Goal: Task Accomplishment & Management: Use online tool/utility

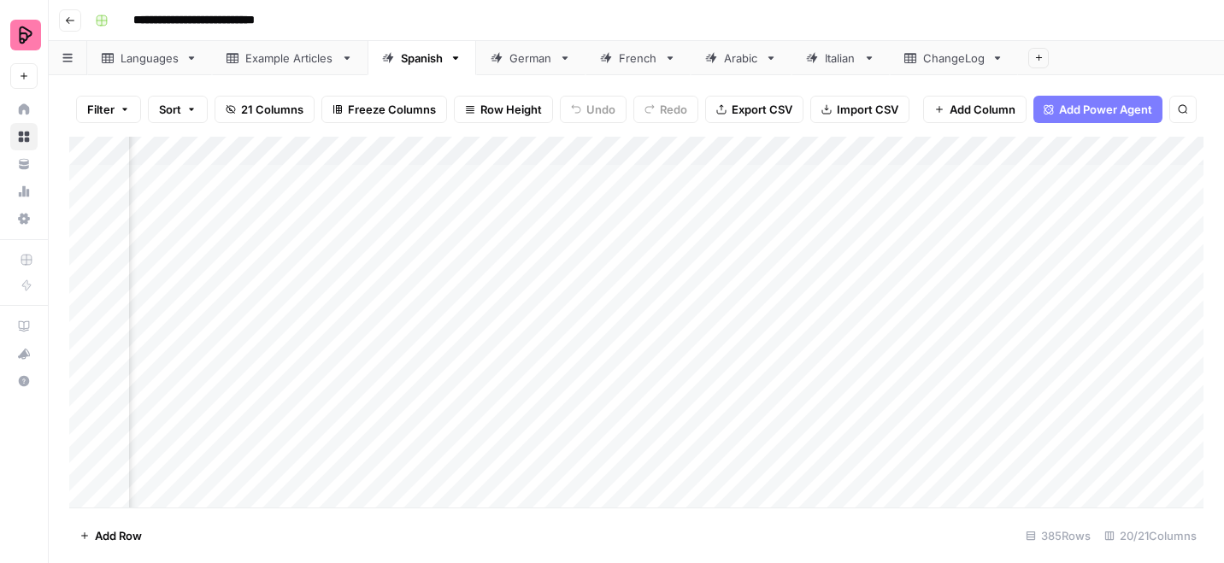
scroll to position [0, 1545]
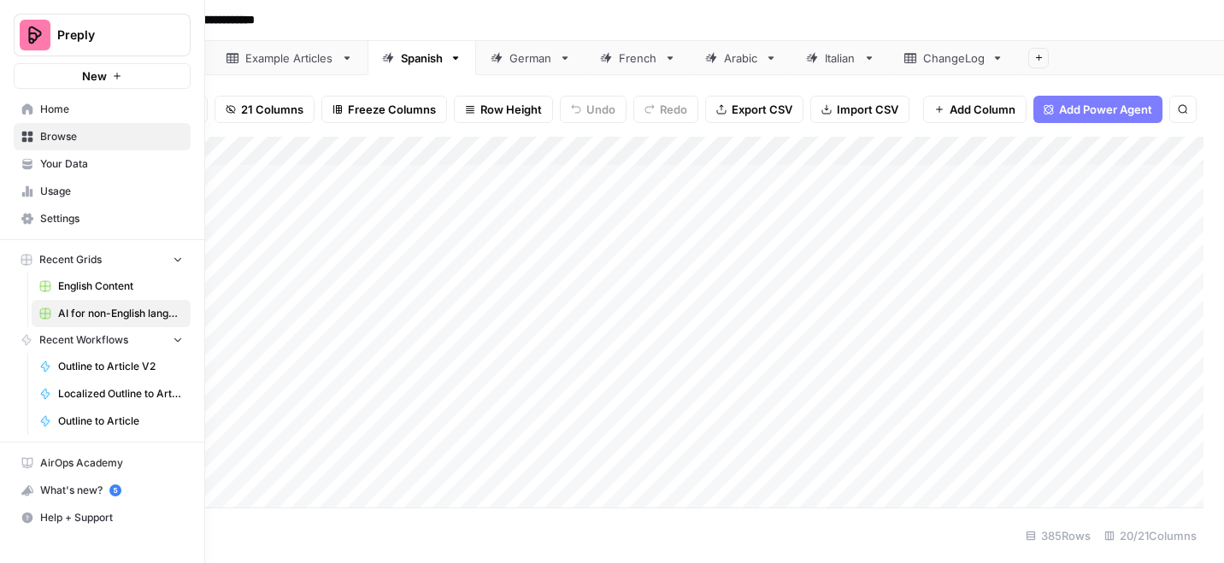
click at [55, 282] on link "English Content" at bounding box center [111, 286] width 159 height 27
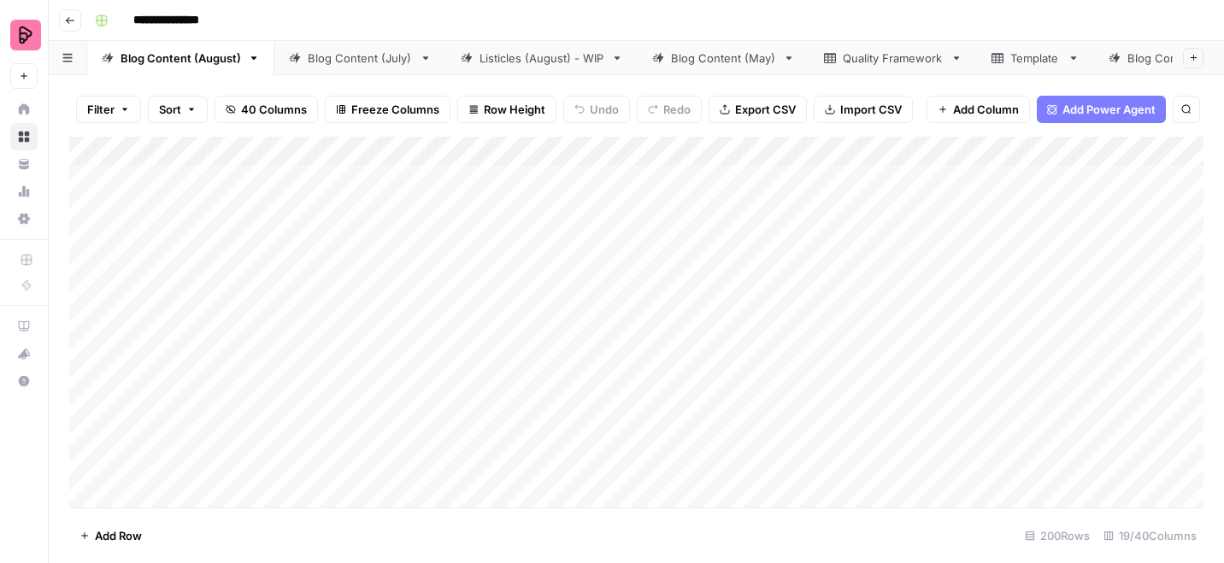
click at [128, 111] on icon "button" at bounding box center [125, 109] width 10 height 10
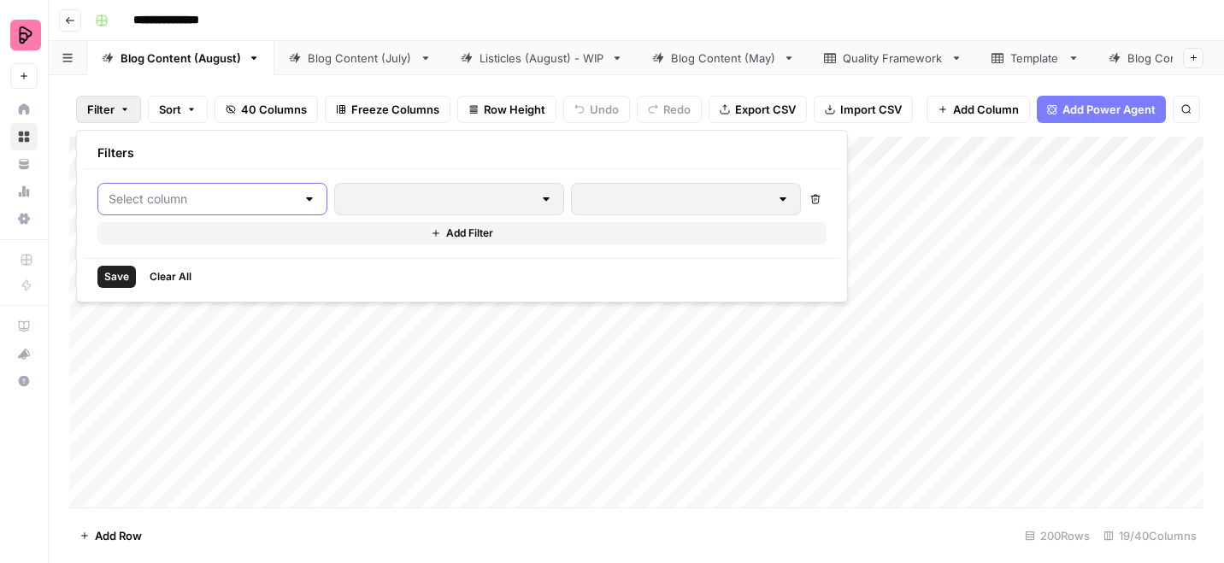
click at [155, 205] on input "text" at bounding box center [202, 199] width 187 height 17
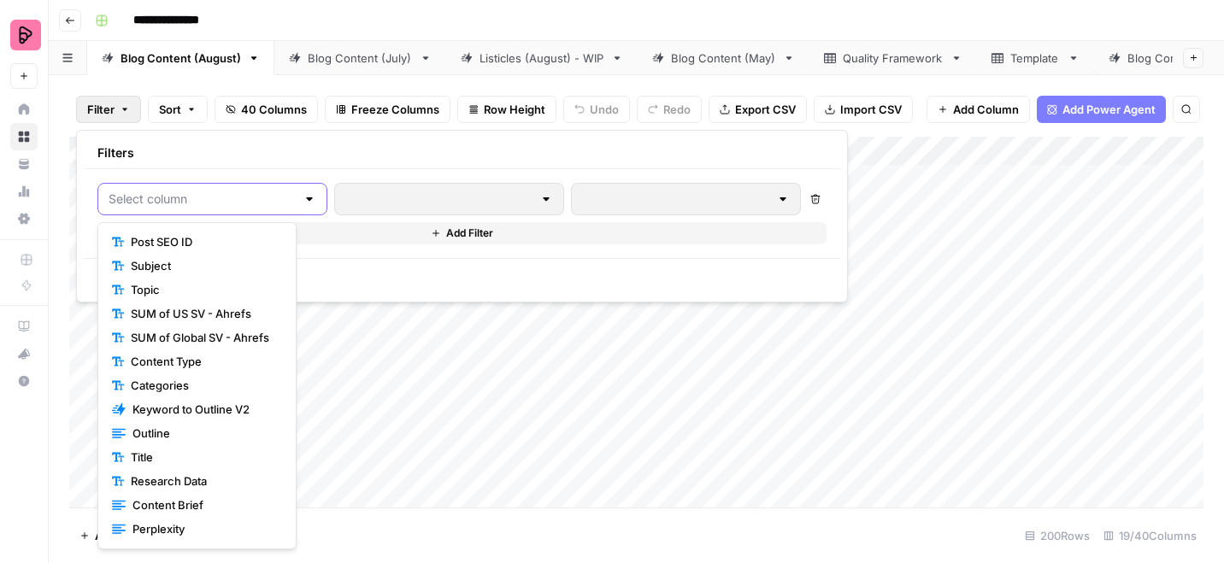
click at [170, 197] on input "text" at bounding box center [202, 199] width 187 height 17
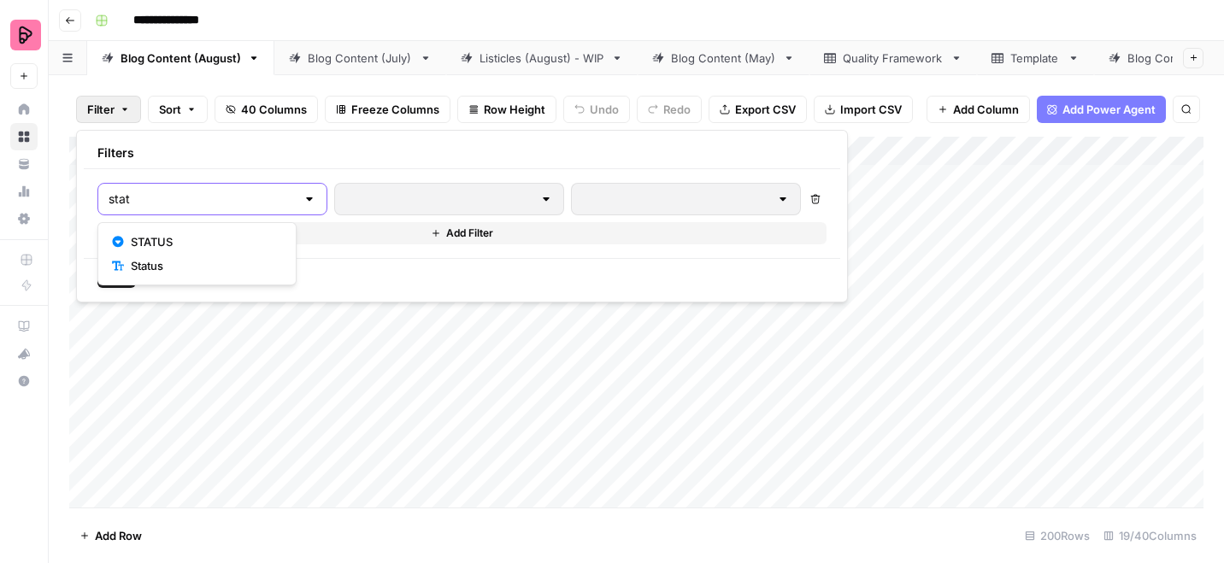
type input "stat"
click at [186, 242] on span "STATUS" at bounding box center [203, 241] width 144 height 17
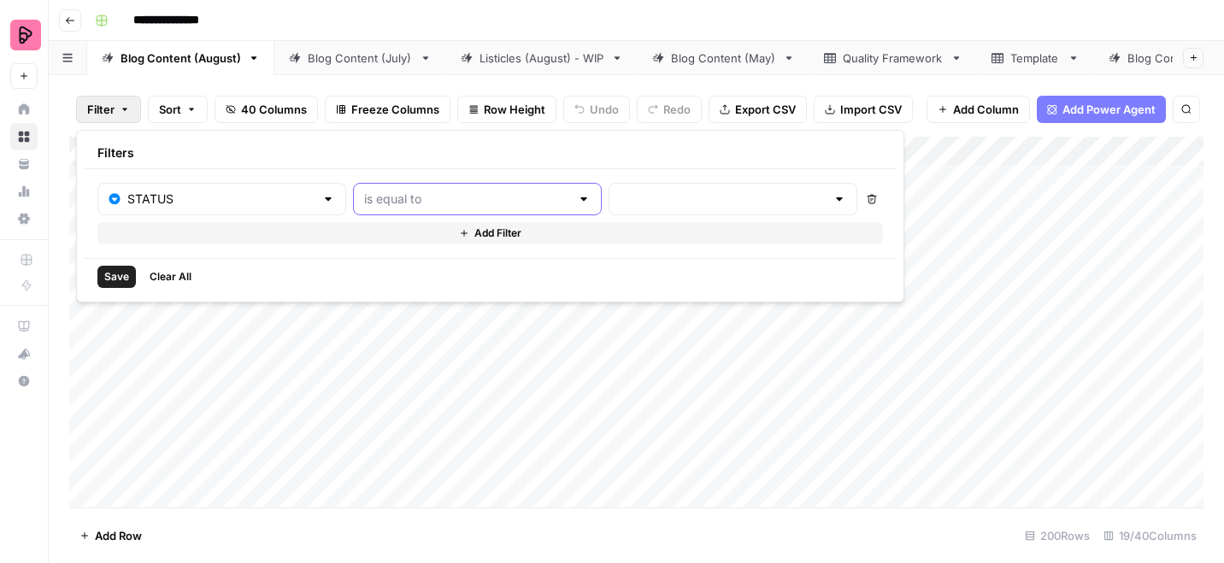
click at [375, 205] on input "text" at bounding box center [467, 199] width 206 height 17
type input "is equal to"
click at [620, 199] on input "text" at bounding box center [723, 199] width 206 height 17
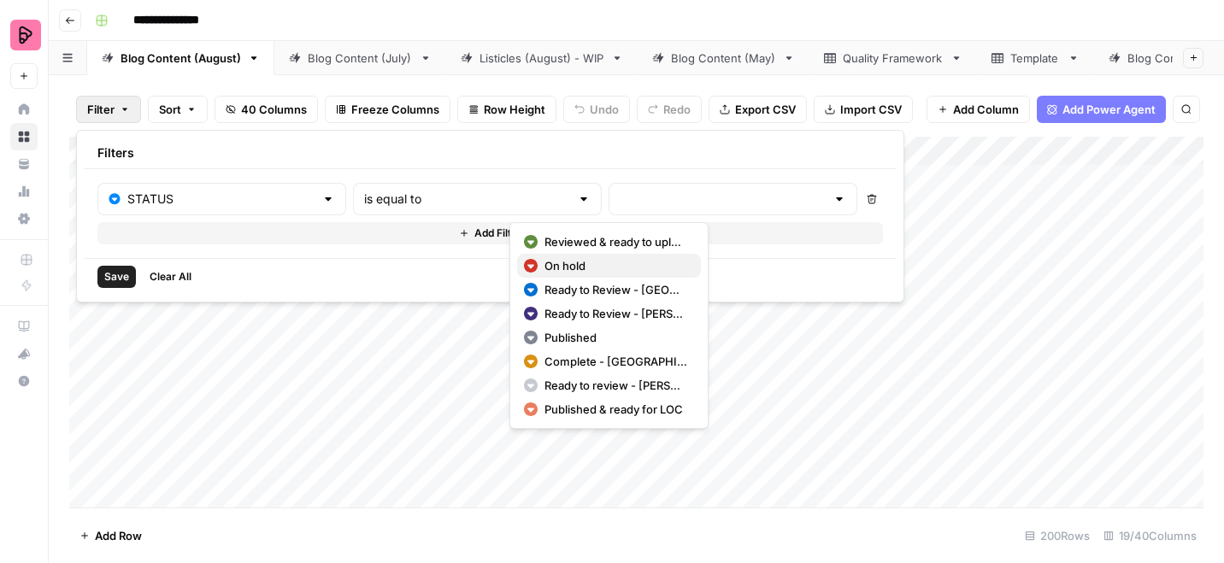
click at [572, 261] on span "On hold" at bounding box center [615, 265] width 143 height 17
type input "On hold"
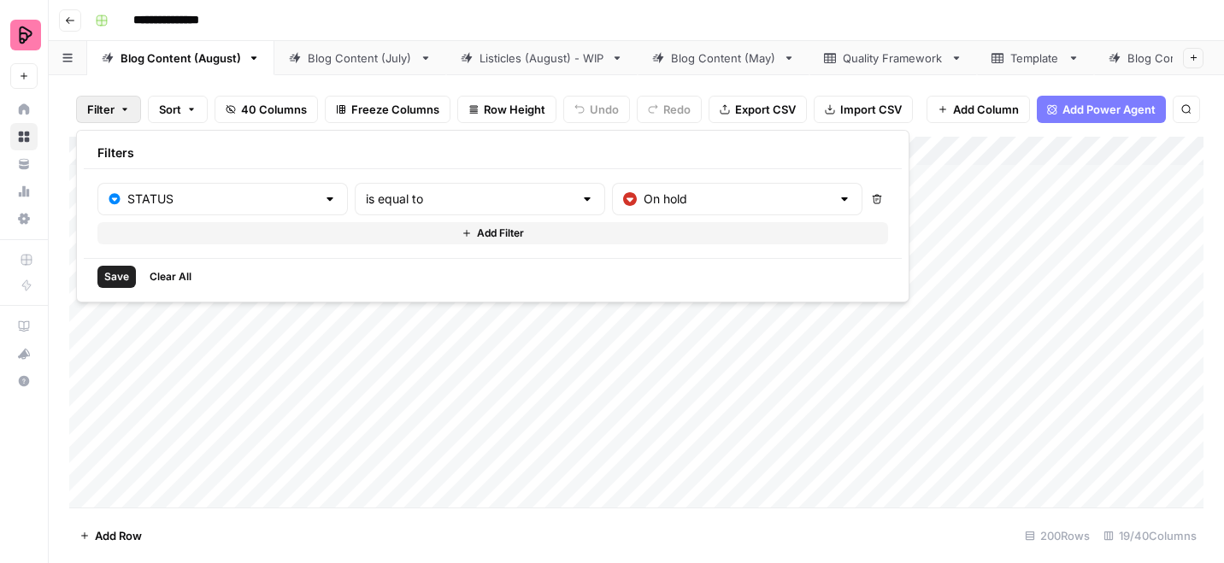
click at [117, 279] on span "Save" at bounding box center [116, 276] width 25 height 15
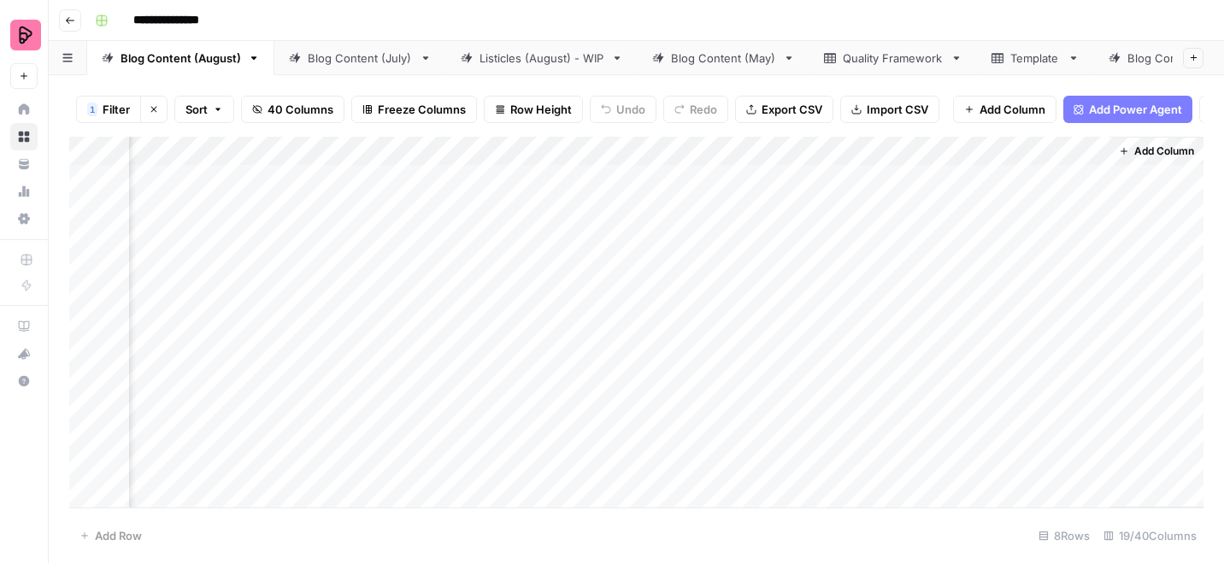
scroll to position [12, 2012]
click at [607, 345] on div "Add Column" at bounding box center [636, 322] width 1134 height 371
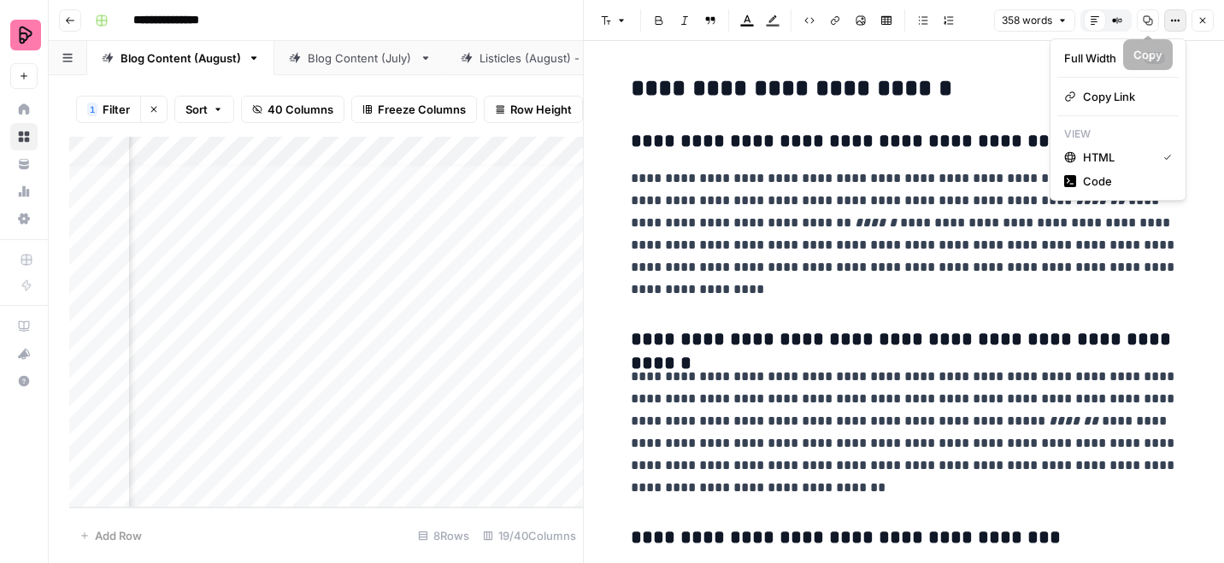
click at [1177, 18] on icon "button" at bounding box center [1175, 20] width 10 height 10
click at [1097, 182] on span "Code" at bounding box center [1124, 181] width 82 height 17
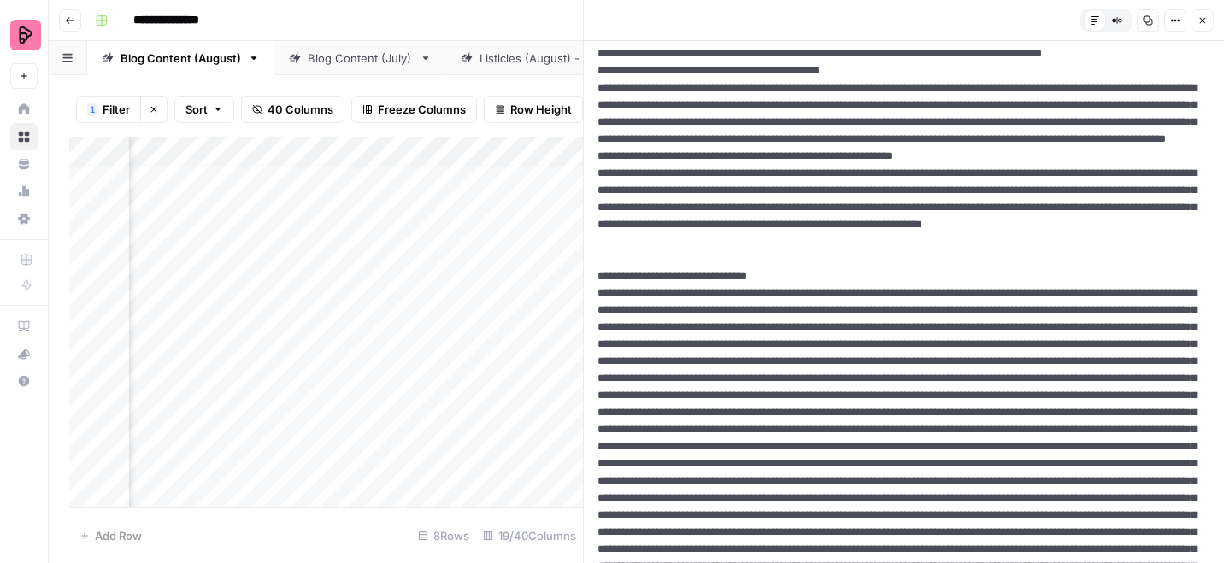
scroll to position [736, 0]
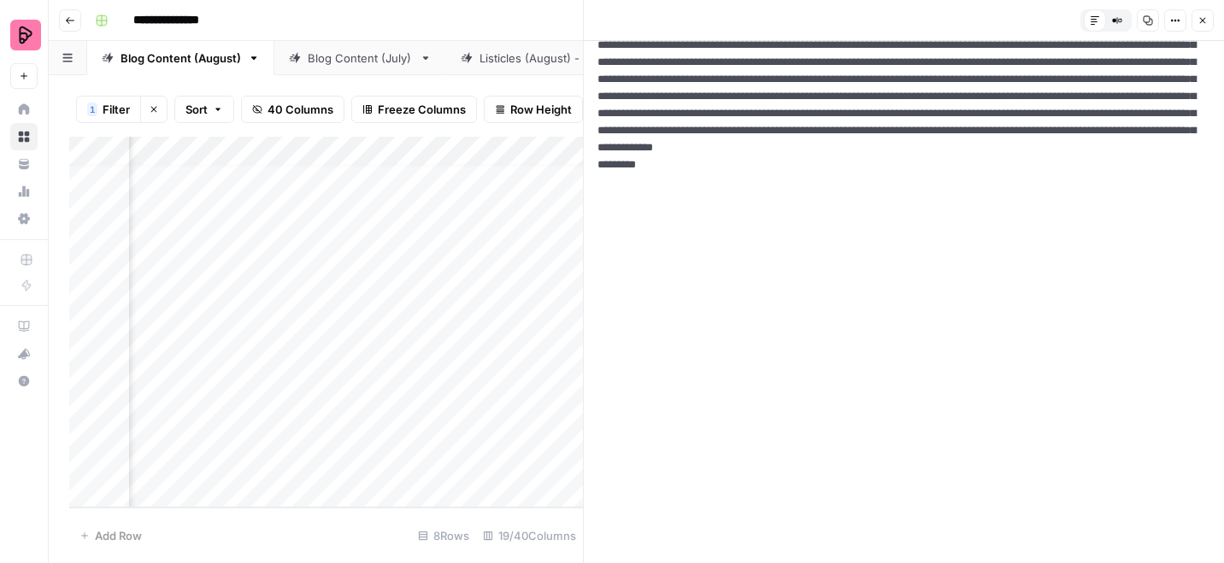
click at [1203, 19] on icon "button" at bounding box center [1203, 21] width 6 height 6
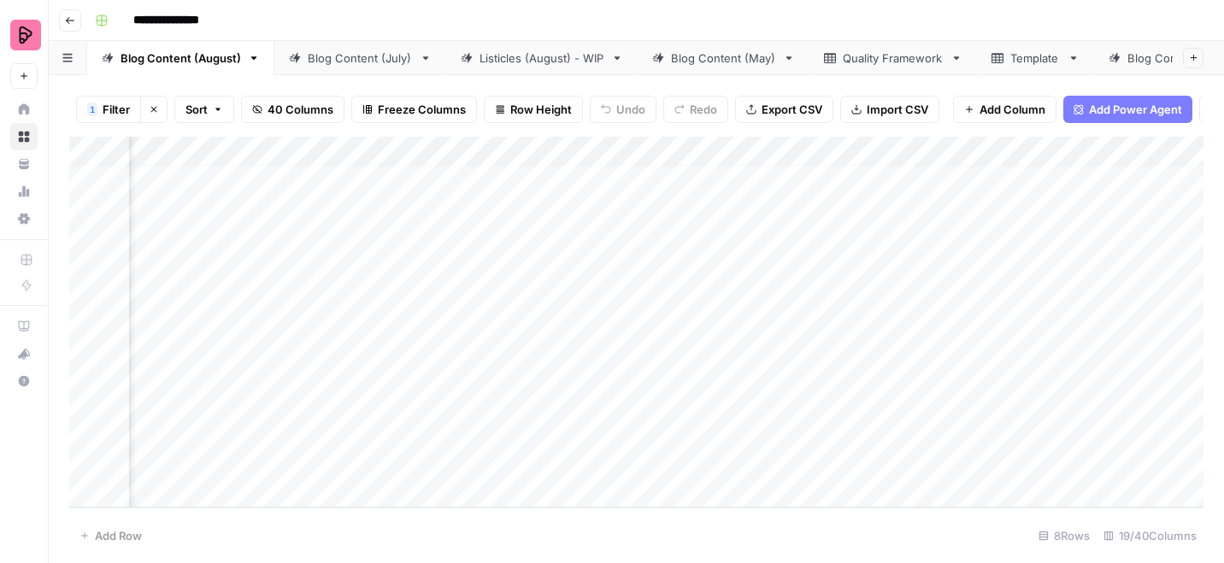
scroll to position [0, 1671]
click at [793, 106] on span "Export CSV" at bounding box center [792, 109] width 61 height 17
click at [714, 147] on div "Add Column" at bounding box center [636, 322] width 1134 height 371
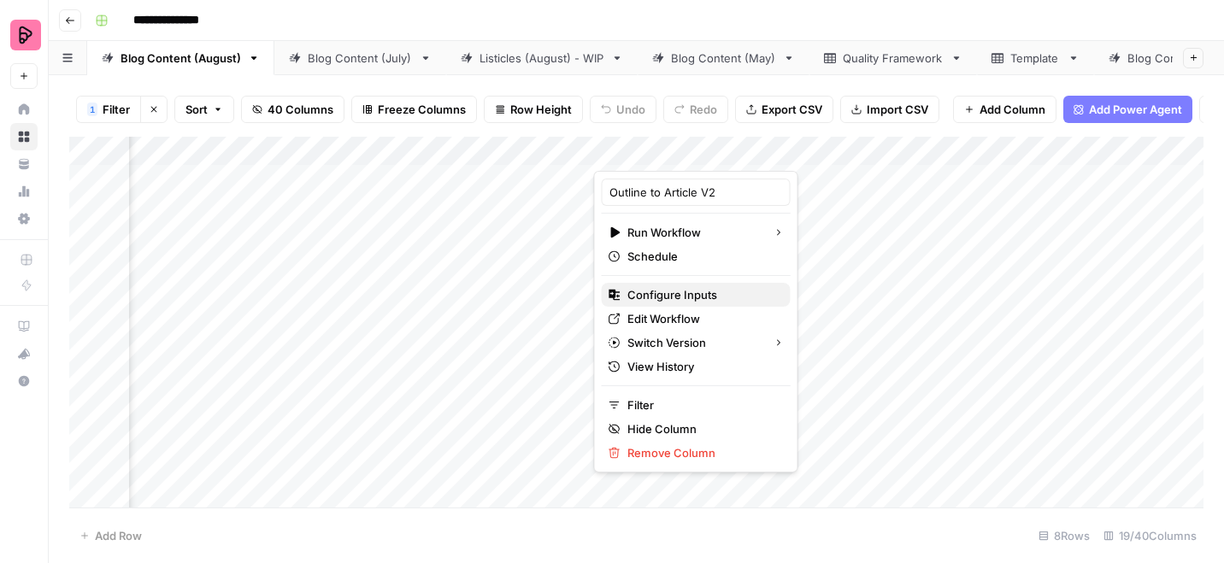
click at [691, 297] on span "Configure Inputs" at bounding box center [702, 294] width 150 height 17
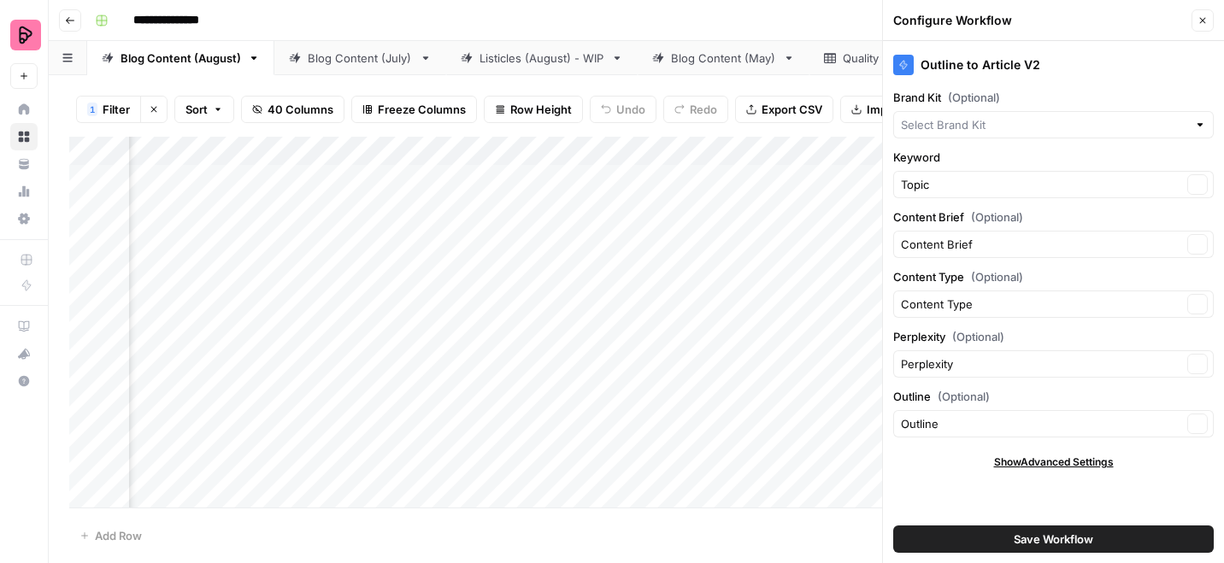
type input "Preply (EN)"
click at [715, 150] on div "Add Column" at bounding box center [636, 322] width 1134 height 371
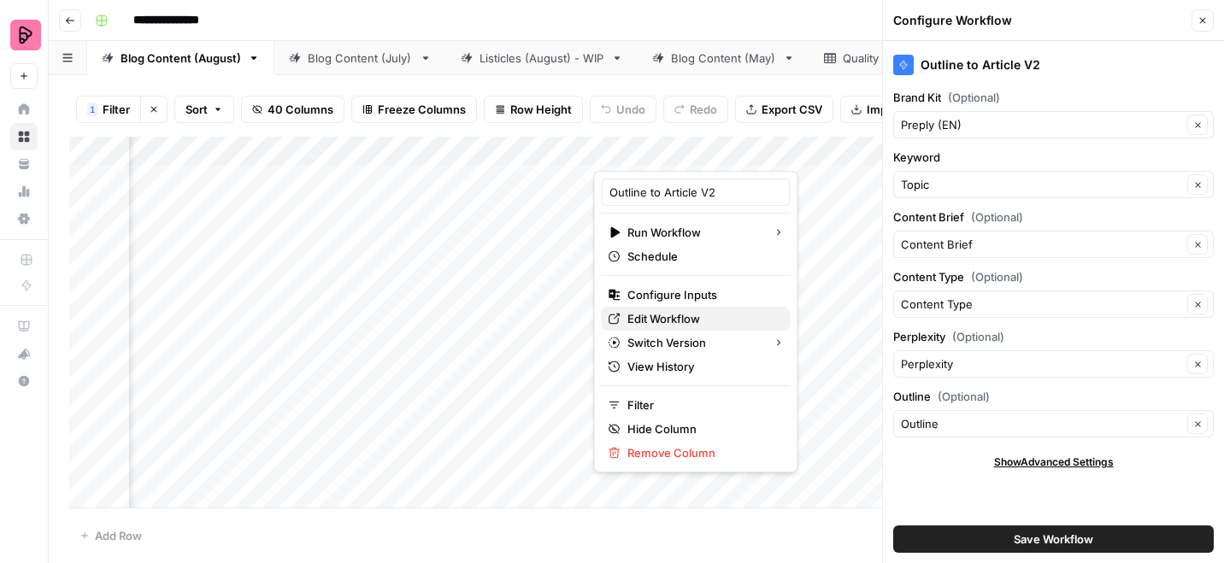
click at [663, 315] on span "Edit Workflow" at bounding box center [702, 318] width 150 height 17
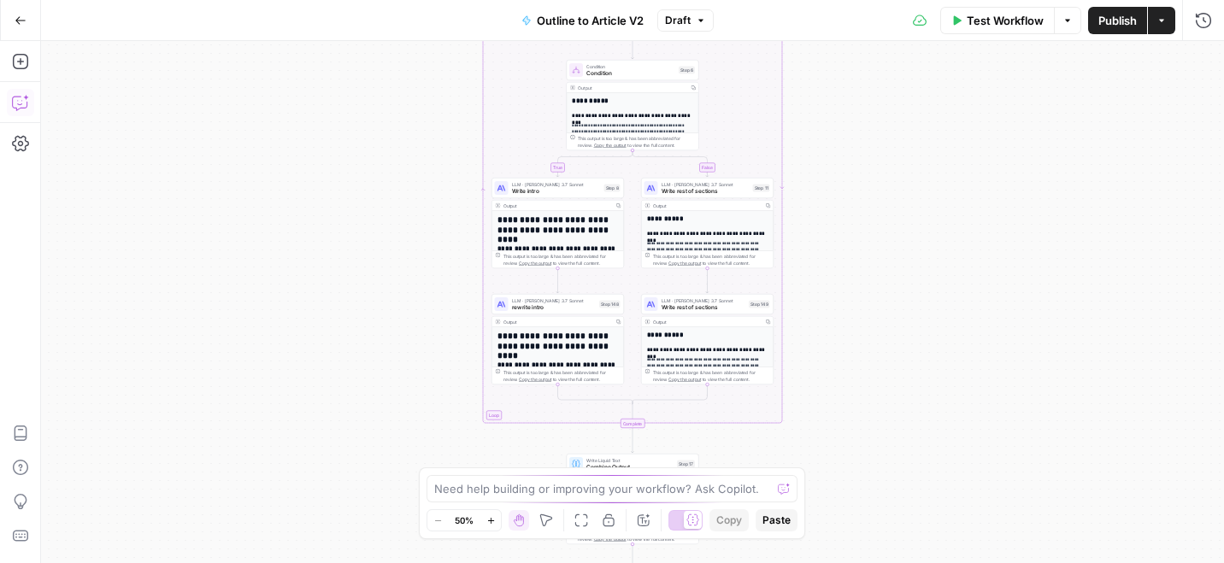
click at [21, 94] on icon "button" at bounding box center [20, 102] width 17 height 17
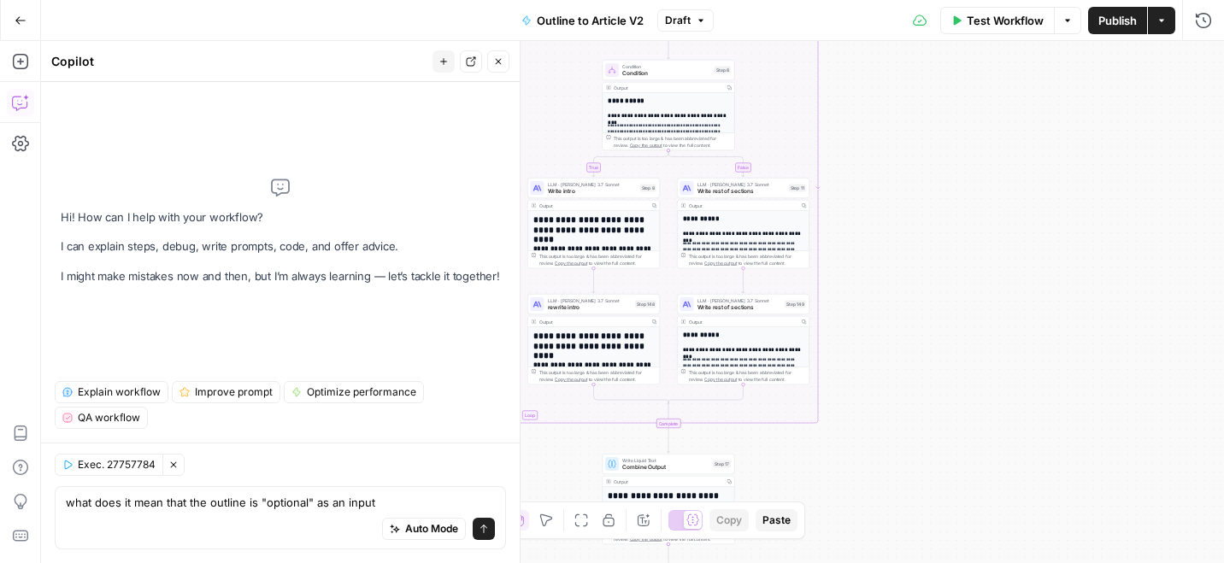
type textarea "what does it mean that the outline is "optional" as an input?"
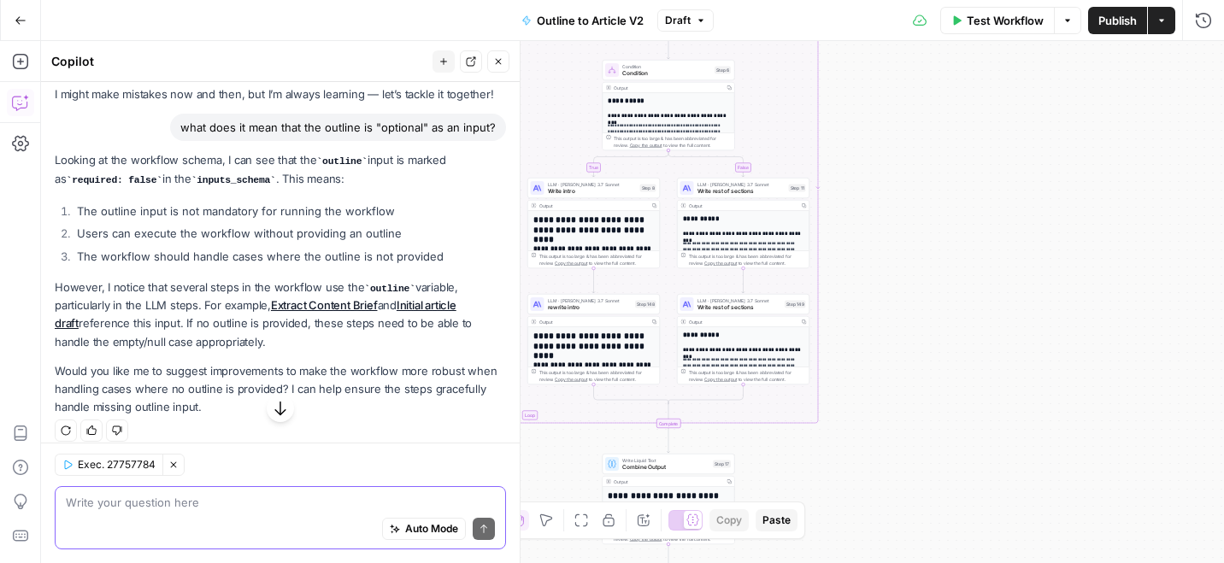
scroll to position [82, 0]
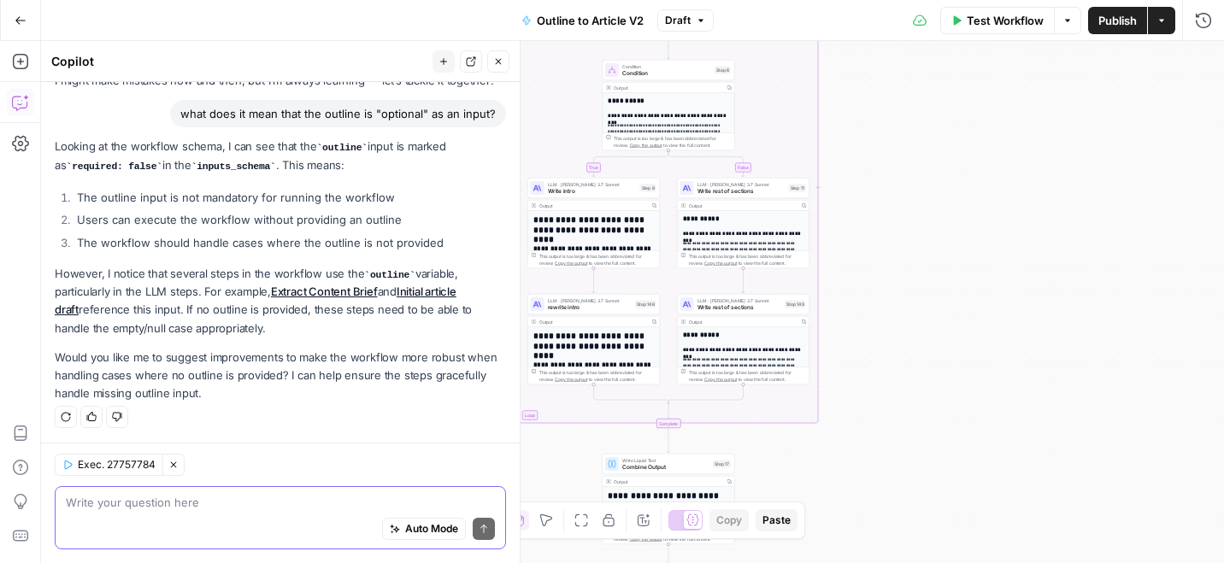
click at [344, 509] on textarea at bounding box center [280, 502] width 429 height 17
type textarea "I have the feeling outline is not use. How do we do this compulsury"
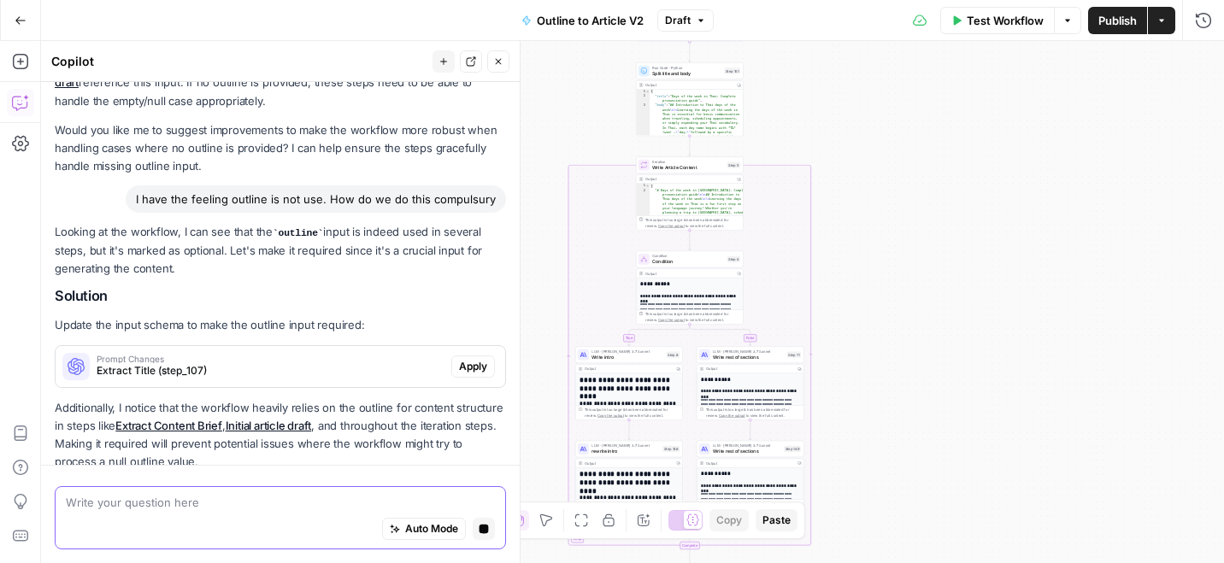
scroll to position [362, 0]
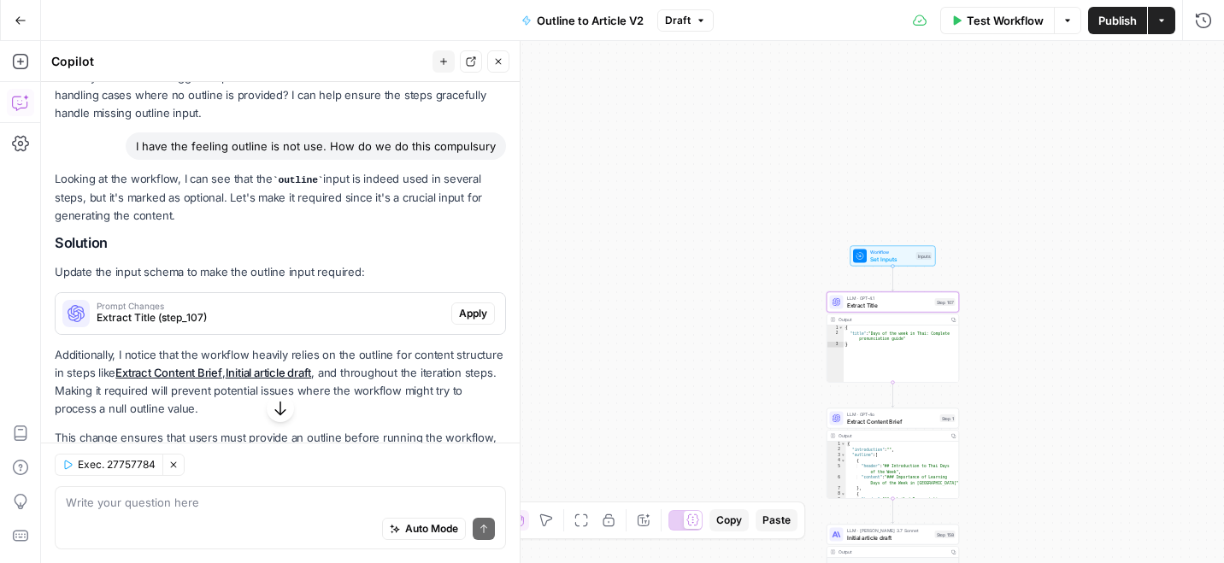
click at [313, 303] on span "Prompt Changes" at bounding box center [271, 306] width 348 height 9
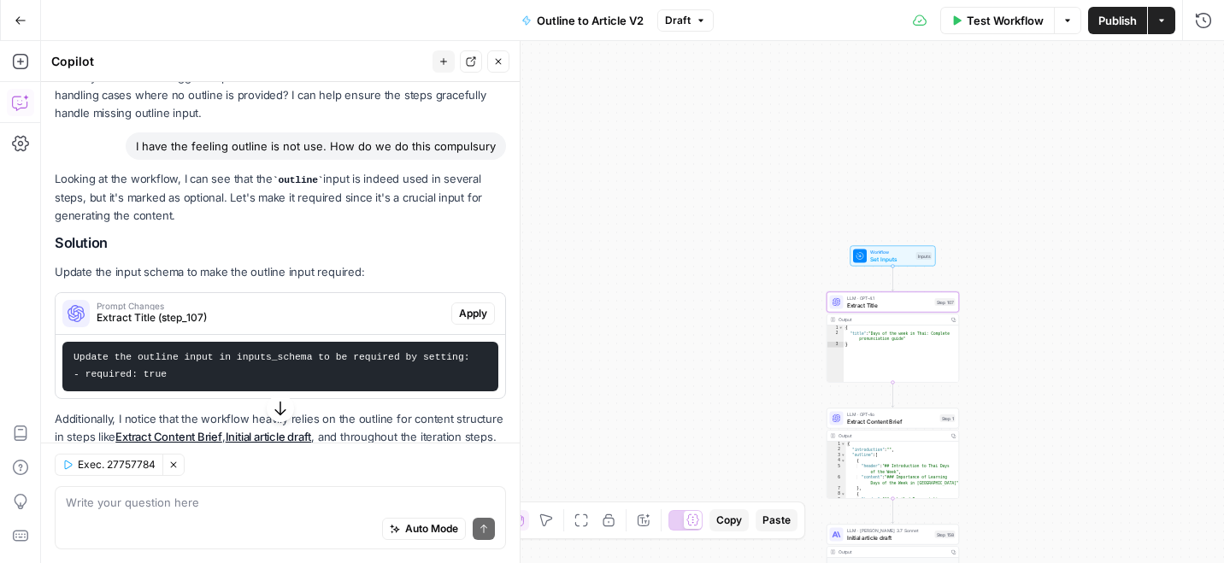
click at [474, 306] on span "Apply" at bounding box center [473, 313] width 28 height 15
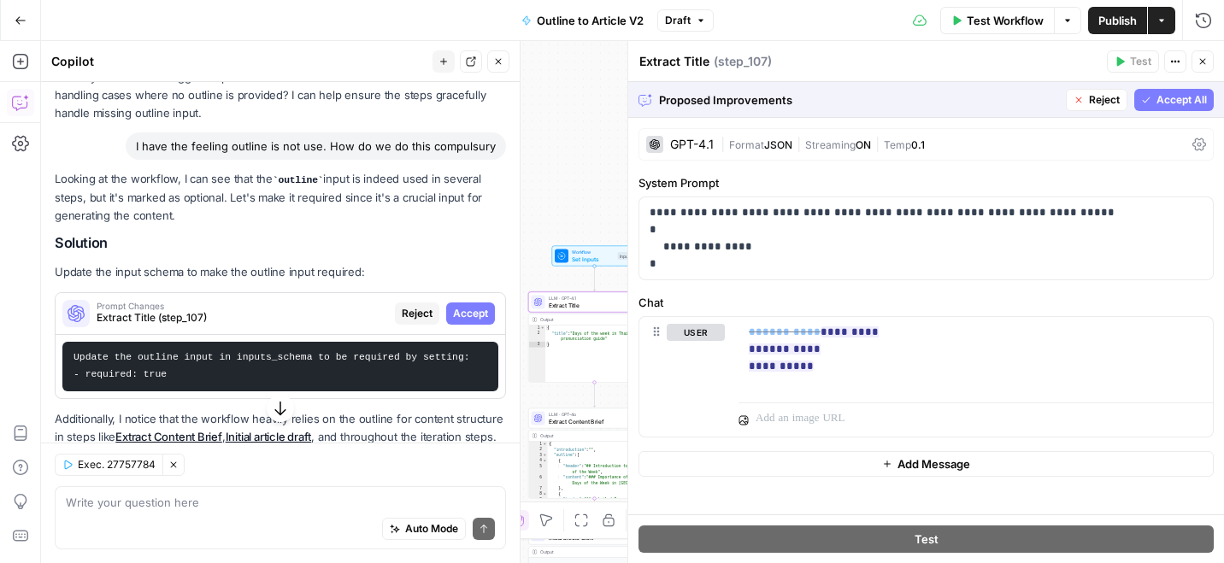
click at [481, 300] on div "Prompt Changes Extract Title (step_107) Reject Accept" at bounding box center [281, 313] width 450 height 27
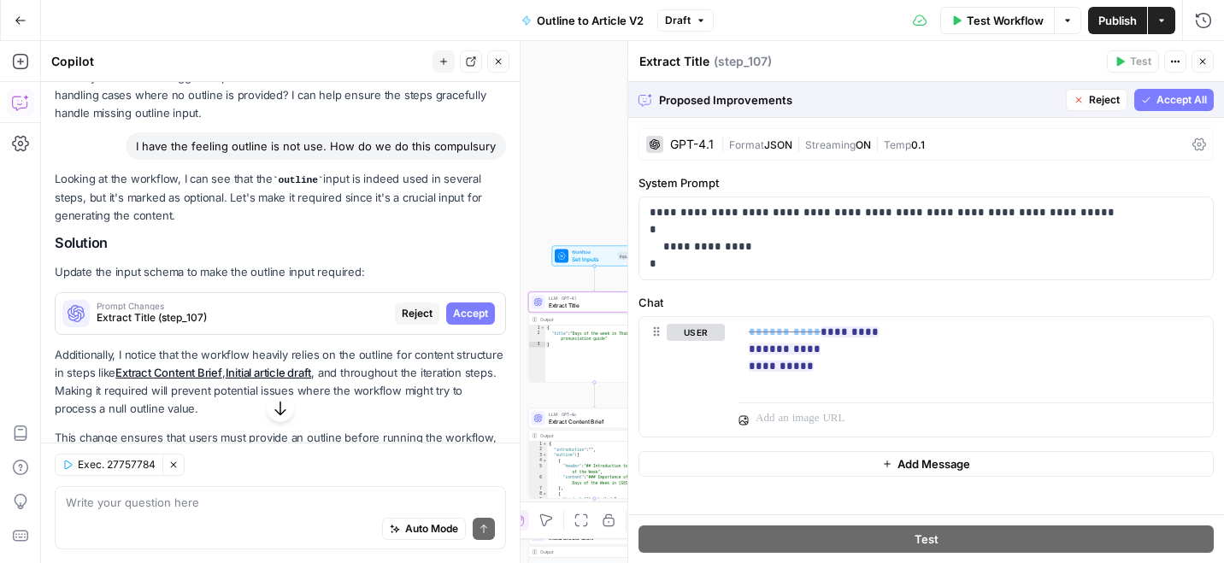
click at [473, 310] on span "Accept" at bounding box center [470, 313] width 35 height 15
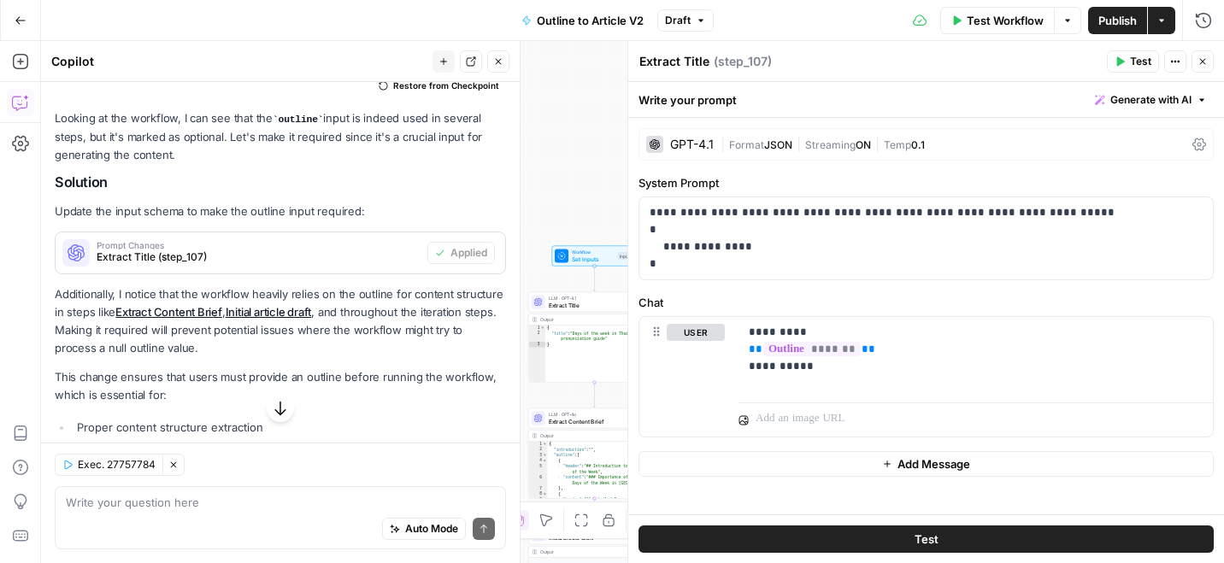
scroll to position [584, 0]
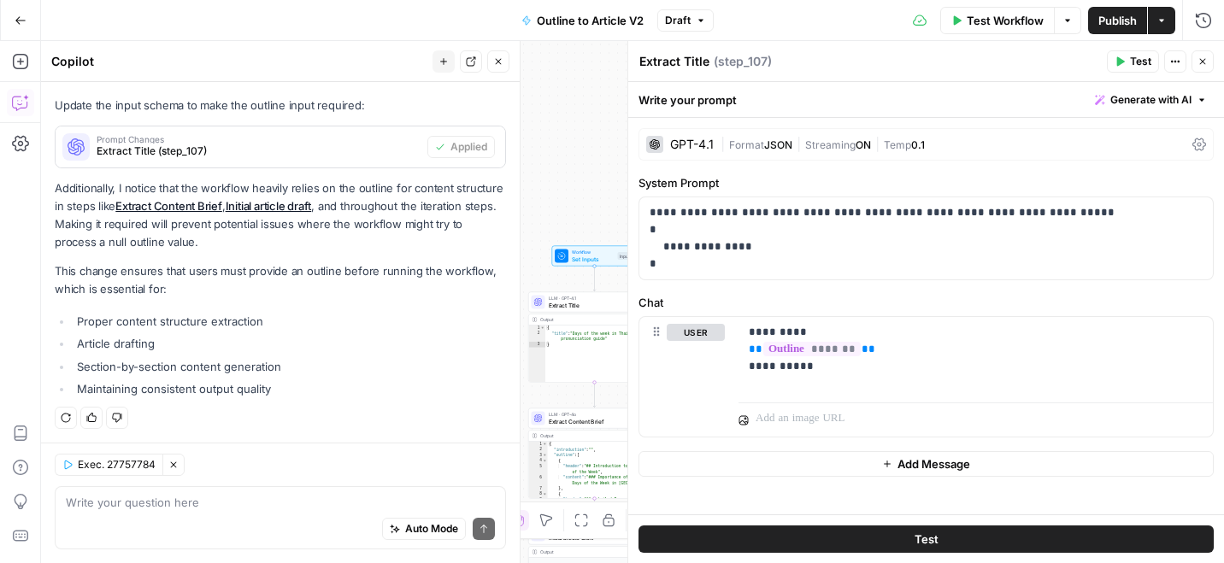
click at [991, 23] on span "Test Workflow" at bounding box center [1005, 20] width 77 height 17
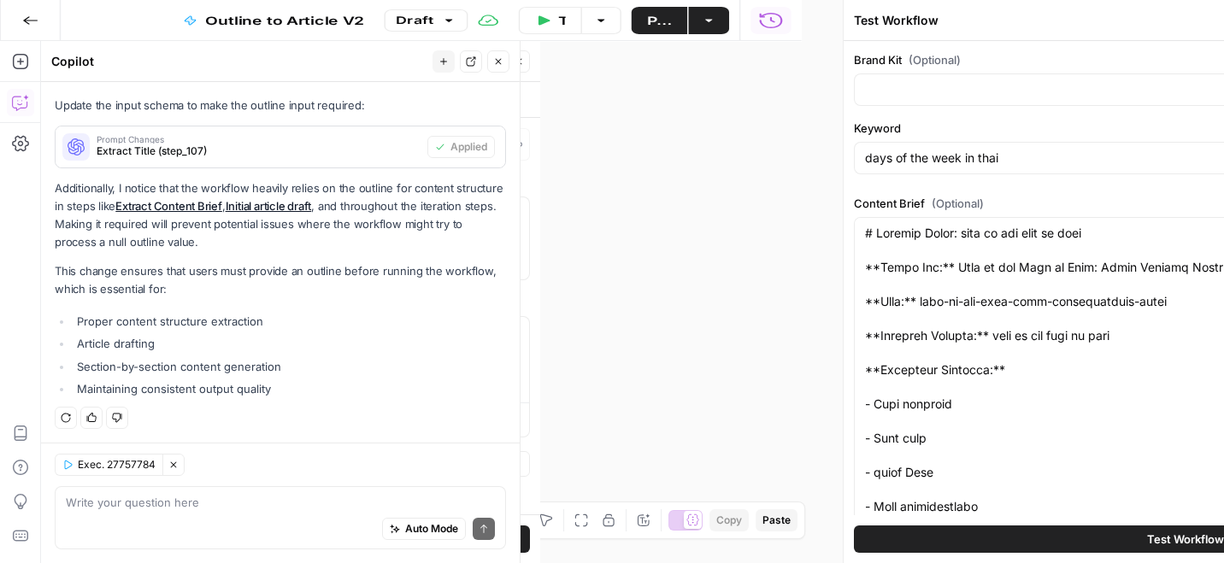
type input "Preply (EN)"
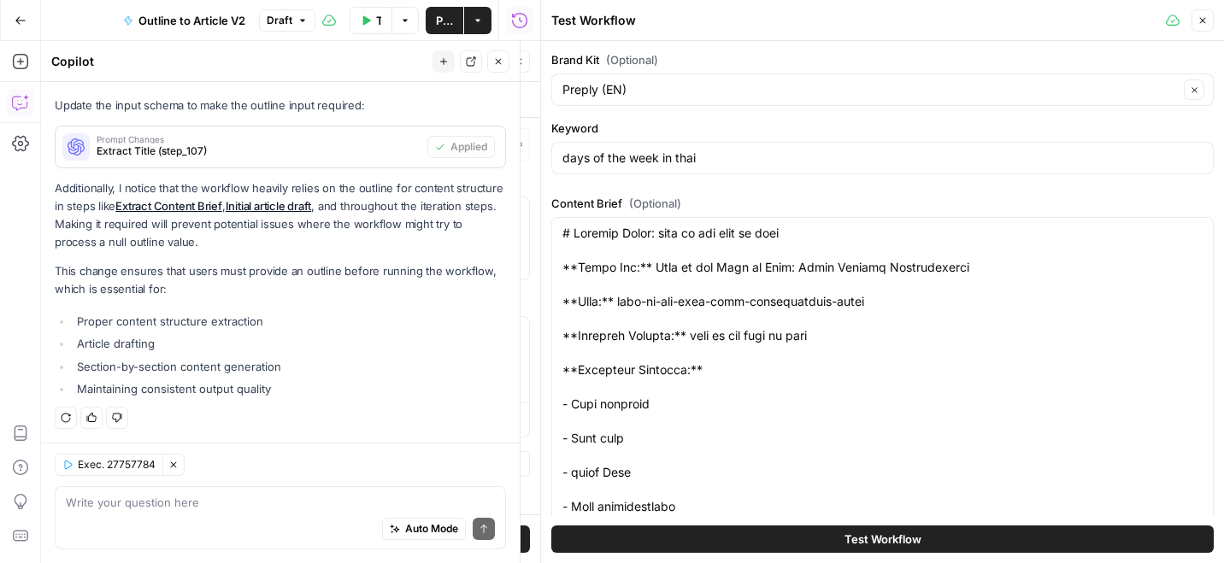
click at [896, 535] on span "Test Workflow" at bounding box center [882, 539] width 77 height 17
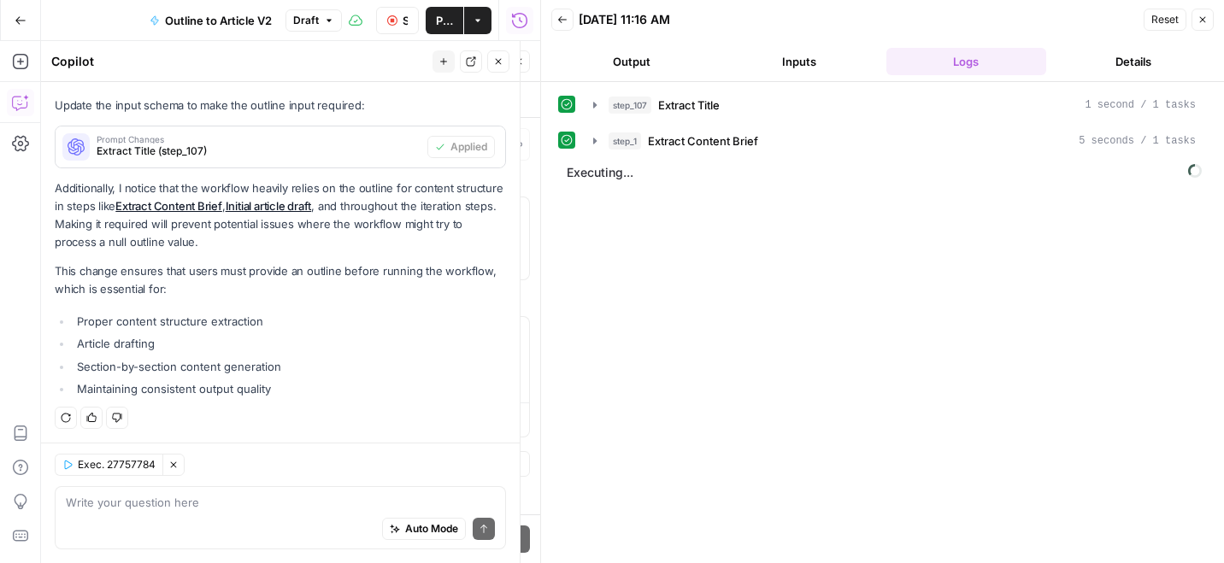
click at [498, 59] on icon "button" at bounding box center [498, 61] width 10 height 10
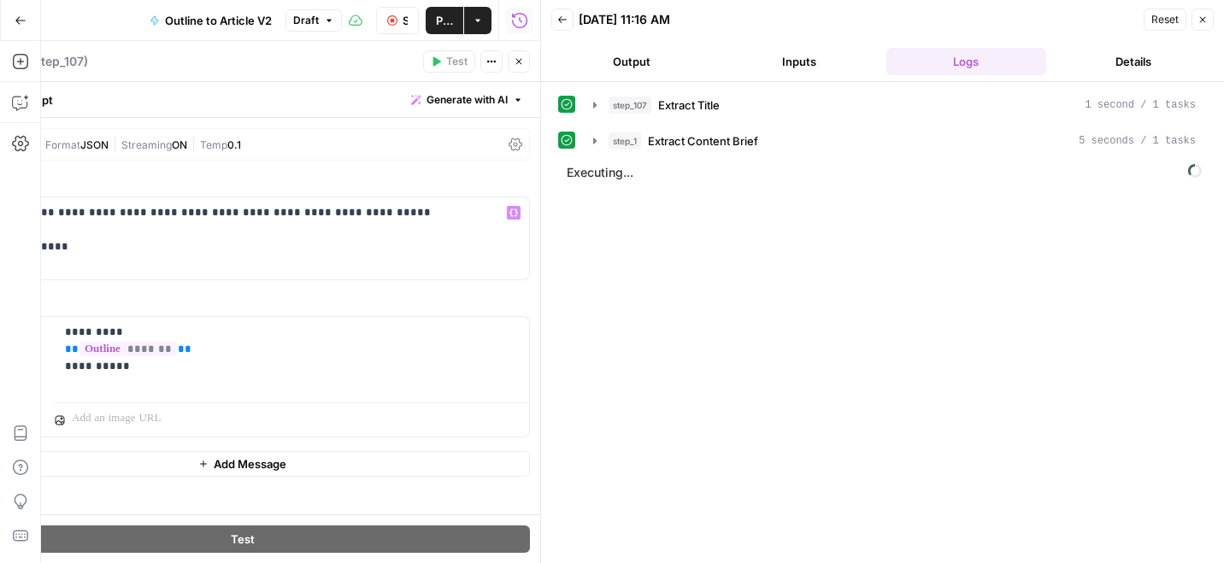
click at [515, 60] on icon "button" at bounding box center [519, 61] width 10 height 10
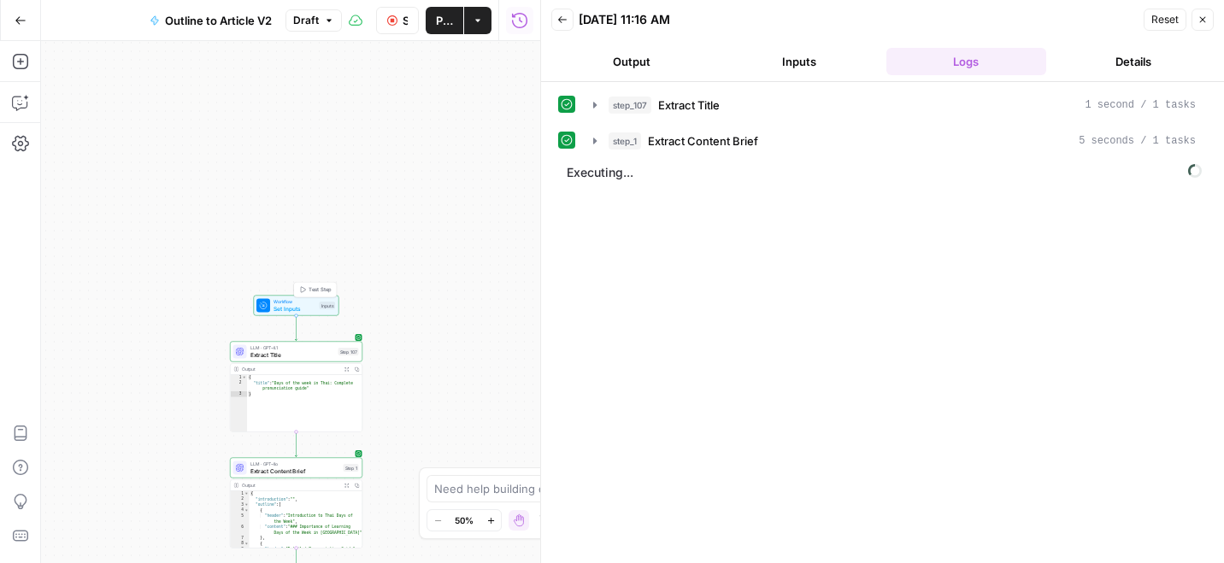
click at [305, 308] on span "Set Inputs" at bounding box center [295, 308] width 43 height 9
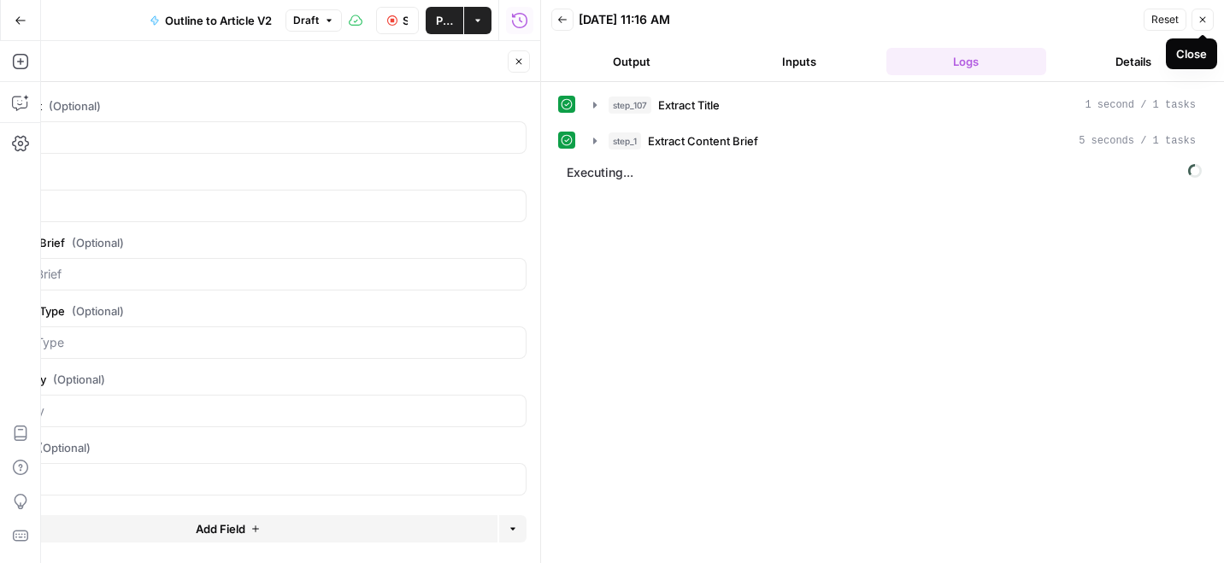
click at [1204, 15] on icon "button" at bounding box center [1202, 20] width 10 height 10
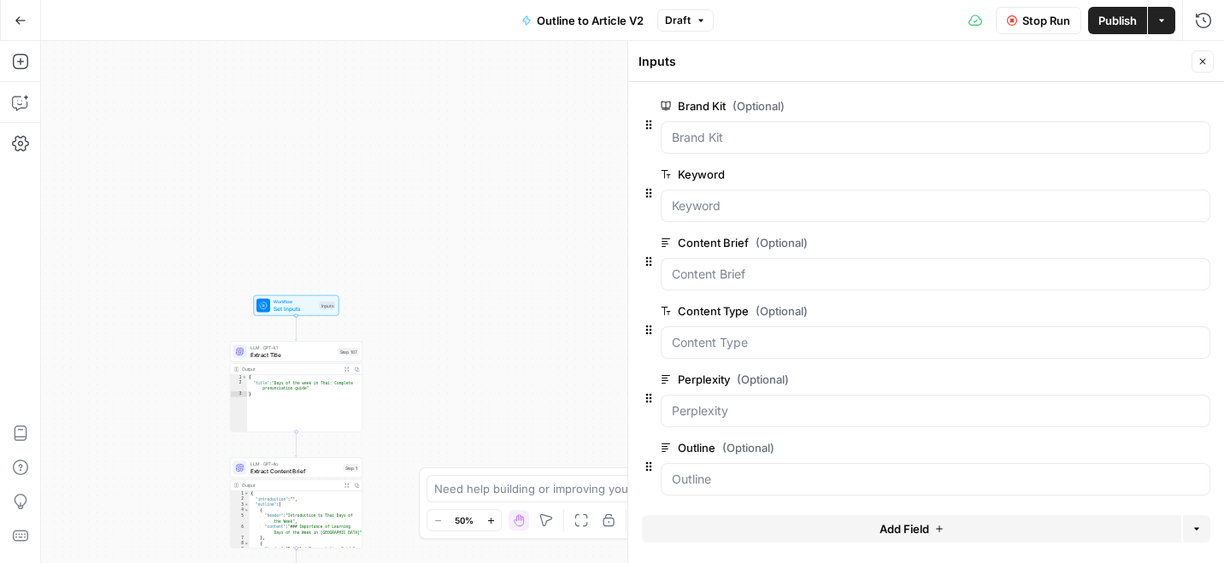
scroll to position [4, 0]
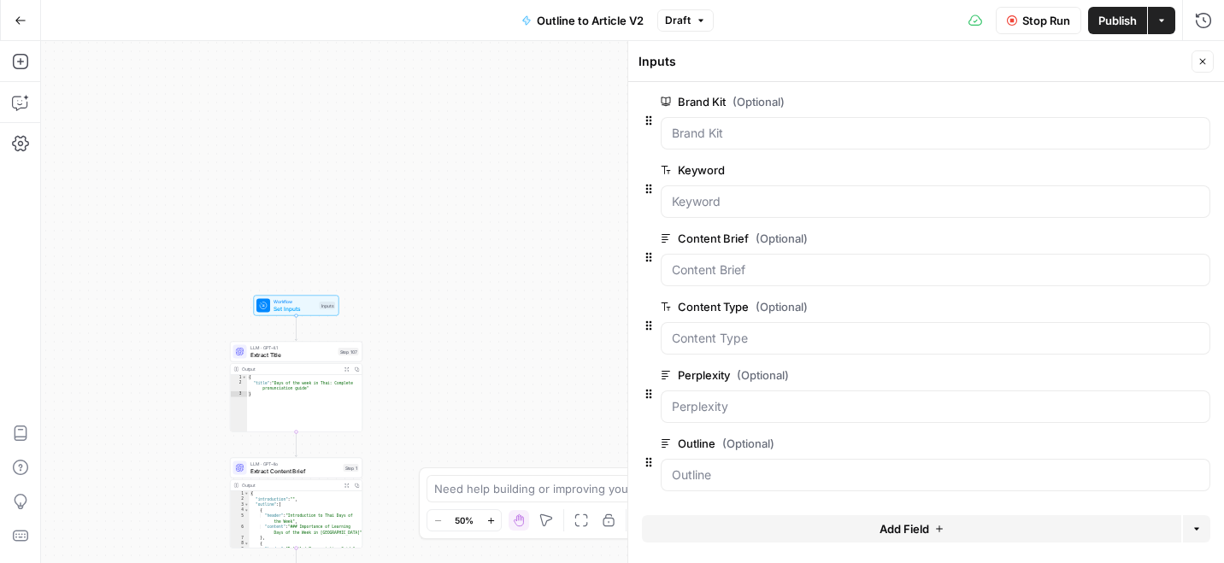
click at [1173, 441] on icon "button" at bounding box center [1174, 443] width 9 height 9
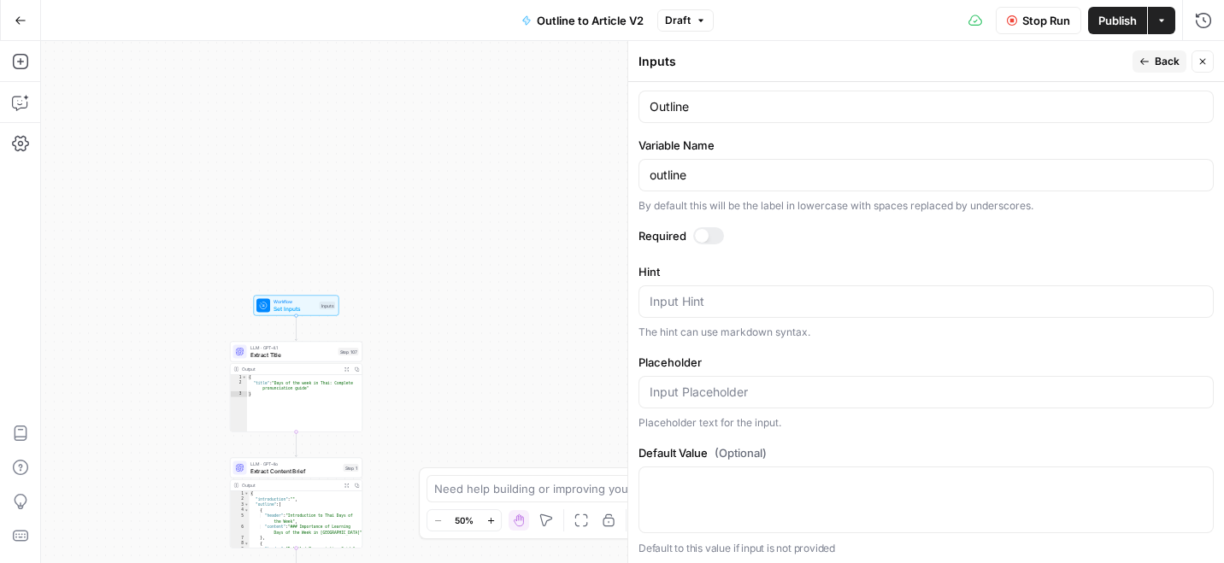
scroll to position [402, 0]
click at [706, 238] on div at bounding box center [708, 232] width 31 height 17
click at [15, 25] on icon "button" at bounding box center [21, 21] width 12 height 12
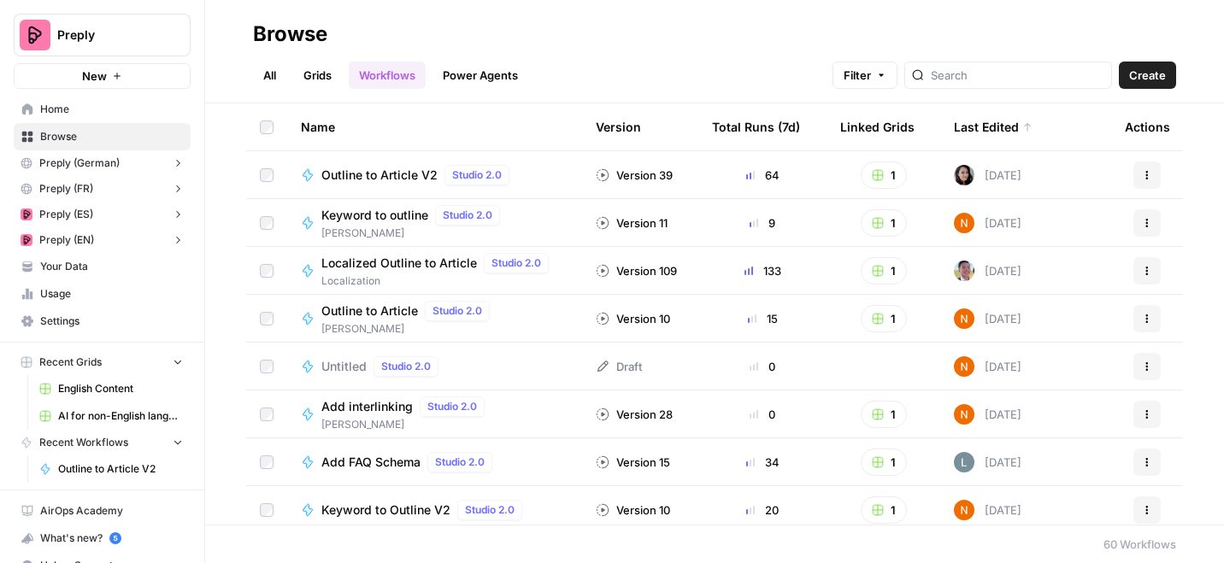
click at [91, 385] on span "English Content" at bounding box center [120, 388] width 125 height 15
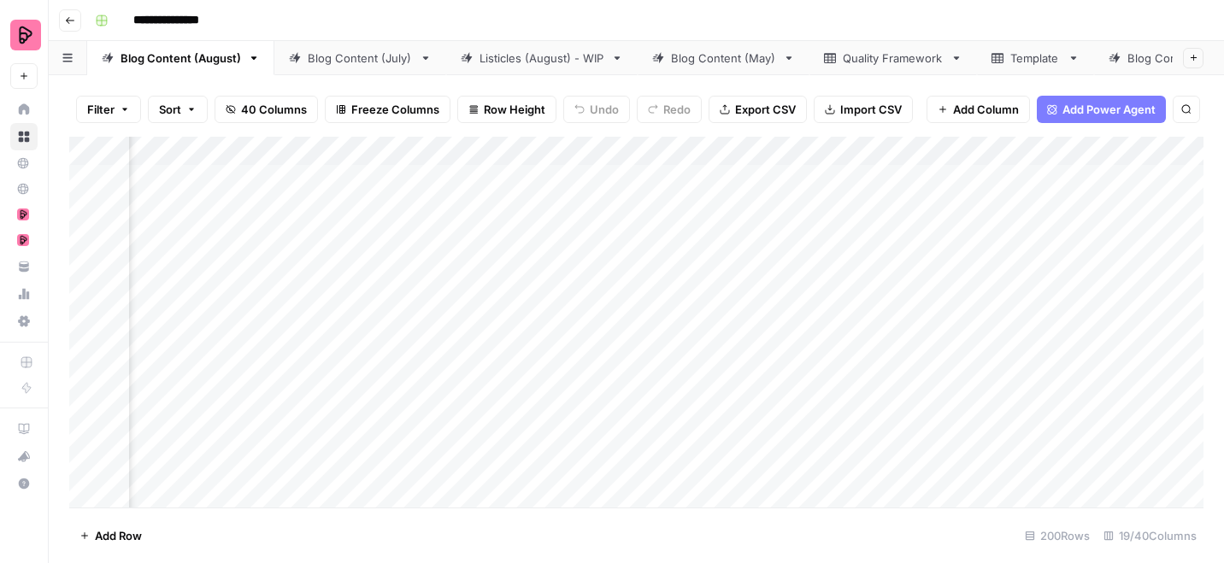
scroll to position [0, 214]
click at [618, 149] on div "Add Column" at bounding box center [636, 322] width 1134 height 371
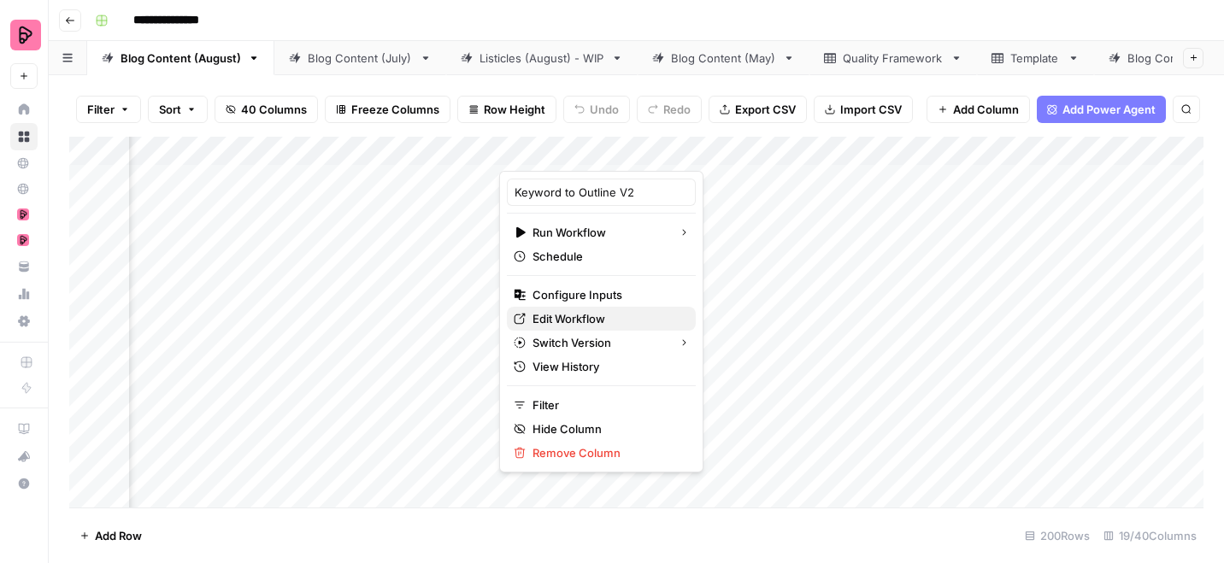
click at [558, 316] on span "Edit Workflow" at bounding box center [607, 318] width 150 height 17
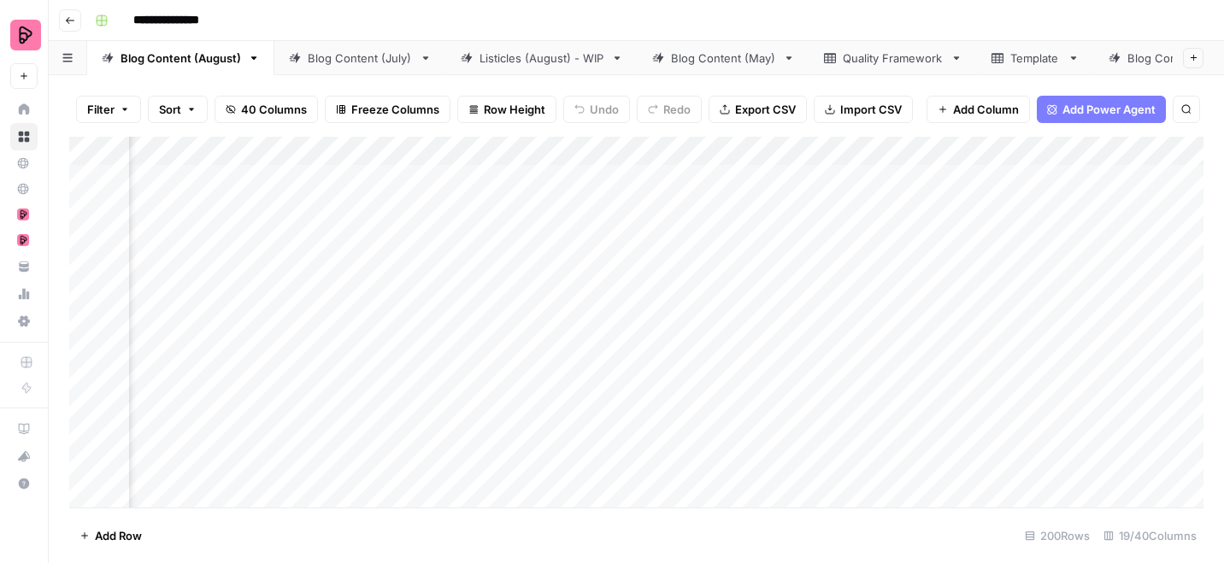
click at [924, 146] on div "Add Column" at bounding box center [636, 322] width 1134 height 371
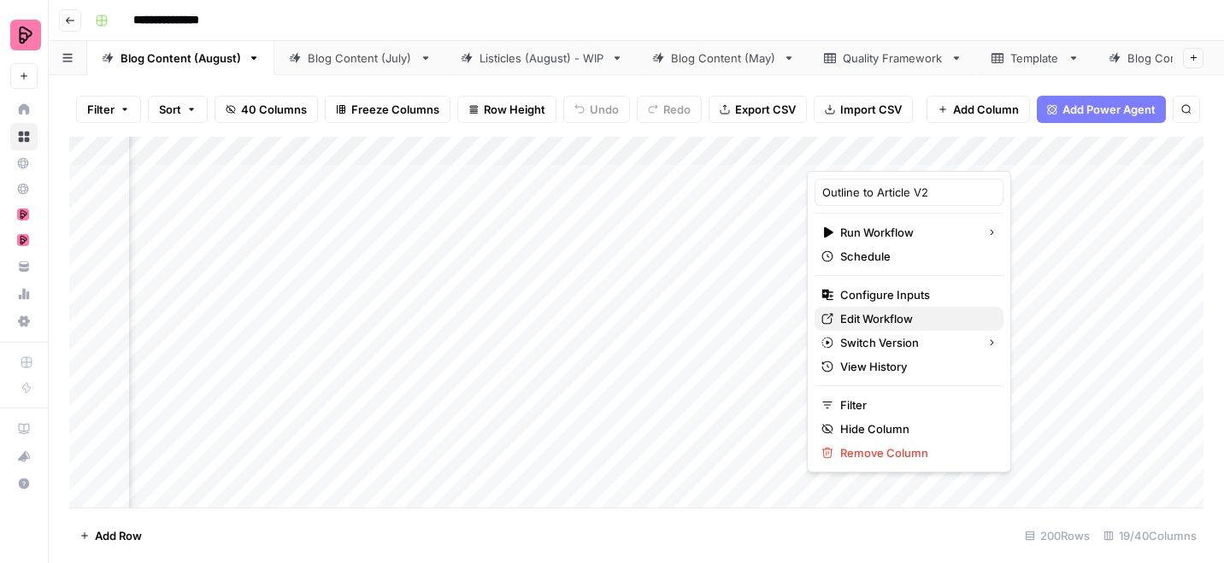
click at [891, 317] on span "Edit Workflow" at bounding box center [915, 318] width 150 height 17
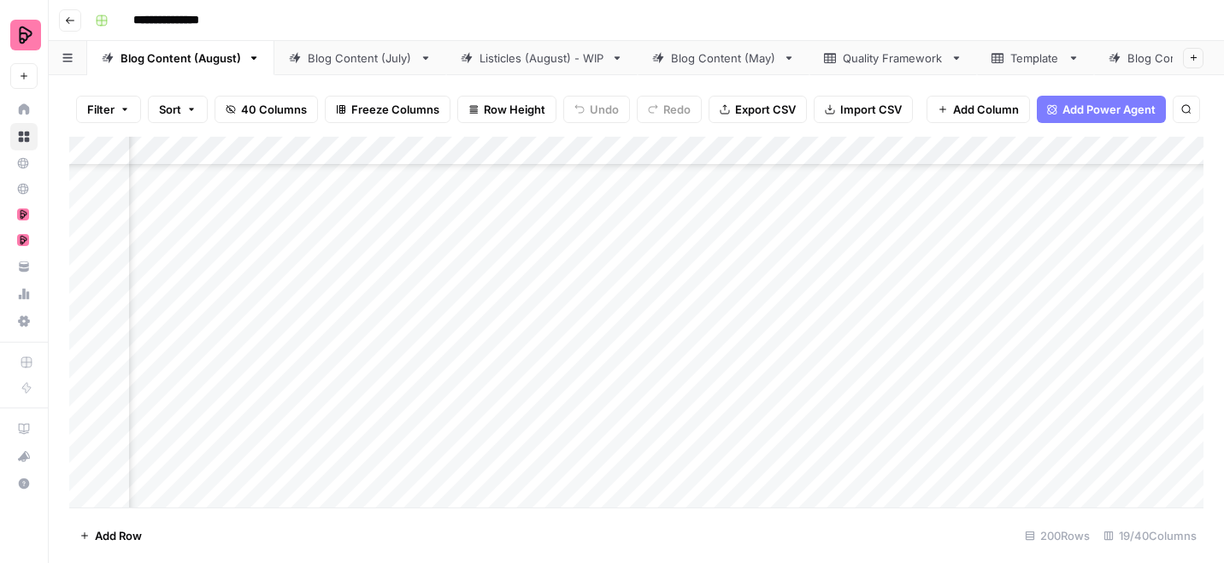
scroll to position [3371, 214]
click at [709, 381] on div "Add Column" at bounding box center [636, 322] width 1134 height 371
click at [1042, 364] on div "Add Column" at bounding box center [636, 322] width 1134 height 371
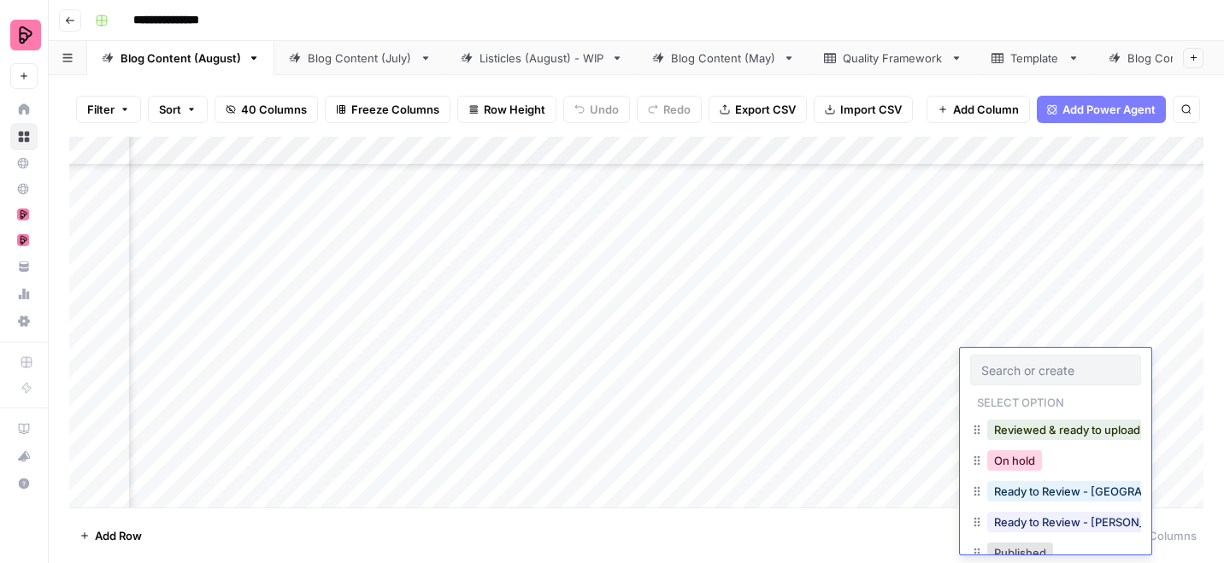
click at [1017, 463] on button "On hold" at bounding box center [1014, 460] width 55 height 21
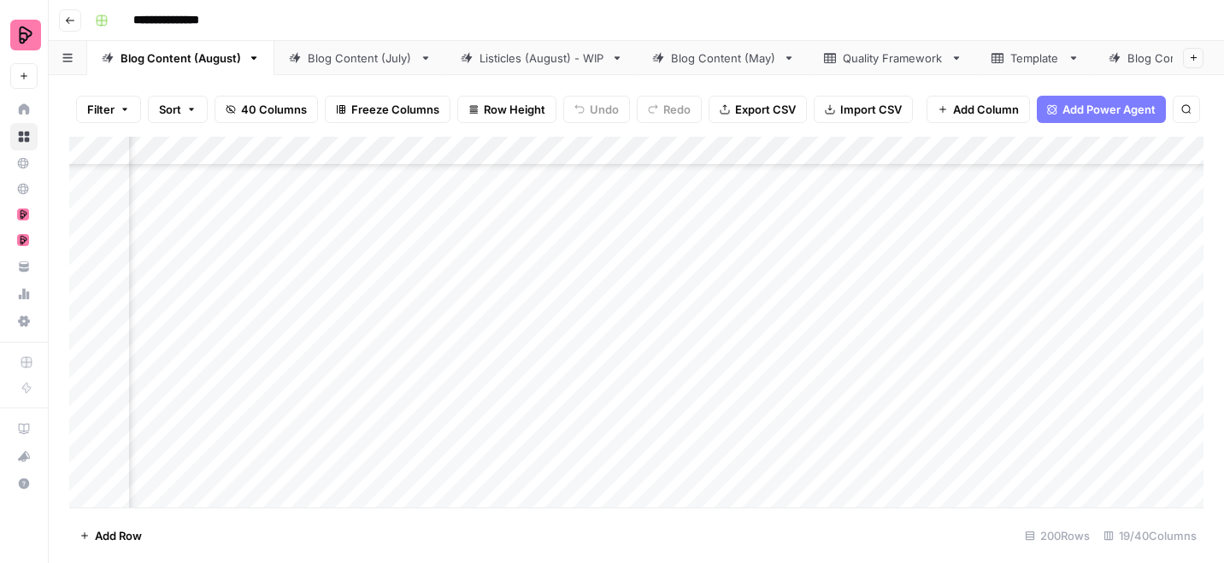
click at [1030, 363] on div "Add Column" at bounding box center [636, 322] width 1134 height 371
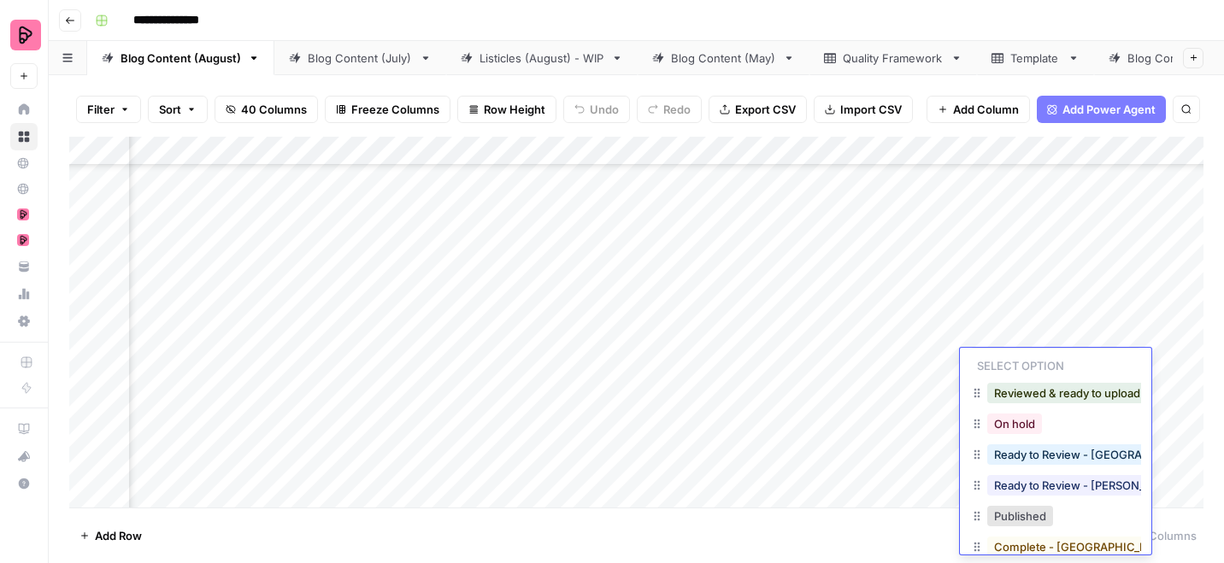
scroll to position [0, 0]
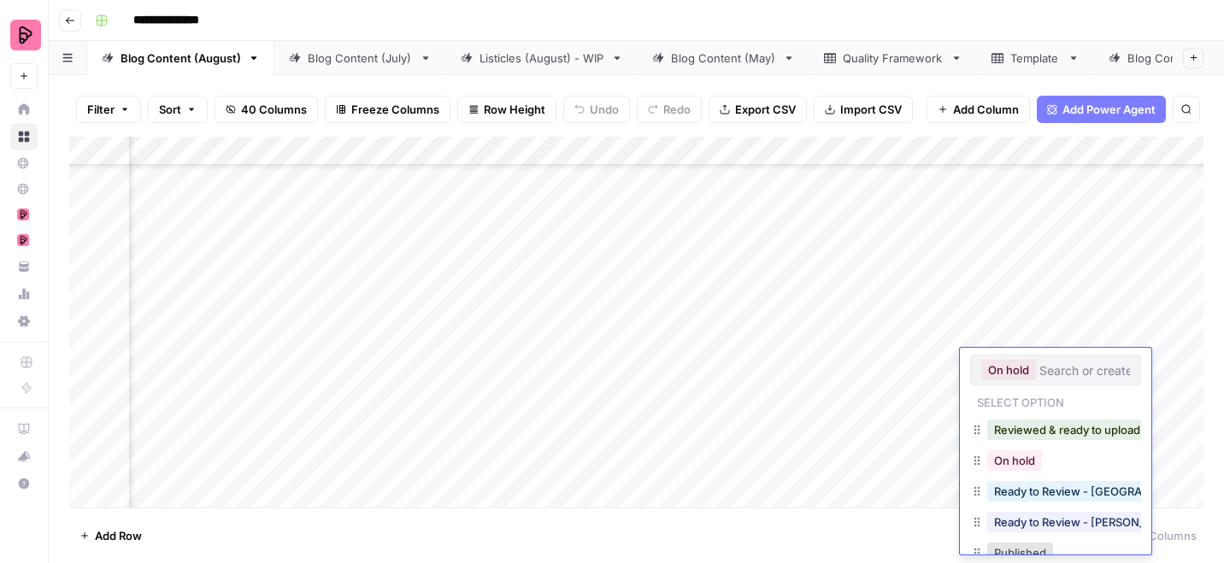
click at [1062, 371] on input "text" at bounding box center [1084, 369] width 91 height 15
click at [1051, 325] on div "Add Column" at bounding box center [636, 322] width 1134 height 371
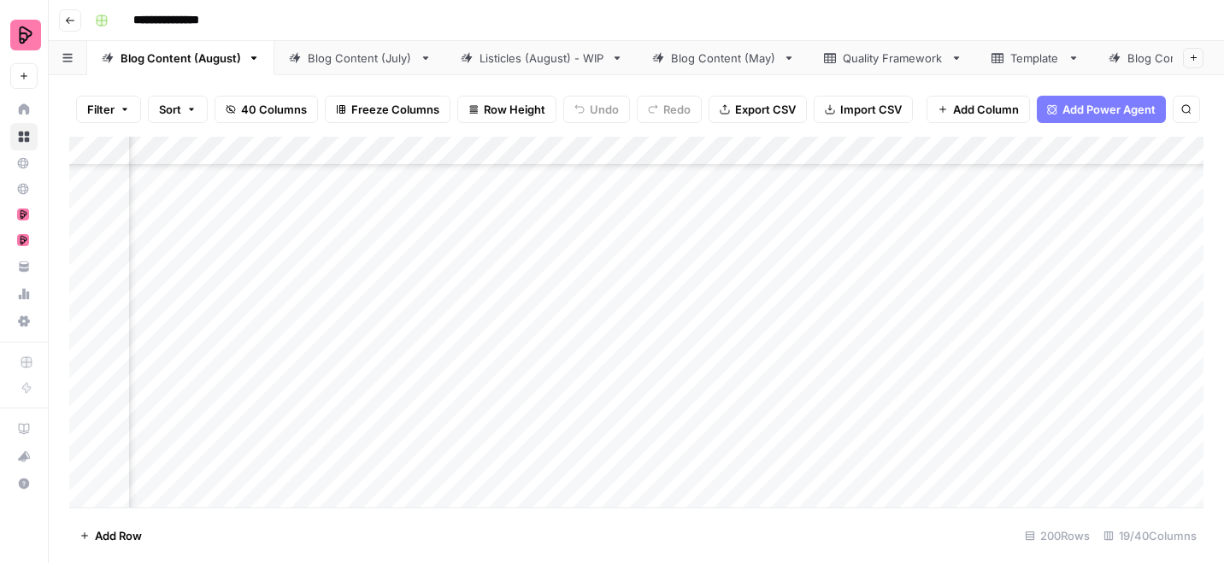
click at [572, 362] on div "Add Column" at bounding box center [636, 322] width 1134 height 371
click at [793, 368] on div "Add Column" at bounding box center [636, 322] width 1134 height 371
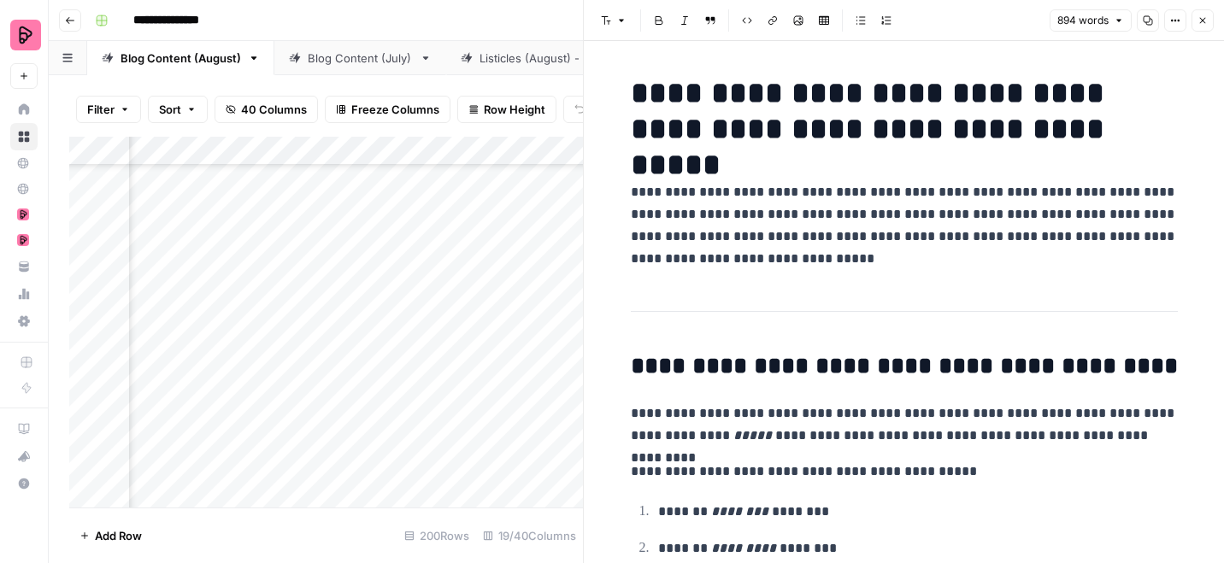
click at [1206, 6] on header "Font style Bold Italic Block quote Code block Link Image Insert Table Bulleted …" at bounding box center [904, 20] width 640 height 41
click at [1205, 21] on icon "button" at bounding box center [1202, 20] width 10 height 10
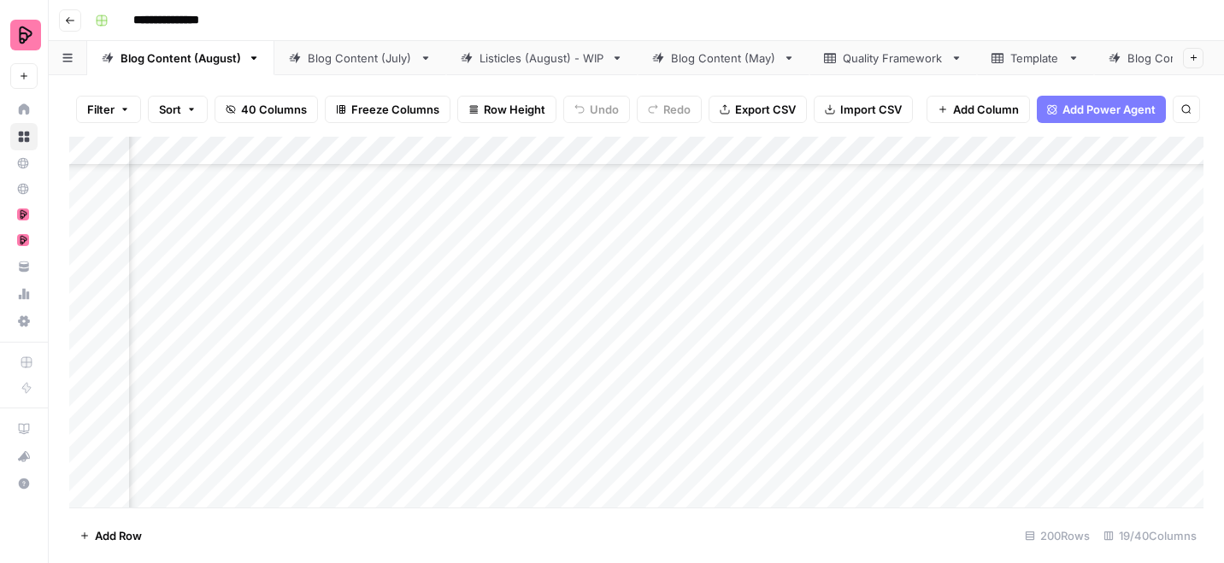
click at [884, 362] on div "Add Column" at bounding box center [636, 322] width 1134 height 371
click at [514, 325] on div "Add Column" at bounding box center [636, 322] width 1134 height 371
click at [492, 376] on div "Add Column" at bounding box center [636, 322] width 1134 height 371
click at [950, 366] on div "Add Column" at bounding box center [636, 322] width 1134 height 371
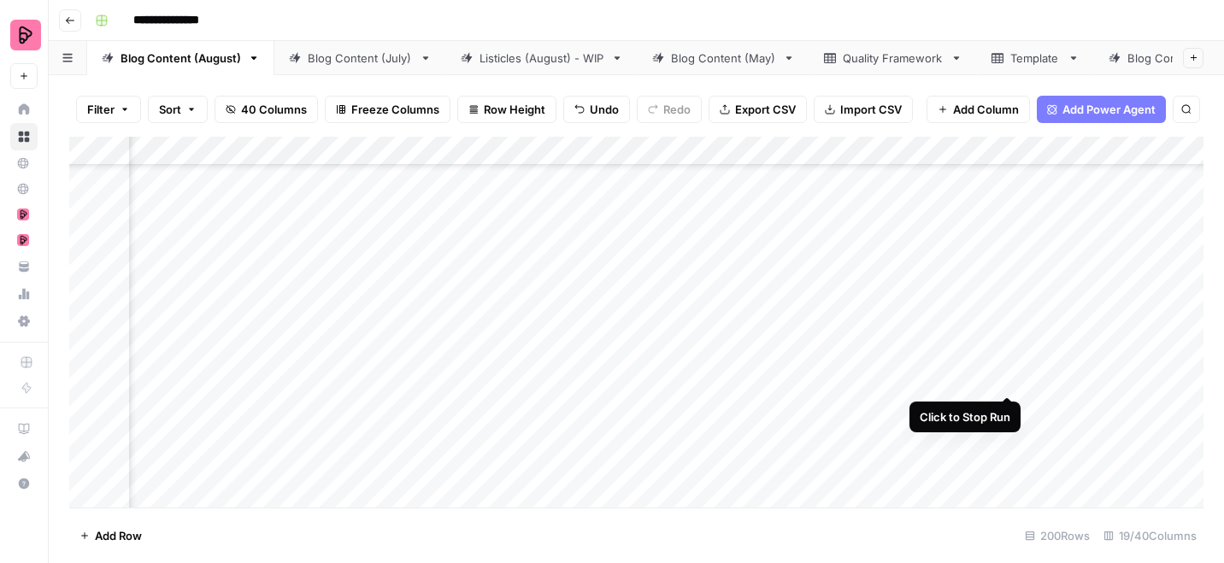
click at [1009, 361] on div "Add Column" at bounding box center [636, 322] width 1134 height 371
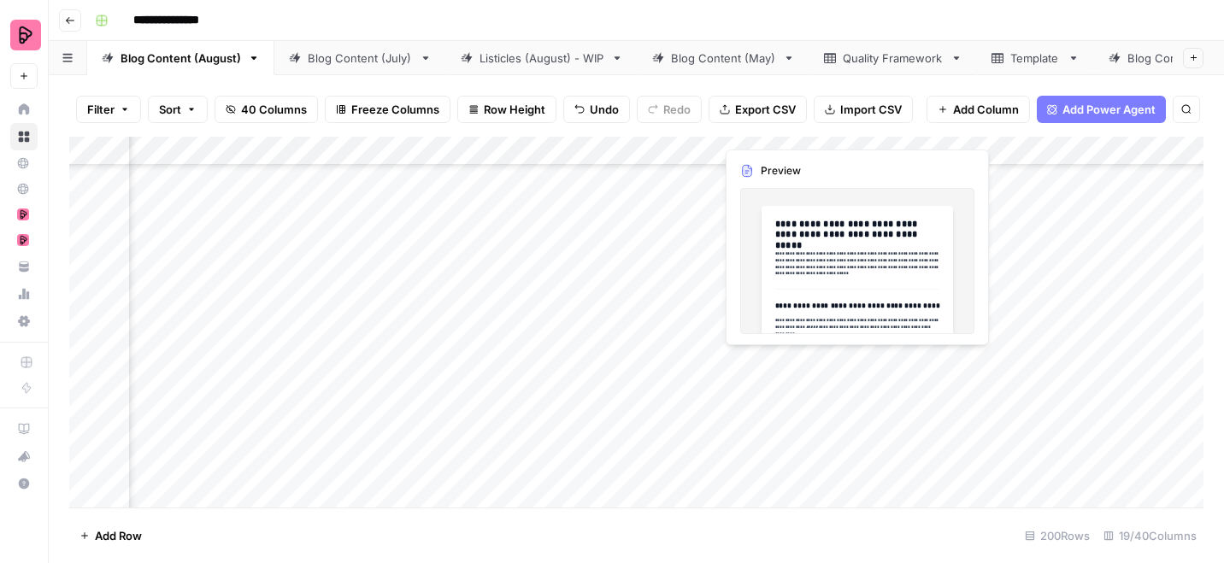
scroll to position [3371, 310]
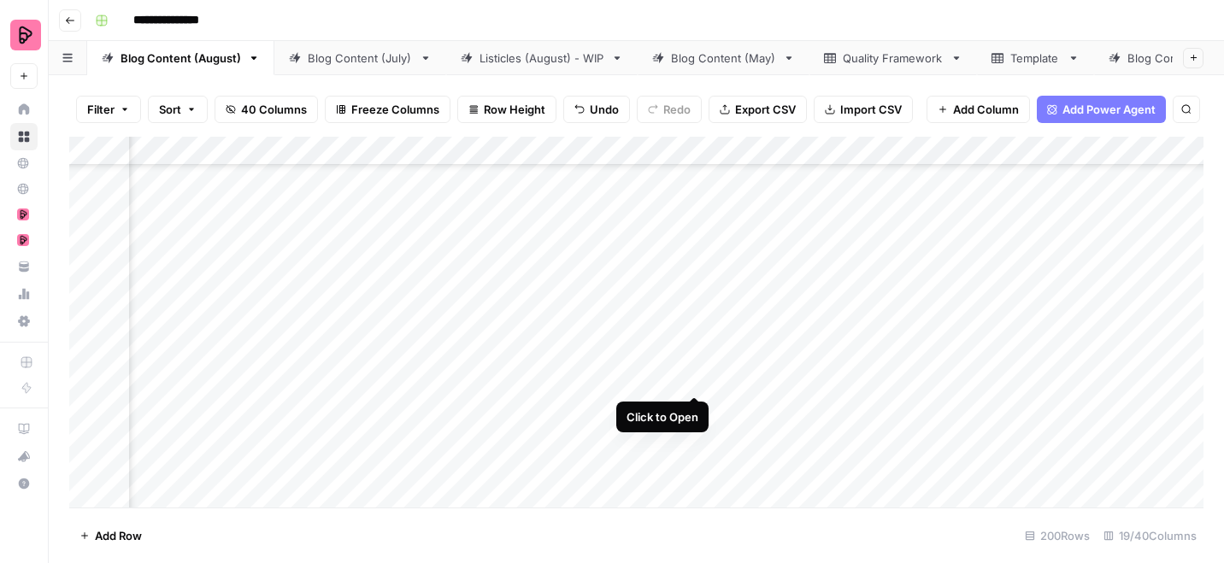
click at [696, 360] on div "Add Column" at bounding box center [636, 322] width 1134 height 371
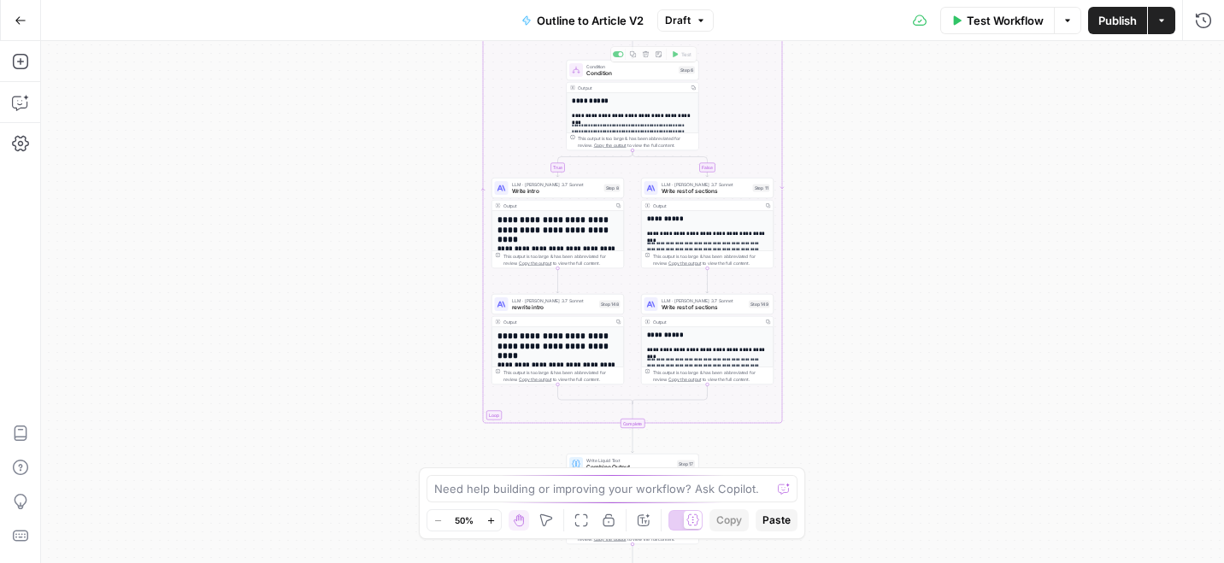
click at [692, 14] on button "Draft" at bounding box center [685, 20] width 56 height 22
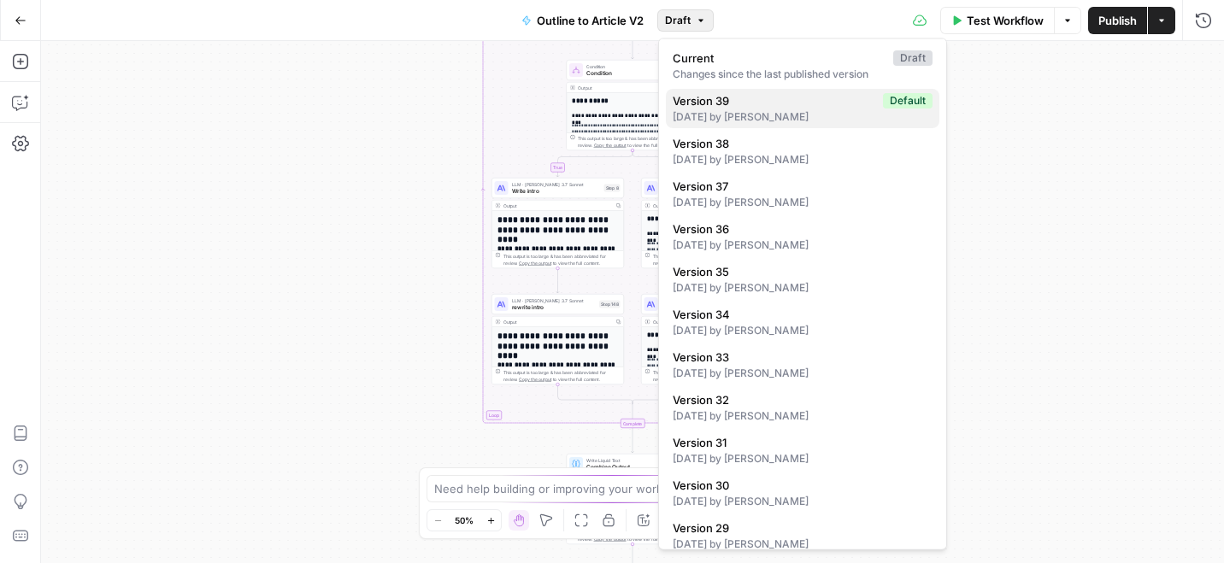
click at [780, 115] on div "14 days ago by Martina Carucci" at bounding box center [803, 116] width 260 height 15
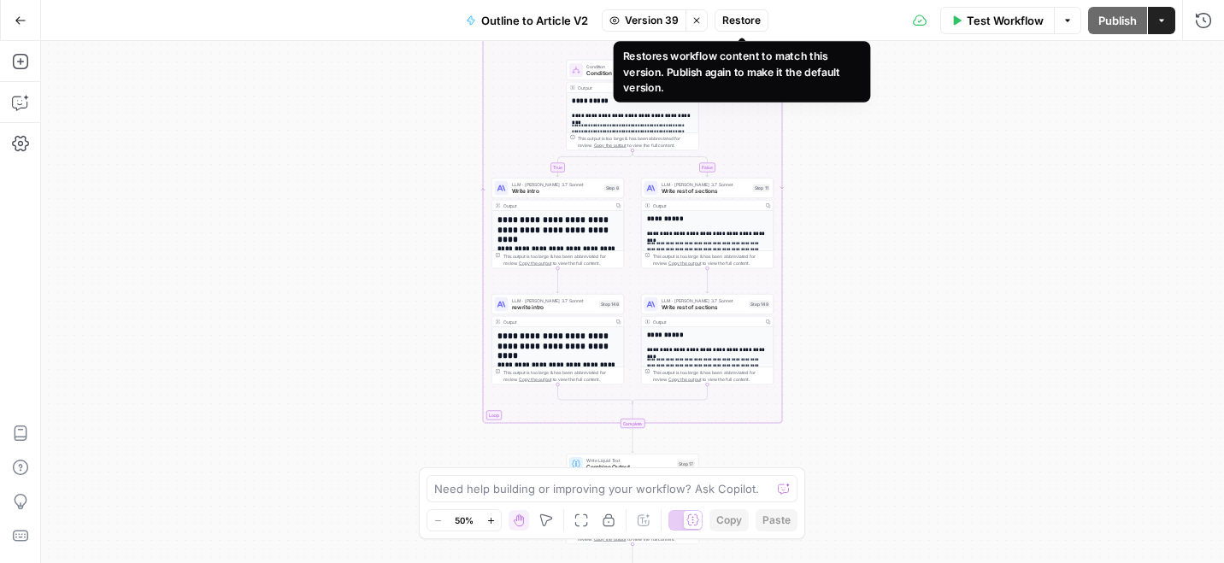
click at [741, 17] on span "Restore" at bounding box center [741, 20] width 38 height 15
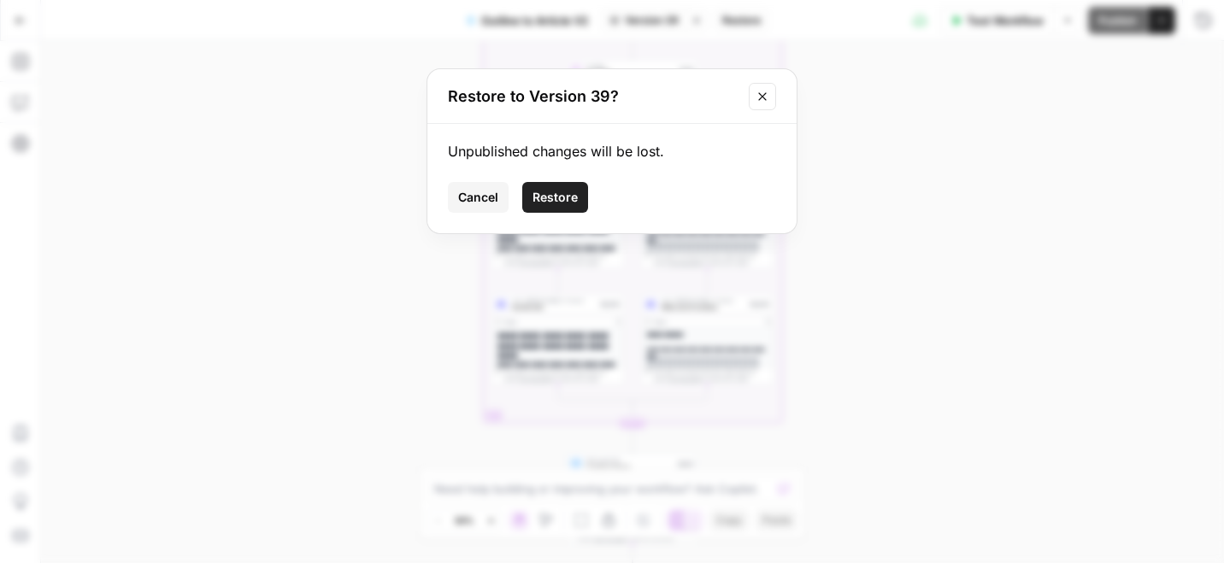
click at [487, 190] on span "Cancel" at bounding box center [478, 197] width 40 height 17
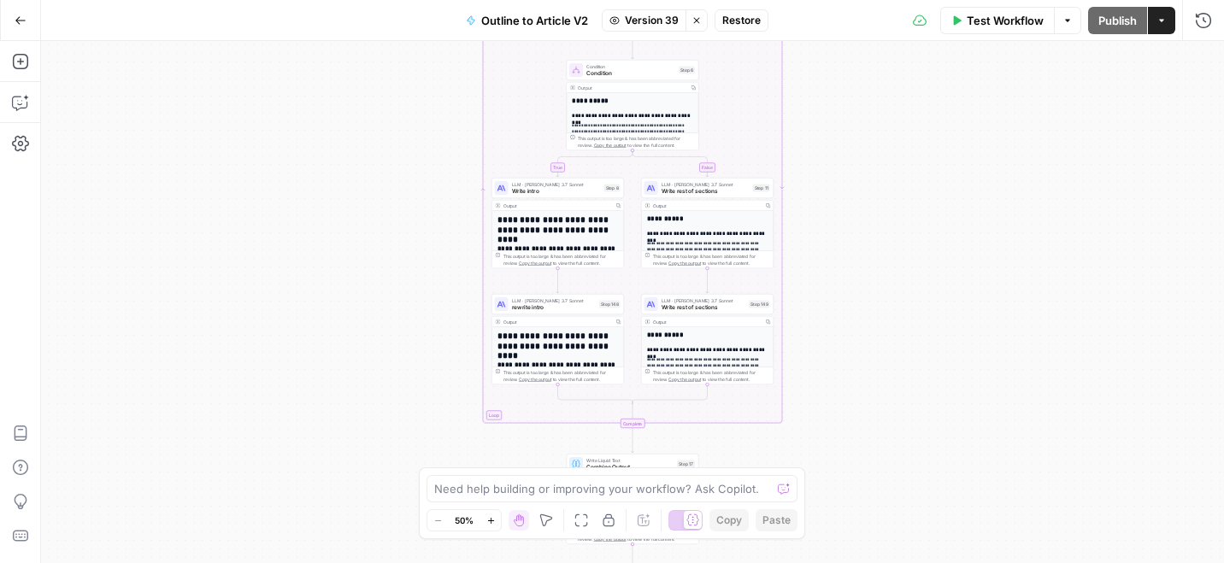
click at [699, 21] on icon "button" at bounding box center [696, 20] width 10 height 10
click at [698, 21] on icon "button" at bounding box center [701, 20] width 10 height 10
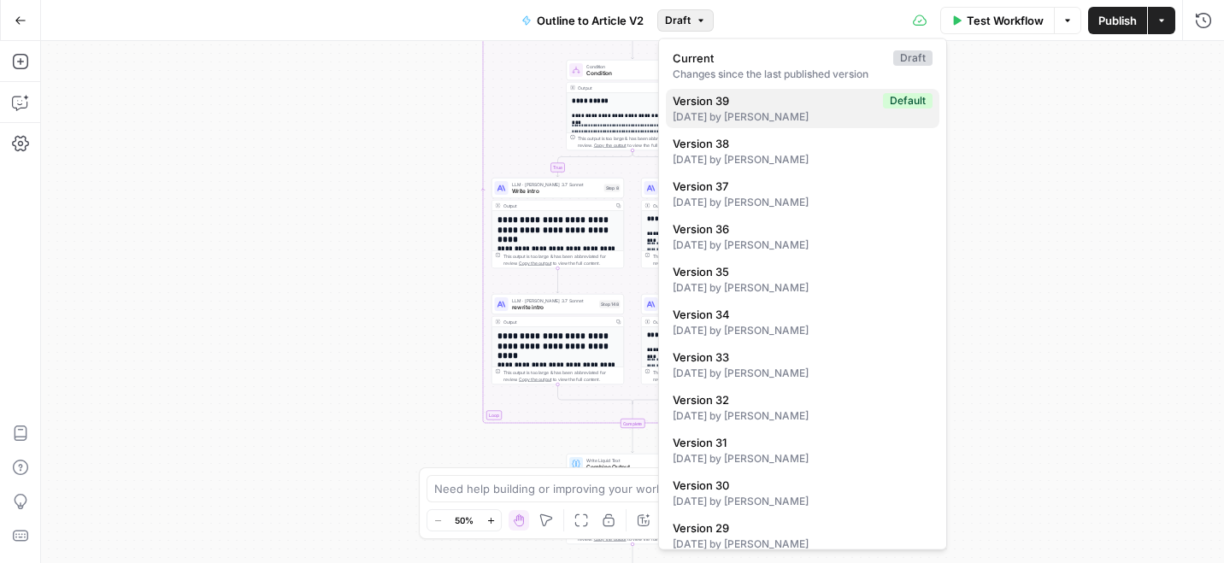
click at [790, 103] on span "Version 39" at bounding box center [774, 100] width 203 height 17
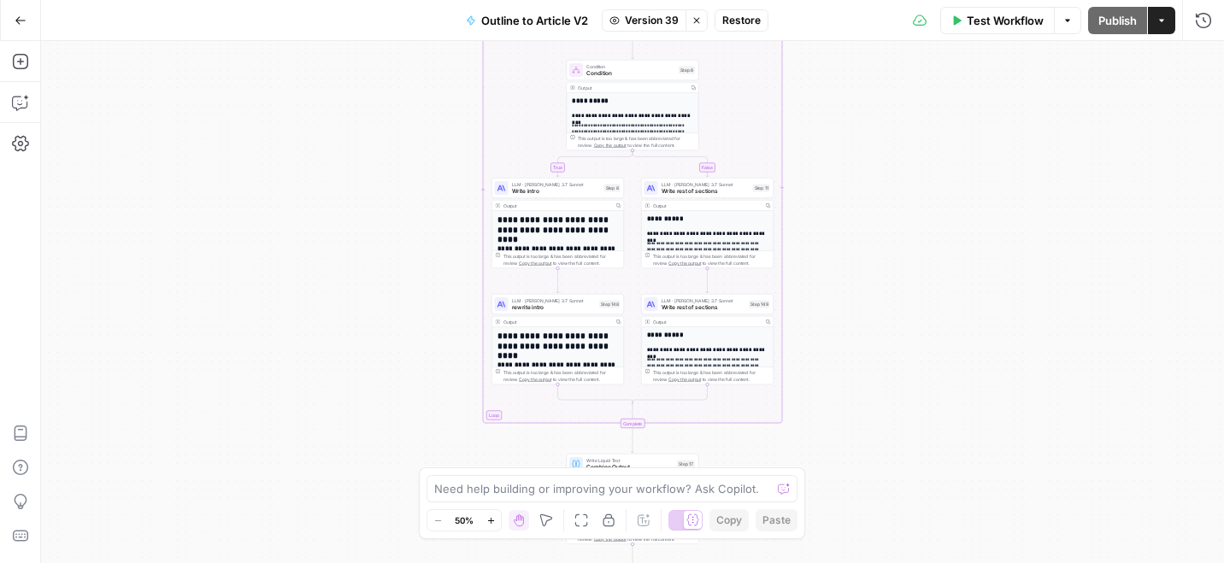
click at [727, 20] on span "Restore" at bounding box center [741, 20] width 38 height 15
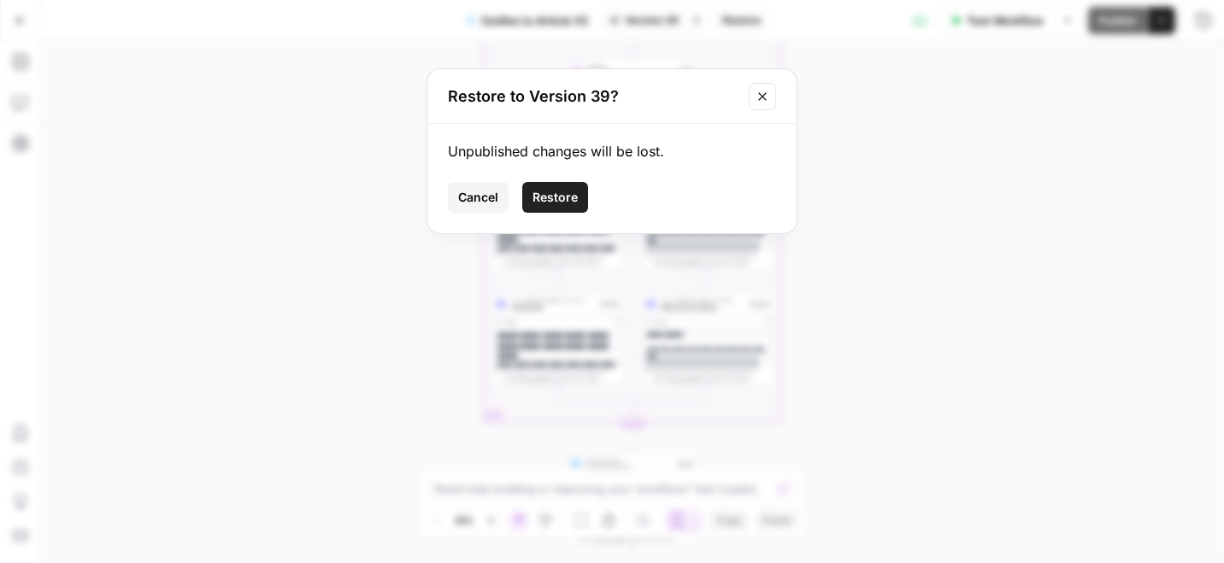
drag, startPoint x: 562, startPoint y: 192, endPoint x: 480, endPoint y: 191, distance: 82.1
click at [480, 191] on div "Cancel Restore" at bounding box center [612, 197] width 328 height 31
click at [480, 191] on span "Cancel" at bounding box center [478, 197] width 40 height 17
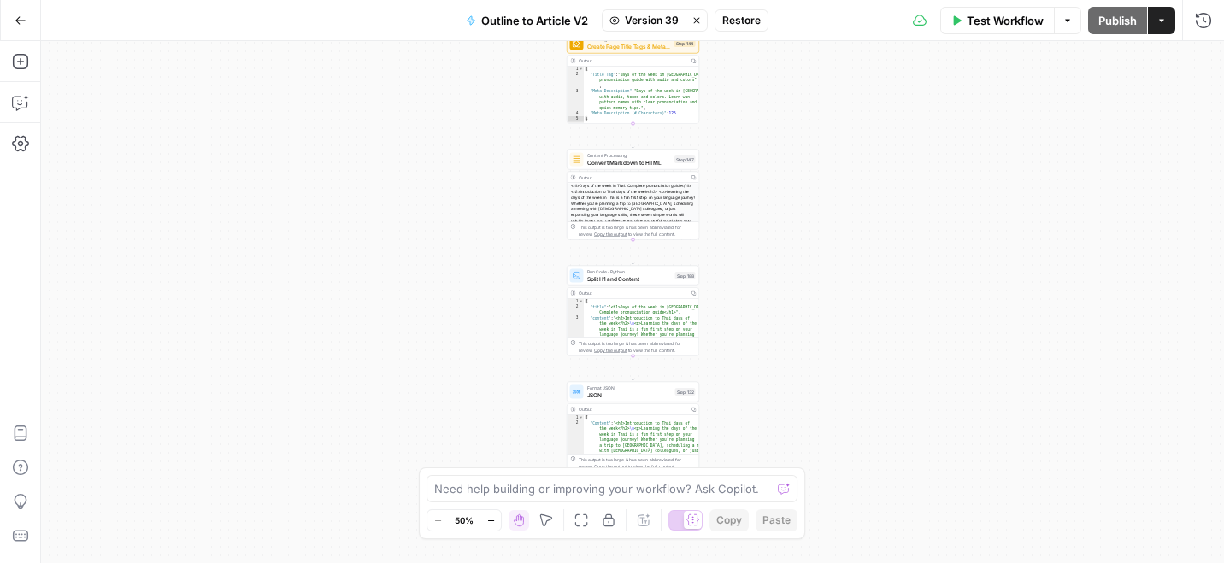
click at [644, 391] on span "JSON" at bounding box center [629, 395] width 85 height 9
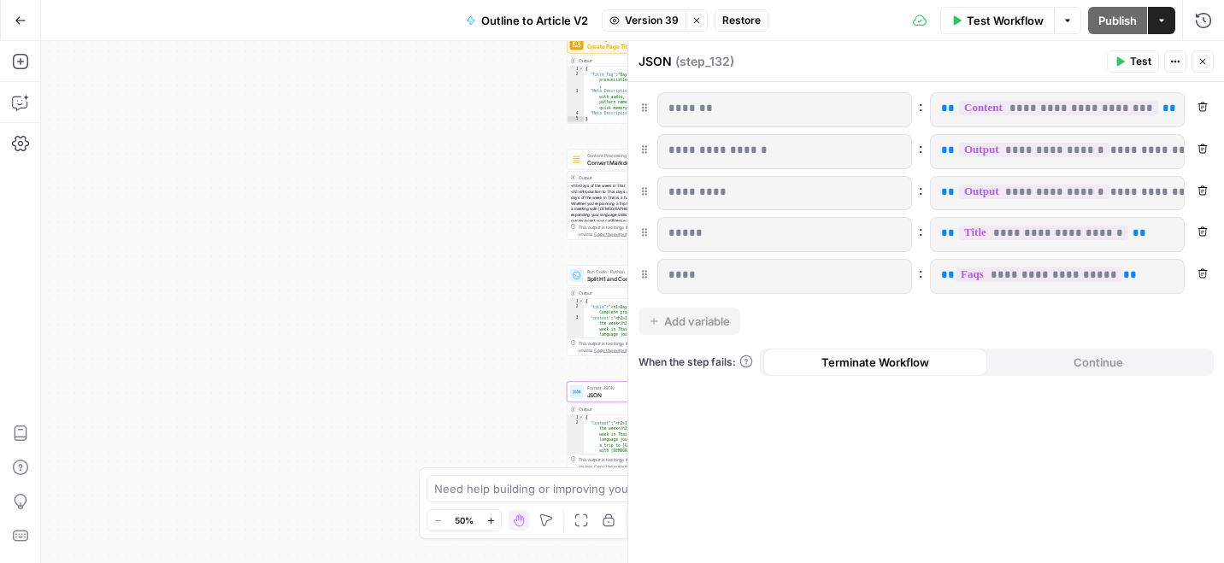
click at [1203, 57] on icon "button" at bounding box center [1202, 61] width 10 height 10
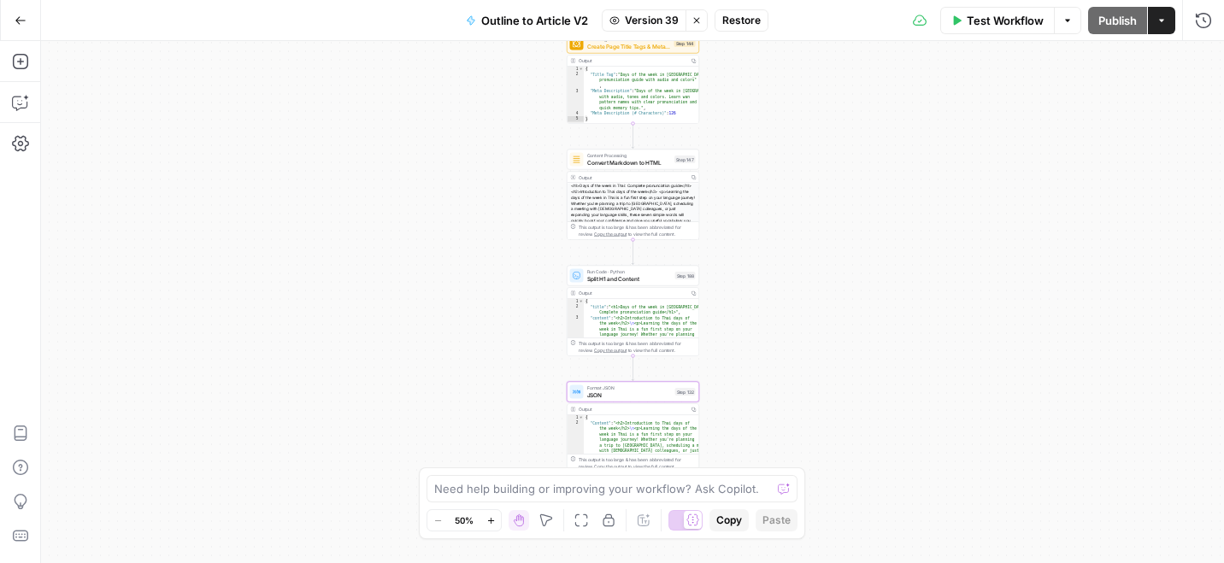
click at [11, 17] on button "Go Back" at bounding box center [20, 20] width 31 height 31
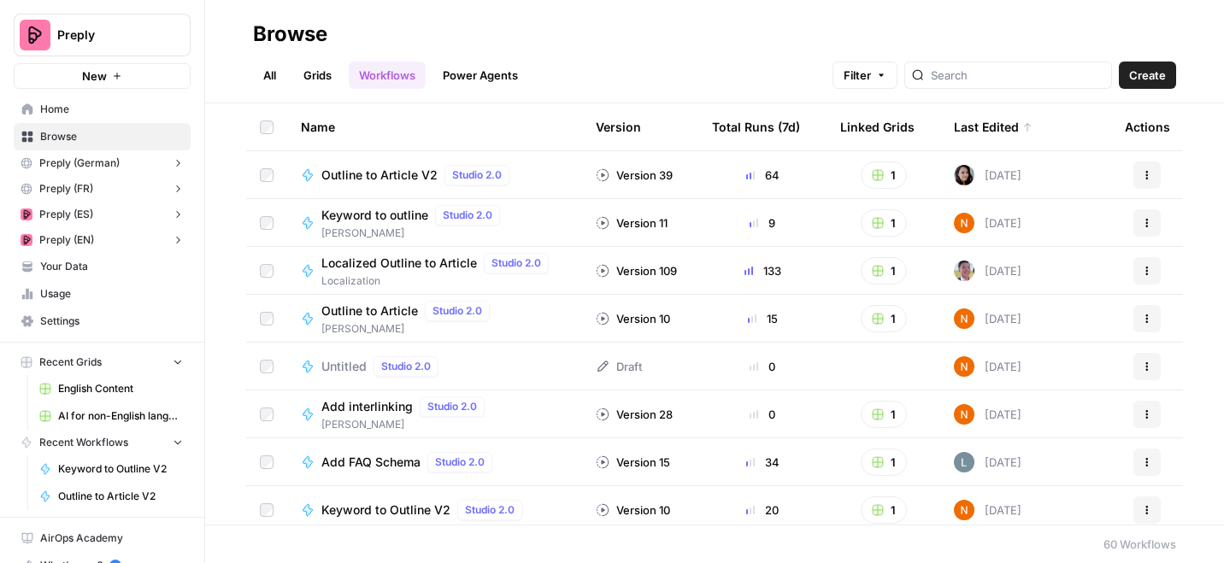
click at [1140, 169] on button "Actions" at bounding box center [1146, 175] width 27 height 27
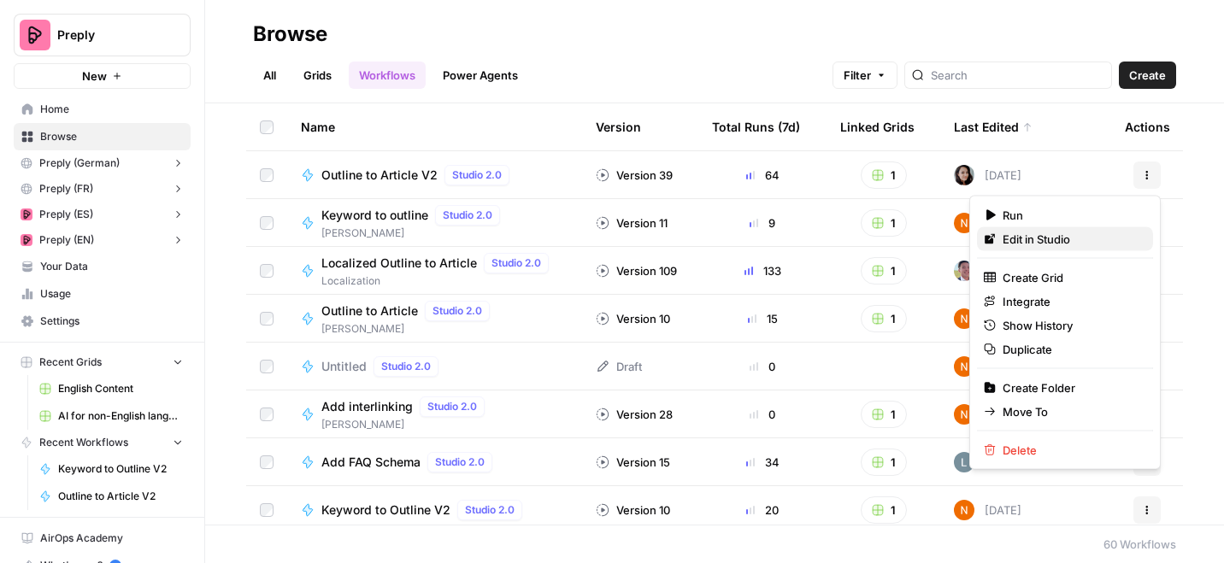
click at [1046, 238] on span "Edit in Studio" at bounding box center [1071, 239] width 137 height 17
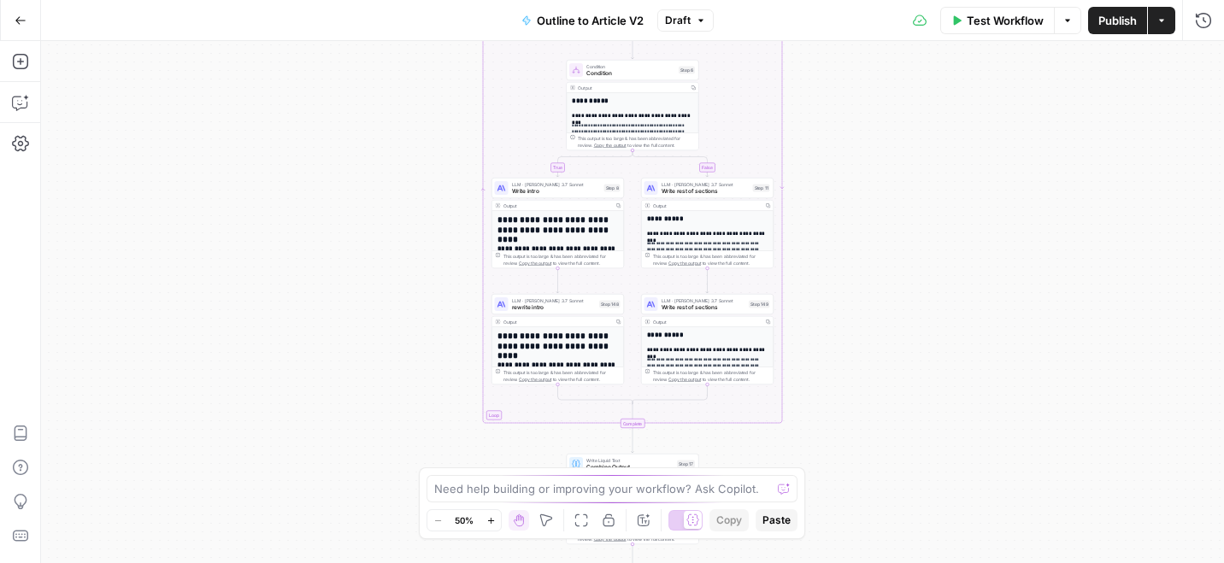
click at [685, 32] on div "Outline to Article V2 Draft" at bounding box center [612, 20] width 203 height 27
click at [683, 21] on span "Draft" at bounding box center [678, 20] width 26 height 15
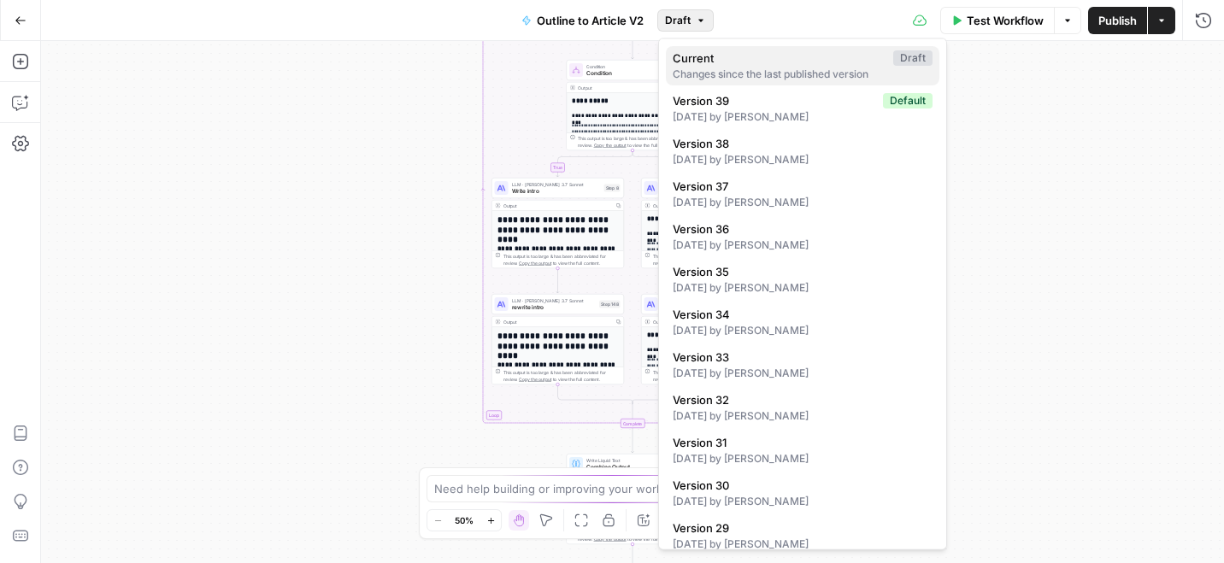
click at [698, 63] on span "Current" at bounding box center [780, 58] width 214 height 17
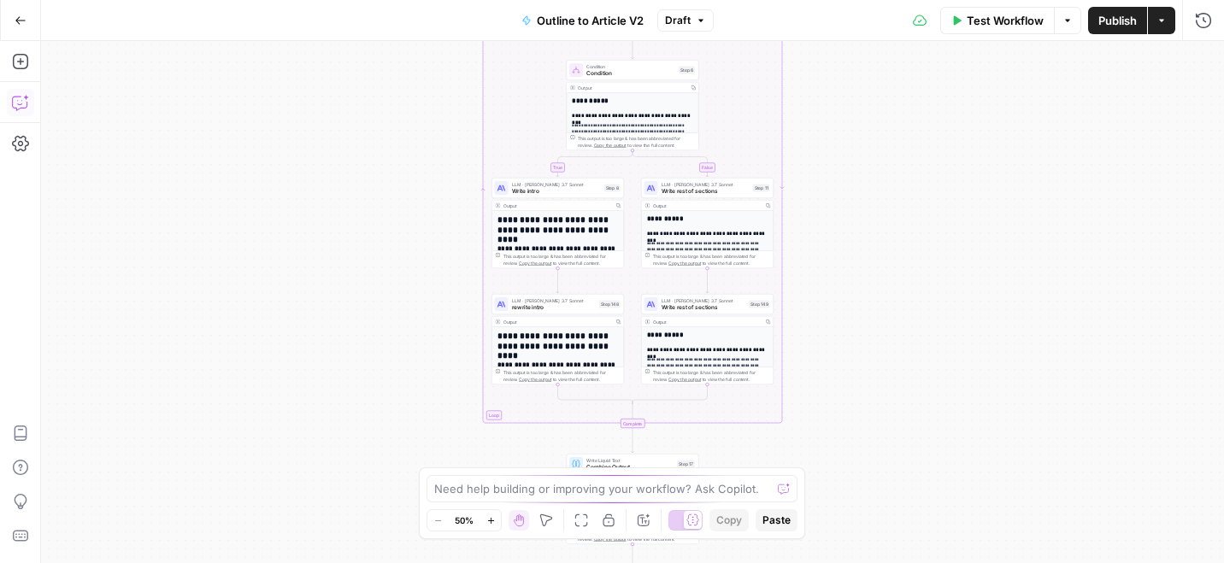
click at [19, 97] on icon "button" at bounding box center [20, 102] width 17 height 17
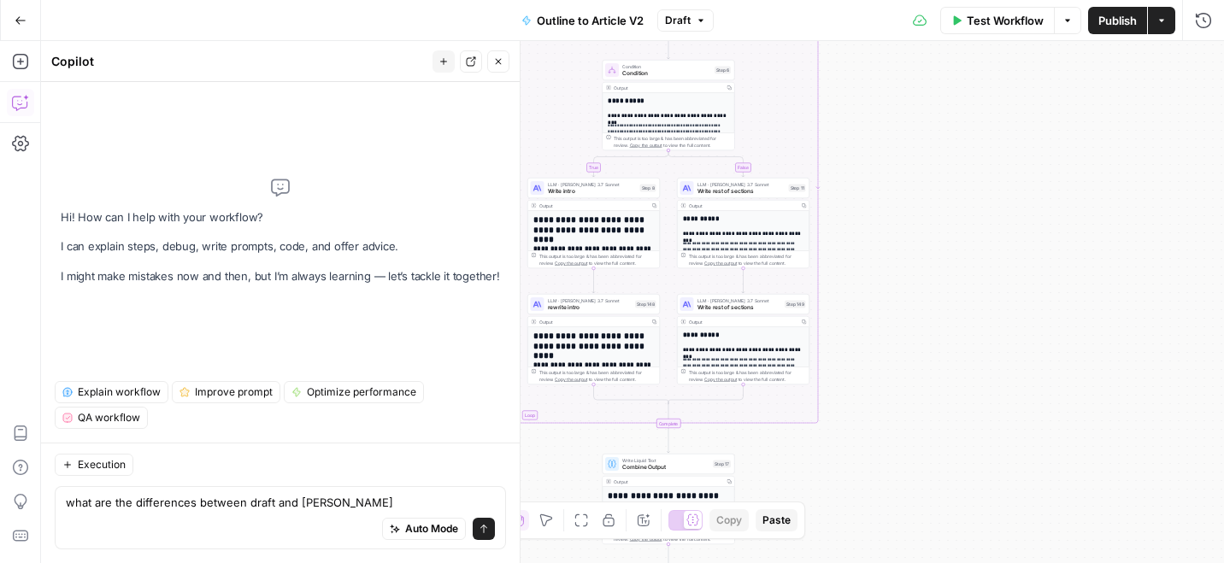
click at [701, 15] on icon "button" at bounding box center [701, 20] width 10 height 10
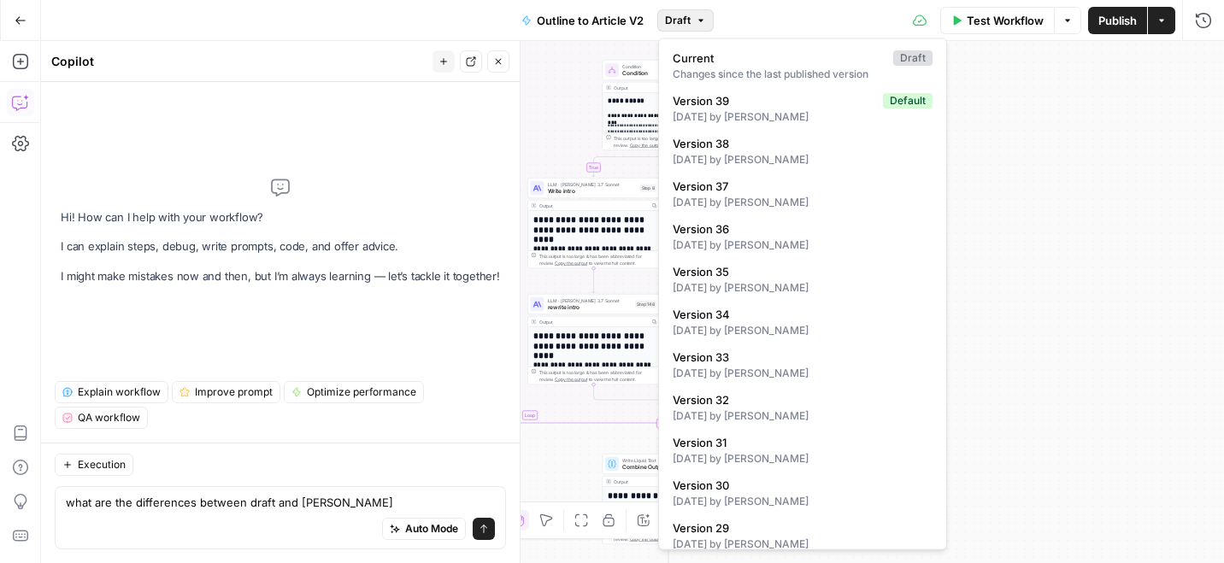
click at [701, 15] on icon "button" at bounding box center [701, 20] width 10 height 10
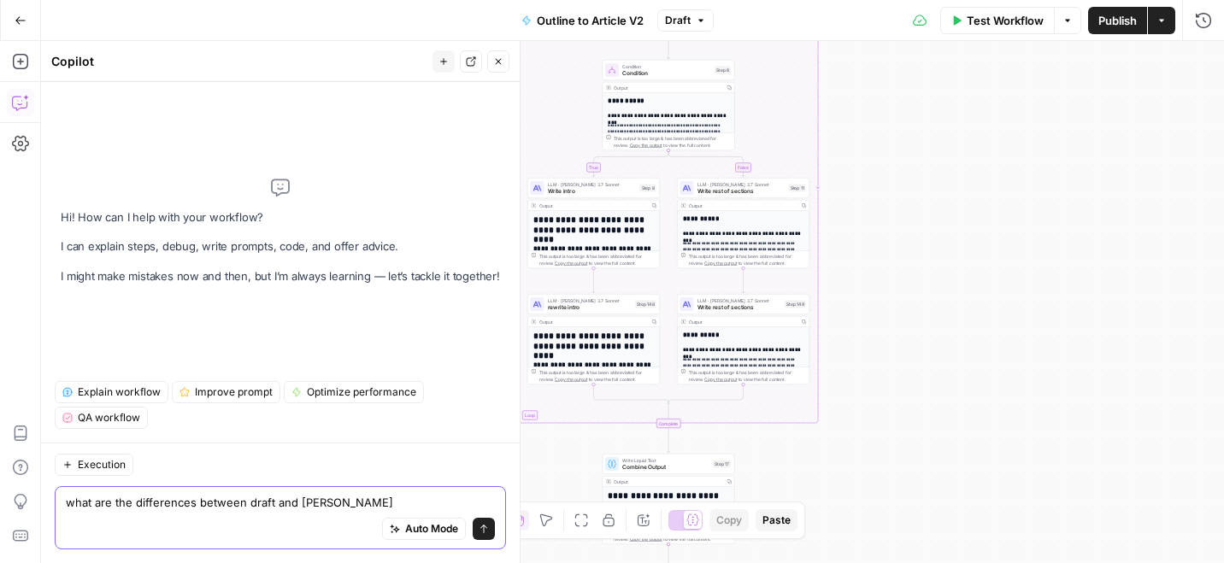
click at [353, 499] on textarea "what are the differences between draft and verison" at bounding box center [280, 502] width 429 height 17
type textarea "what are the differences between draft and version 39"
click at [486, 521] on button "Send" at bounding box center [484, 529] width 22 height 22
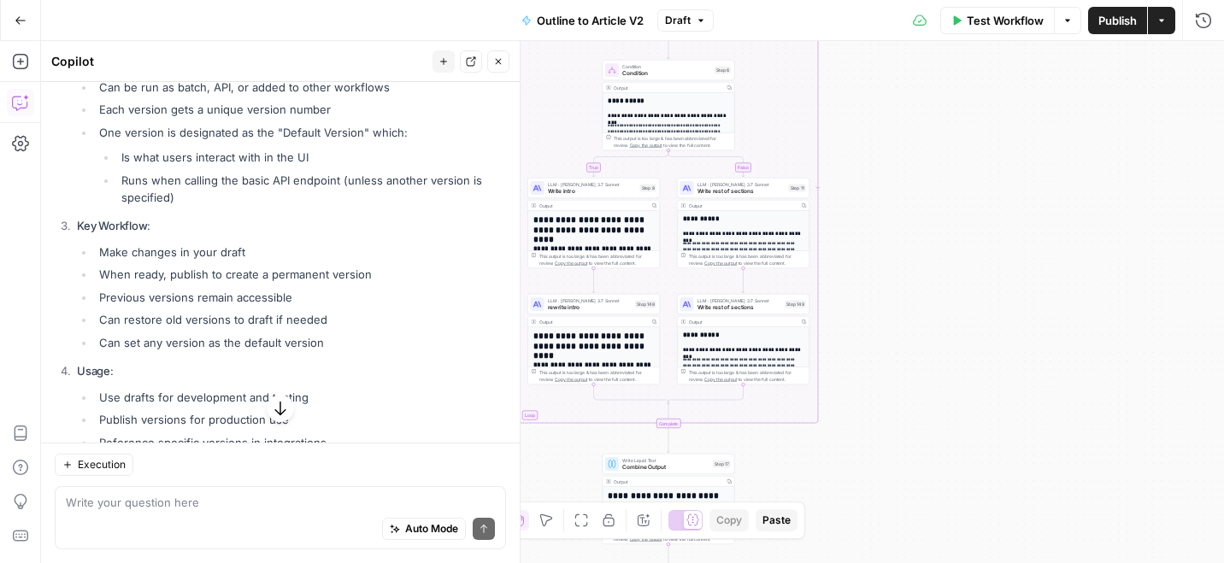
scroll to position [530, 0]
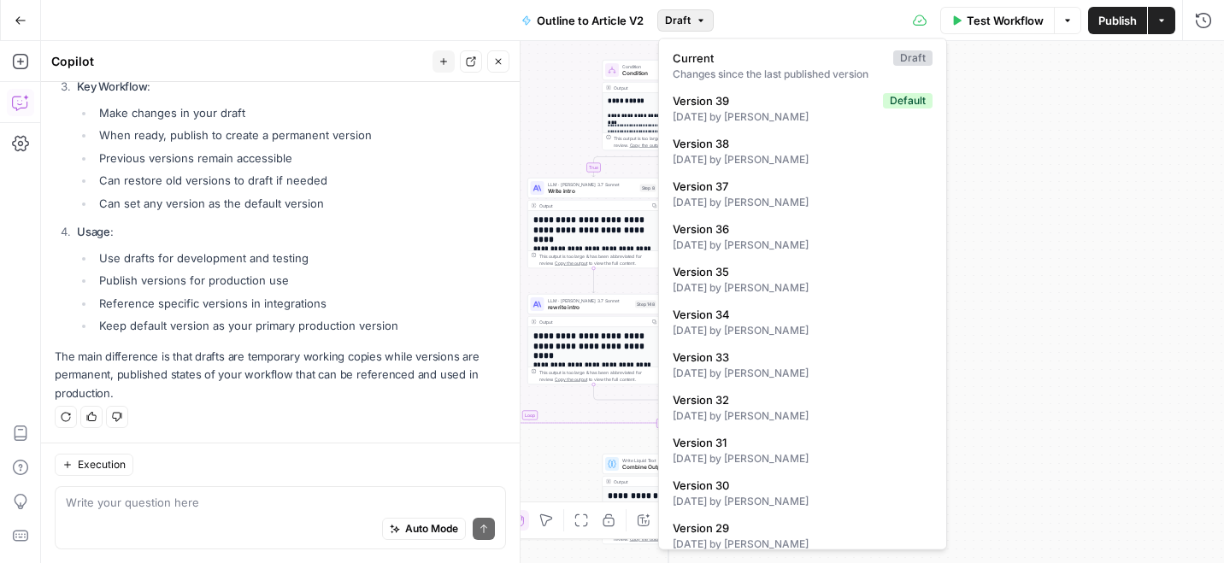
click at [697, 17] on icon "button" at bounding box center [701, 20] width 10 height 10
click at [749, 103] on span "Version 39" at bounding box center [774, 100] width 203 height 17
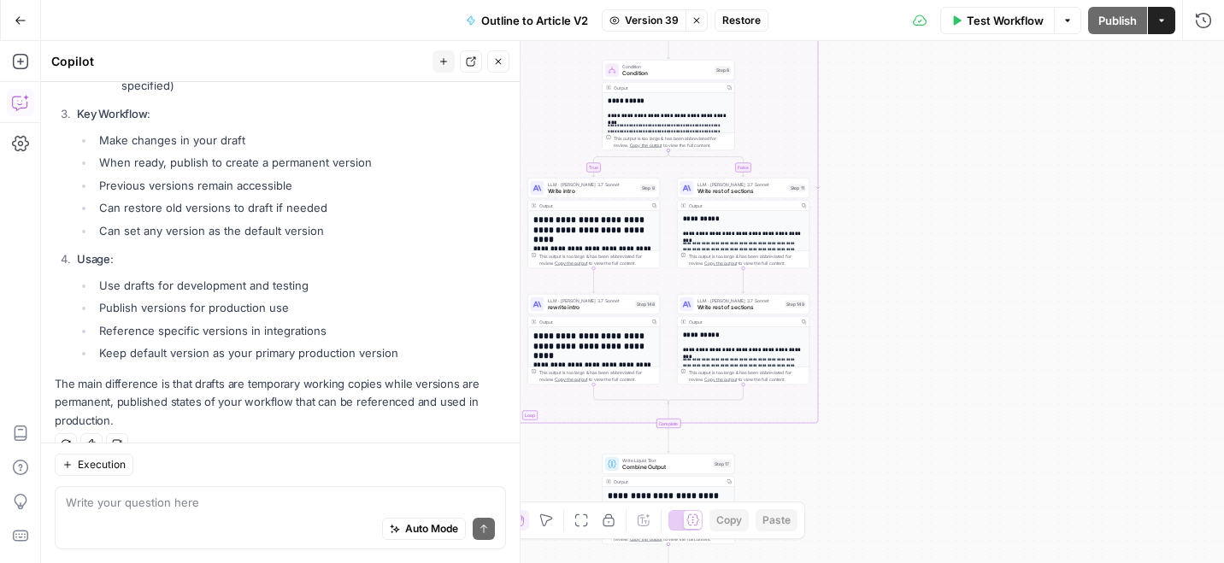
scroll to position [557, 0]
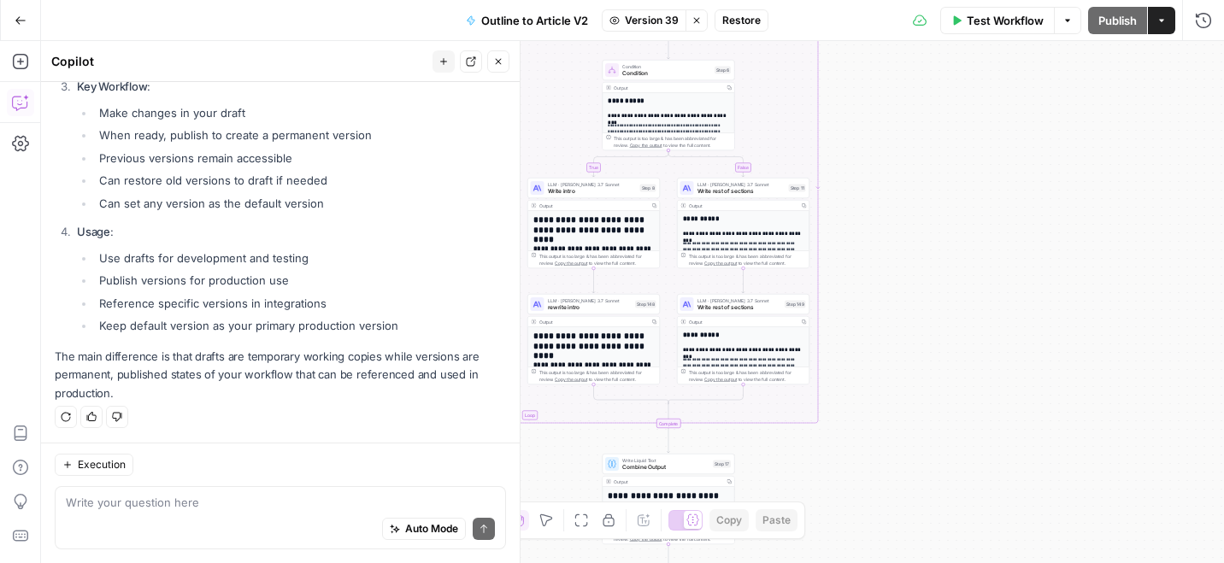
click at [736, 23] on span "Restore" at bounding box center [741, 20] width 38 height 15
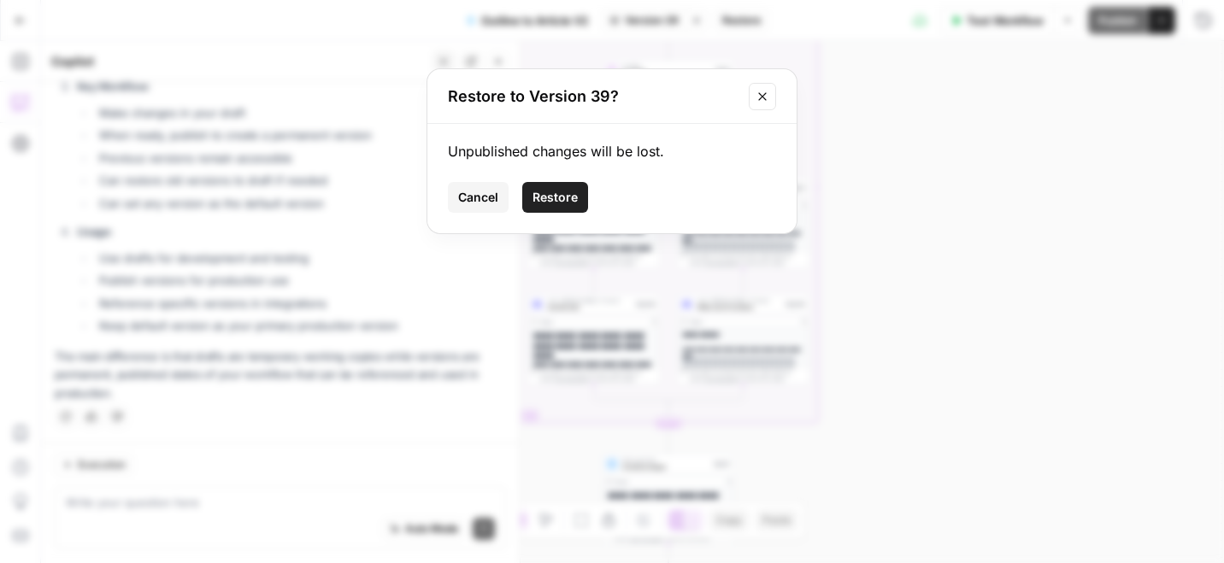
click at [568, 190] on span "Restore" at bounding box center [554, 197] width 45 height 17
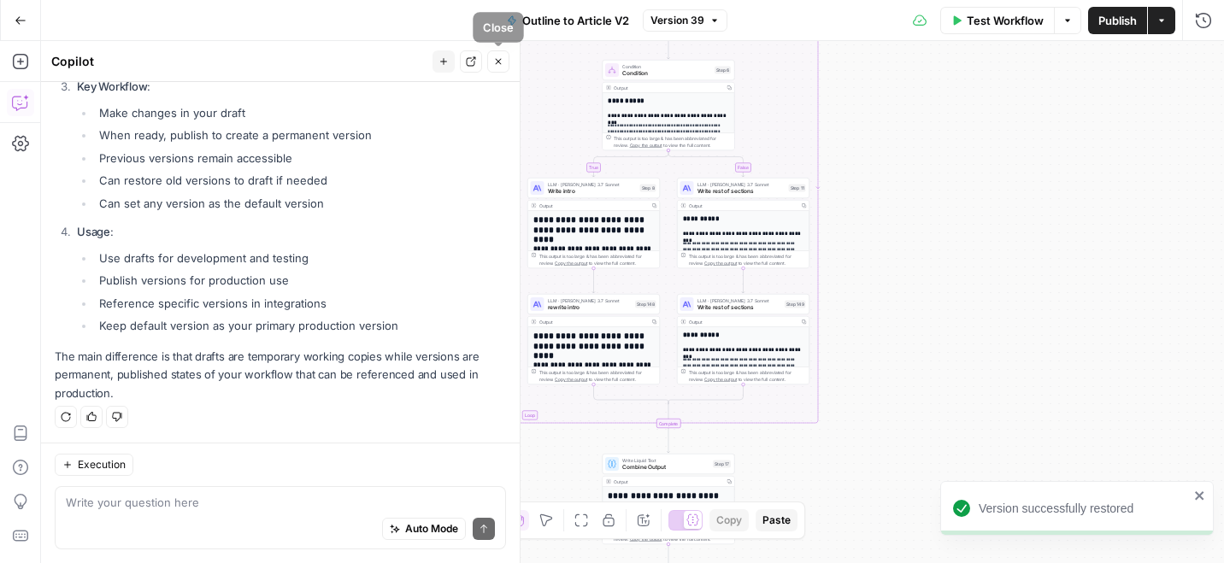
click at [497, 58] on icon "button" at bounding box center [498, 61] width 10 height 10
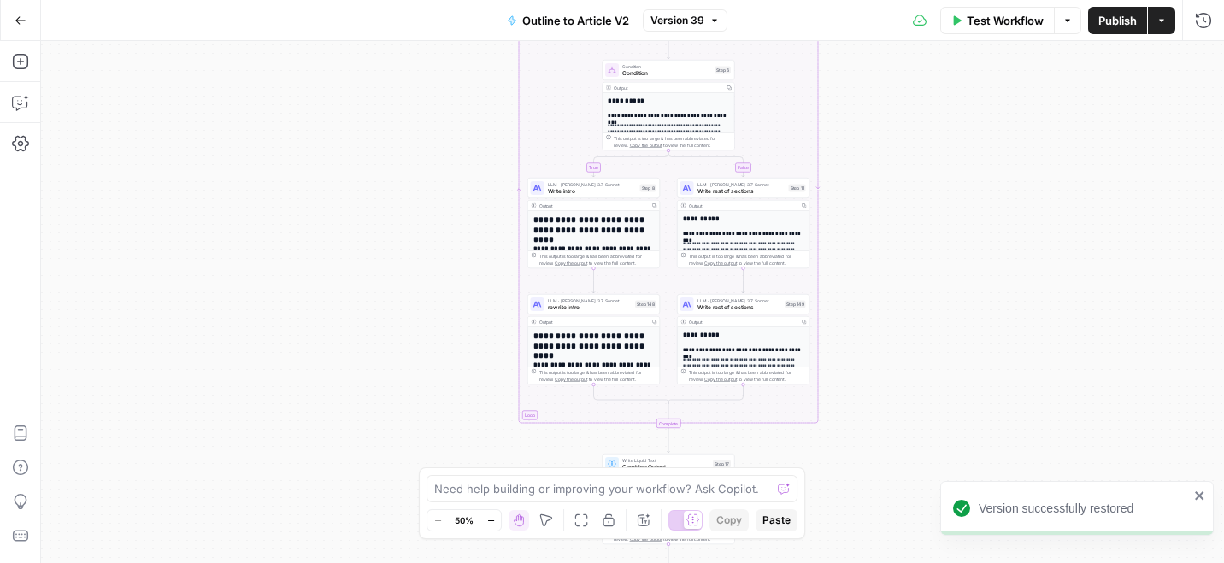
click at [9, 21] on button "Go Back" at bounding box center [20, 20] width 31 height 31
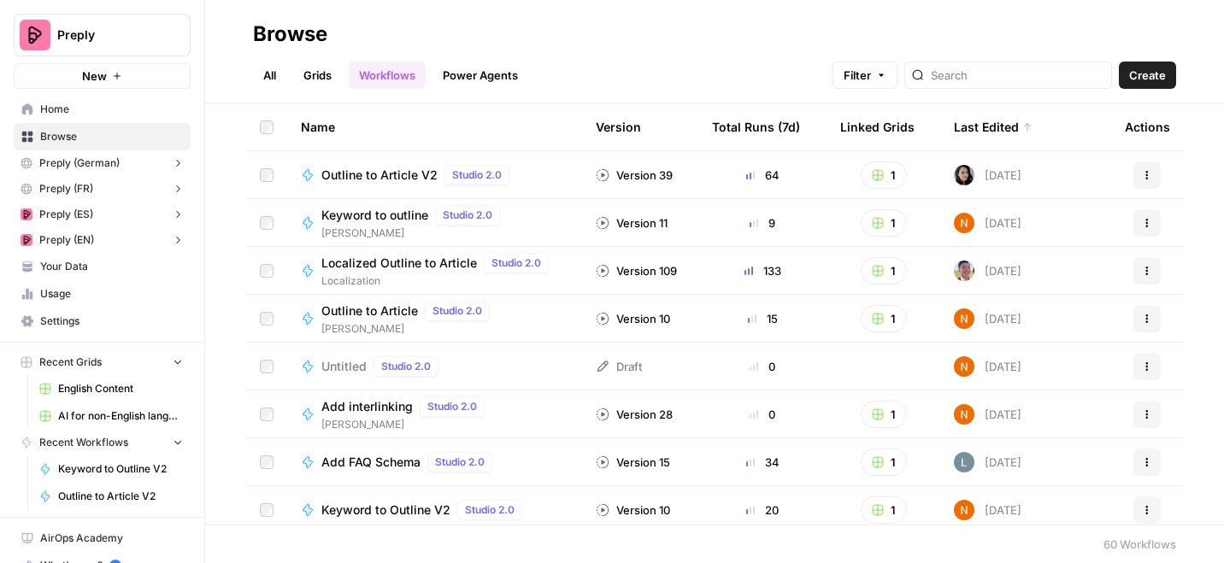
click at [1150, 171] on icon "button" at bounding box center [1147, 175] width 10 height 10
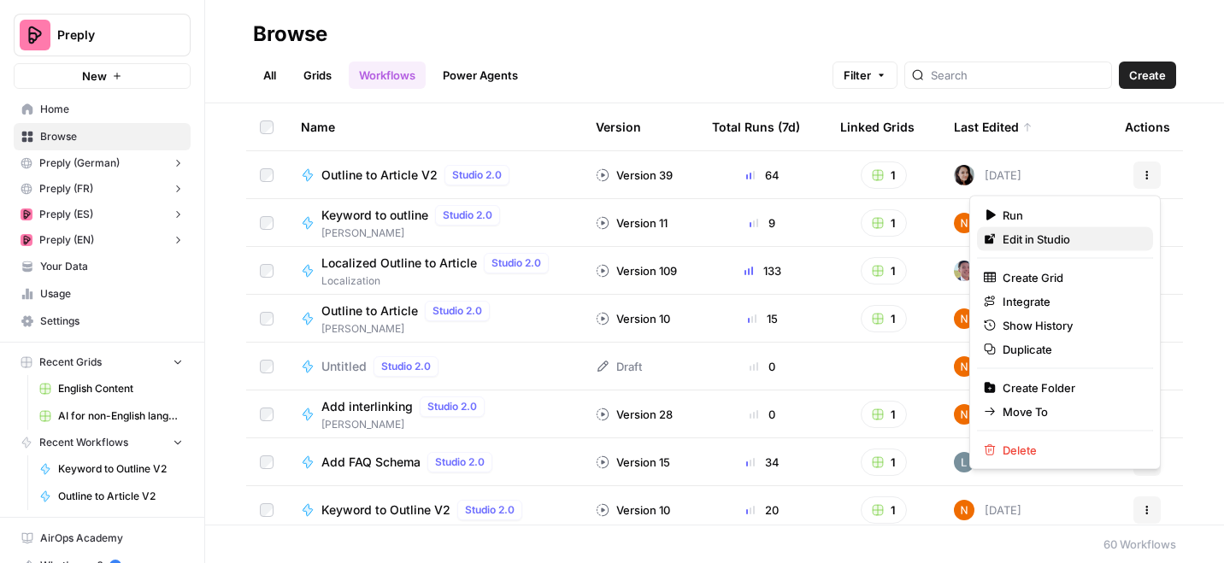
click at [1039, 233] on span "Edit in Studio" at bounding box center [1071, 239] width 137 height 17
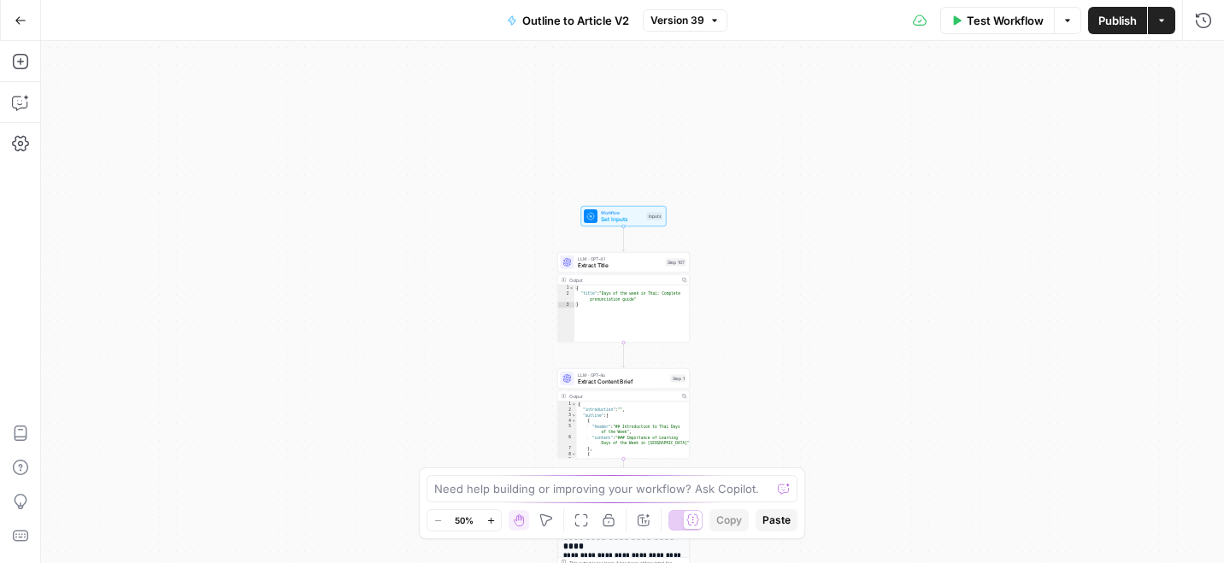
click at [631, 210] on span "Workflow" at bounding box center [622, 212] width 43 height 7
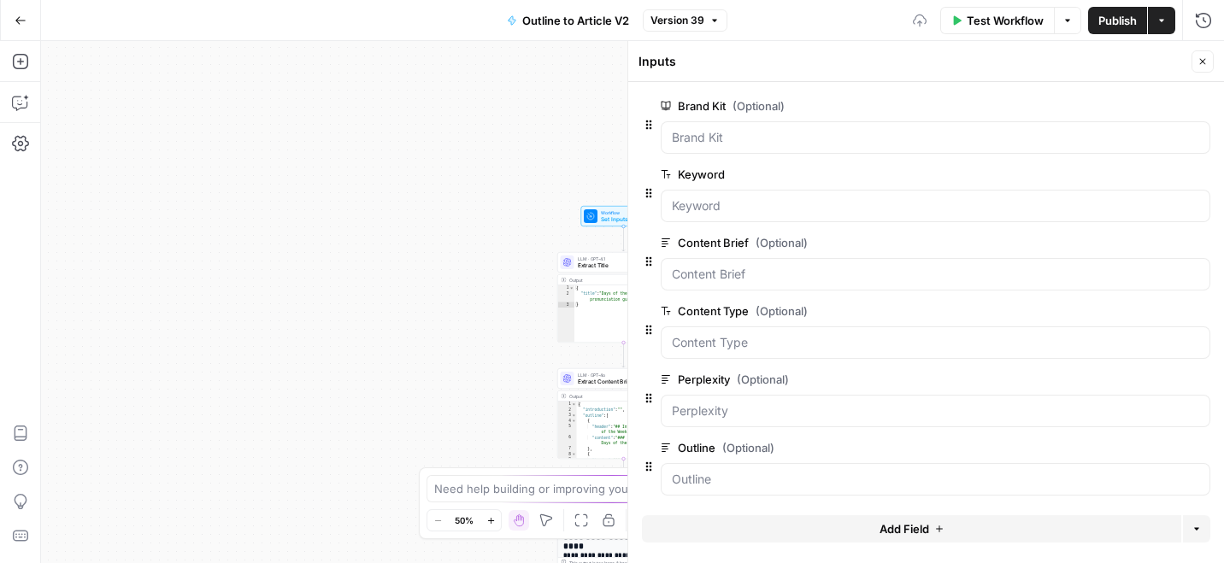
scroll to position [4, 0]
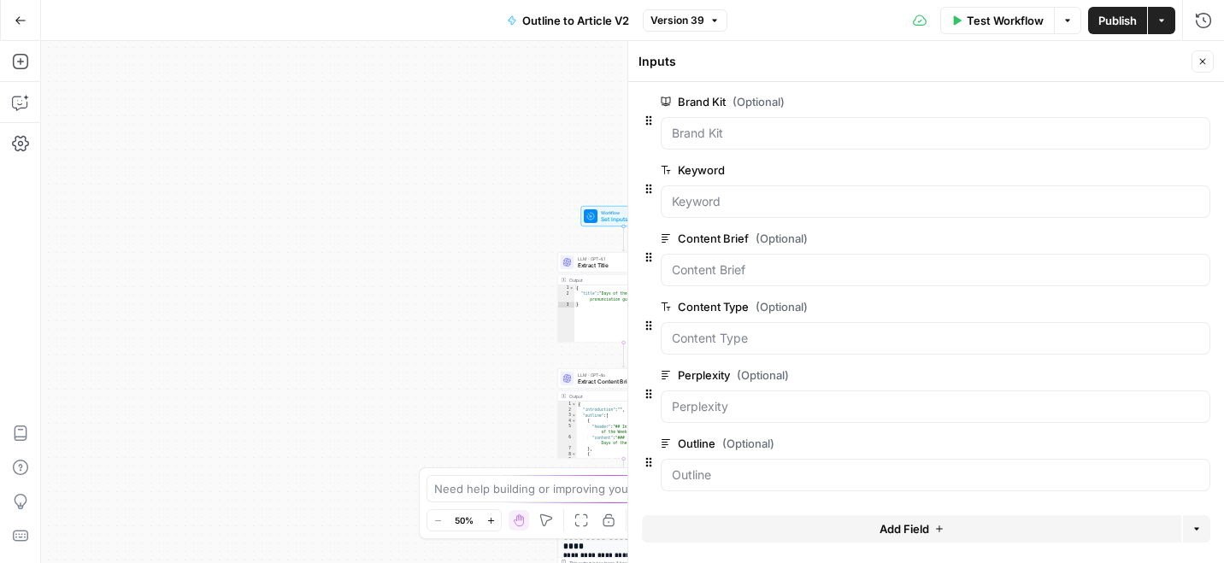
click at [1163, 440] on span "edit field" at bounding box center [1146, 444] width 38 height 14
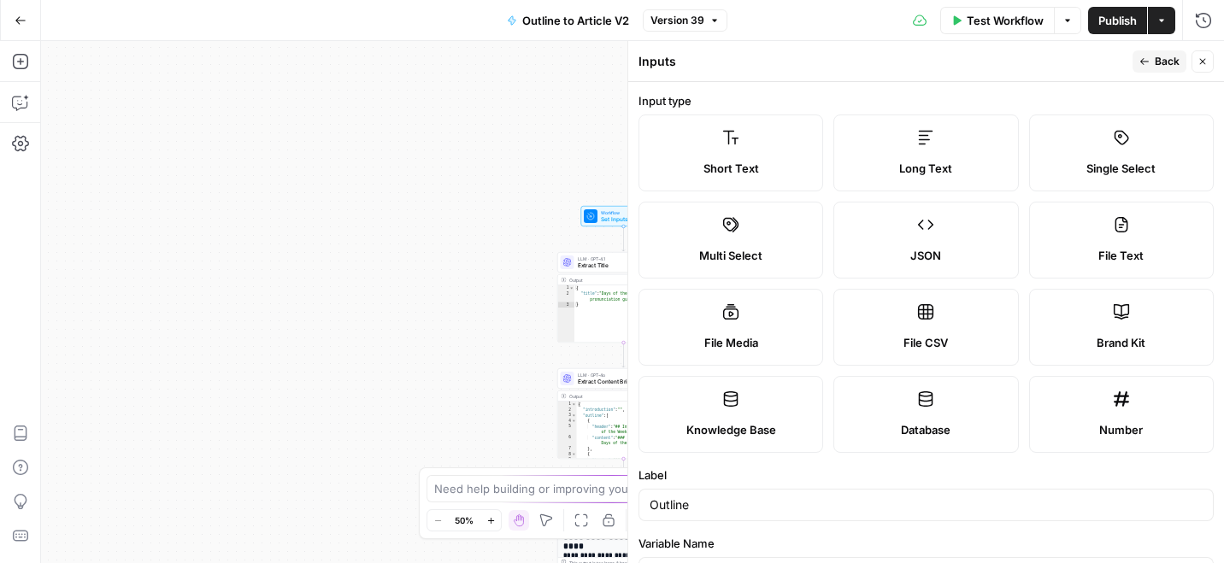
scroll to position [233, 0]
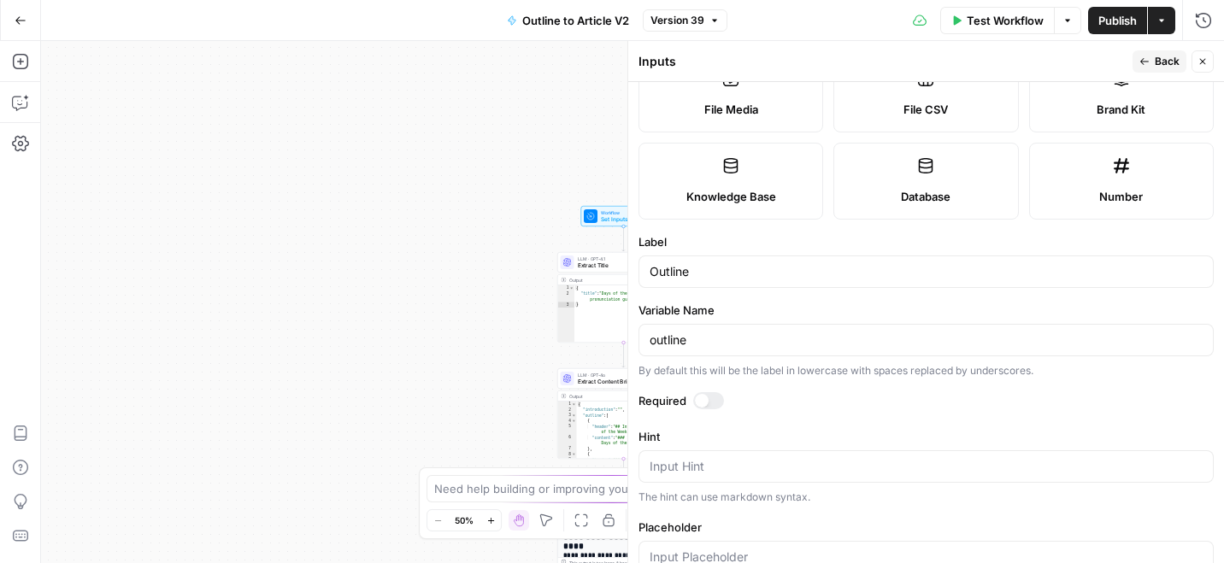
click at [716, 401] on div at bounding box center [708, 400] width 31 height 17
click at [1155, 60] on span "Back" at bounding box center [1167, 61] width 25 height 15
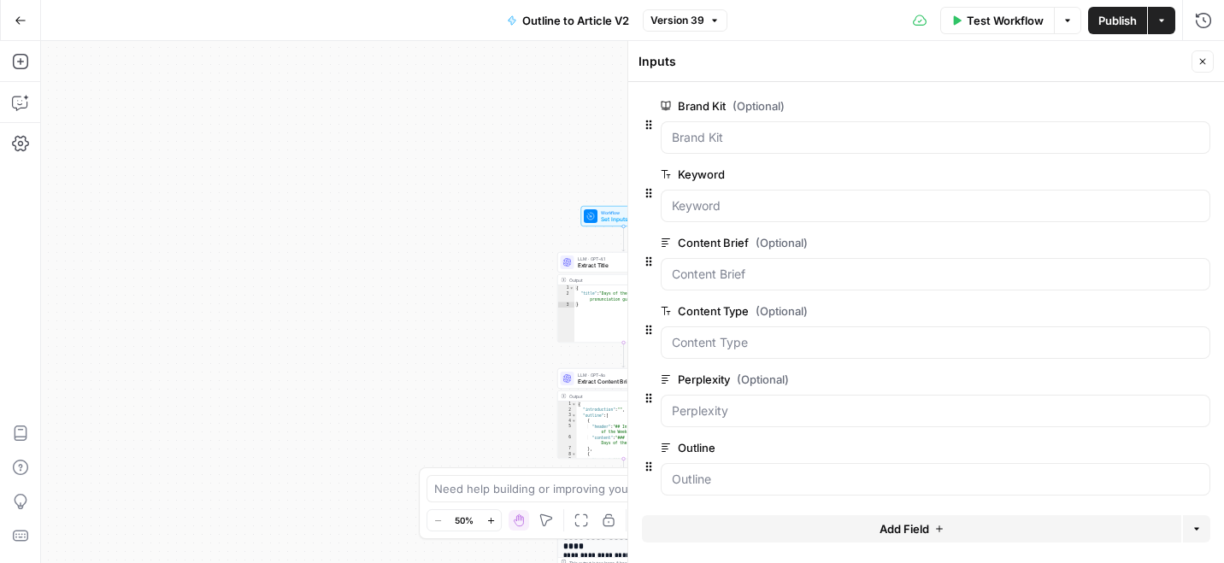
click at [1166, 310] on button "edit field" at bounding box center [1154, 311] width 66 height 21
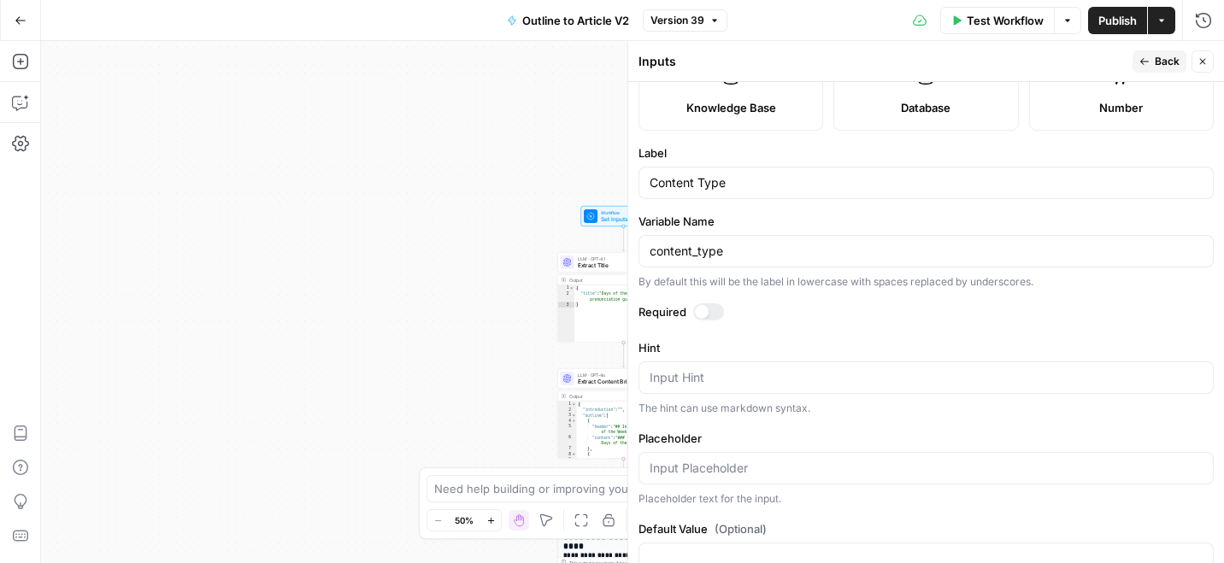
scroll to position [368, 0]
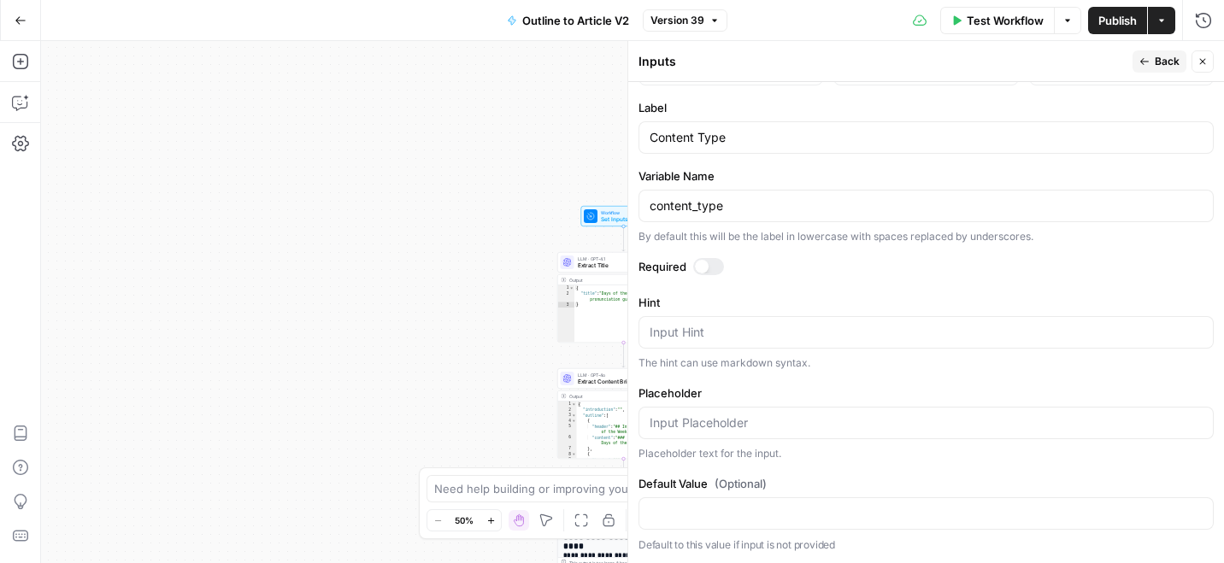
click at [714, 260] on div at bounding box center [708, 266] width 31 height 17
click at [1159, 56] on span "Back" at bounding box center [1167, 61] width 25 height 15
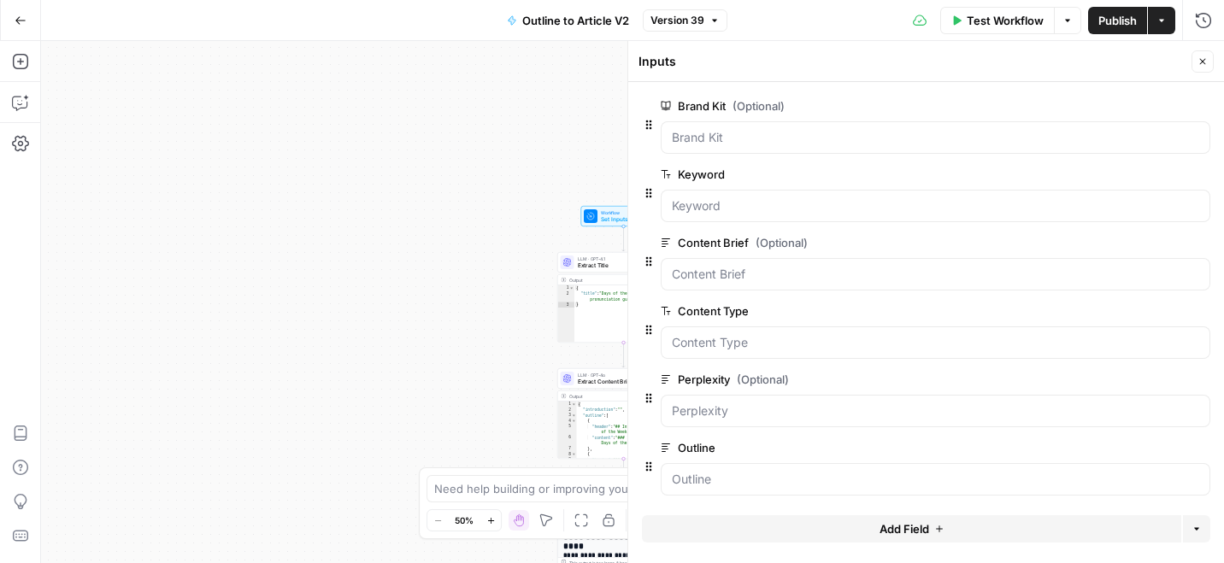
click at [1156, 239] on span "edit field" at bounding box center [1146, 243] width 38 height 14
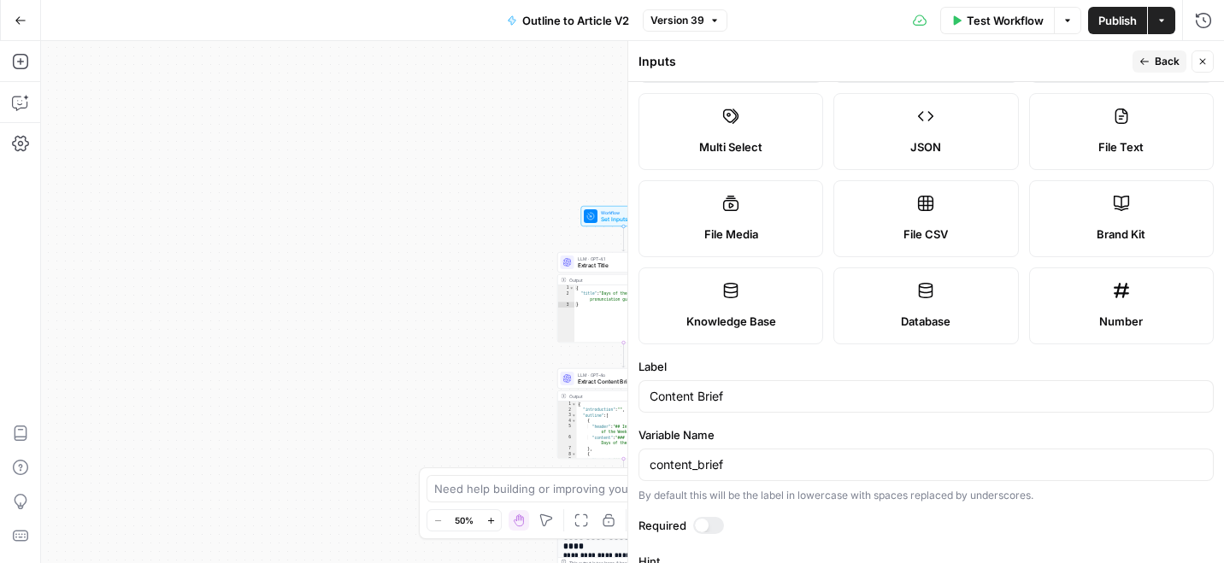
scroll to position [240, 0]
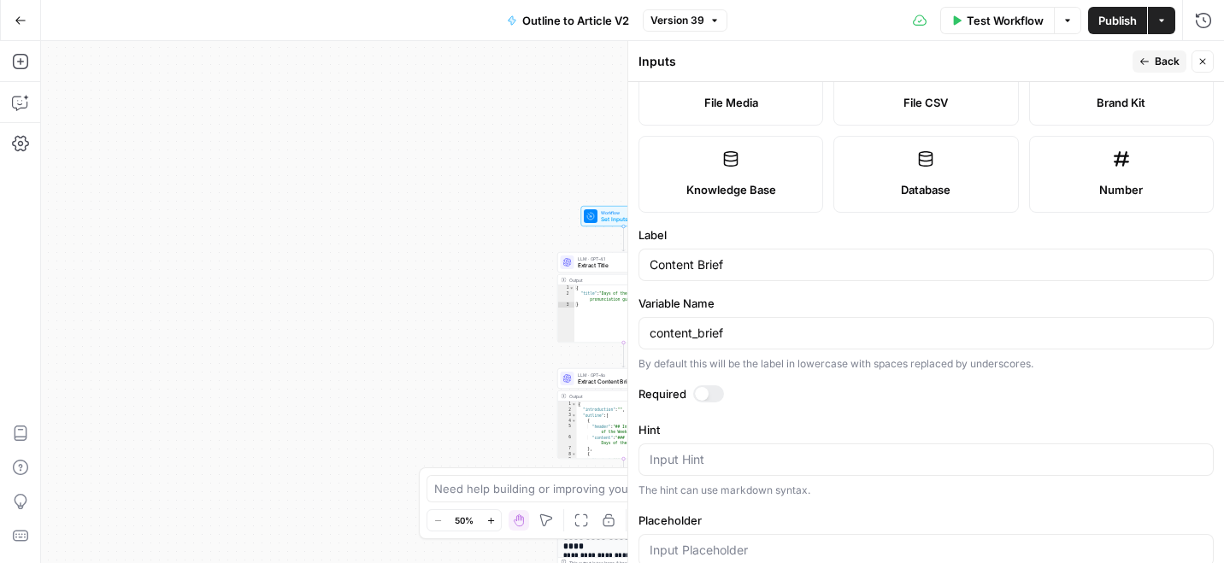
click at [715, 393] on div at bounding box center [708, 393] width 31 height 17
click at [1155, 57] on span "Back" at bounding box center [1167, 61] width 25 height 15
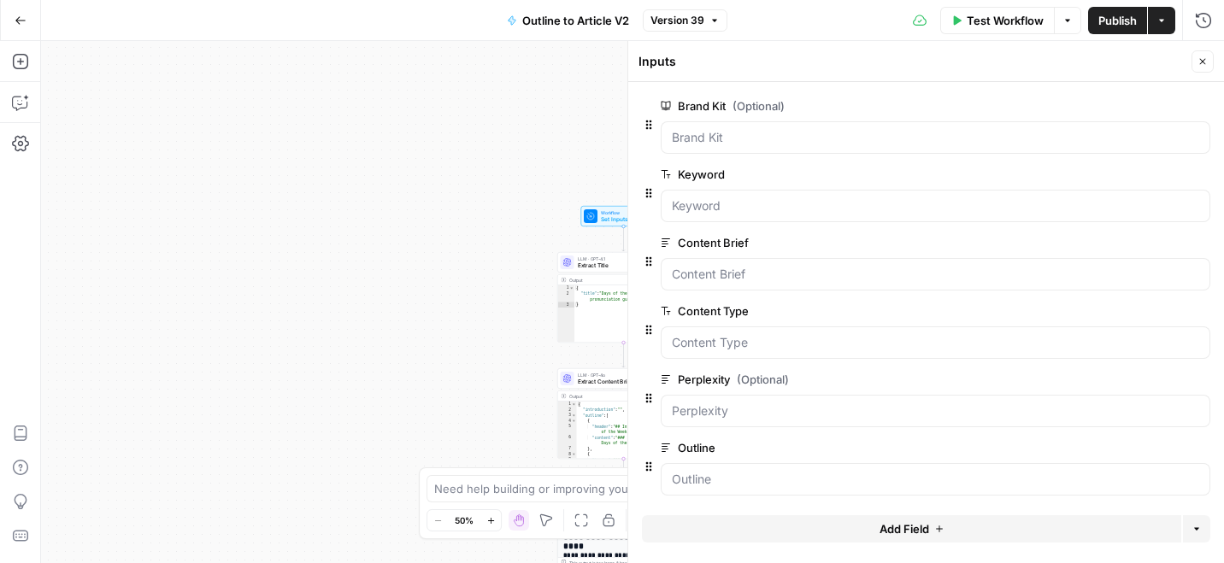
scroll to position [4, 0]
click at [1111, 7] on button "Publish" at bounding box center [1117, 20] width 59 height 27
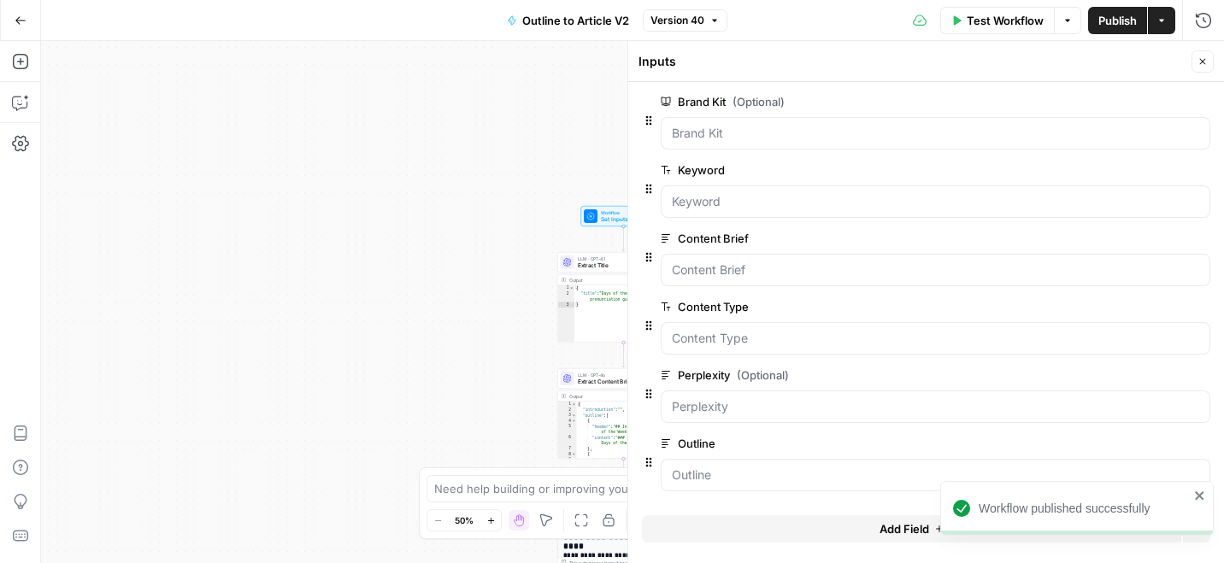
click at [1203, 55] on button "Close" at bounding box center [1203, 61] width 22 height 22
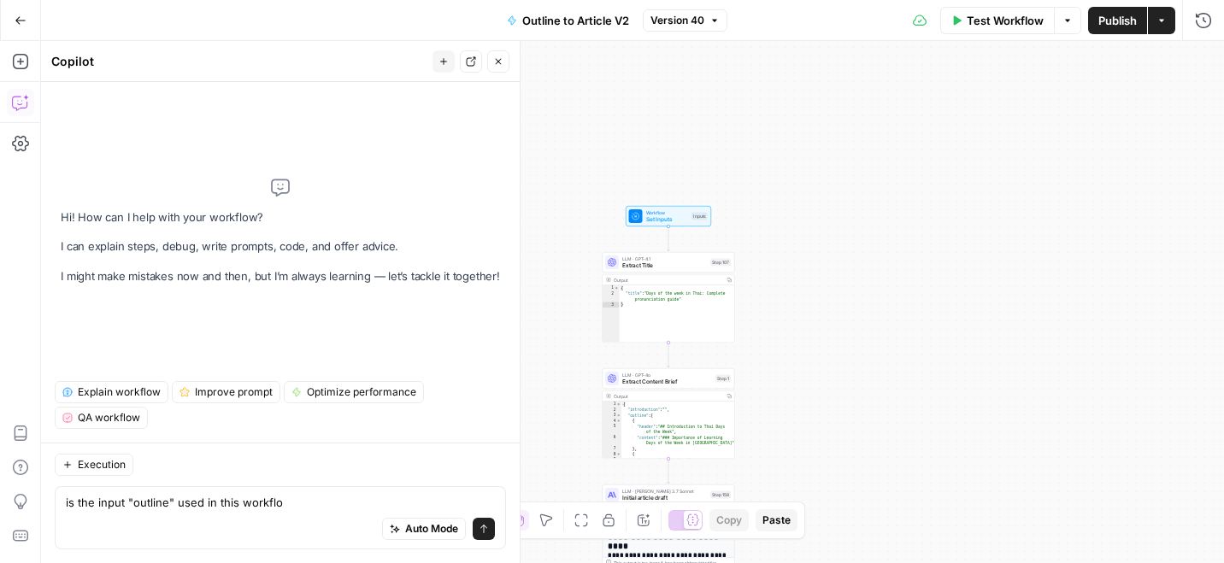
type textarea "is the input "outline" used in this workflow"
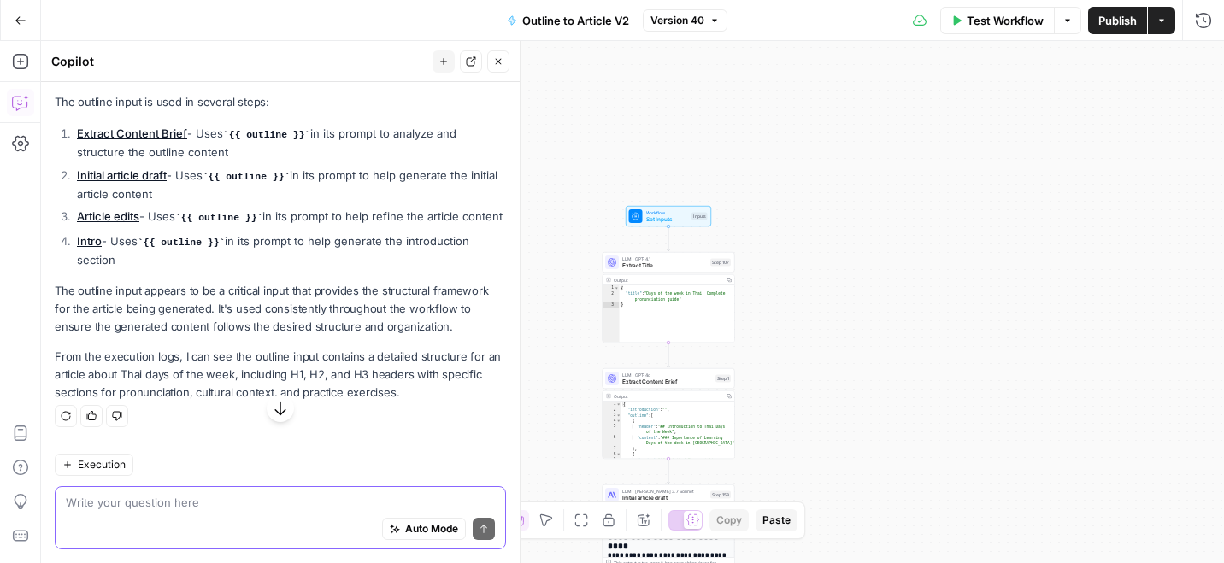
scroll to position [215, 0]
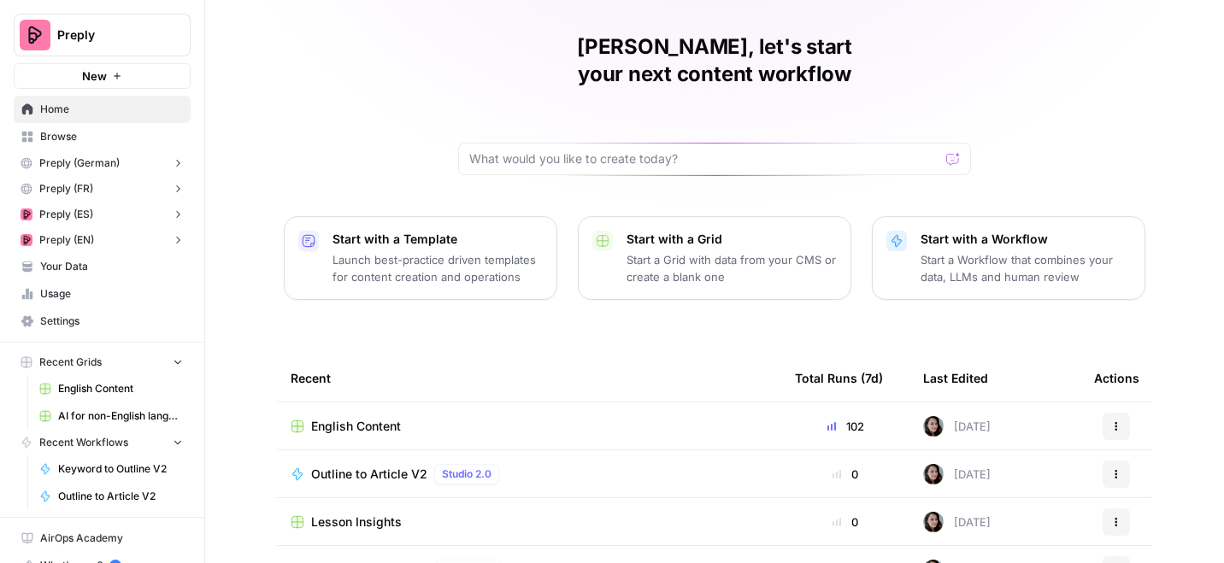
scroll to position [51, 0]
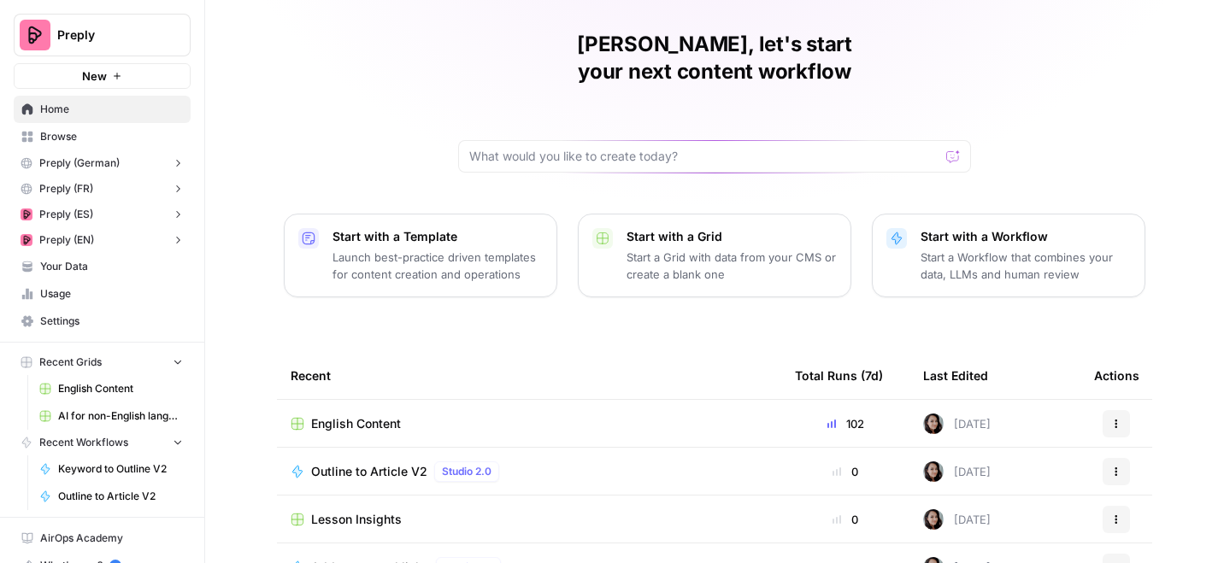
click at [372, 415] on span "English Content" at bounding box center [356, 423] width 90 height 17
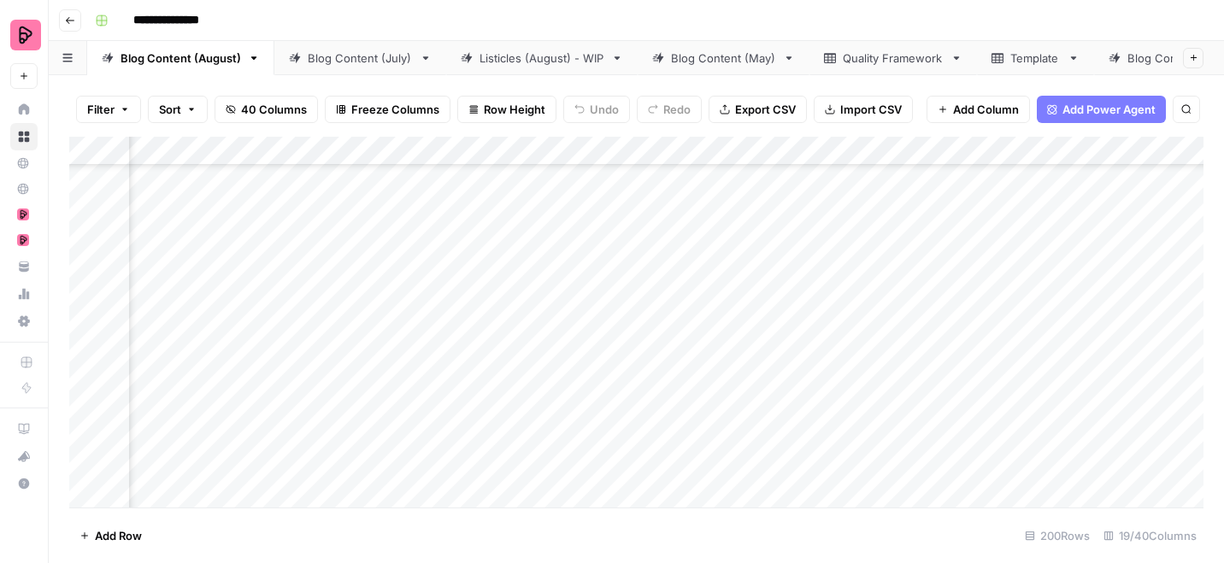
scroll to position [3394, 499]
click at [506, 340] on div "Add Column" at bounding box center [636, 322] width 1134 height 371
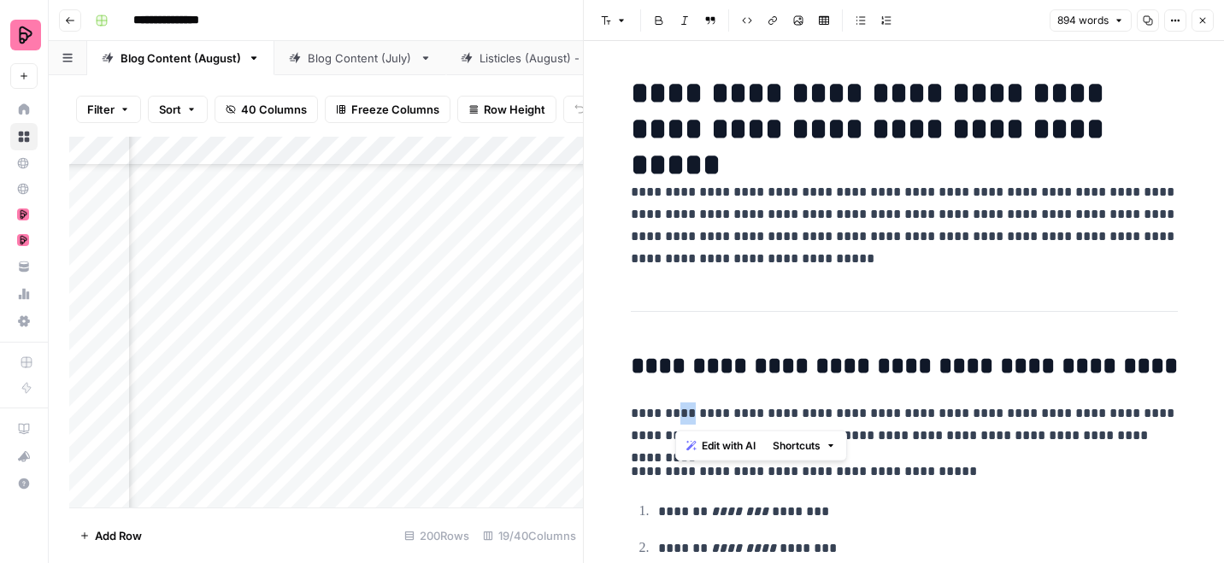
drag, startPoint x: 672, startPoint y: 413, endPoint x: 691, endPoint y: 411, distance: 18.9
click at [691, 412] on p "**********" at bounding box center [904, 425] width 547 height 44
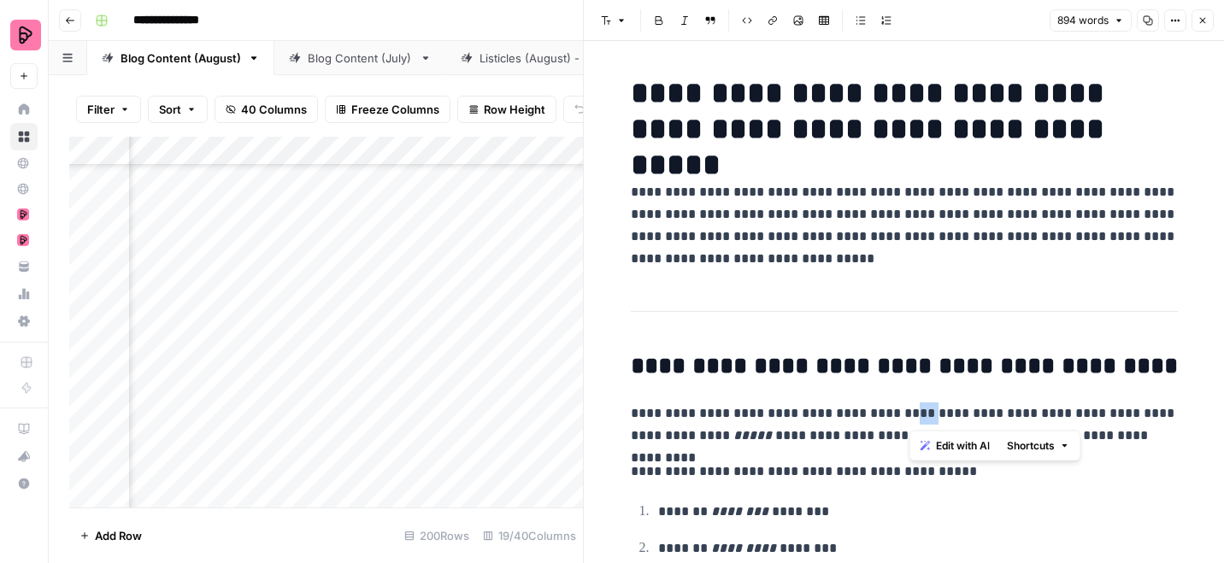
drag, startPoint x: 909, startPoint y: 410, endPoint x: 932, endPoint y: 411, distance: 22.2
click at [933, 411] on p "**********" at bounding box center [904, 425] width 547 height 44
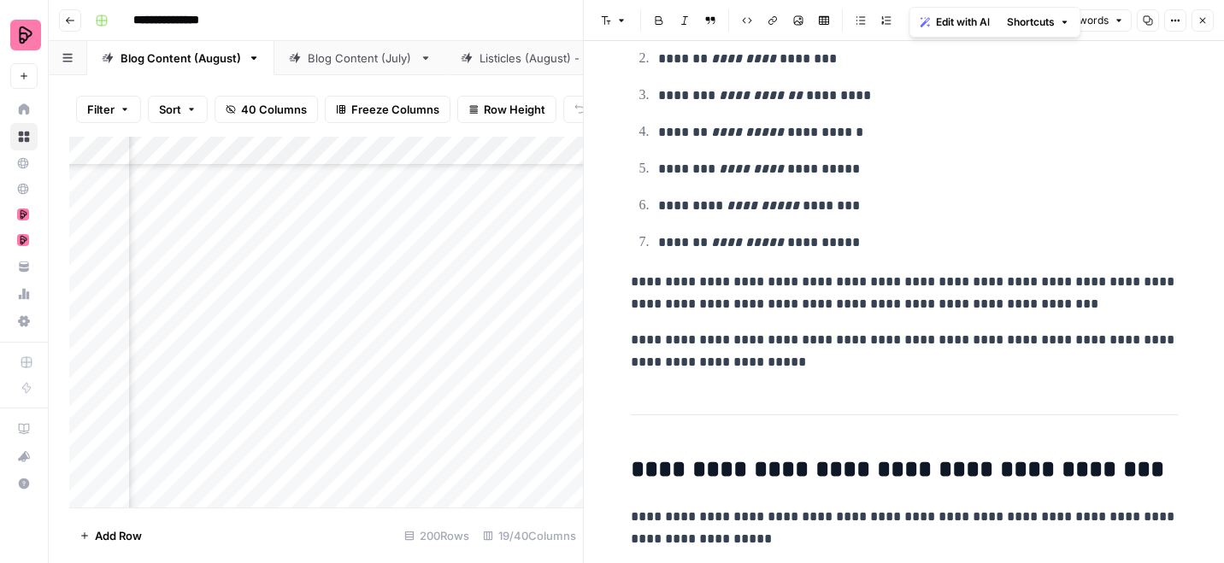
scroll to position [488, 0]
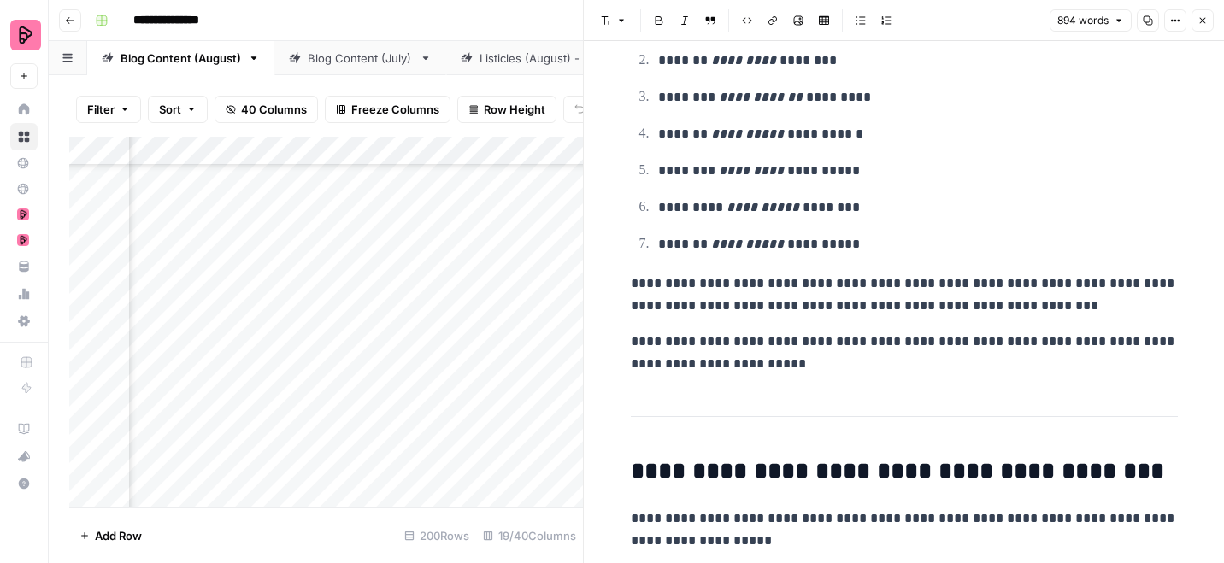
click at [816, 363] on p "**********" at bounding box center [904, 353] width 547 height 44
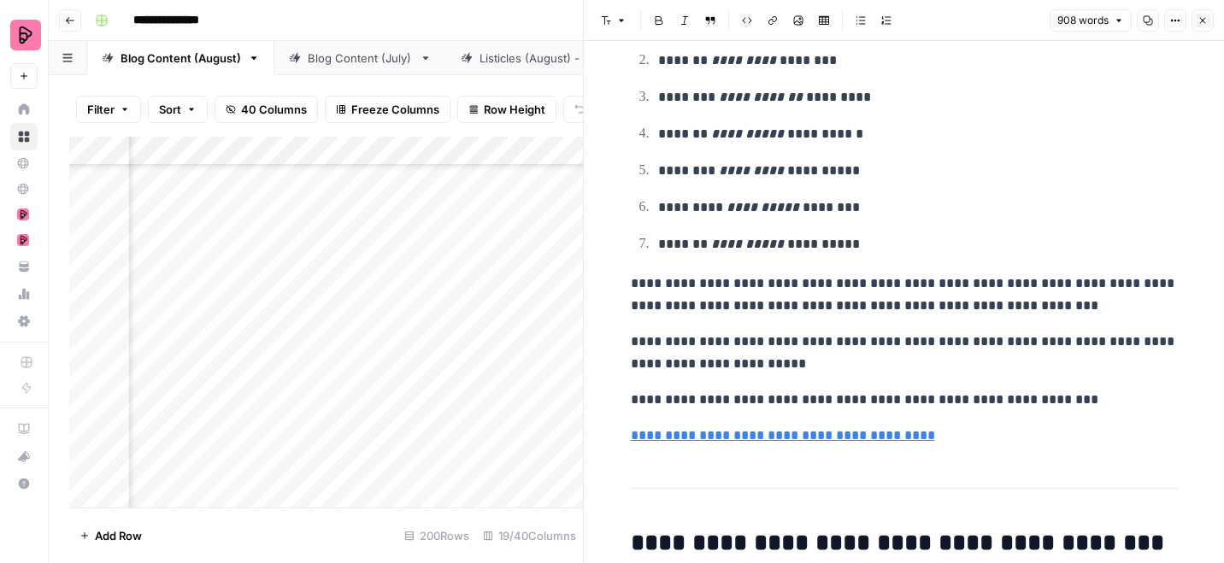
click at [797, 400] on p "**********" at bounding box center [904, 400] width 547 height 22
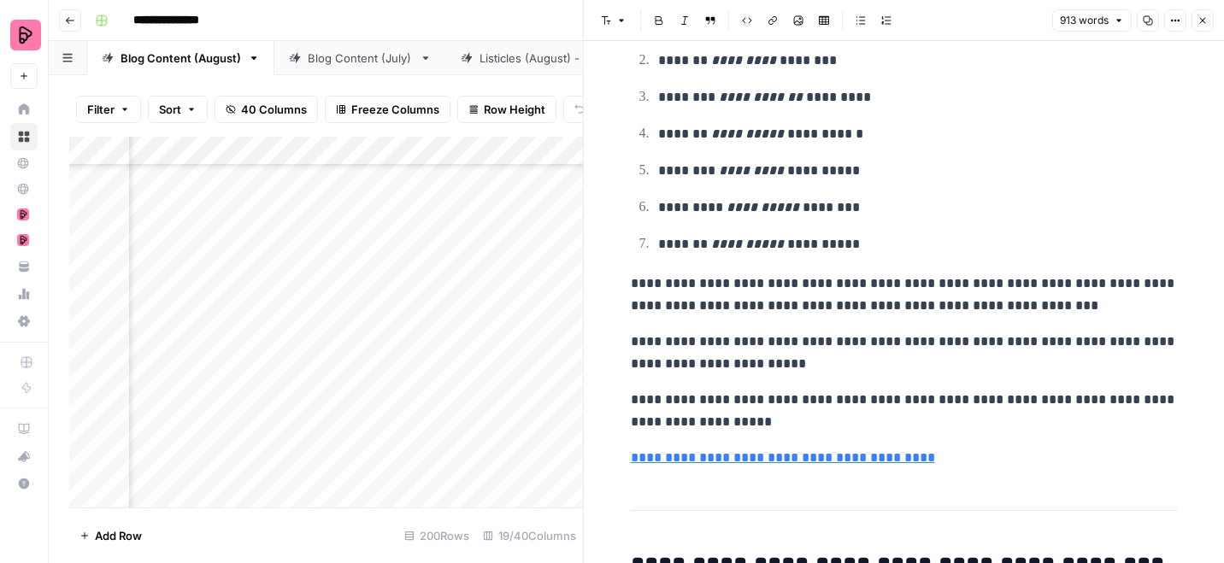
scroll to position [512, 0]
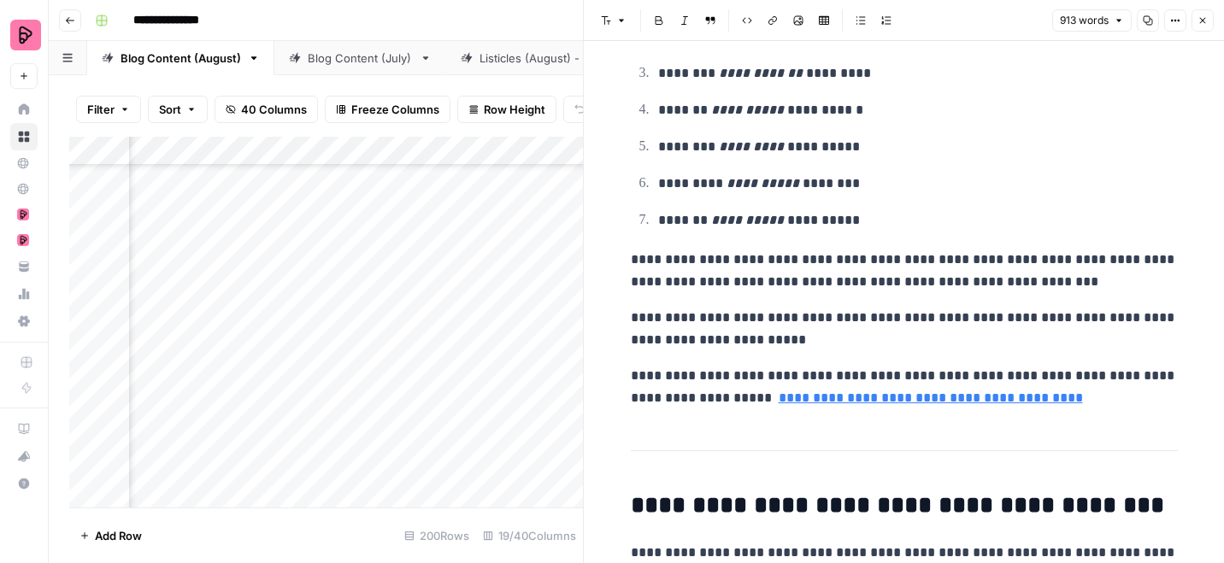
click at [1205, 14] on button "Close" at bounding box center [1203, 20] width 22 height 22
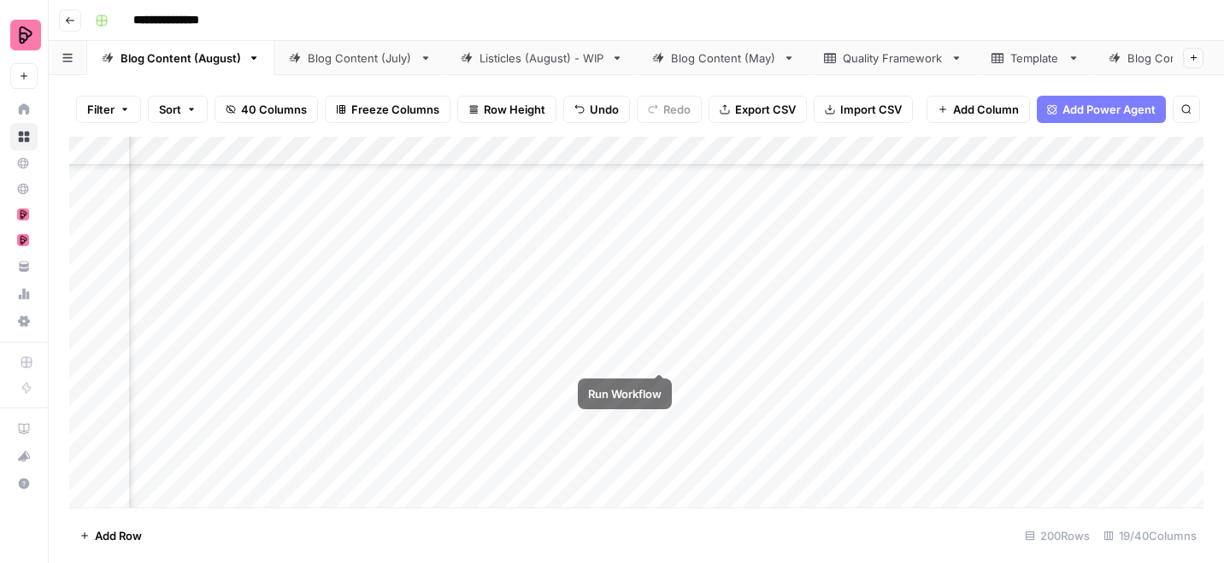
click at [650, 339] on div "Add Column" at bounding box center [636, 322] width 1134 height 371
click at [638, 152] on div "Add Column" at bounding box center [636, 322] width 1134 height 371
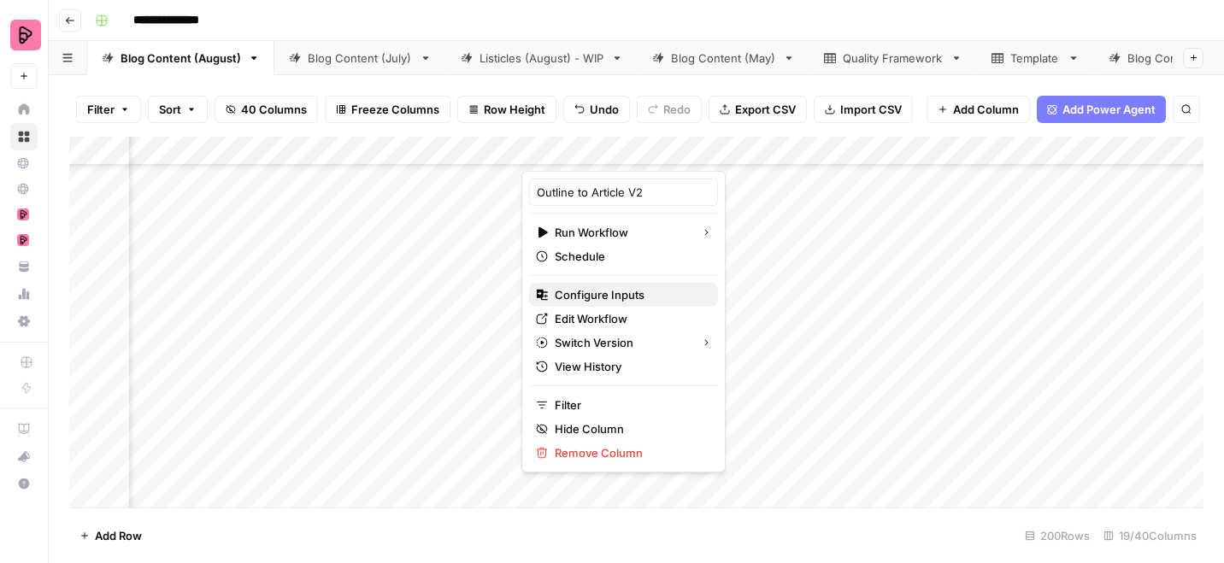
click at [619, 297] on span "Configure Inputs" at bounding box center [630, 294] width 150 height 17
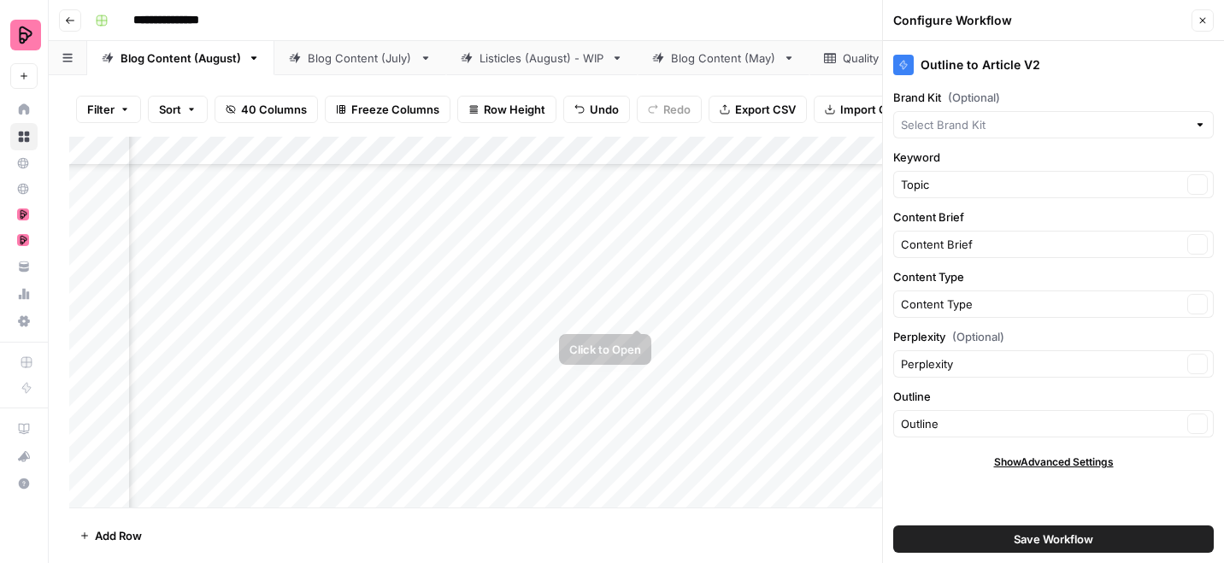
type input "Preply (EN)"
click at [1203, 18] on icon "button" at bounding box center [1202, 20] width 10 height 10
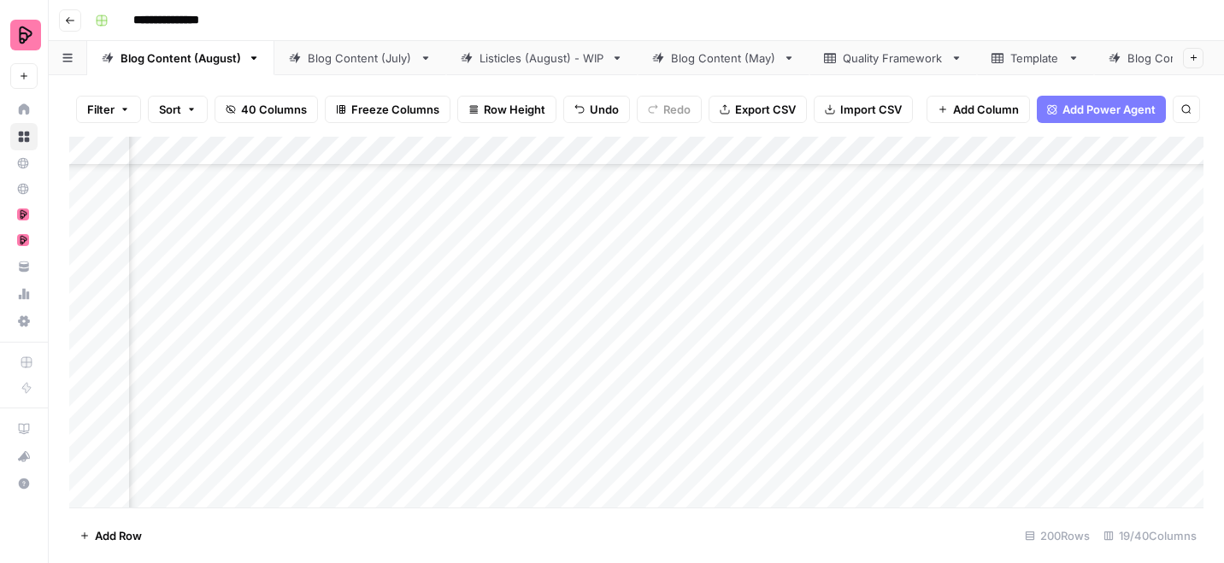
scroll to position [3394, 603]
click at [383, 338] on div "Add Column" at bounding box center [636, 322] width 1134 height 371
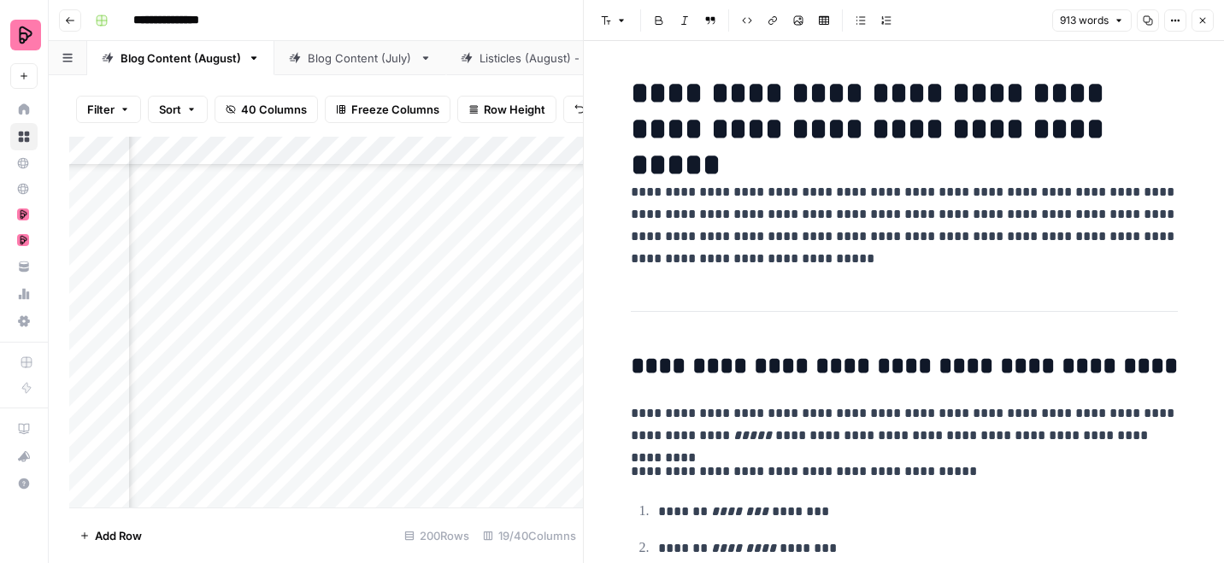
click at [1205, 19] on icon "button" at bounding box center [1202, 20] width 10 height 10
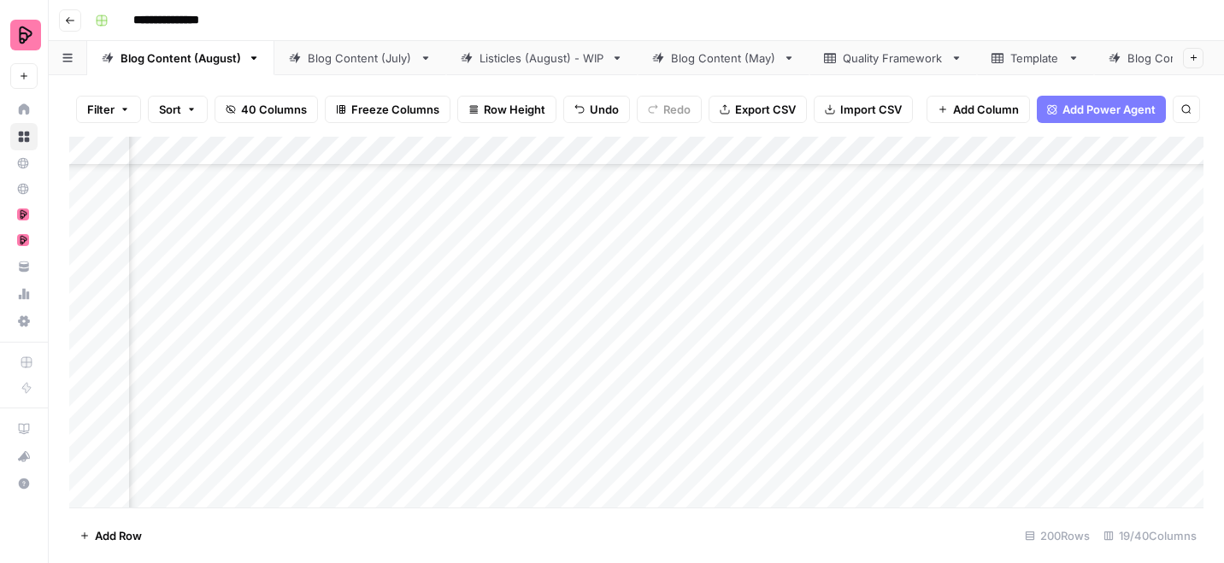
scroll to position [3394, 1120]
click at [676, 339] on div "Add Column" at bounding box center [636, 322] width 1134 height 371
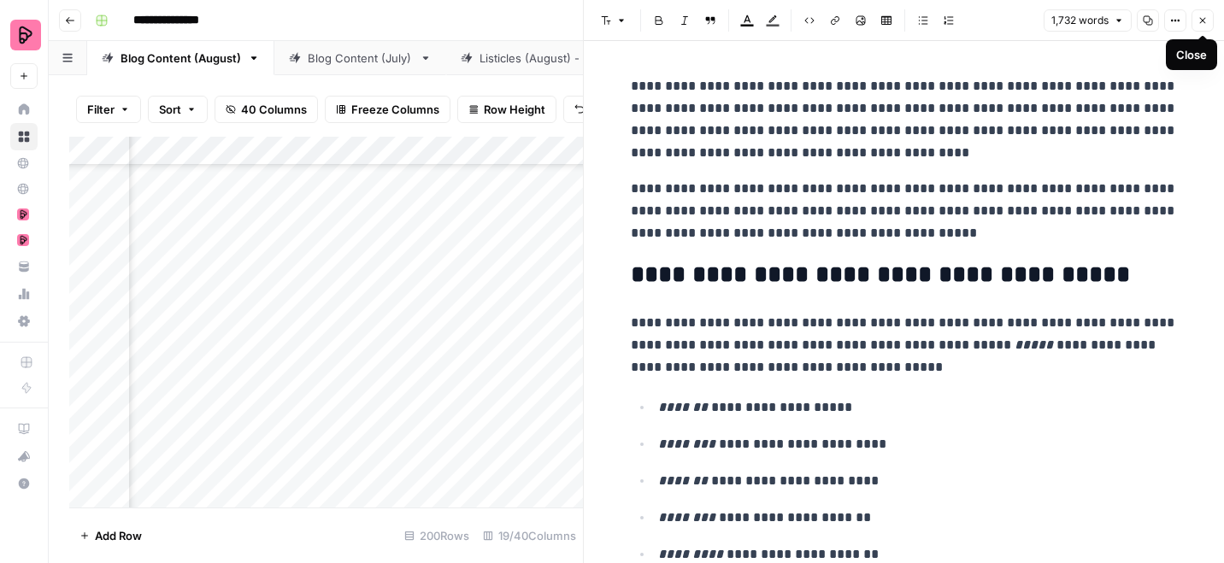
click at [1198, 16] on icon "button" at bounding box center [1202, 20] width 10 height 10
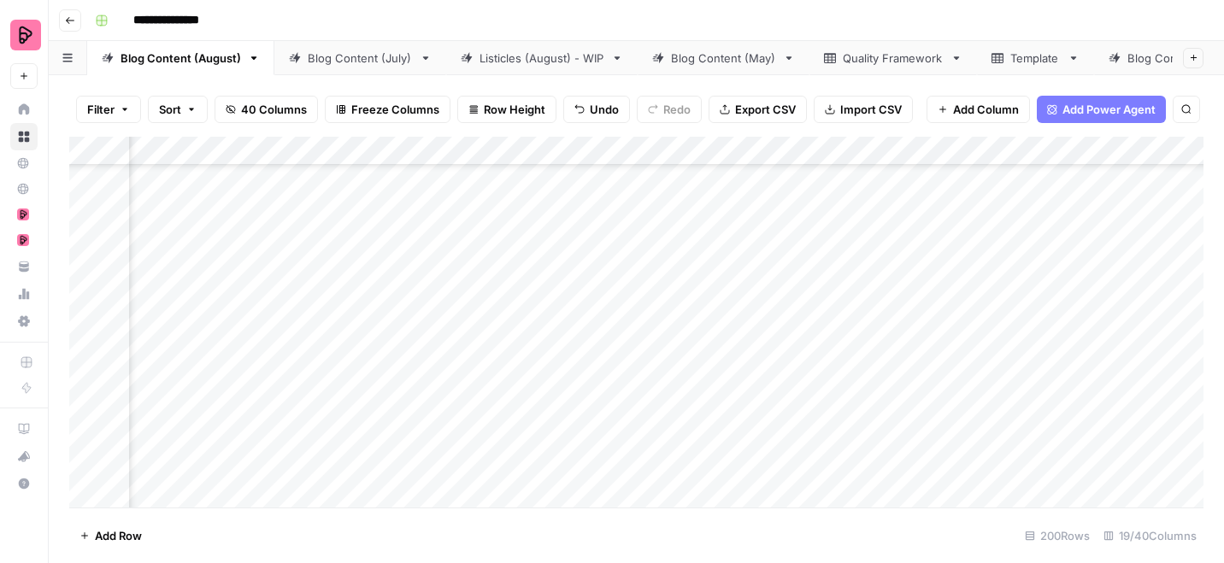
scroll to position [3394, 690]
click at [444, 336] on div "Add Column" at bounding box center [636, 322] width 1134 height 371
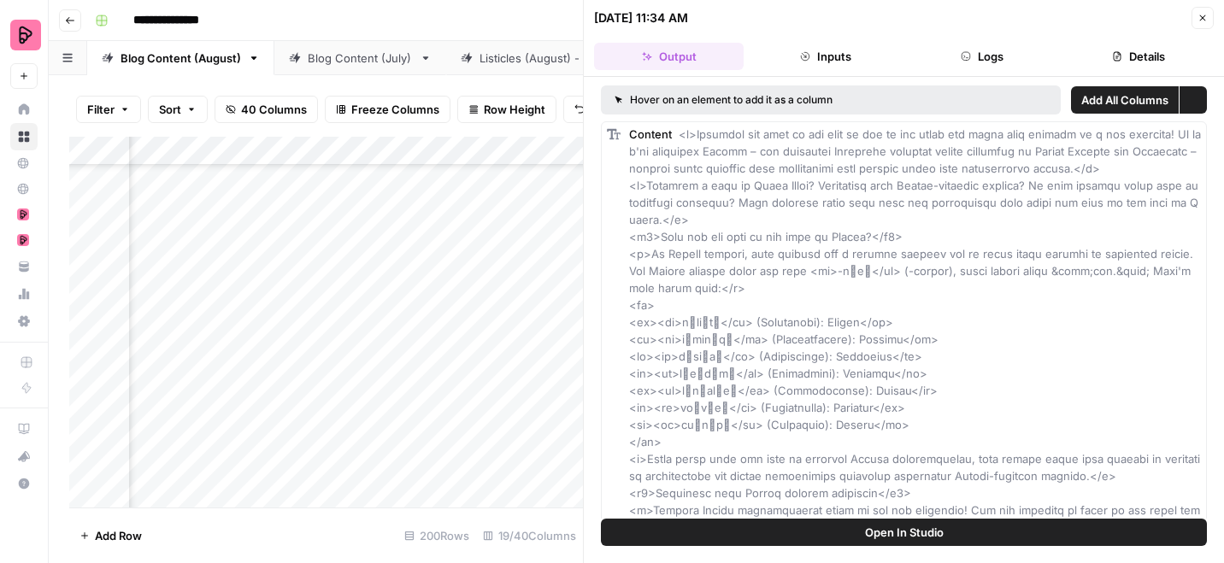
click at [971, 58] on button "Logs" at bounding box center [983, 56] width 150 height 27
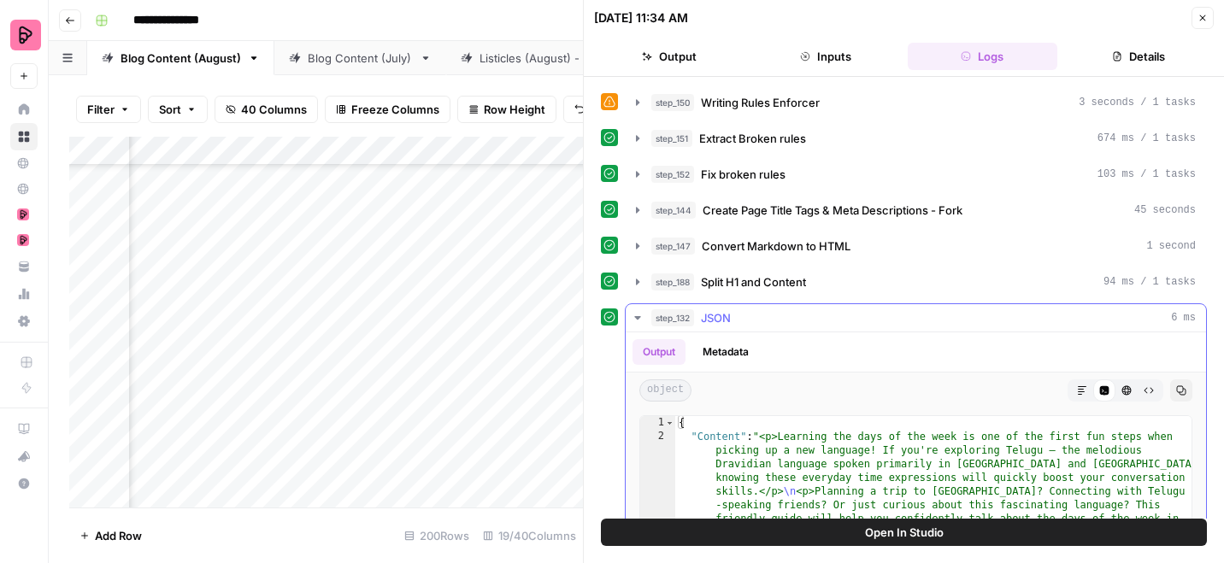
click at [638, 317] on icon "button" at bounding box center [637, 317] width 6 height 3
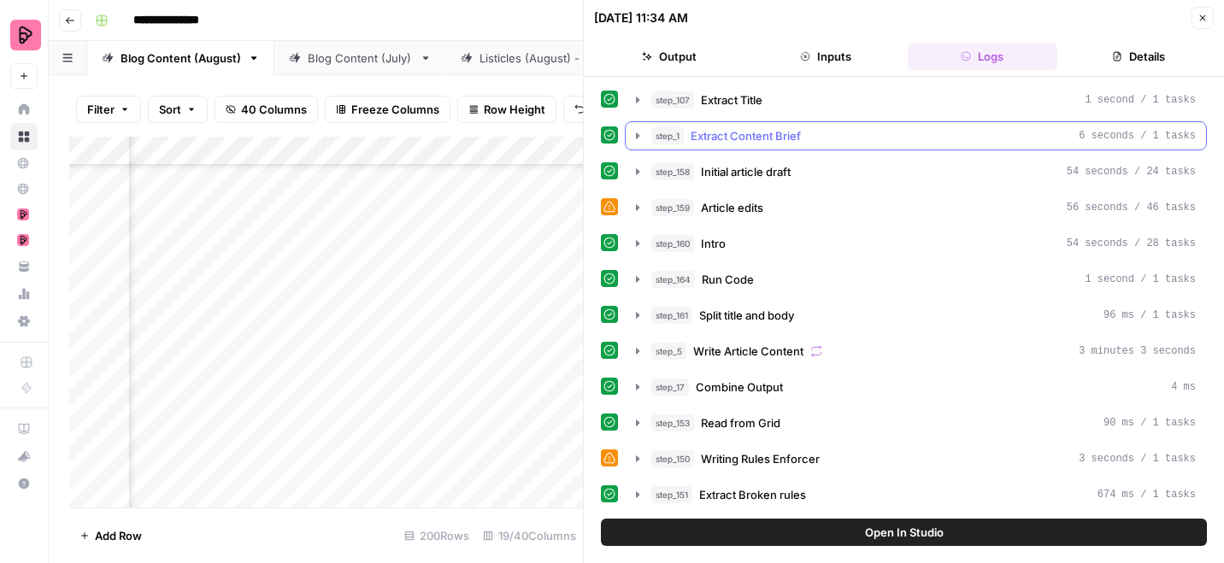
click at [638, 135] on icon "button" at bounding box center [637, 135] width 3 height 6
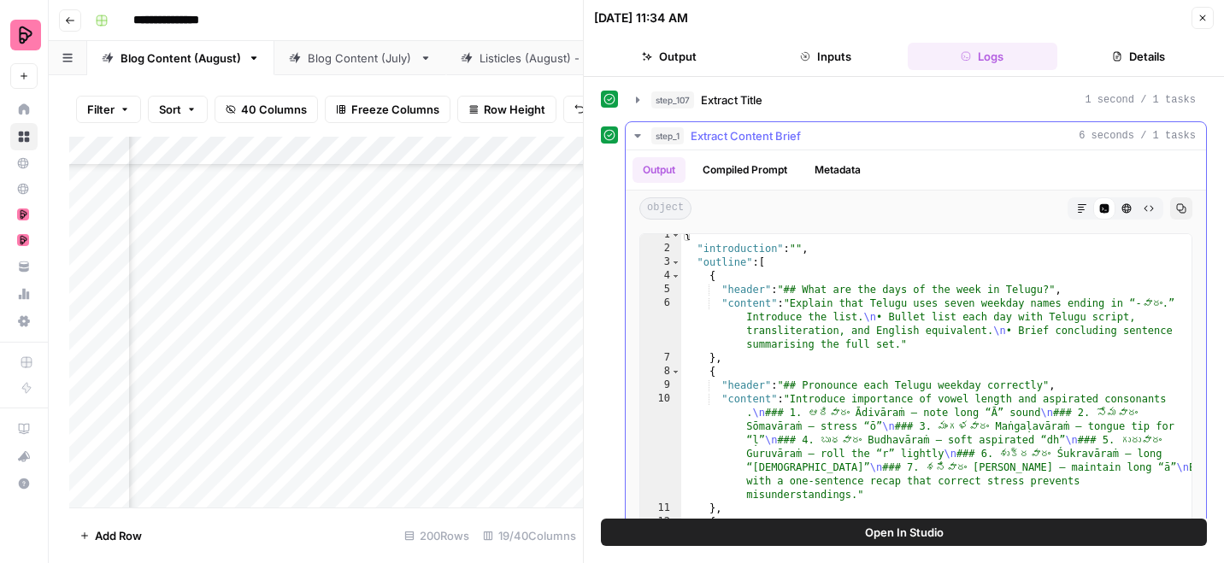
scroll to position [9, 0]
click at [638, 137] on icon "button" at bounding box center [638, 136] width 14 height 14
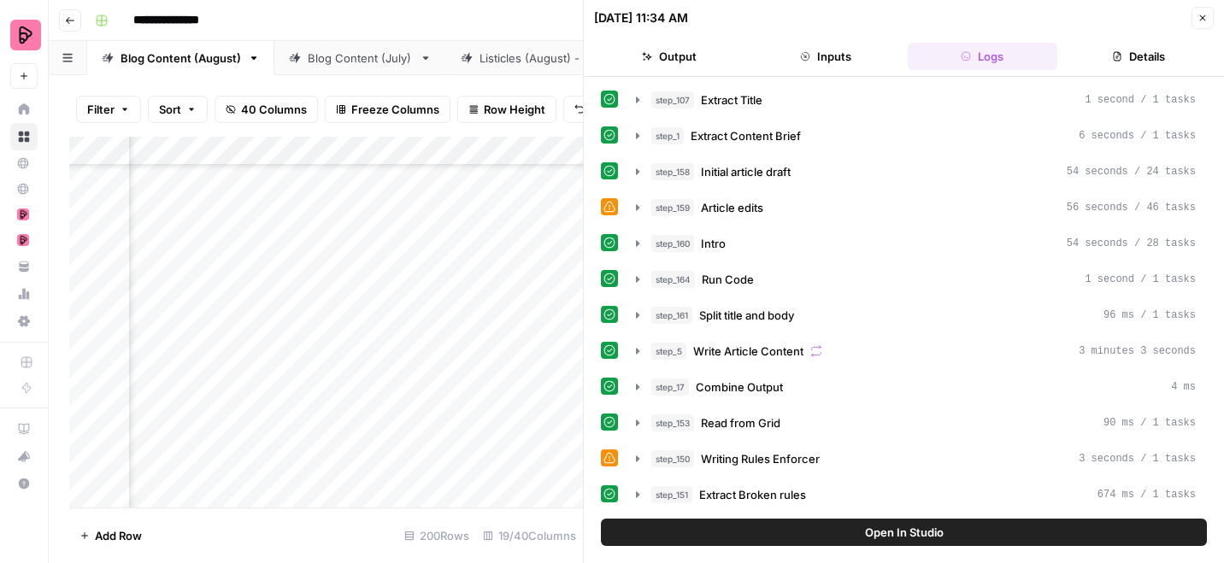
scroll to position [3394, 955]
click at [637, 132] on icon "button" at bounding box center [638, 136] width 14 height 14
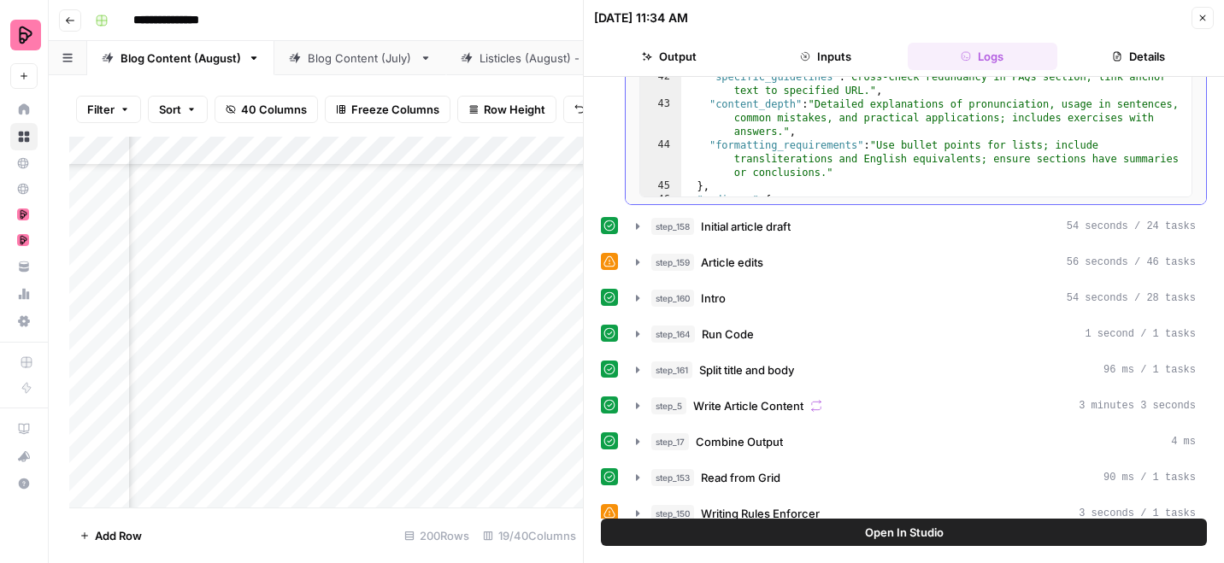
scroll to position [0, 0]
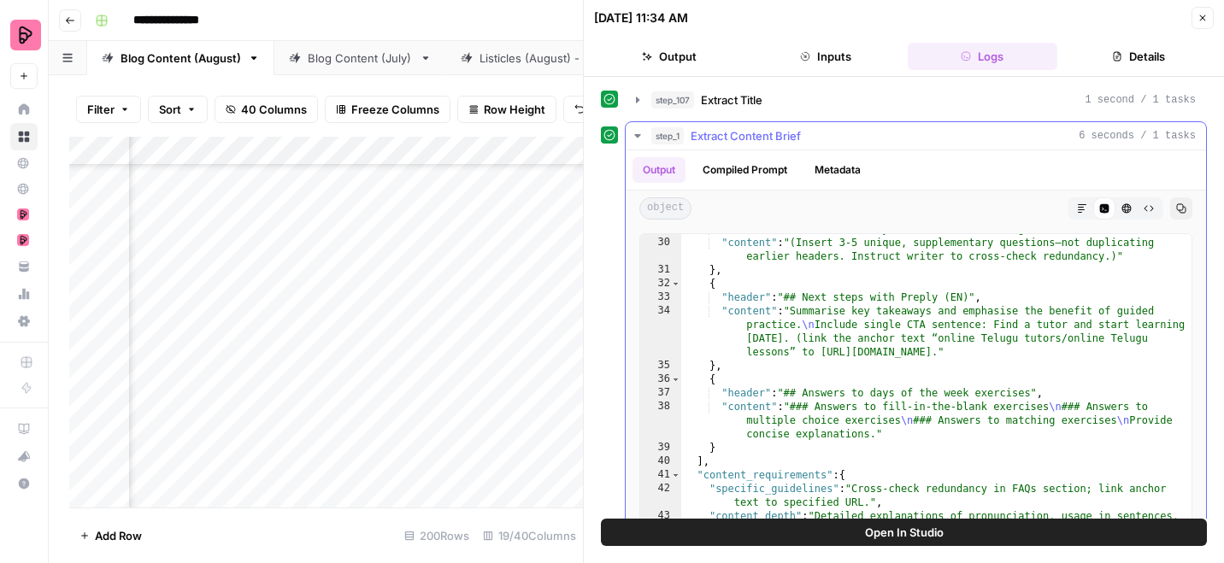
click at [638, 135] on icon "button" at bounding box center [637, 135] width 6 height 3
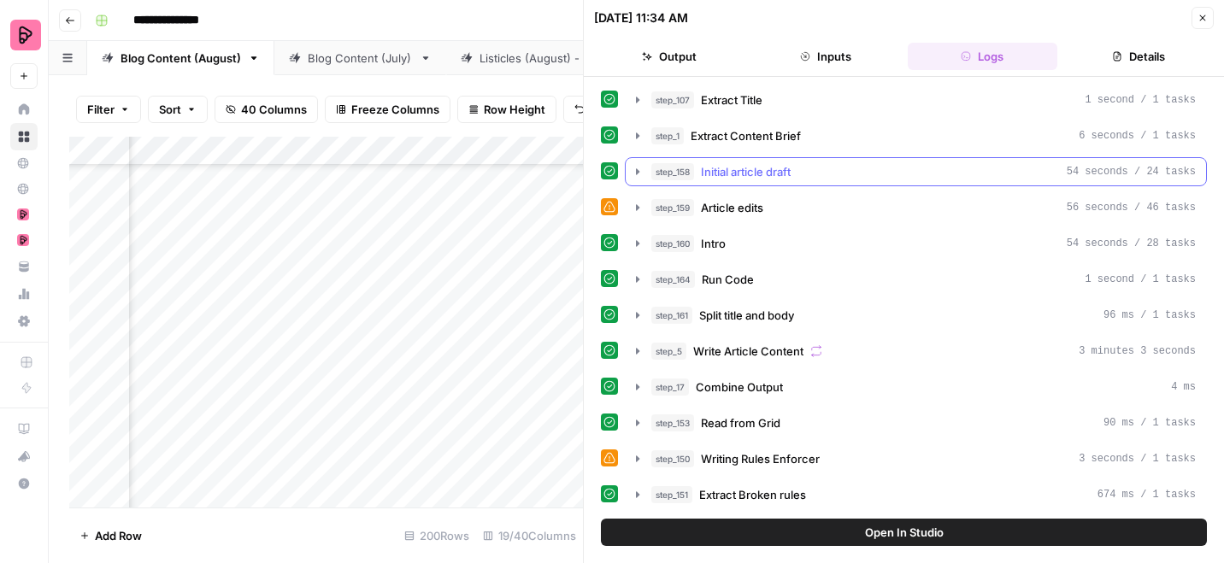
click at [636, 174] on icon "button" at bounding box center [637, 171] width 3 height 6
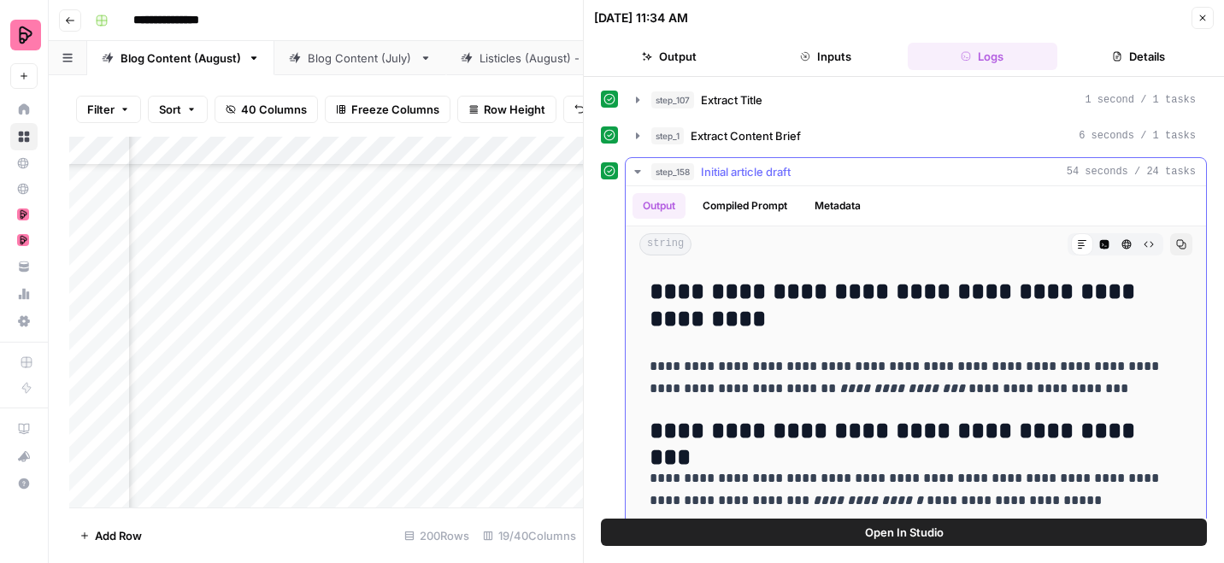
scroll to position [1621, 0]
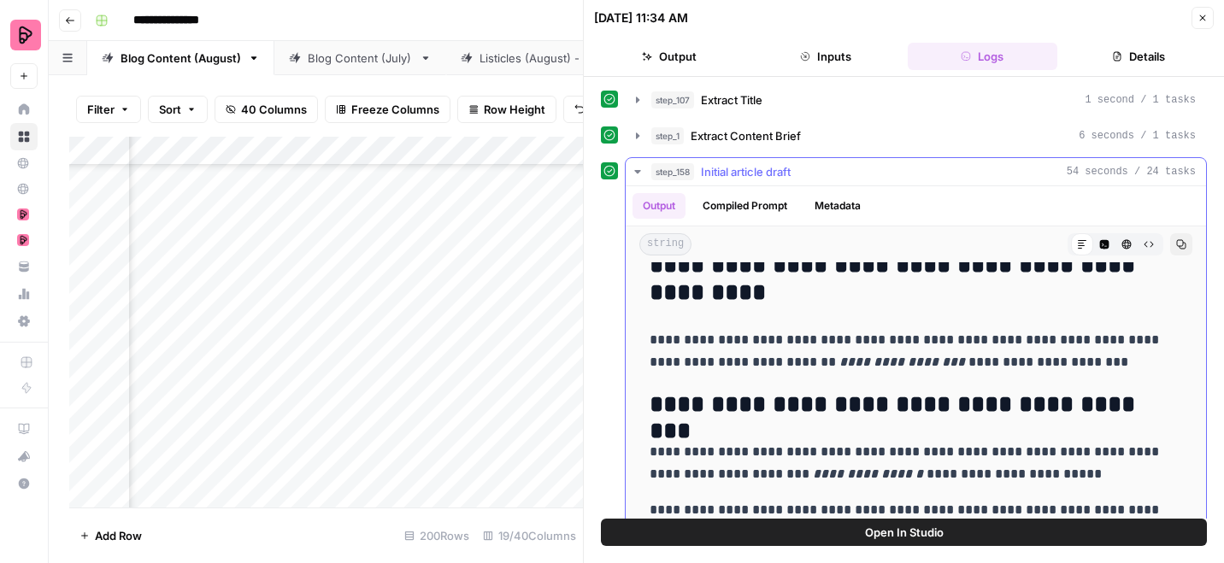
click at [635, 169] on icon "button" at bounding box center [638, 172] width 14 height 14
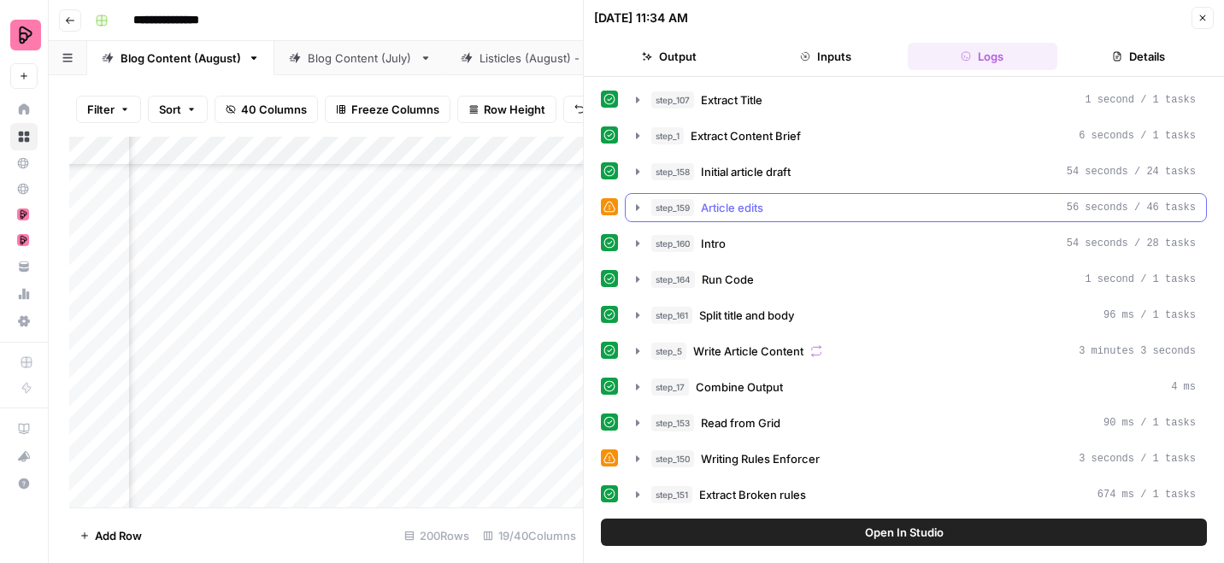
scroll to position [22, 0]
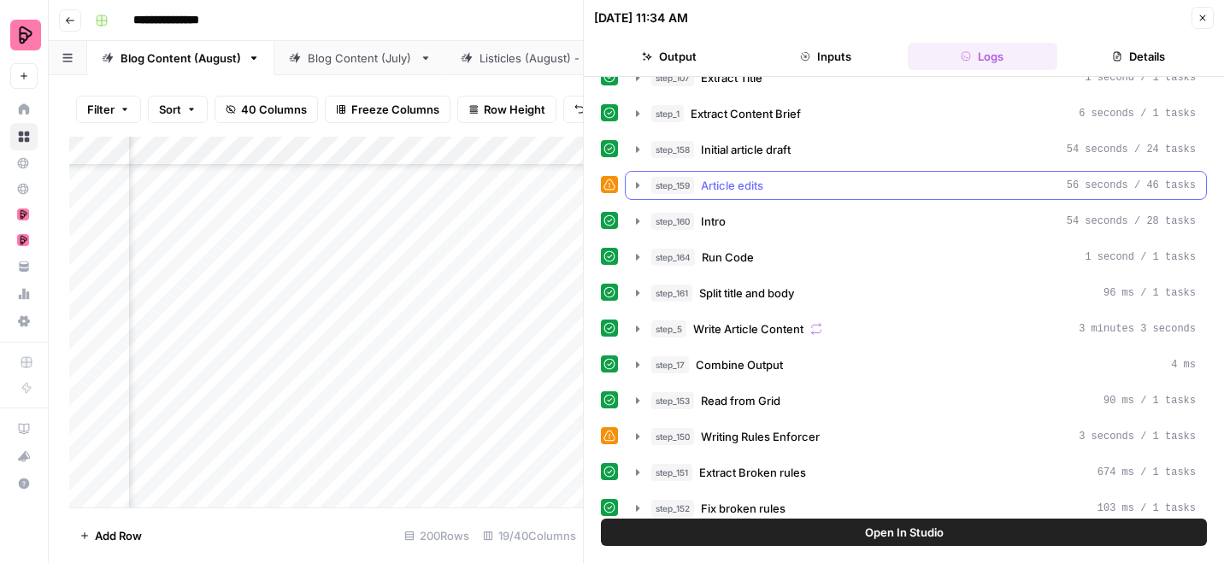
click at [639, 179] on icon "button" at bounding box center [638, 186] width 14 height 14
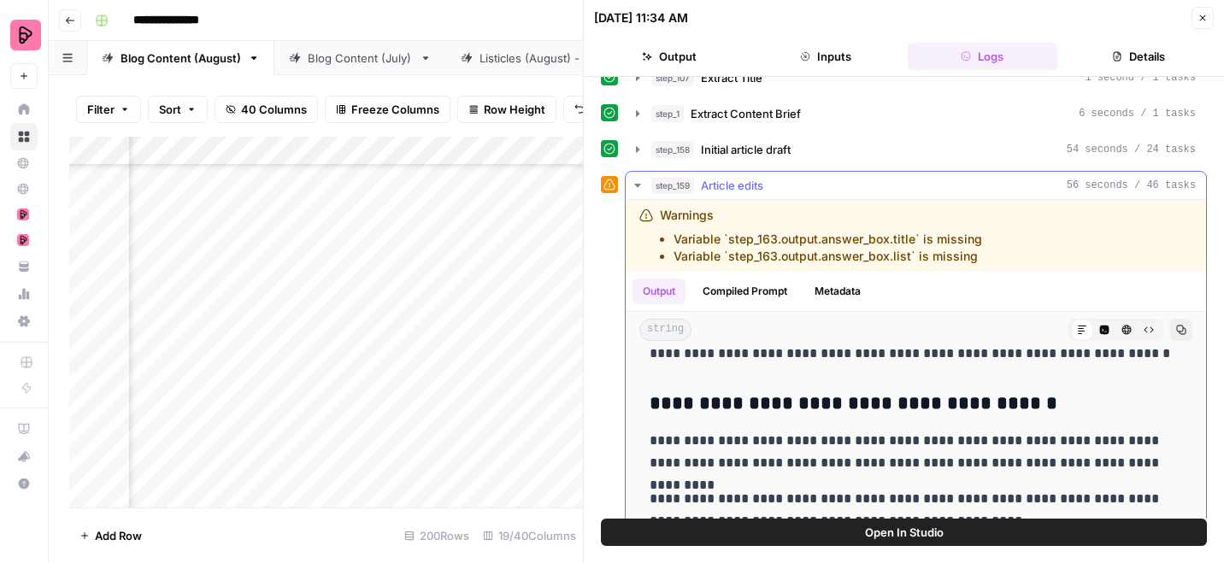
scroll to position [1486, 0]
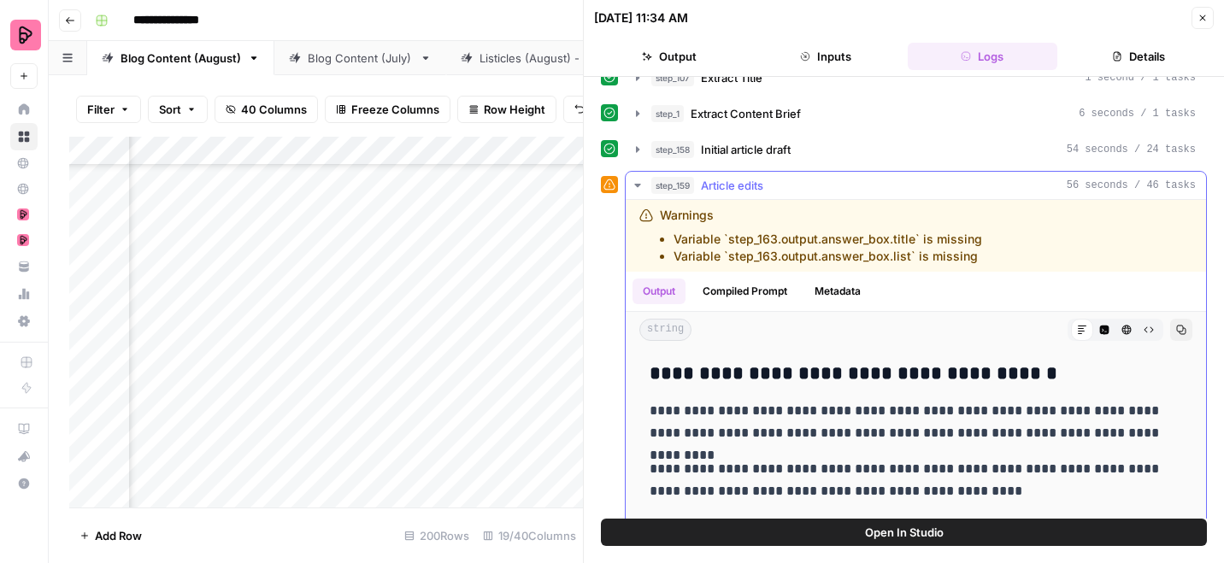
click at [639, 183] on icon "button" at bounding box center [638, 186] width 14 height 14
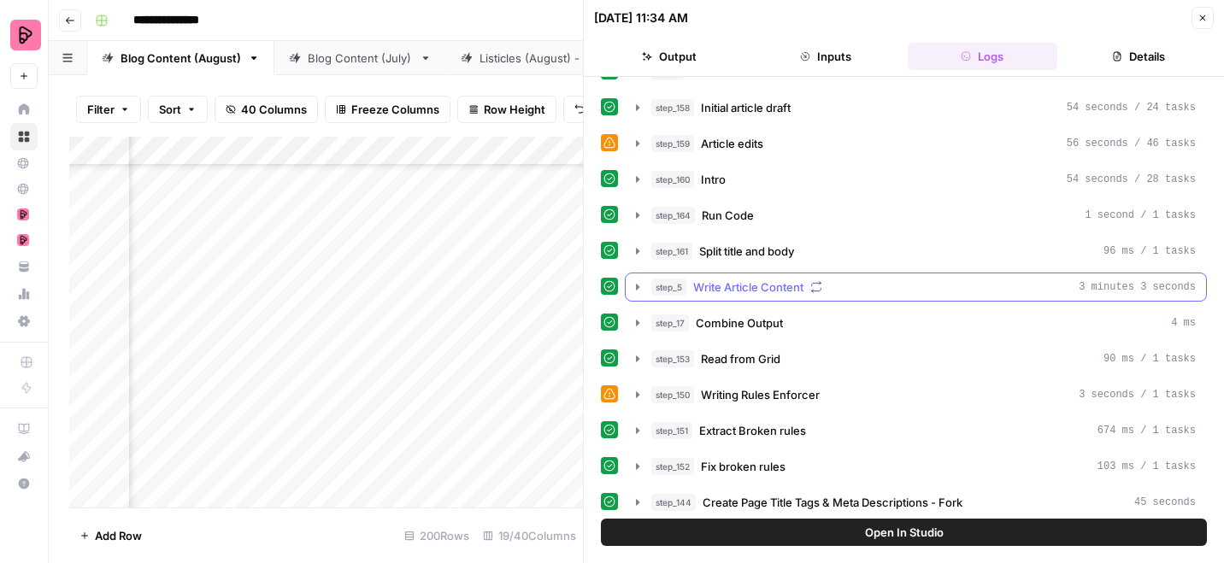
scroll to position [179, 0]
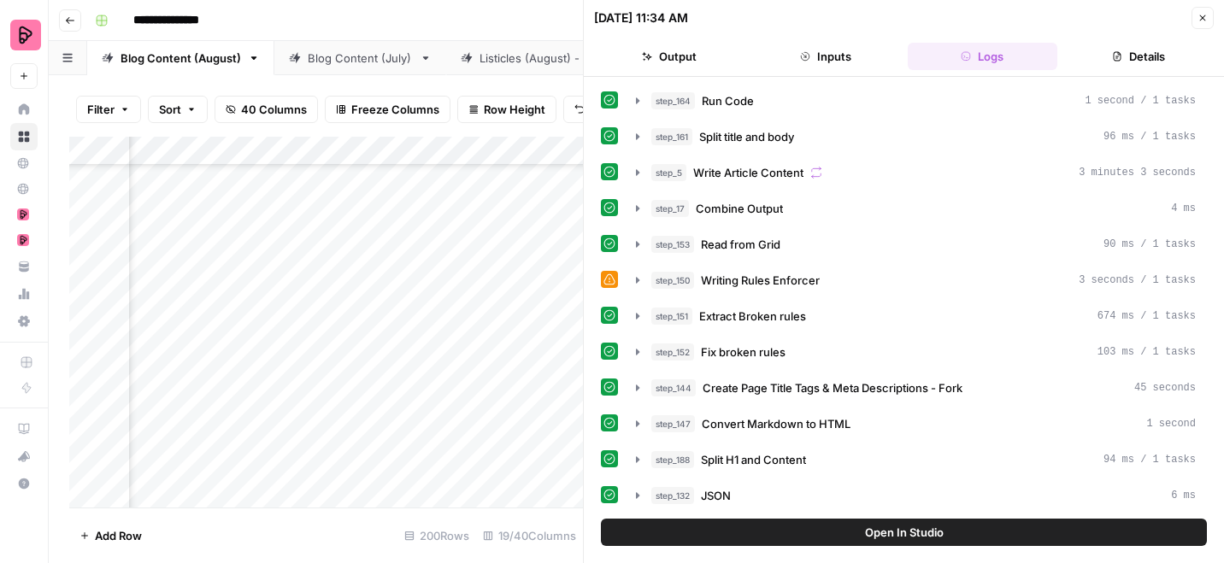
click at [1202, 17] on icon "button" at bounding box center [1203, 18] width 6 height 6
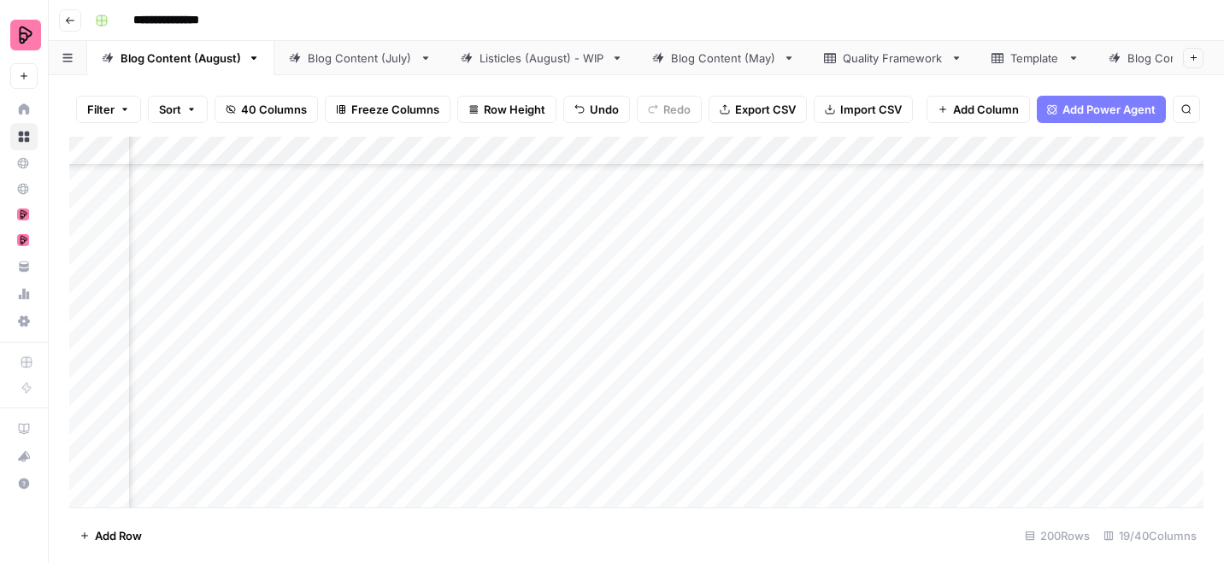
scroll to position [3394, 575]
click at [558, 150] on div "Add Column" at bounding box center [636, 322] width 1134 height 371
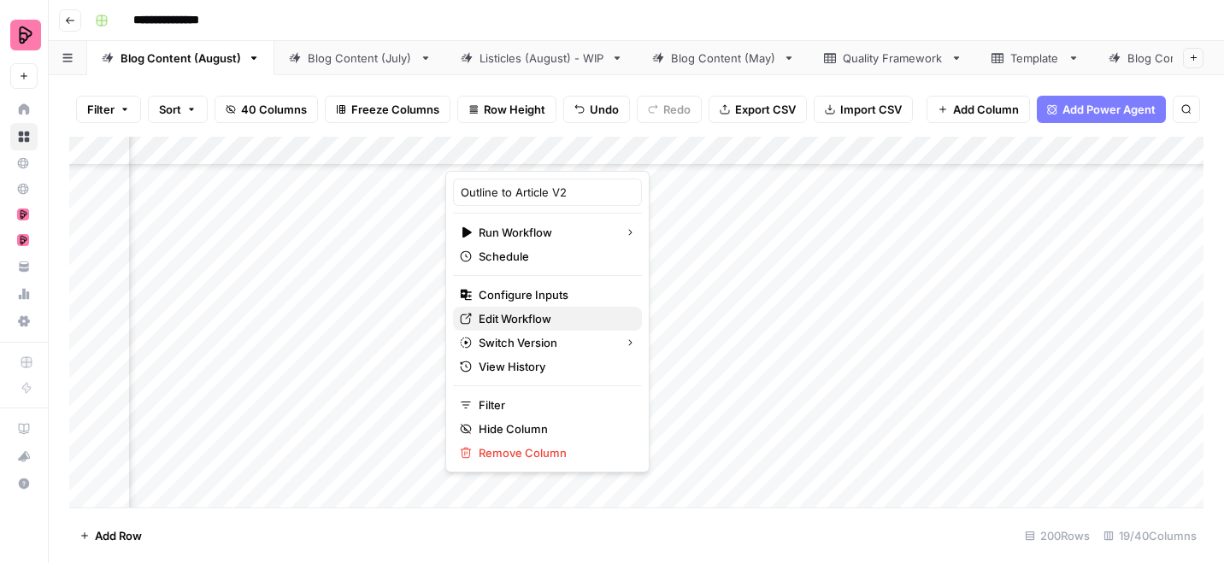
click at [505, 318] on span "Edit Workflow" at bounding box center [554, 318] width 150 height 17
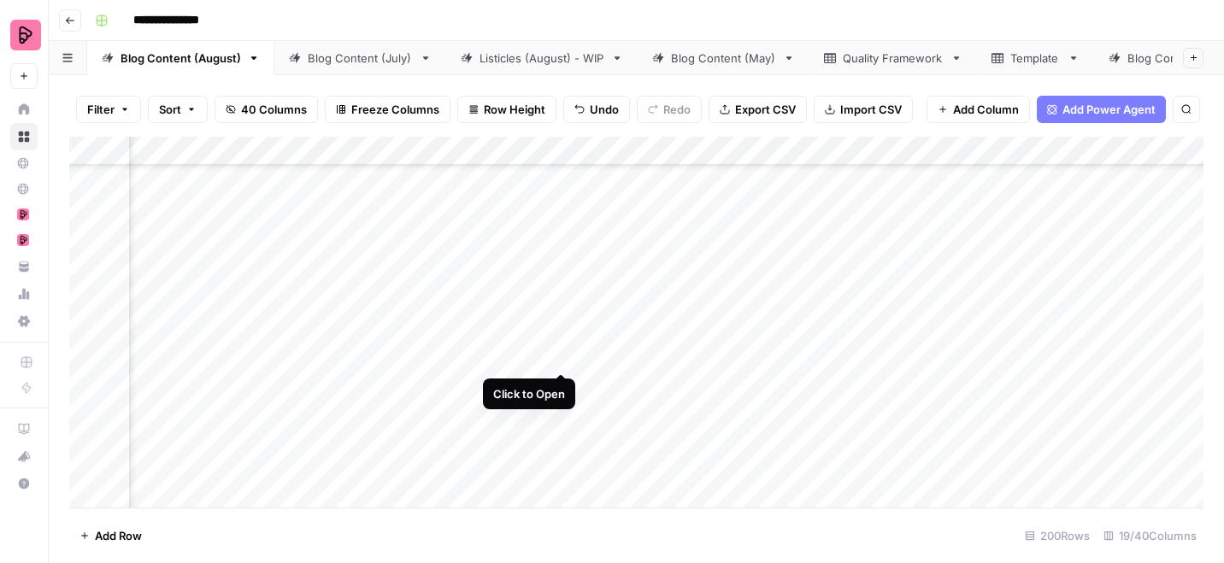
click at [560, 342] on div "Add Column" at bounding box center [636, 322] width 1134 height 371
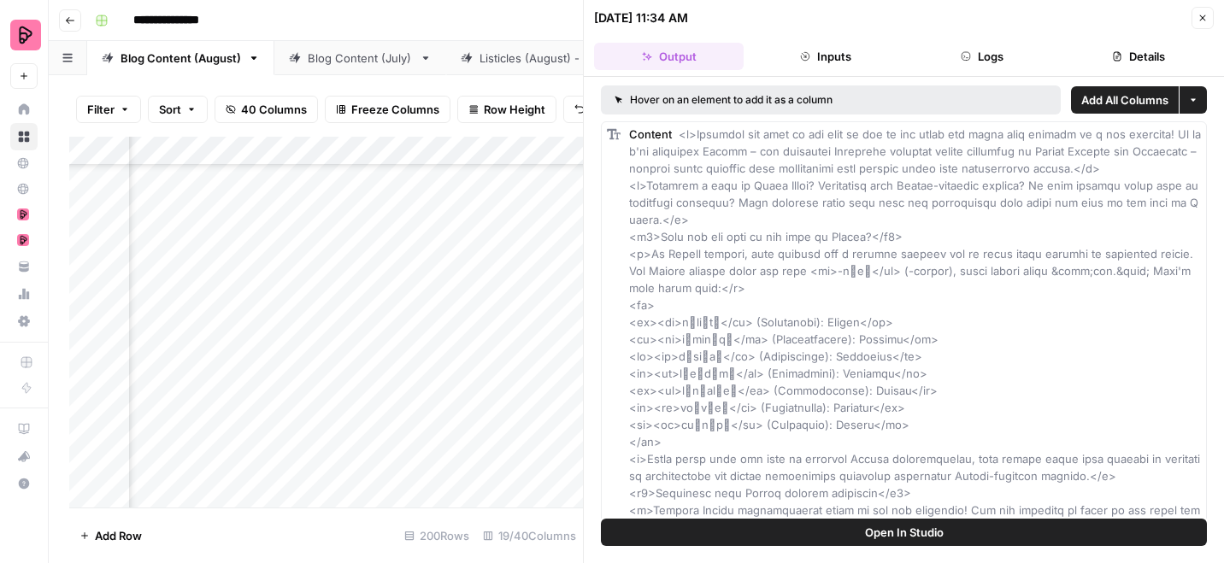
click at [983, 43] on button "Logs" at bounding box center [983, 56] width 150 height 27
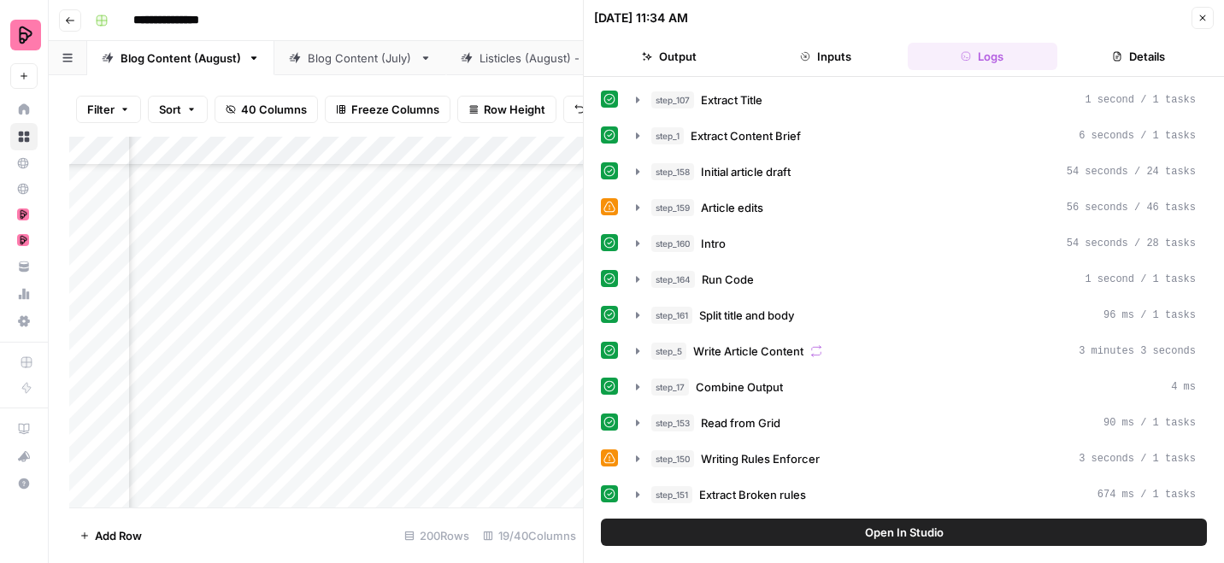
click at [886, 536] on span "Open In Studio" at bounding box center [904, 532] width 79 height 17
click at [404, 338] on div "Add Column" at bounding box center [326, 322] width 514 height 371
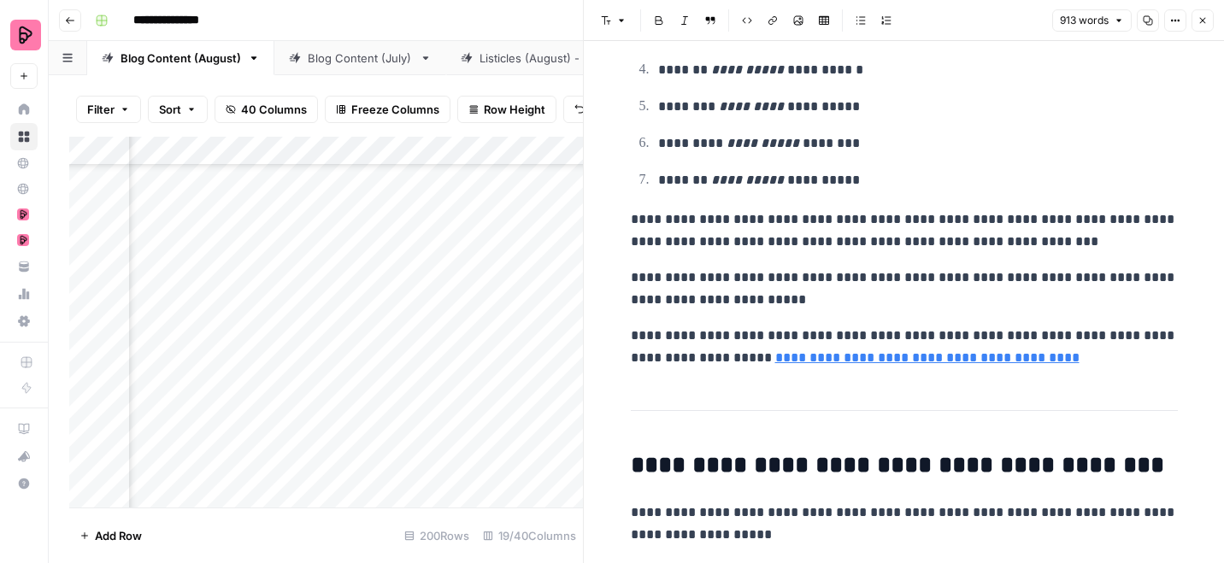
scroll to position [652, 0]
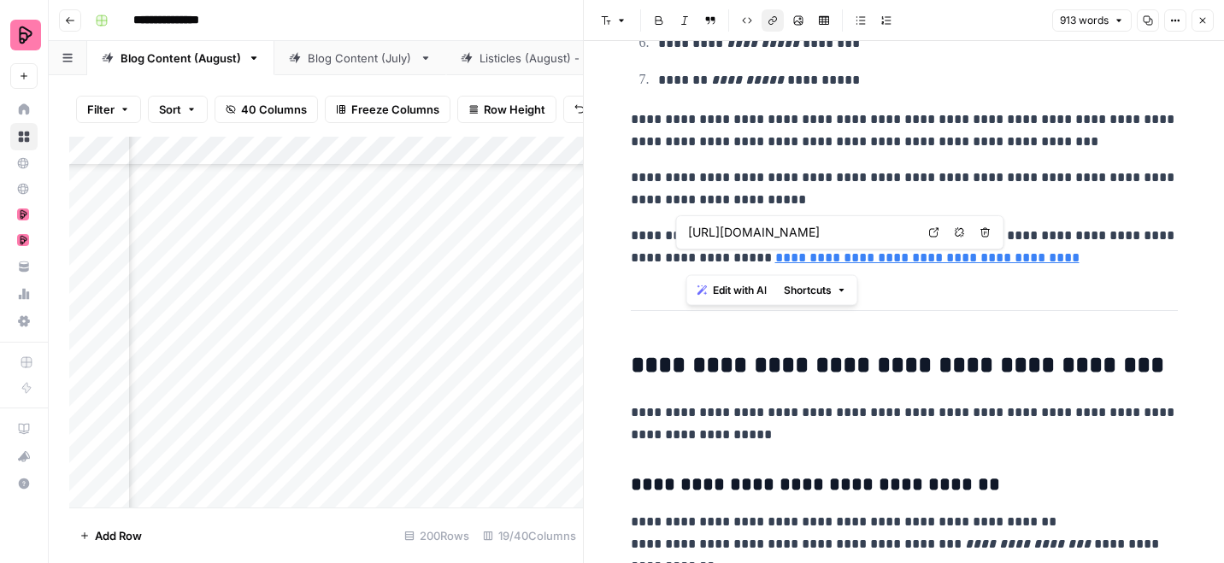
drag, startPoint x: 992, startPoint y: 262, endPoint x: 685, endPoint y: 257, distance: 306.9
click at [685, 257] on p "**********" at bounding box center [904, 247] width 547 height 44
copy link "**********"
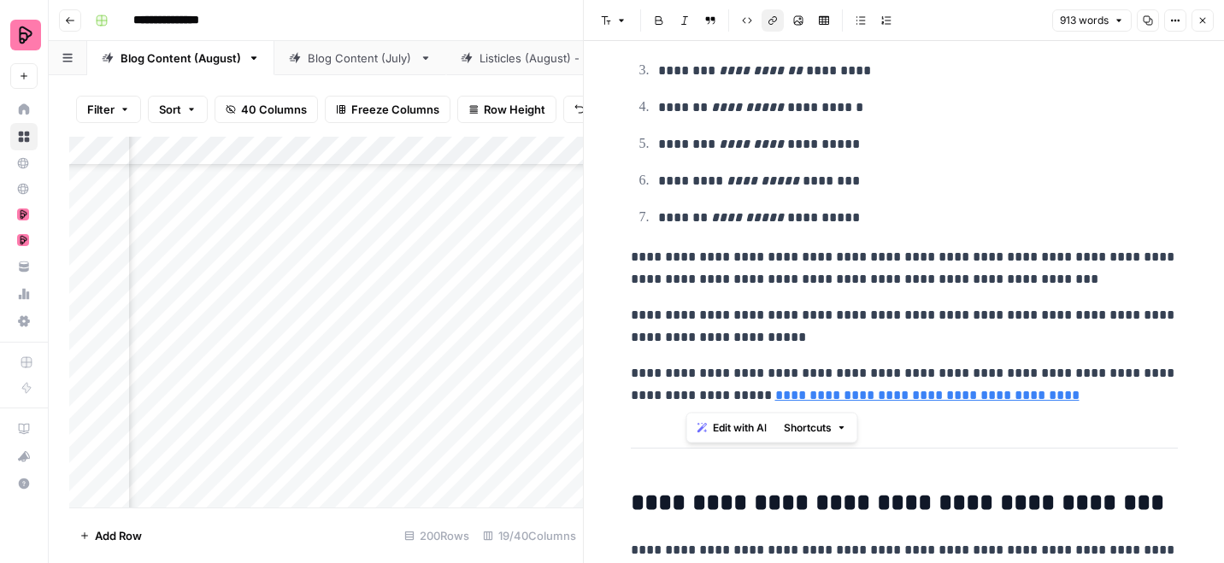
scroll to position [3394, 1404]
click at [393, 338] on div "Add Column" at bounding box center [326, 322] width 514 height 371
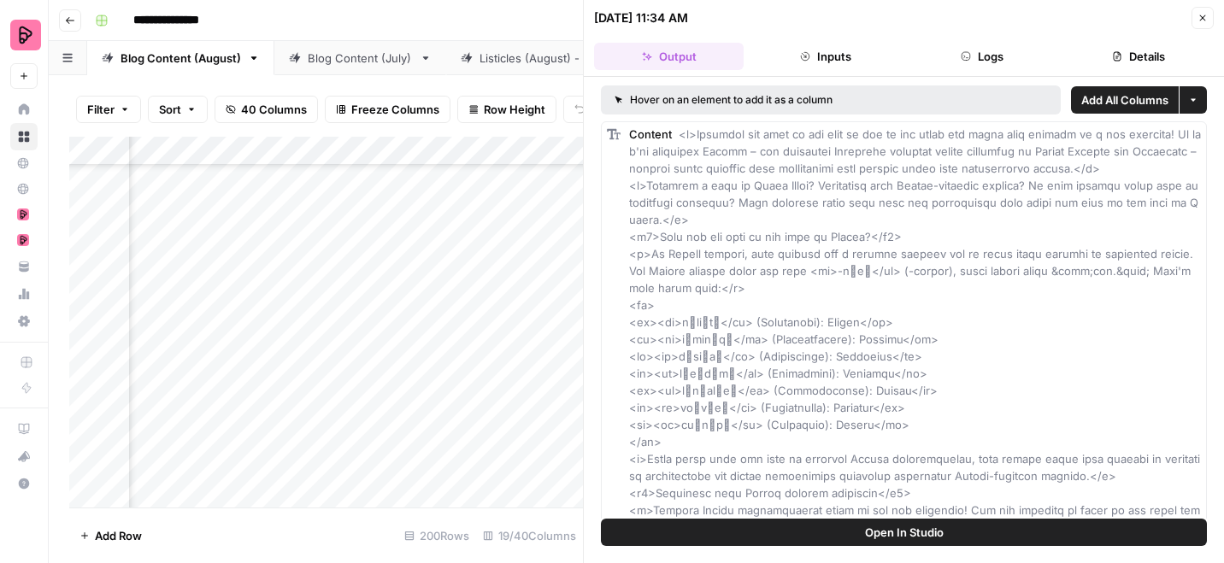
scroll to position [3543, 461]
click at [520, 191] on div "Add Column" at bounding box center [326, 322] width 514 height 371
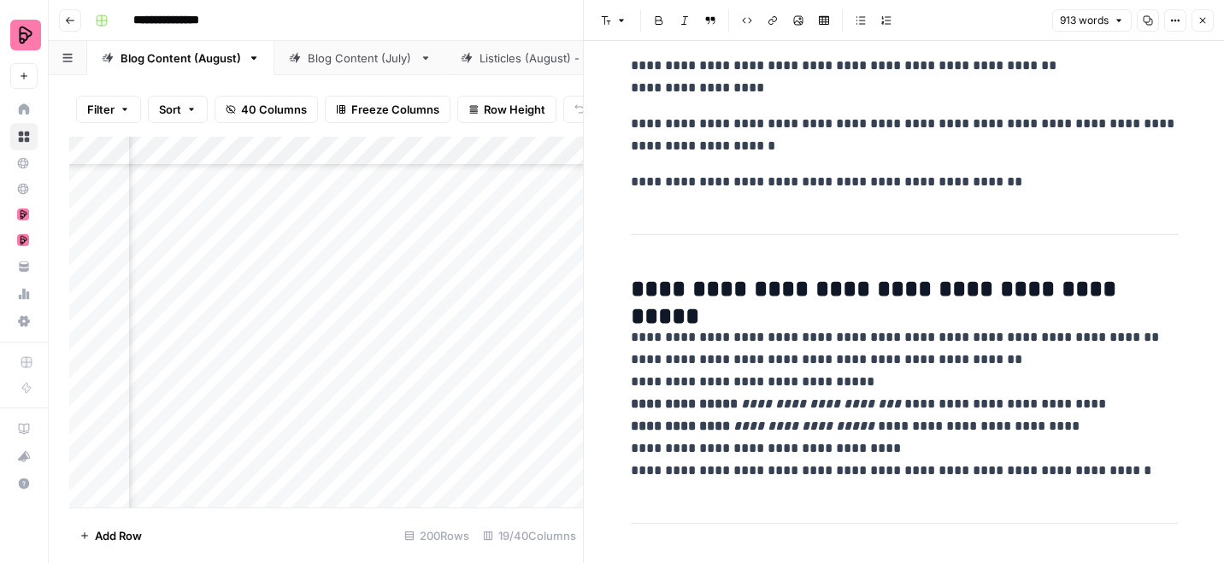
scroll to position [1806, 0]
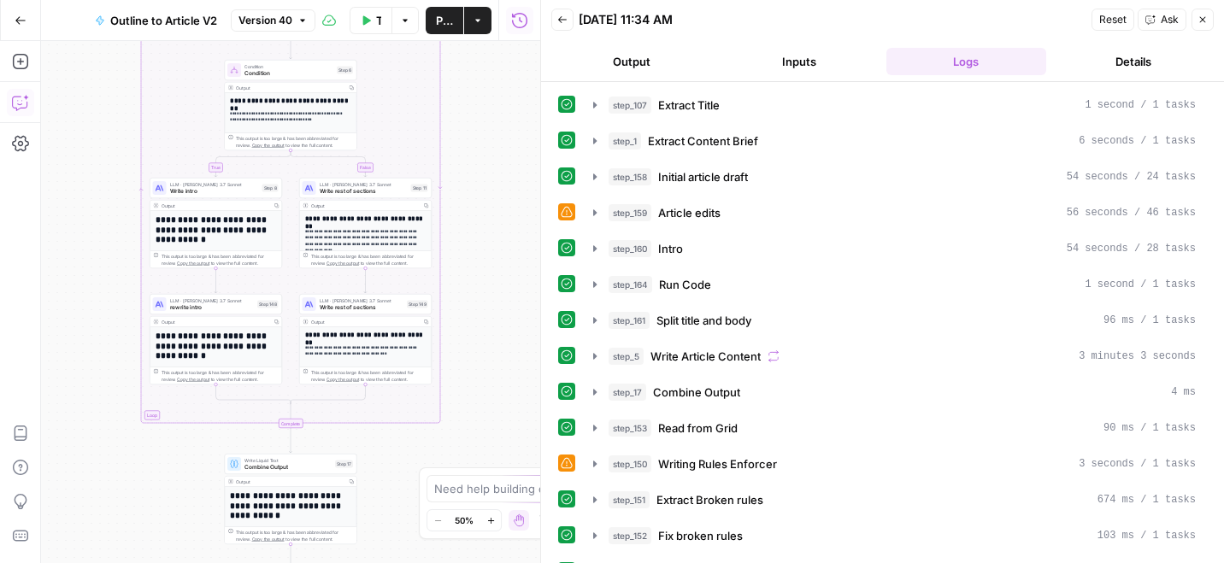
click at [26, 96] on icon "button" at bounding box center [20, 102] width 17 height 17
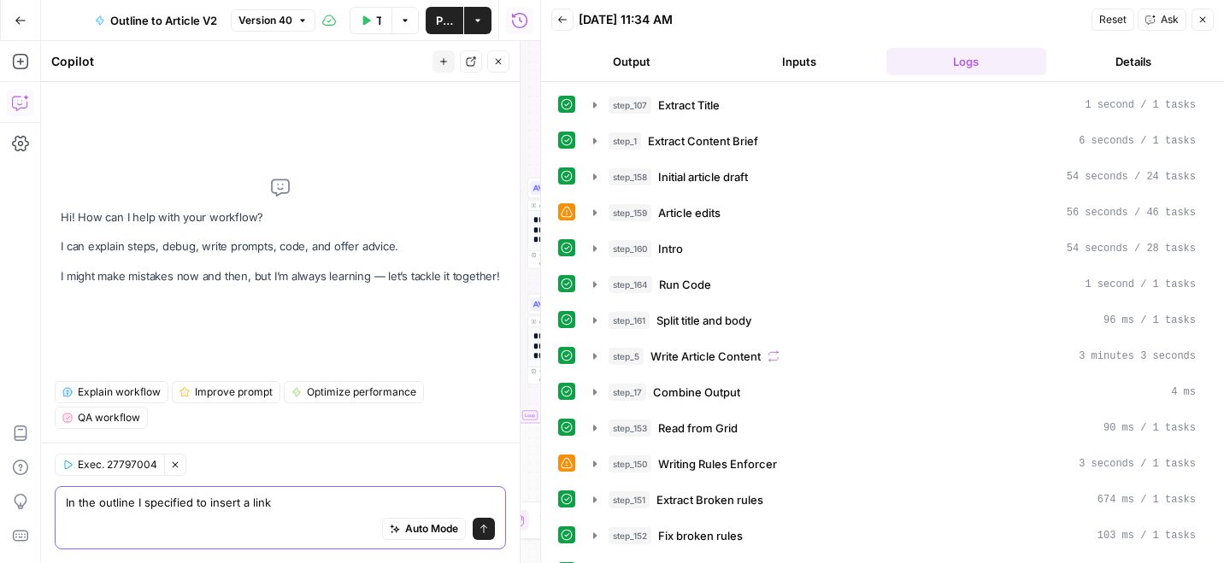
paste textarea "[URL][DOMAIN_NAME]"
click at [152, 503] on textarea "In the outline I specified to insert a link [URL][DOMAIN_NAME]" at bounding box center [280, 502] width 429 height 17
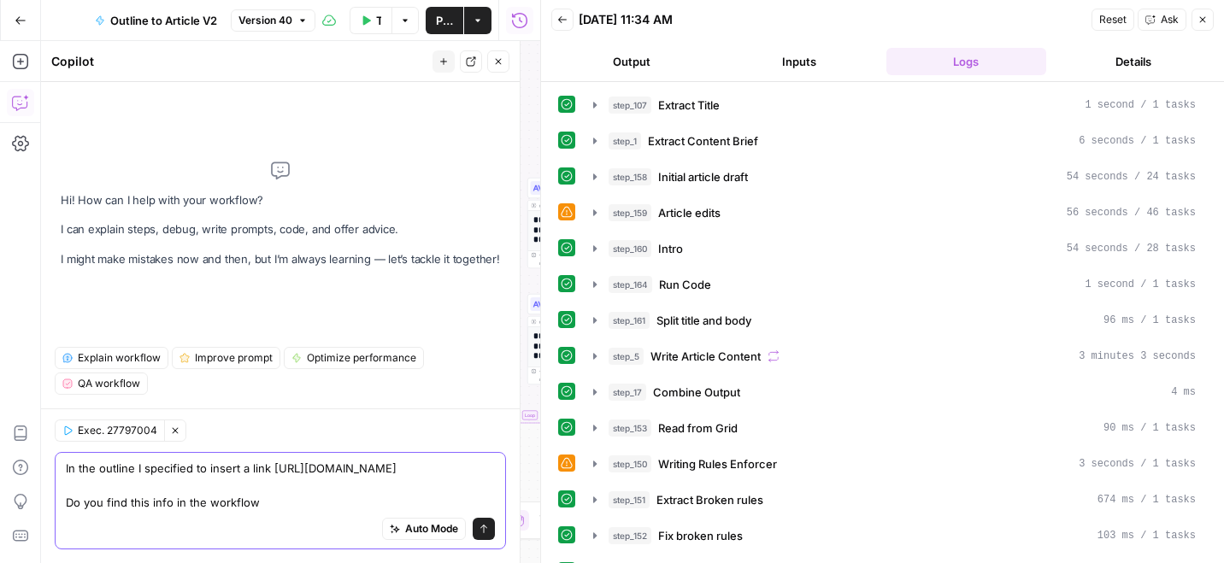
type textarea "In the outline I specified to insert a link [URL][DOMAIN_NAME] Do you find this…"
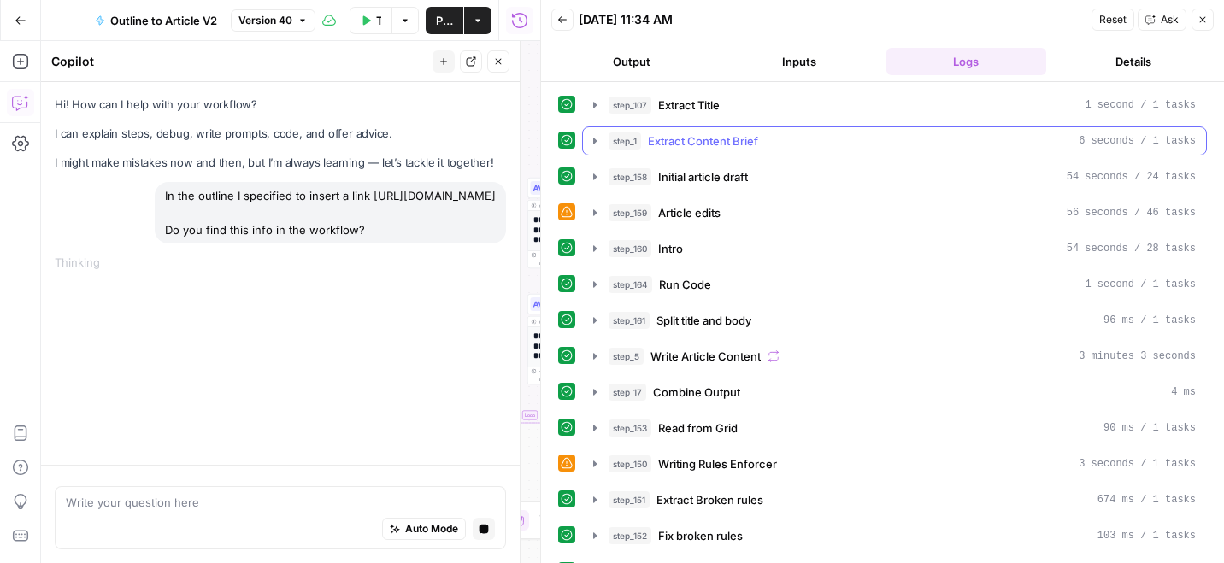
click at [597, 140] on icon "button" at bounding box center [595, 141] width 14 height 14
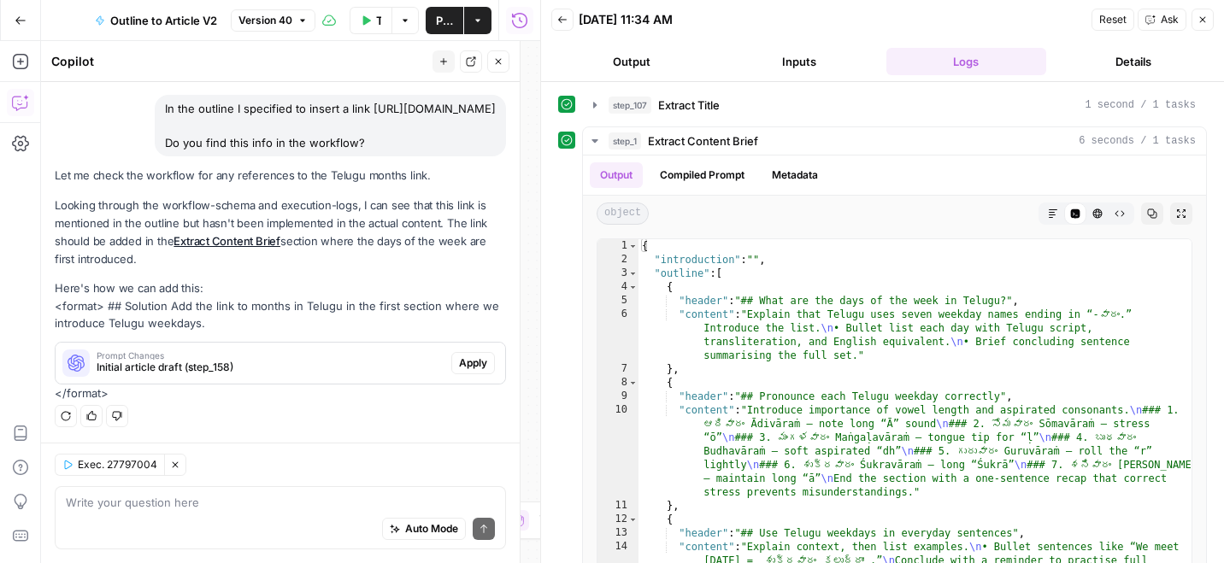
scroll to position [104, 0]
drag, startPoint x: 356, startPoint y: 206, endPoint x: 432, endPoint y: 219, distance: 77.1
click at [433, 219] on p "Looking through the workflow-schema and execution-logs, I can see that this lin…" at bounding box center [280, 233] width 451 height 73
copy p "I can see that this link is mentioned in the outline but hasn't been implemente…"
click at [181, 515] on div "Auto Mode Send" at bounding box center [280, 530] width 429 height 38
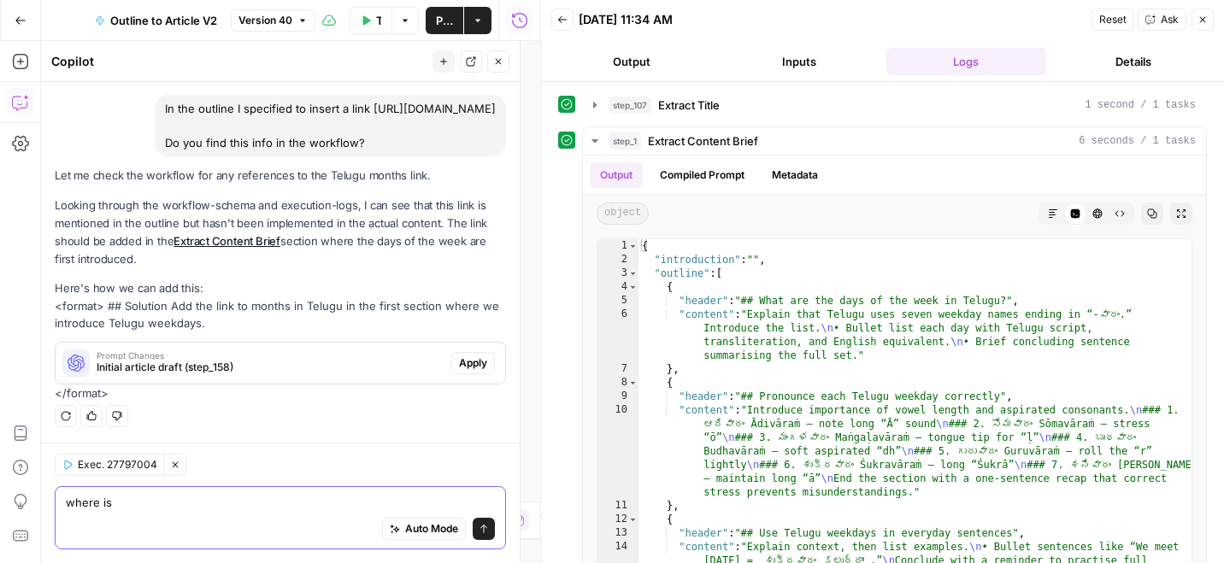
paste textarea "I can see that this link is mentioned in the outline but hasn't been implemente…"
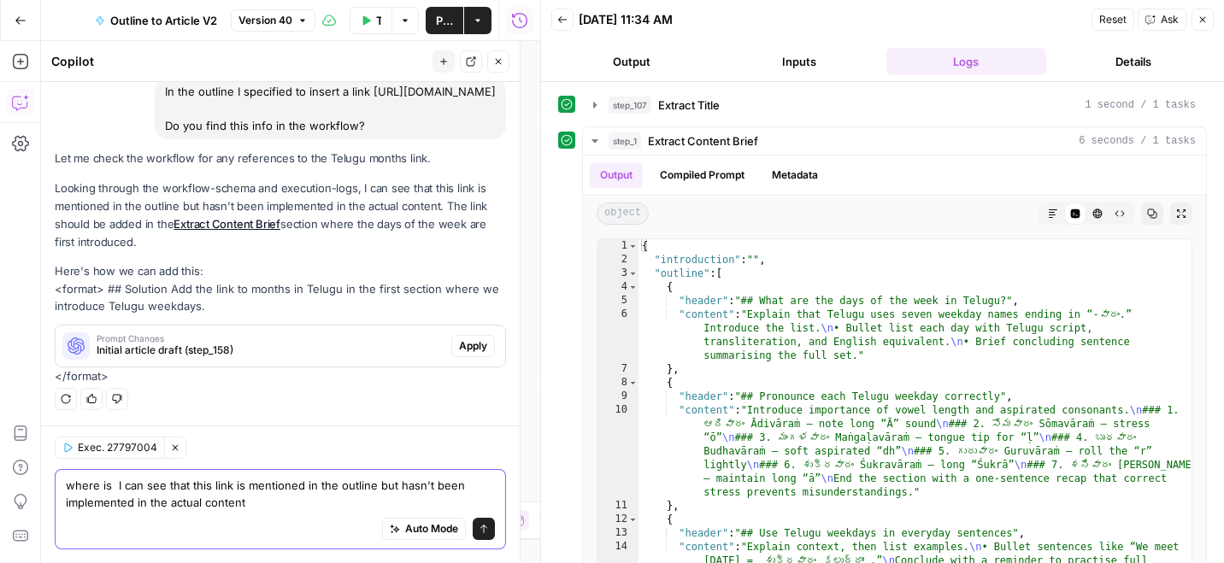
scroll to position [121, 0]
drag, startPoint x: 113, startPoint y: 484, endPoint x: 189, endPoint y: 483, distance: 76.1
click at [189, 483] on textarea "where is I can see that this link is mentioned in the outline but hasn't been i…" at bounding box center [280, 494] width 429 height 34
drag, startPoint x: 262, startPoint y: 498, endPoint x: 297, endPoint y: 486, distance: 37.0
click at [298, 486] on textarea "where is this link is mentioned in the outline but hasn't been implemented in t…" at bounding box center [280, 494] width 429 height 34
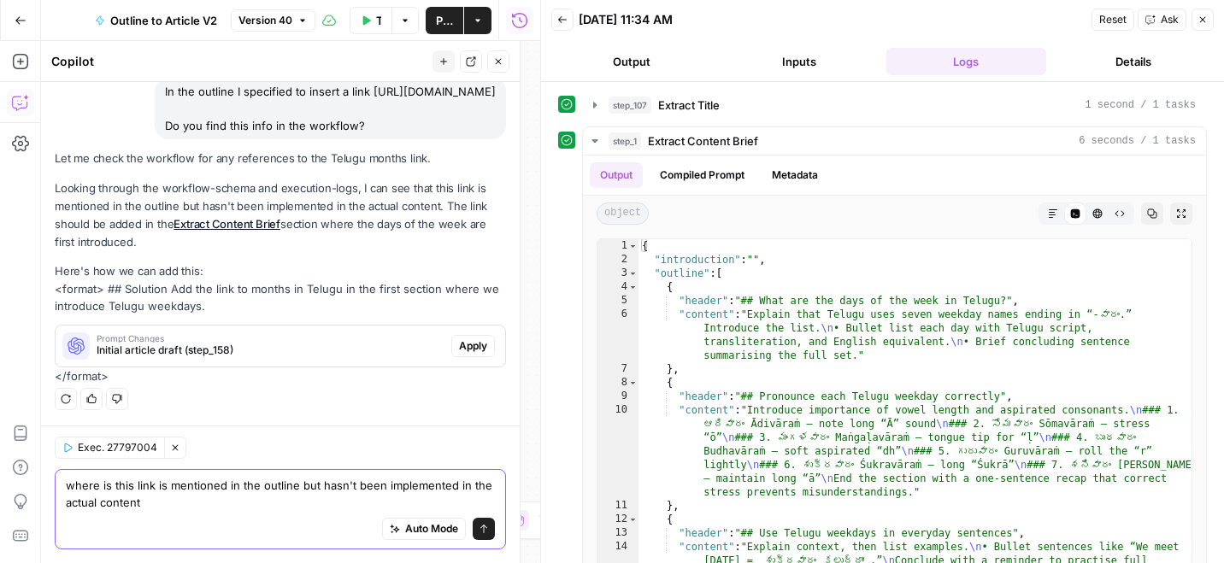
click at [198, 490] on textarea "where is this link is mentioned in the outline but hasn't been implemented in t…" at bounding box center [280, 494] width 429 height 34
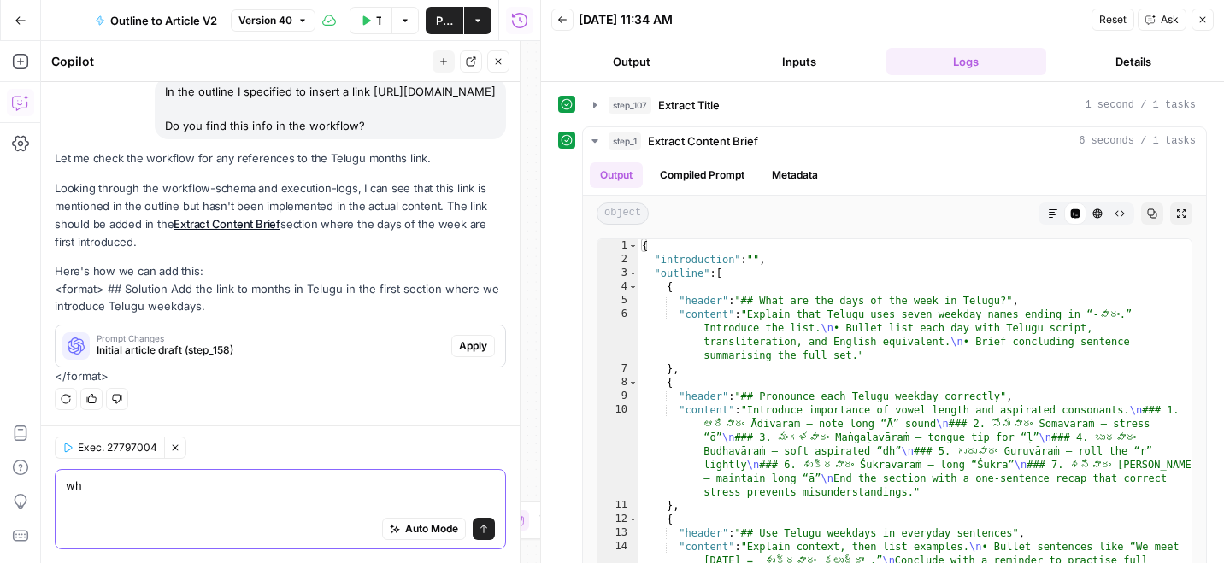
scroll to position [104, 0]
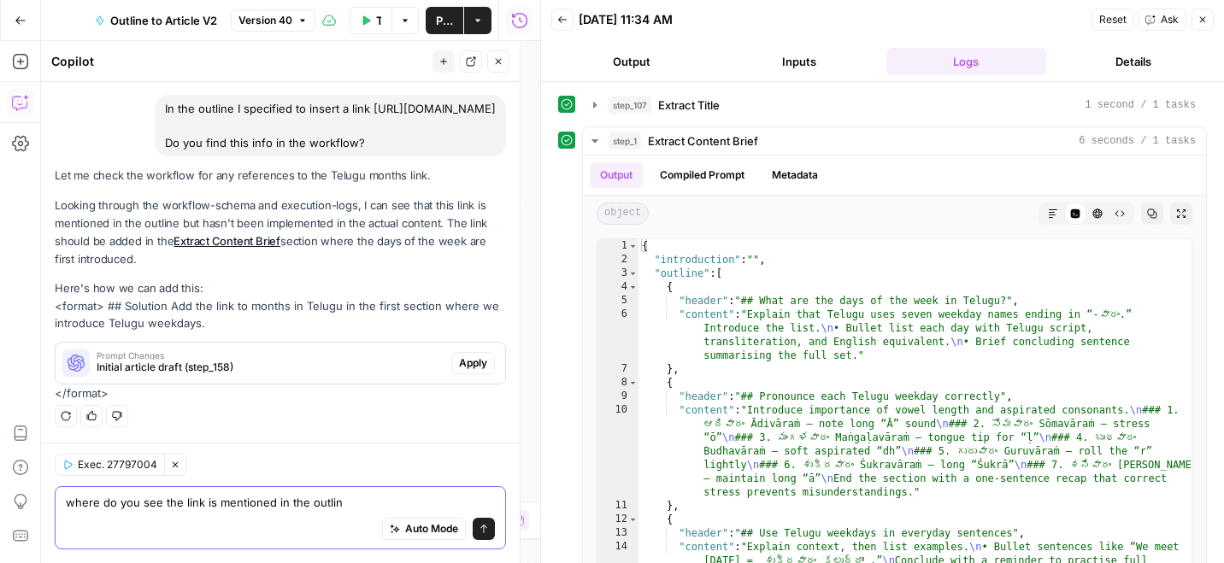
type textarea "where do you see the link is mentioned in the outline"
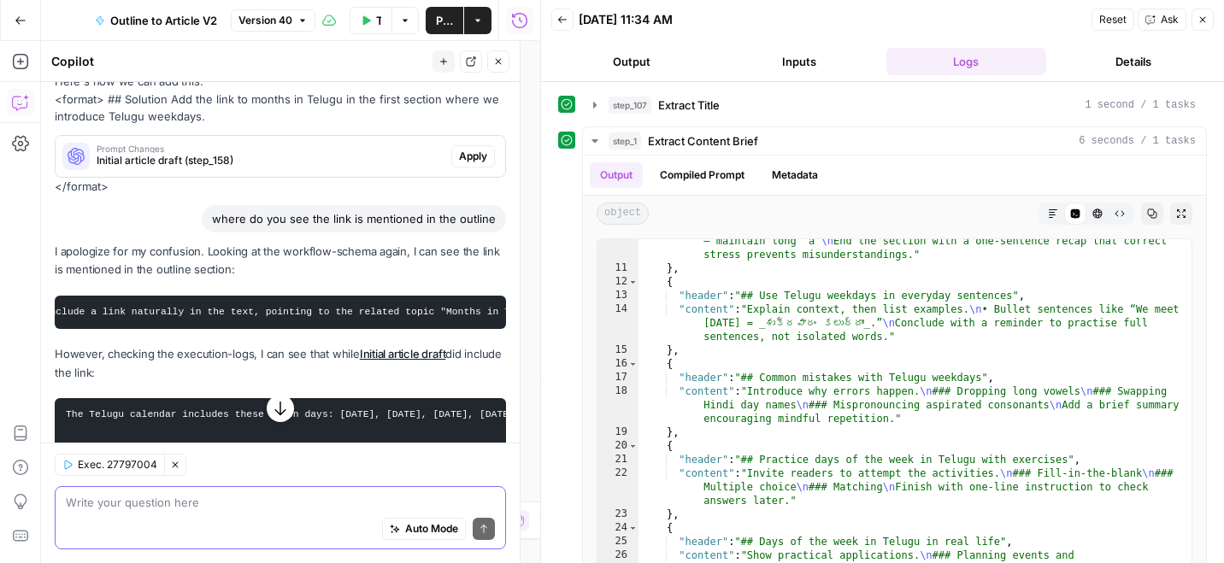
scroll to position [0, 0]
drag, startPoint x: 66, startPoint y: 324, endPoint x: 265, endPoint y: 321, distance: 199.2
click at [266, 321] on pre "Make sure to include a link naturally in the text, pointing to the related topi…" at bounding box center [280, 312] width 451 height 33
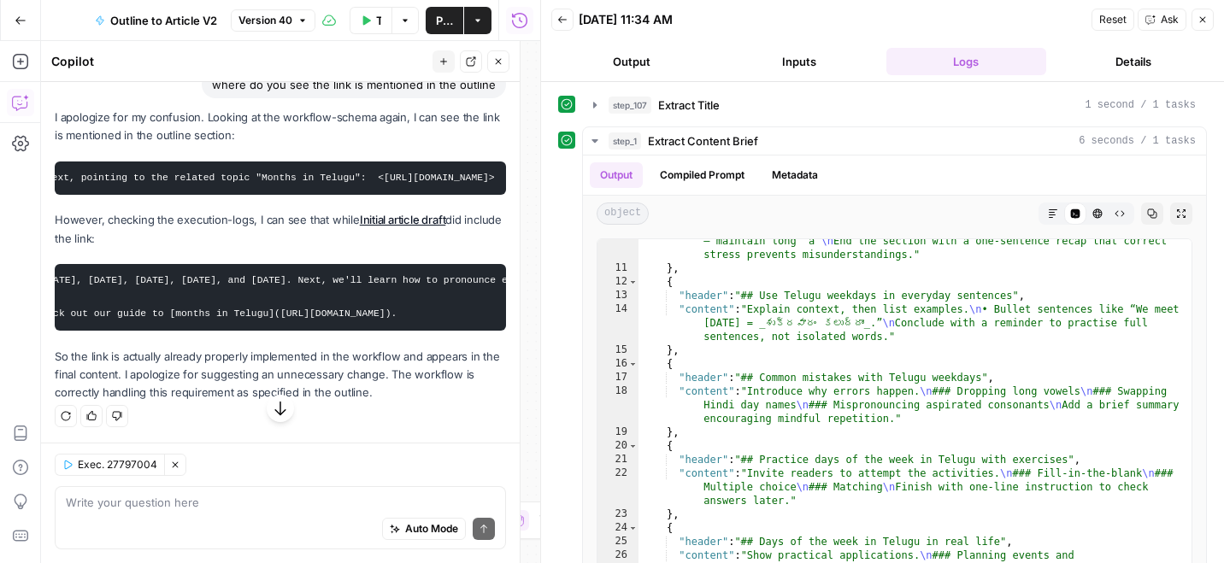
scroll to position [0, 401]
click at [393, 227] on link "Initial article draft" at bounding box center [403, 220] width 86 height 14
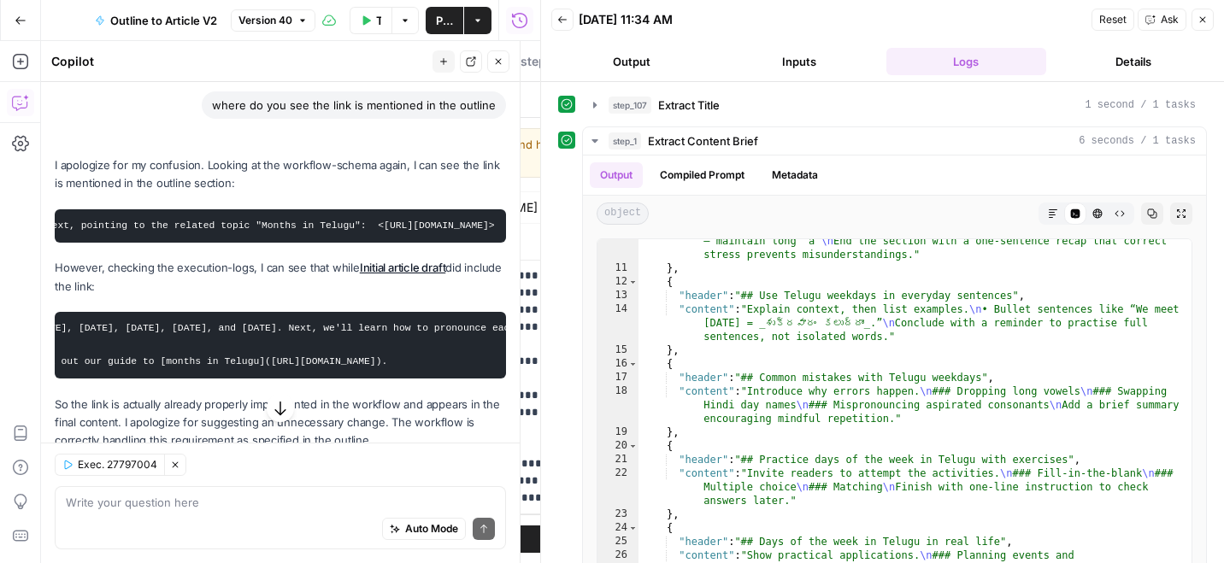
scroll to position [462, 0]
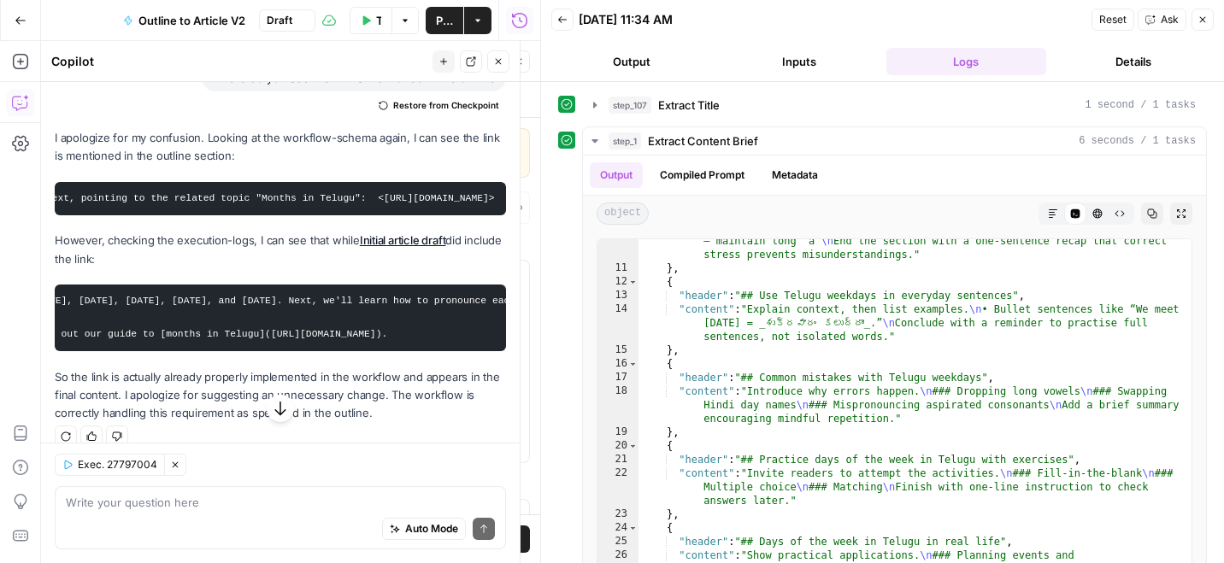
click at [386, 247] on link "Initial article draft" at bounding box center [403, 240] width 86 height 14
click at [385, 247] on link "Initial article draft" at bounding box center [403, 240] width 86 height 14
click at [593, 137] on icon "button" at bounding box center [595, 141] width 14 height 14
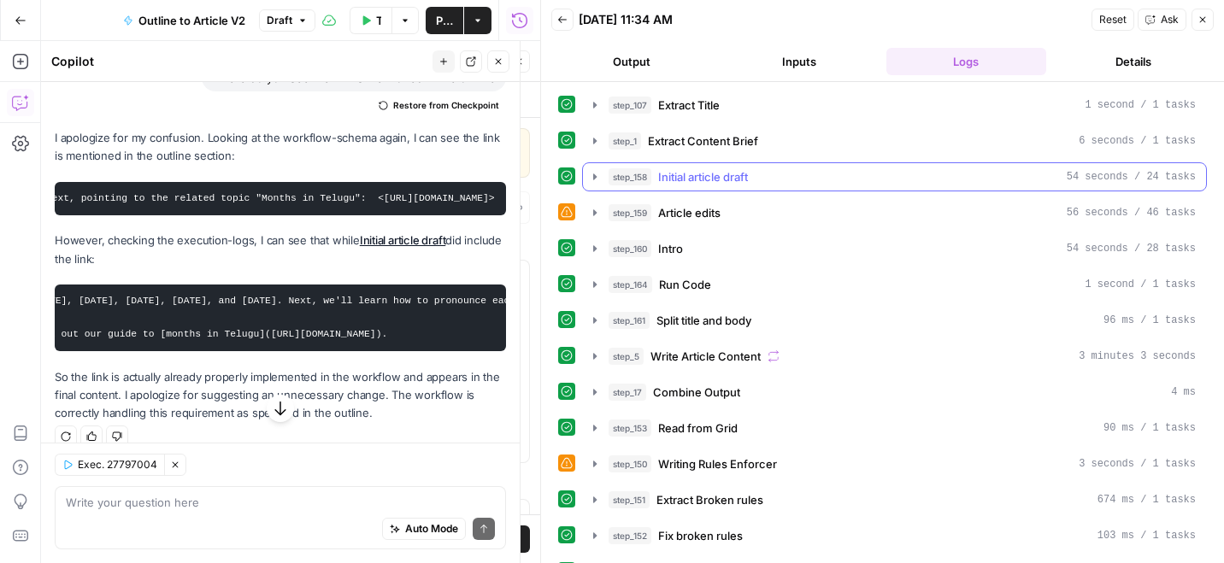
click at [592, 174] on icon "button" at bounding box center [595, 177] width 14 height 14
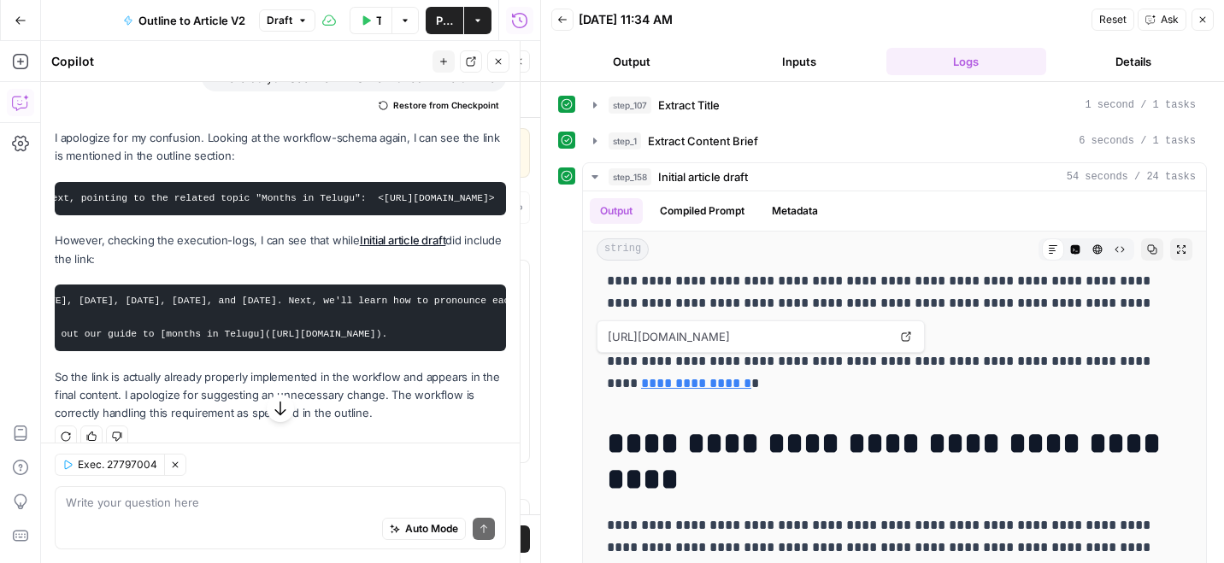
scroll to position [500, 0]
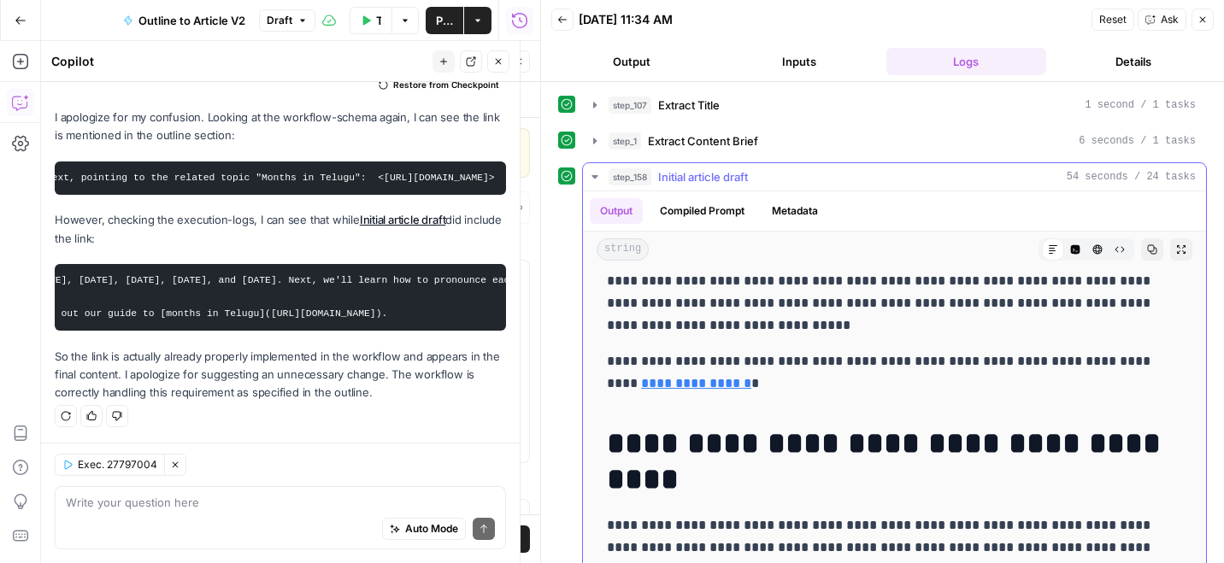
click at [597, 174] on icon "button" at bounding box center [595, 177] width 14 height 14
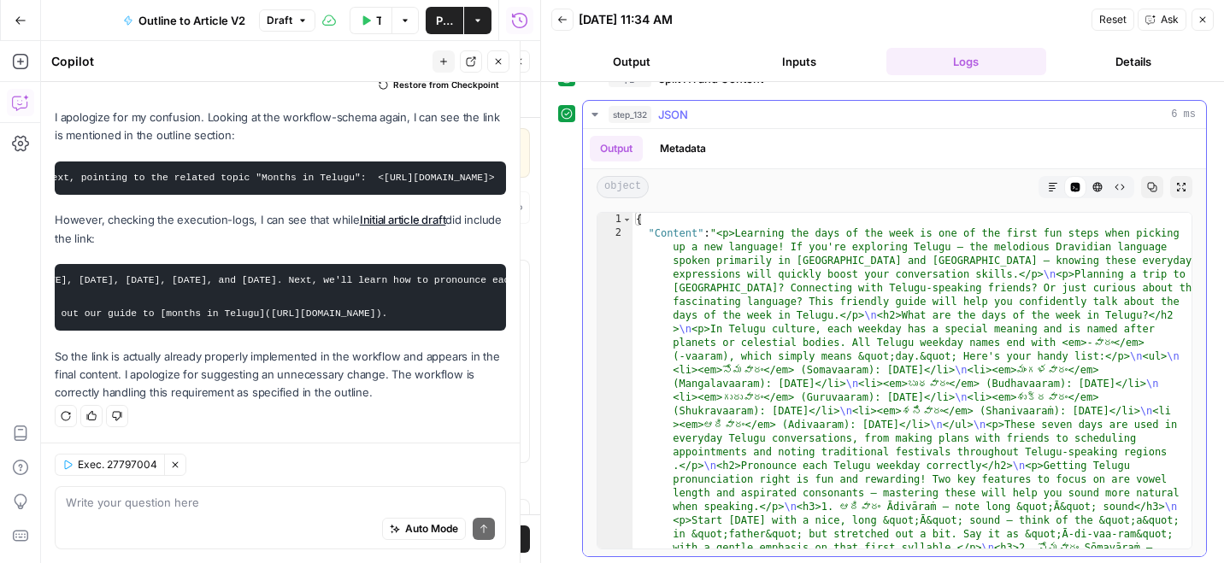
scroll to position [477, 0]
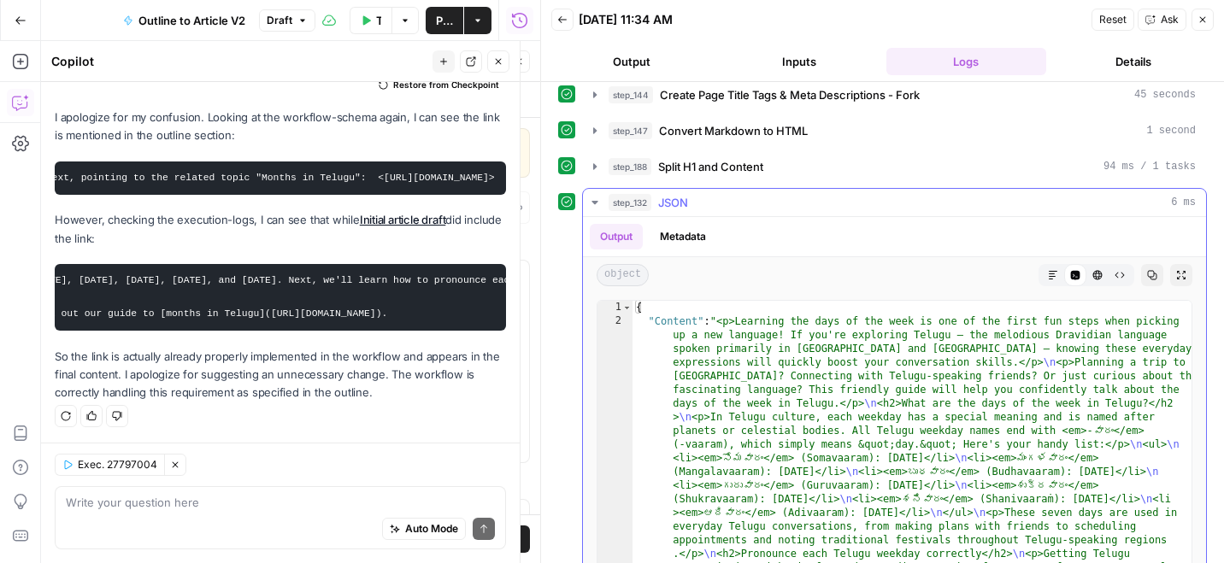
click at [591, 203] on icon "button" at bounding box center [595, 203] width 14 height 14
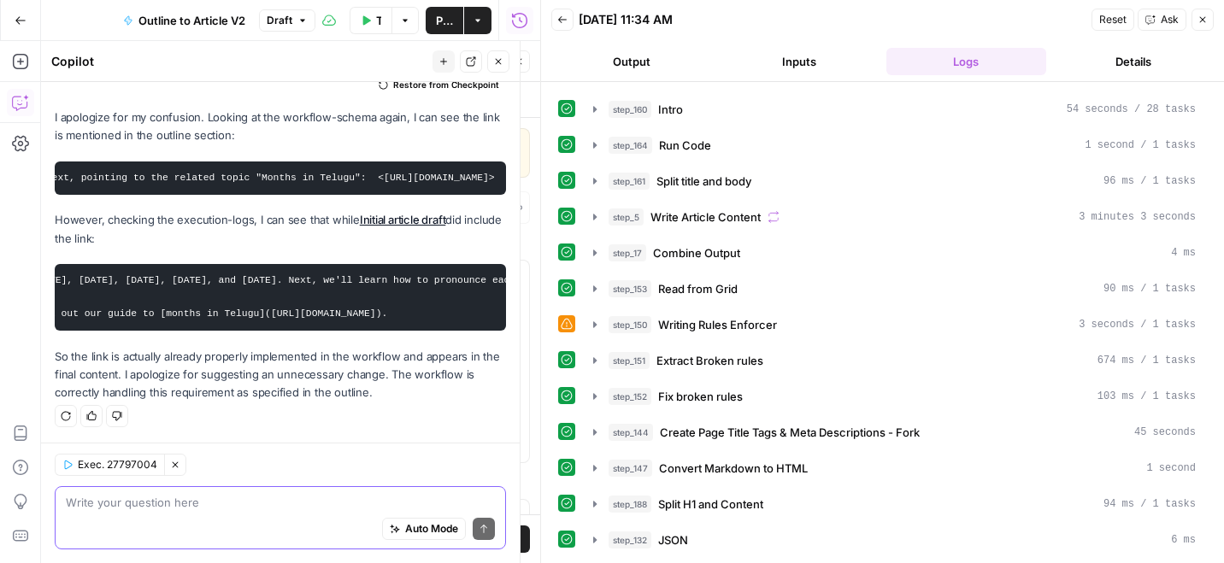
click at [191, 495] on textarea at bounding box center [280, 502] width 429 height 17
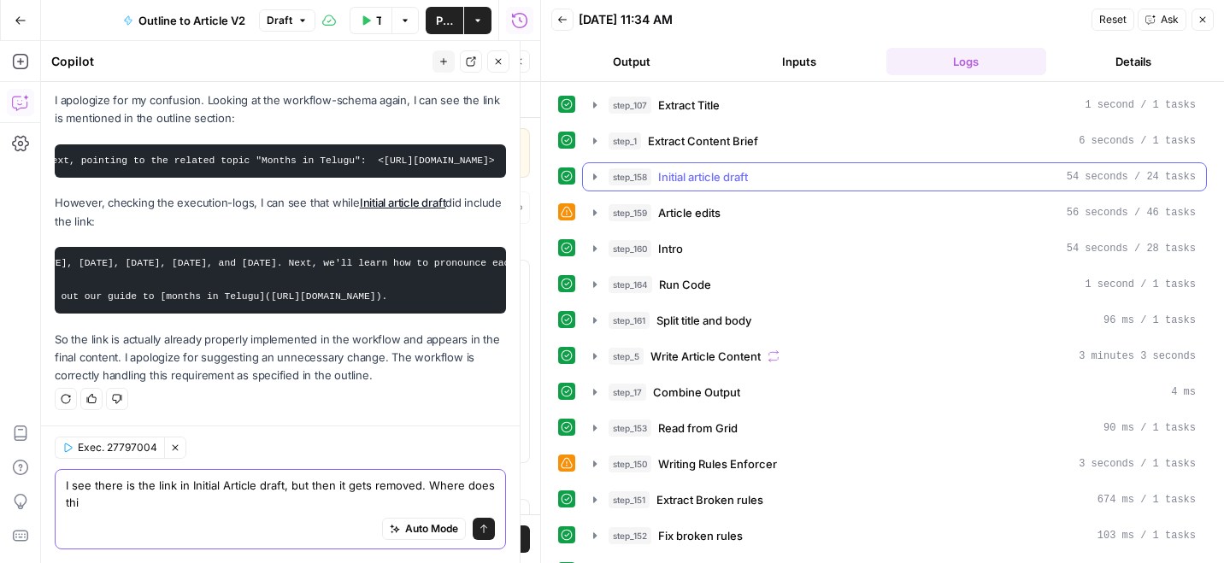
scroll to position [517, 0]
type textarea "I see there is the link in Initial Article draft, but then it gets removed. Whe…"
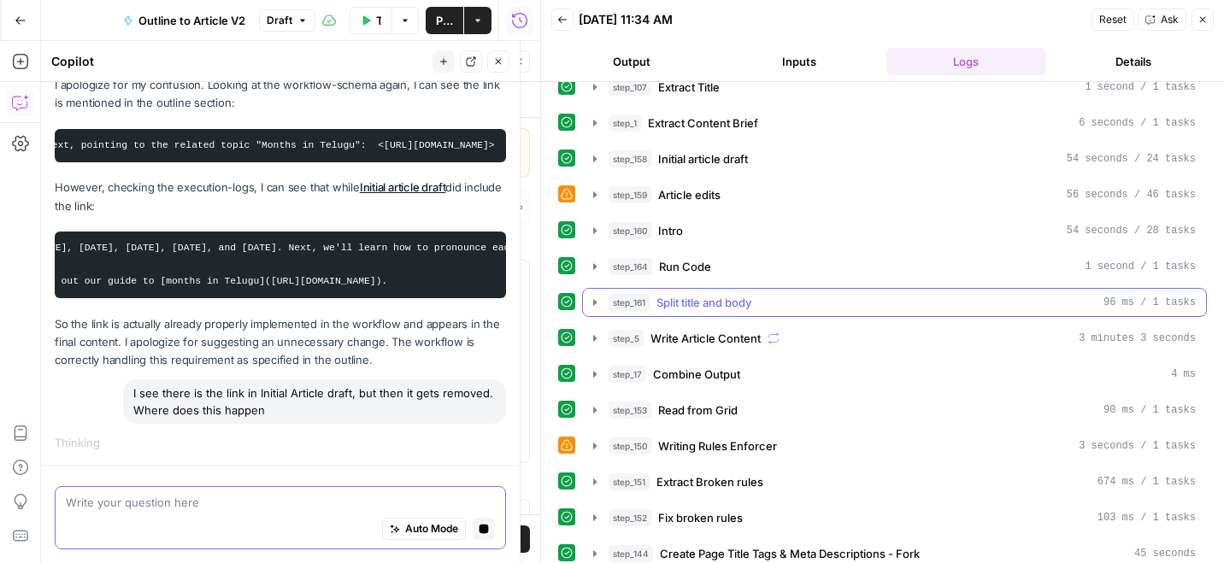
scroll to position [19, 0]
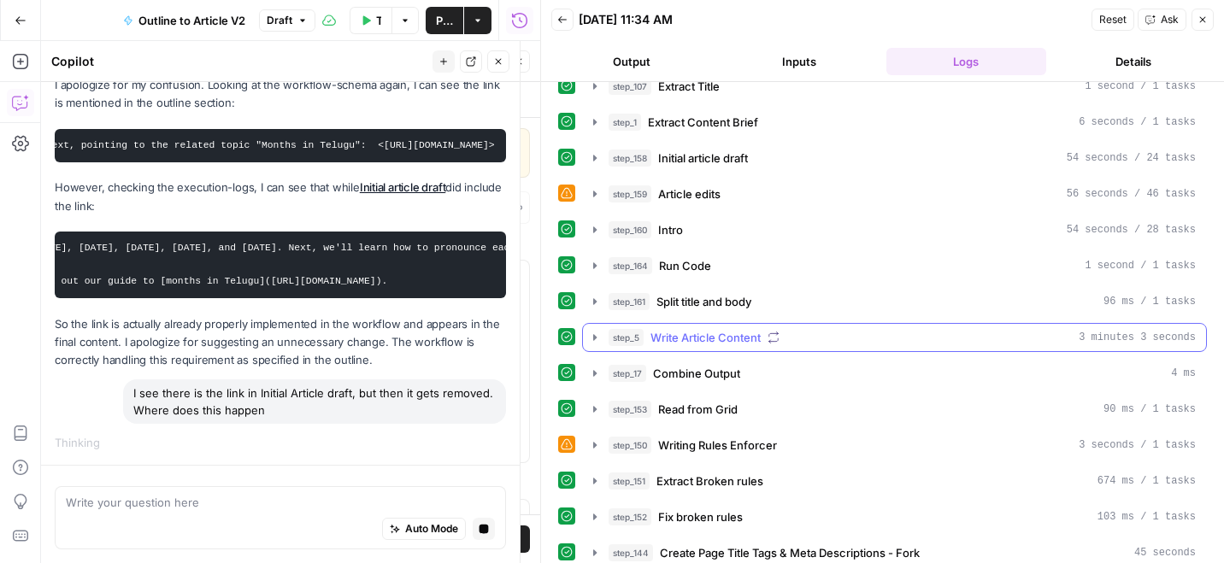
click at [597, 336] on icon "button" at bounding box center [595, 338] width 14 height 14
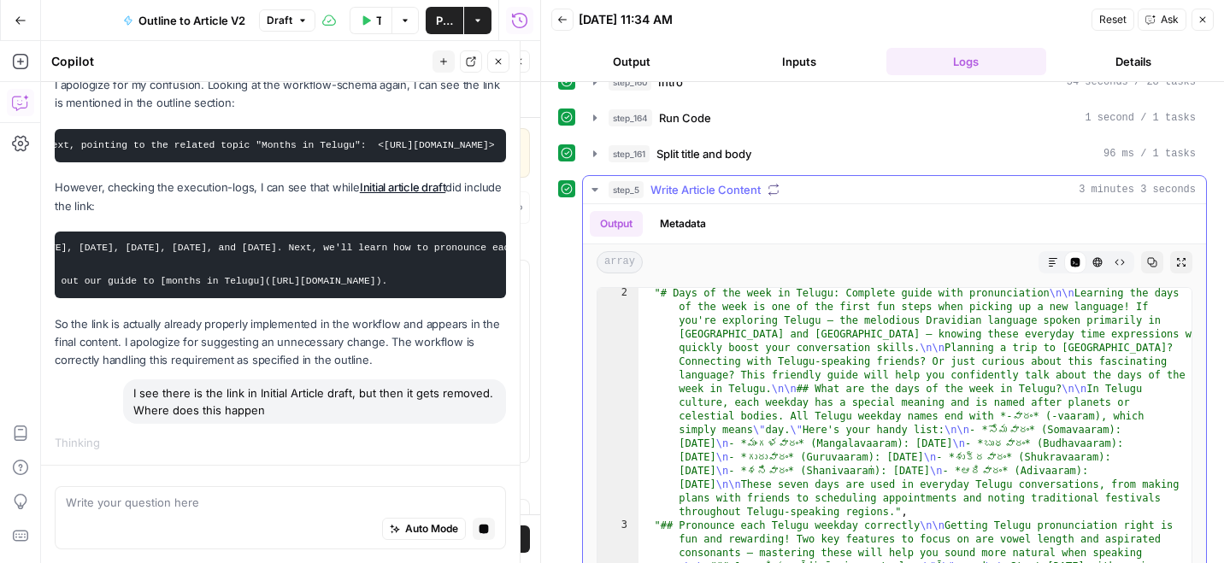
scroll to position [0, 0]
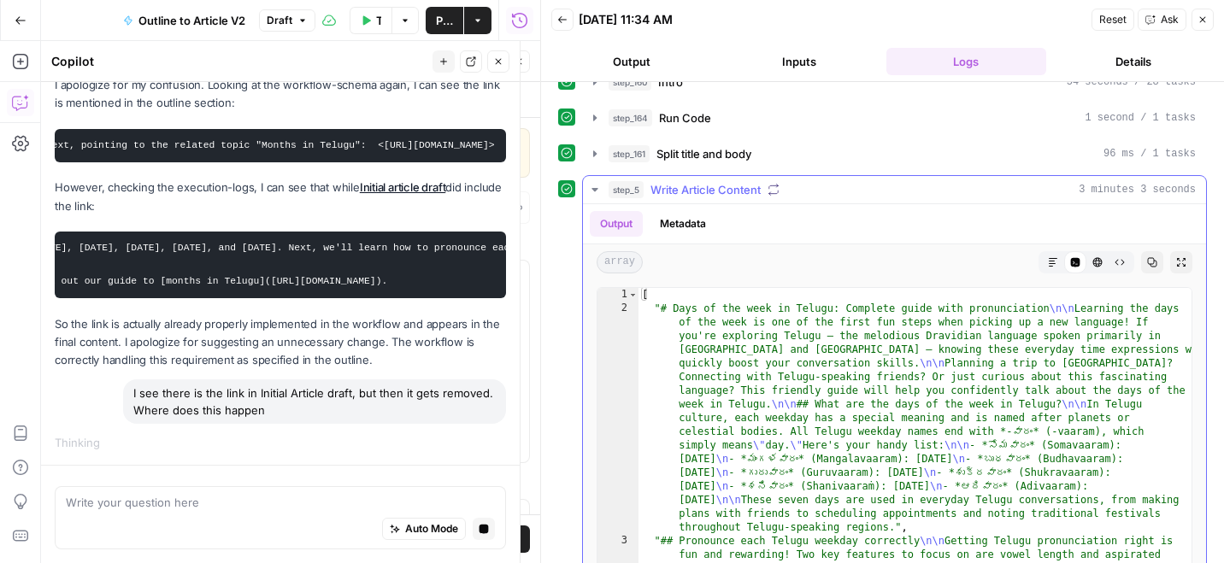
click at [595, 187] on icon "button" at bounding box center [595, 190] width 14 height 14
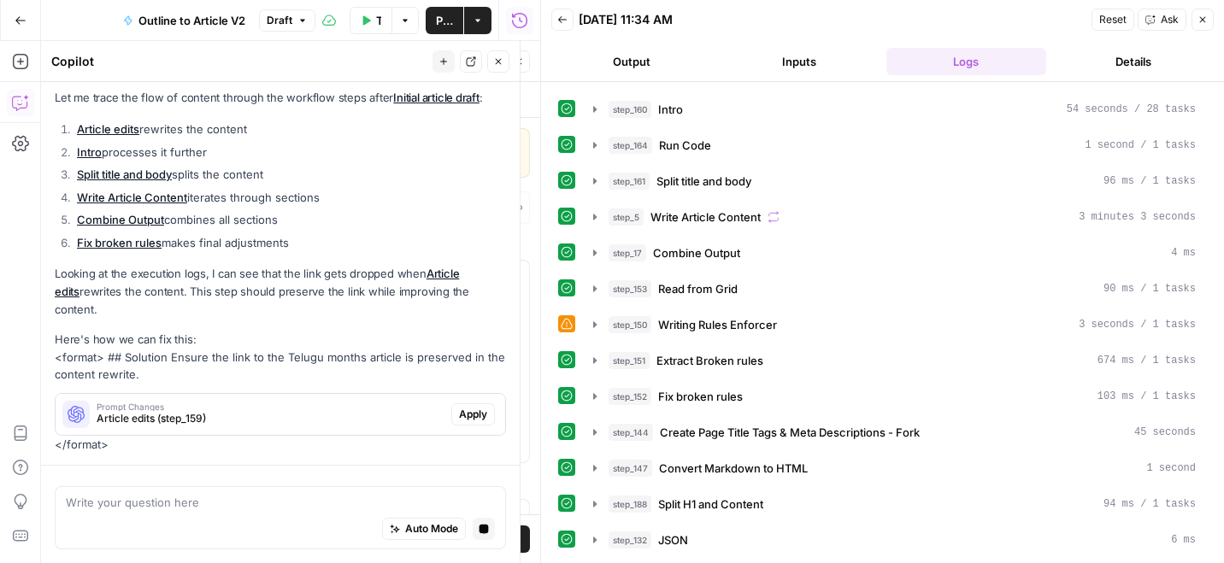
scroll to position [910, 0]
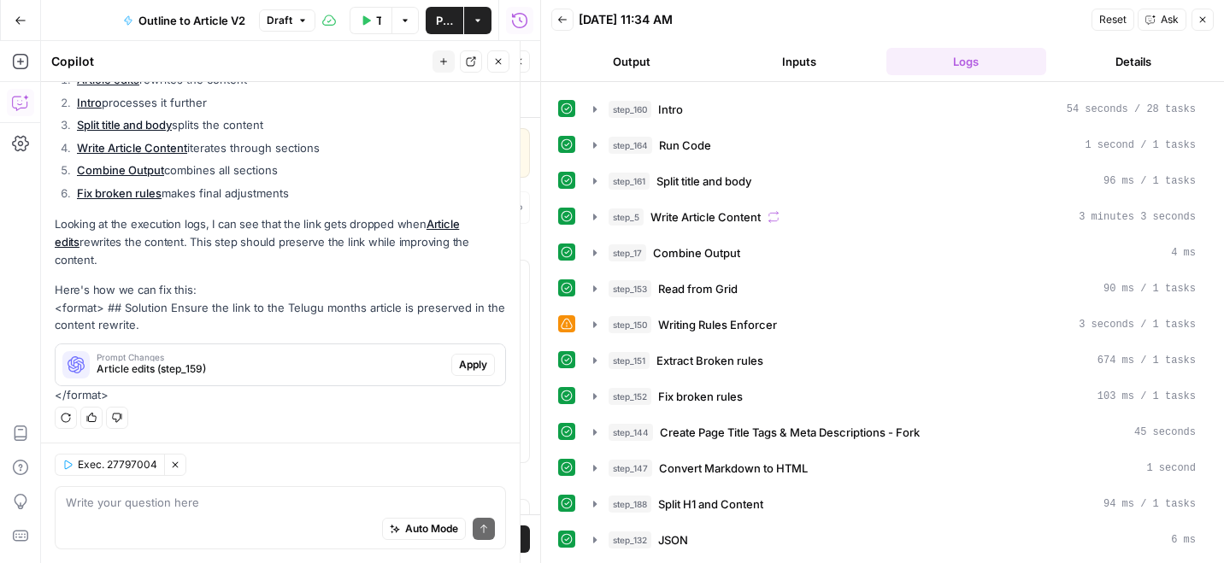
click at [447, 242] on link "Article edits" at bounding box center [257, 233] width 404 height 32
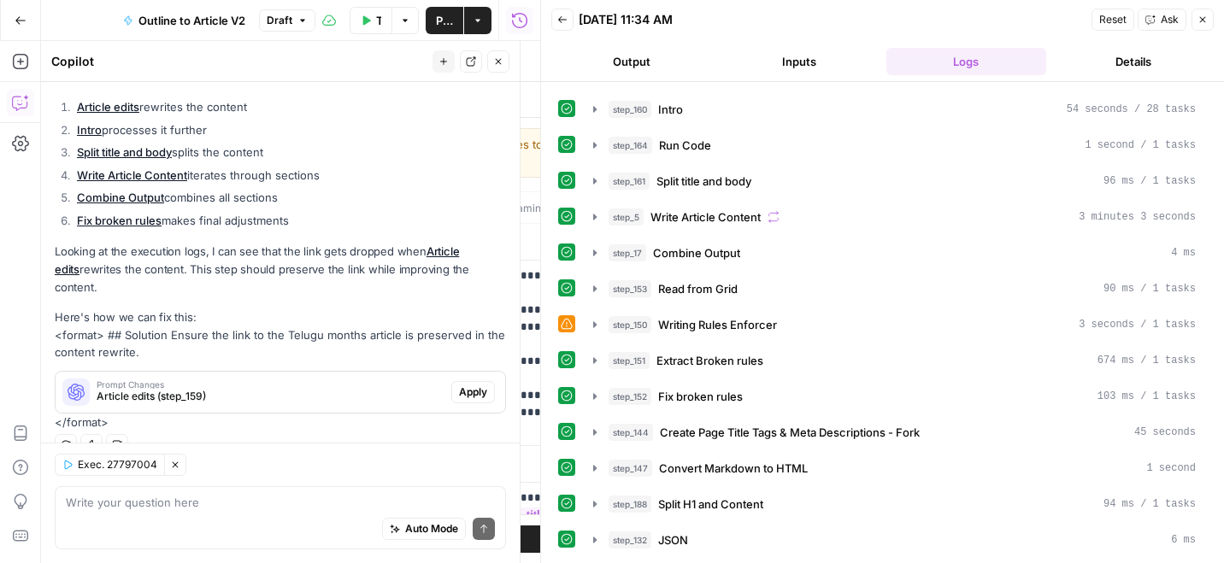
type textarea "Article edits"
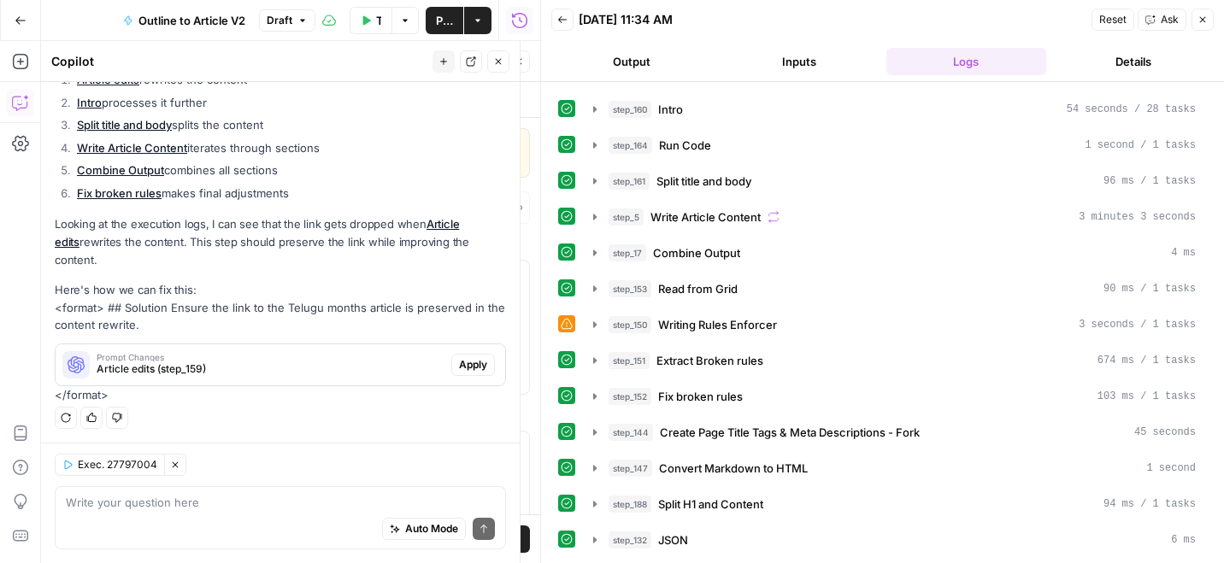
click at [1202, 17] on icon "button" at bounding box center [1202, 20] width 10 height 10
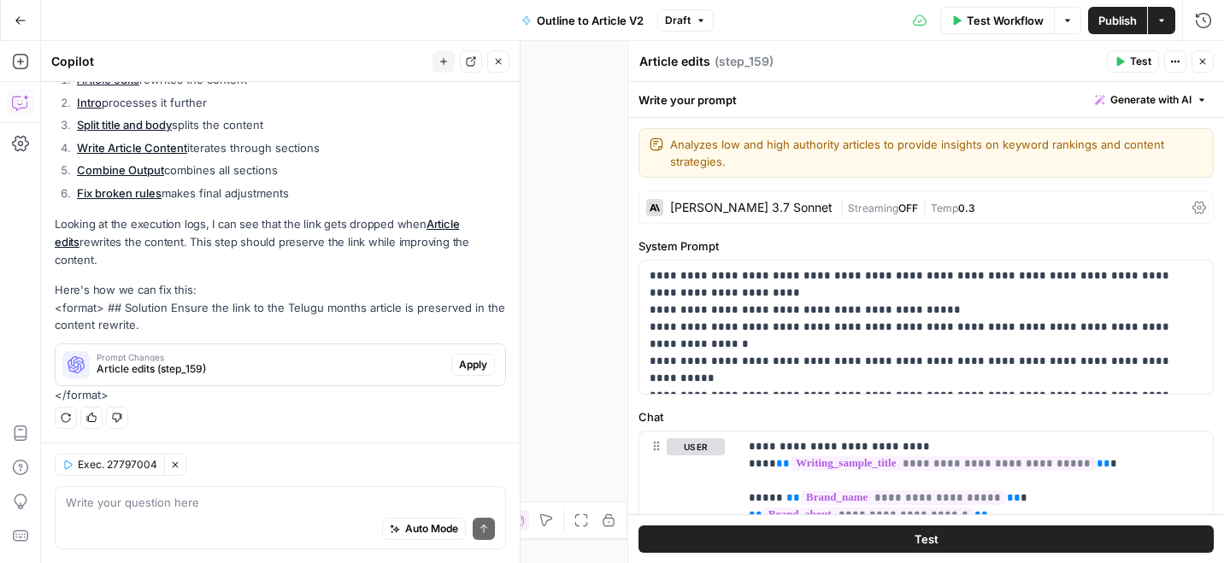
click at [1197, 64] on icon "button" at bounding box center [1202, 61] width 10 height 10
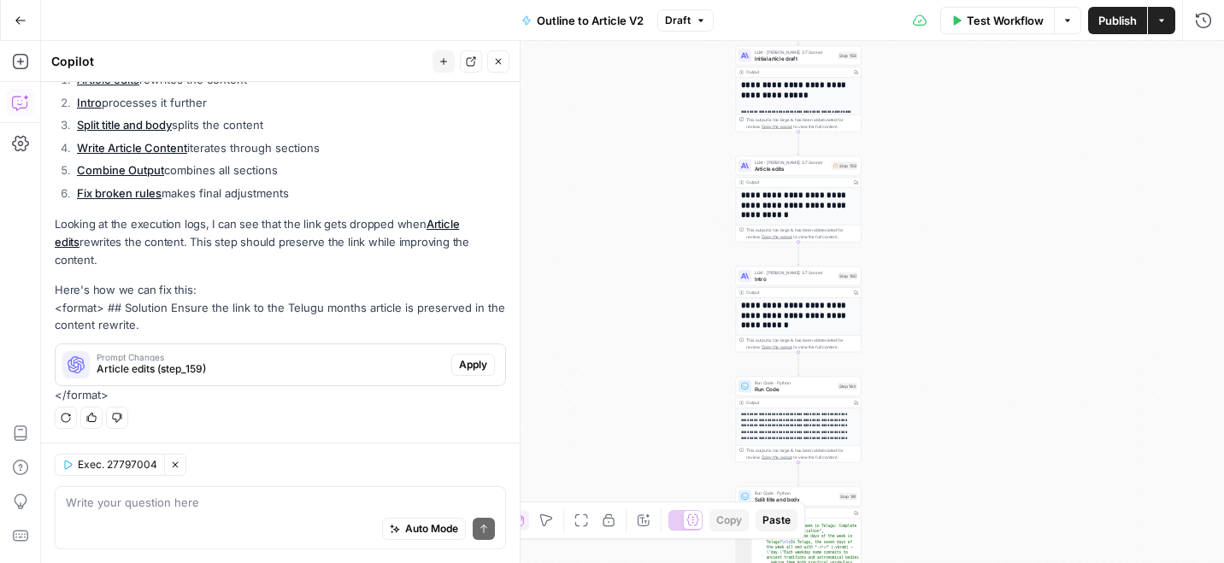
click at [633, 238] on div "true false Workflow Set Inputs Inputs LLM · GPT-4.1 Extract Title Step 107 Outp…" at bounding box center [632, 302] width 1183 height 522
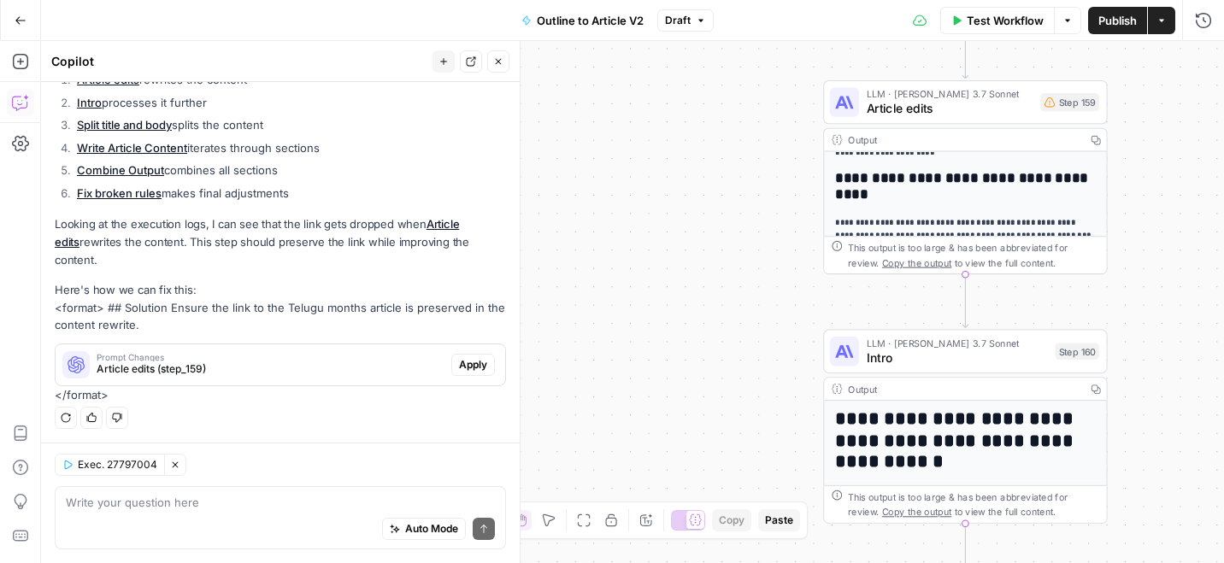
scroll to position [360, 0]
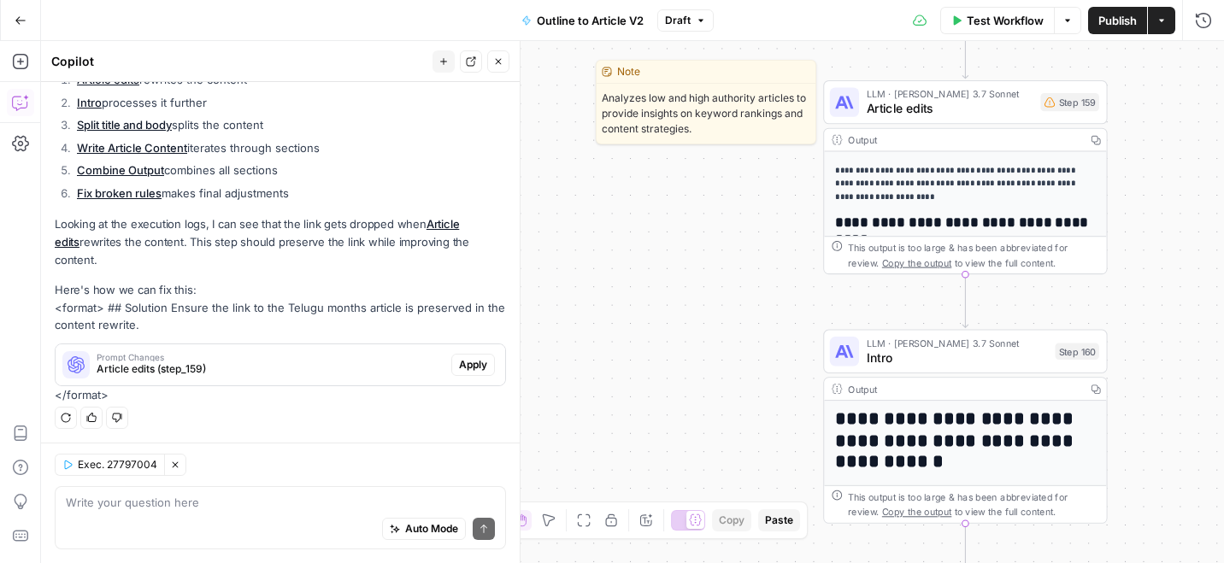
click at [980, 109] on span "Article edits" at bounding box center [950, 108] width 167 height 18
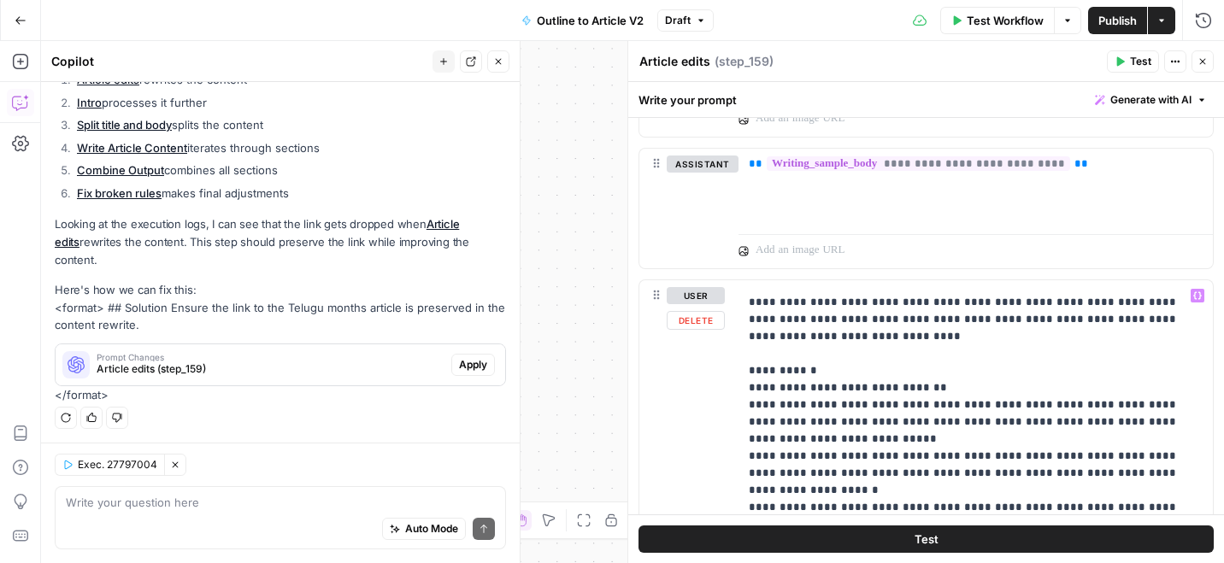
scroll to position [2309, 0]
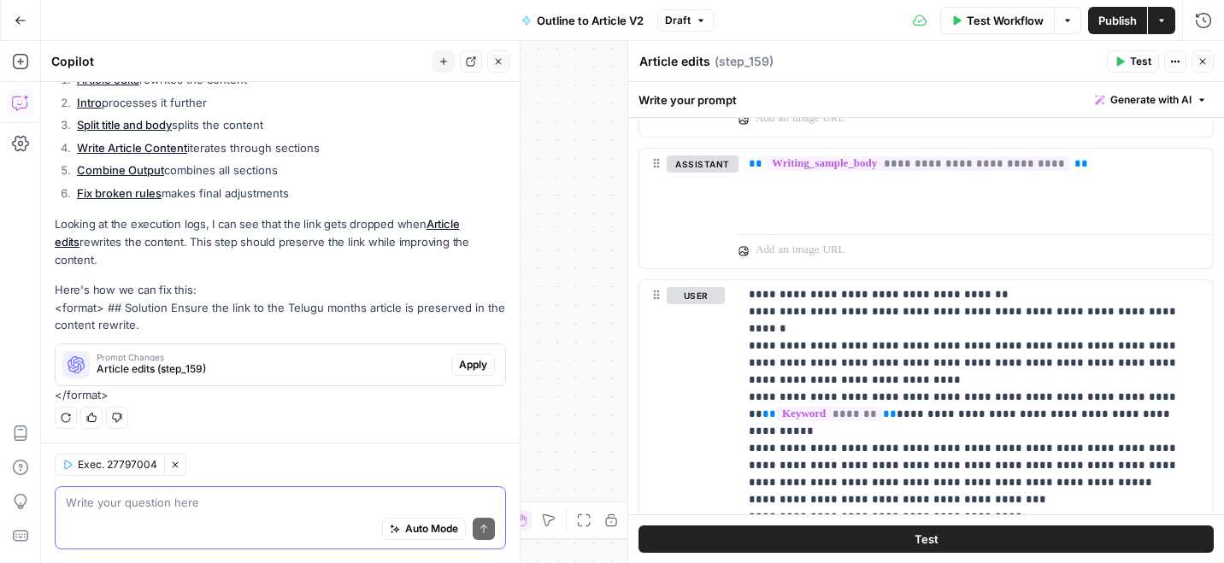
click at [195, 504] on textarea at bounding box center [280, 502] width 429 height 17
type textarea "in article edits step, where do we talk about links?"
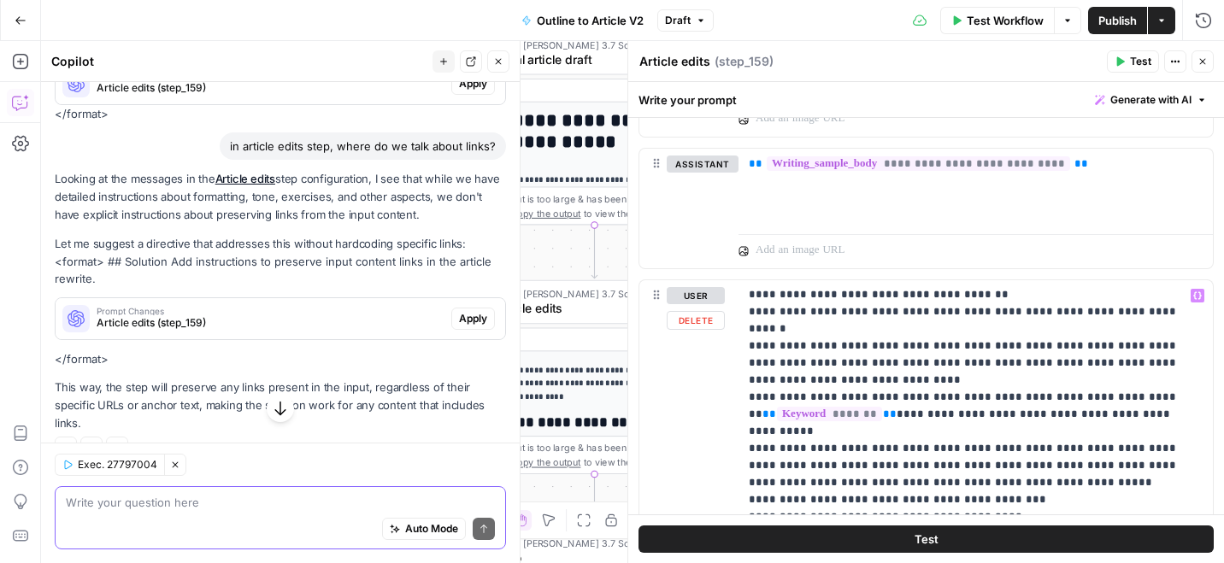
scroll to position [603, 0]
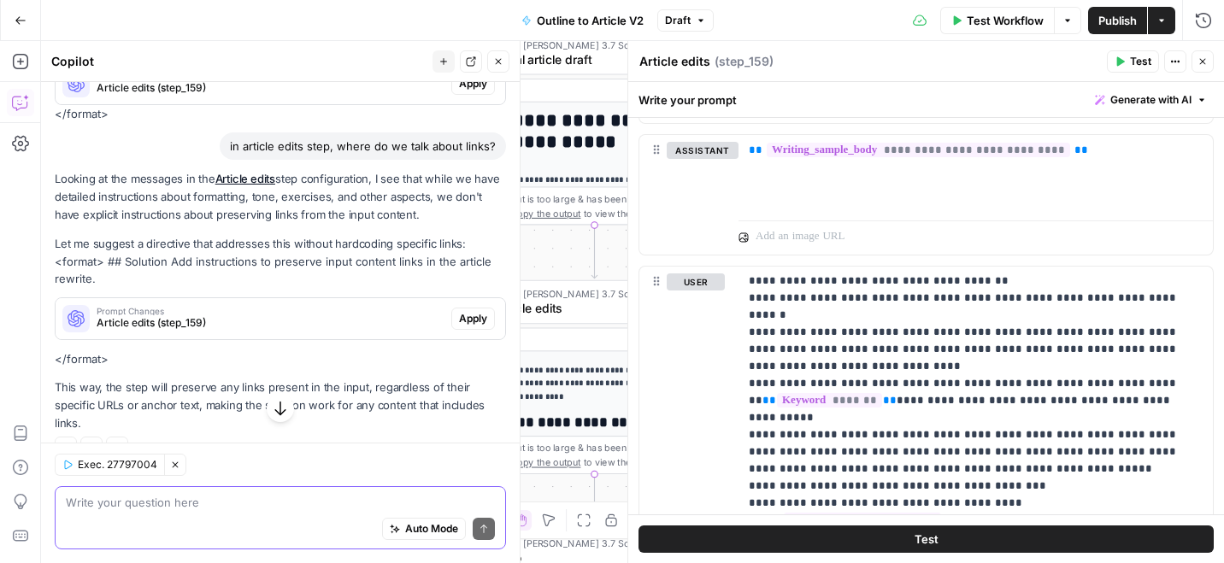
click at [285, 509] on textarea at bounding box center [280, 502] width 429 height 17
type textarea "but why does it ignore the outline then"
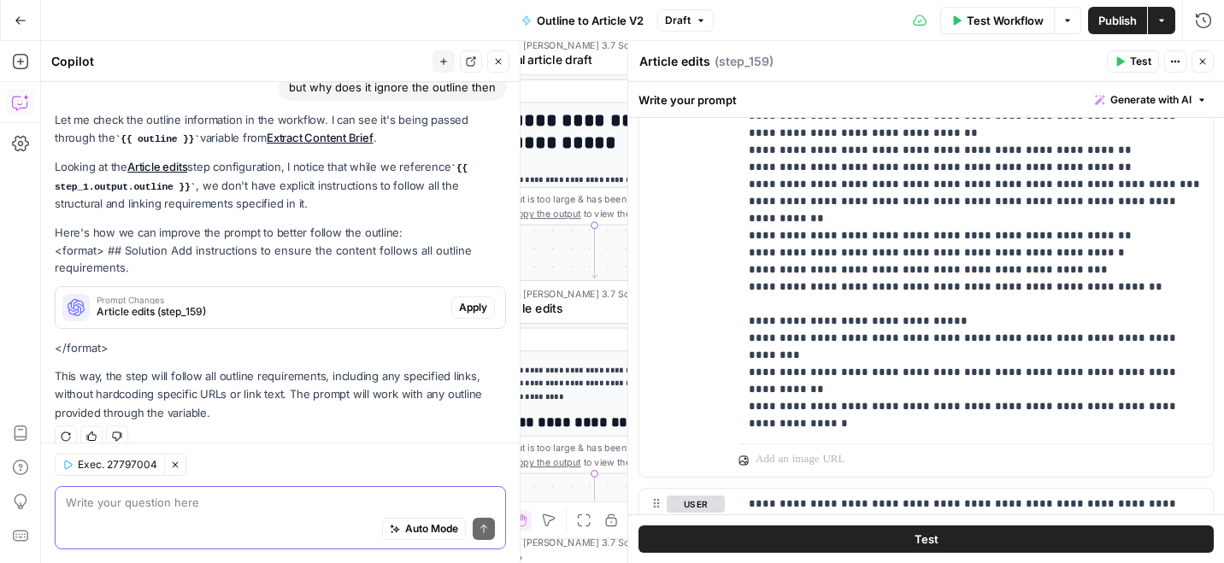
scroll to position [1572, 0]
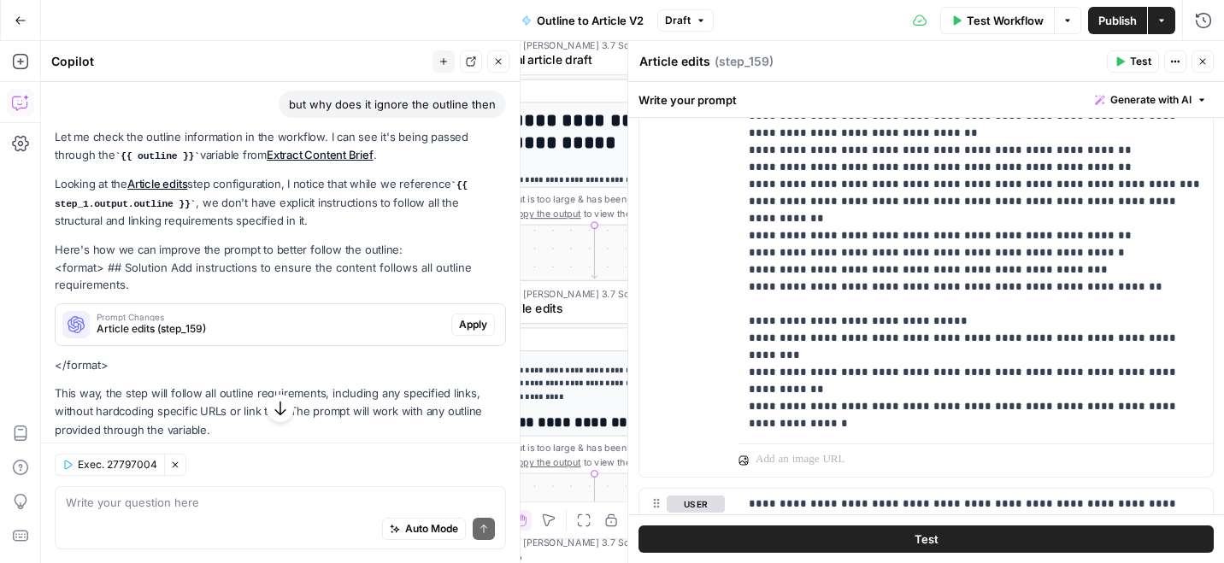
click at [148, 180] on code "{{ step_1.output.outline }}" at bounding box center [261, 194] width 413 height 28
click at [155, 177] on link "Article edits" at bounding box center [157, 184] width 60 height 14
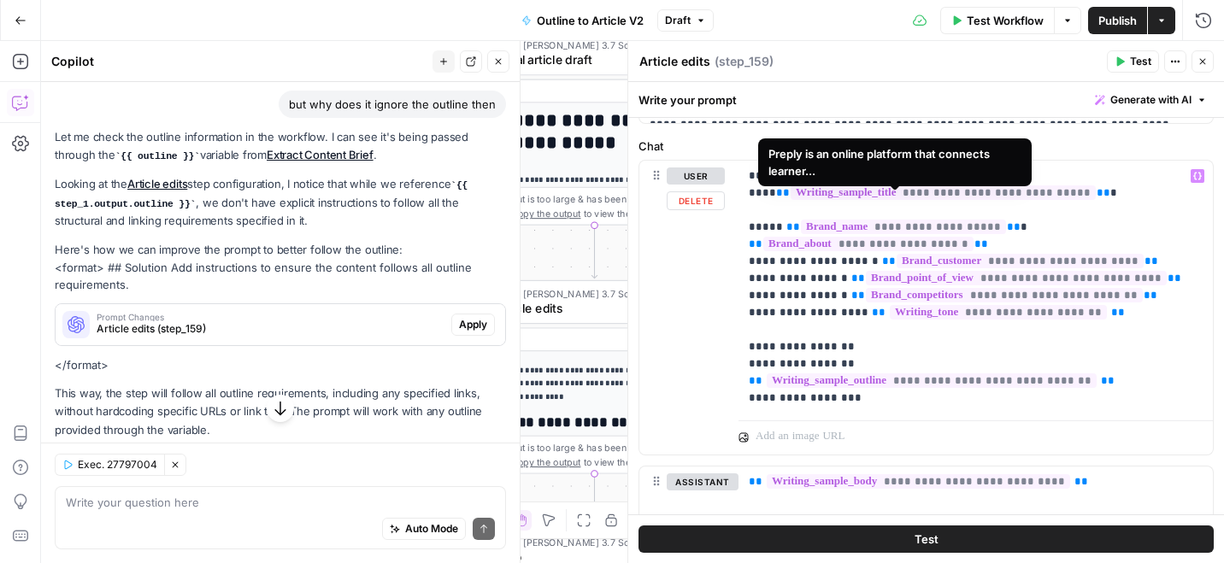
scroll to position [311, 0]
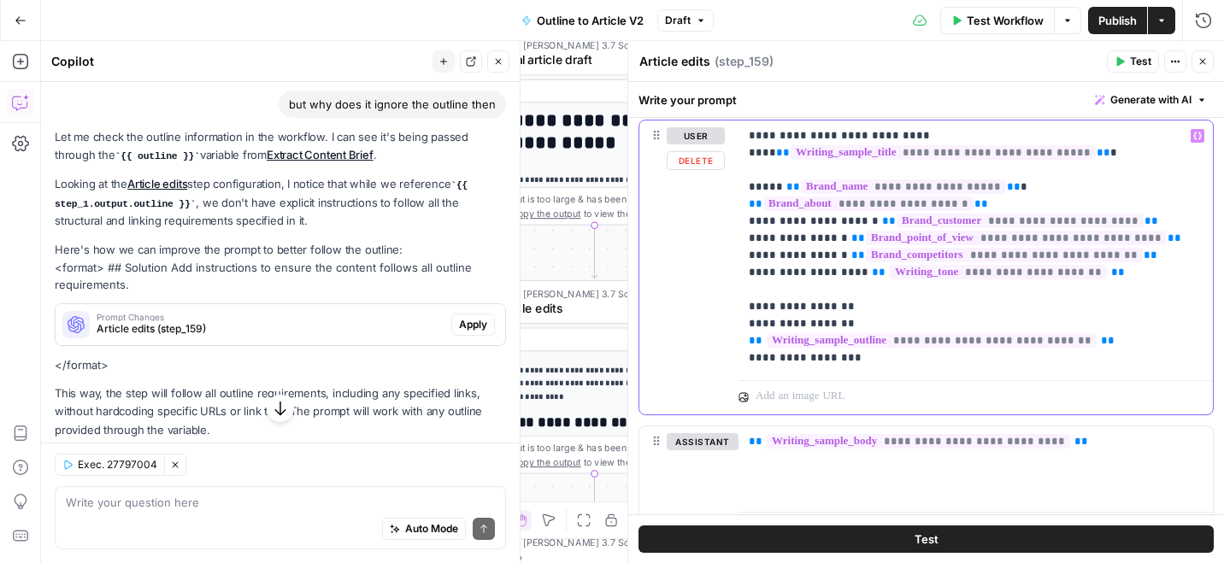
drag, startPoint x: 862, startPoint y: 360, endPoint x: 739, endPoint y: 303, distance: 134.6
click at [739, 303] on div "**********" at bounding box center [975, 247] width 474 height 253
copy p "**********"
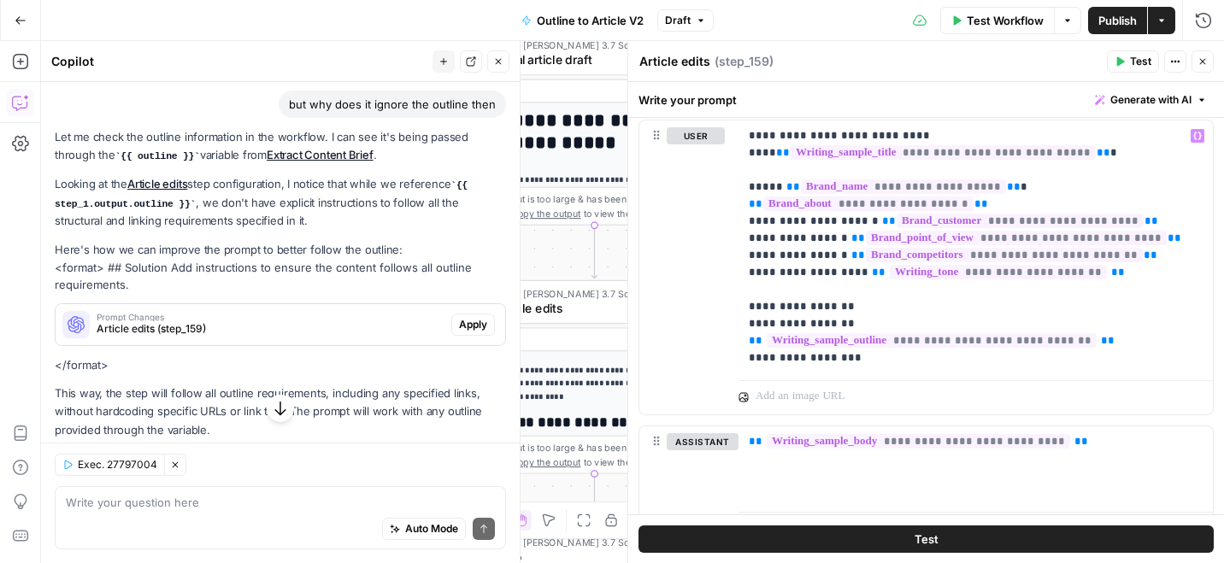
click at [128, 519] on div "Auto Mode Send" at bounding box center [280, 530] width 429 height 38
paste textarea "Use this outline:<example_outline>{{ brand_kit.writing_sample_outline }}</examp…"
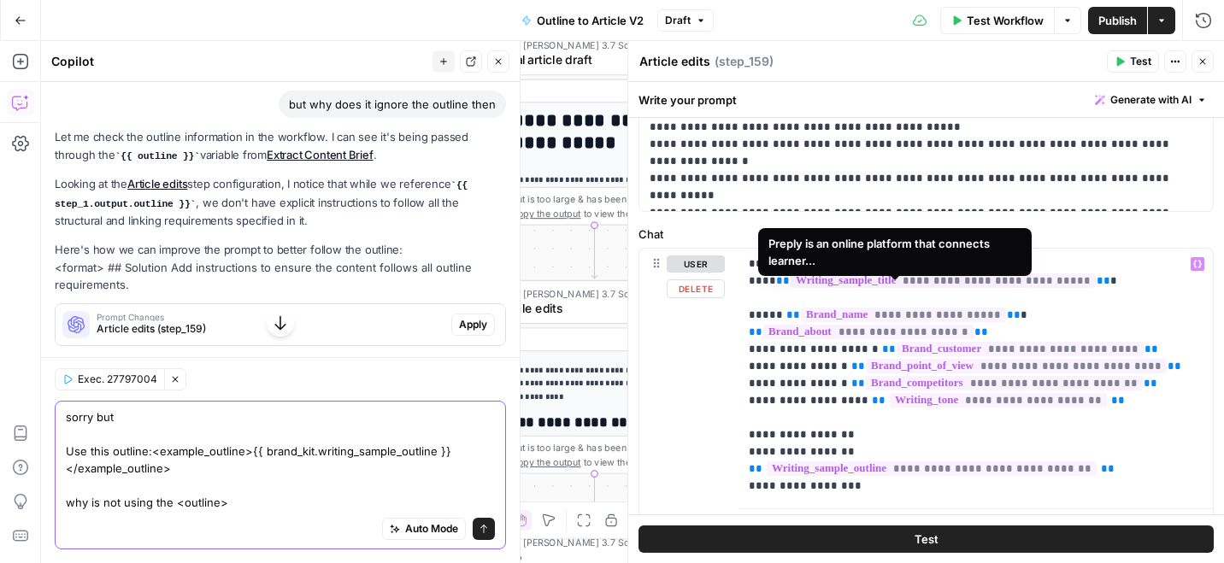
scroll to position [250, 0]
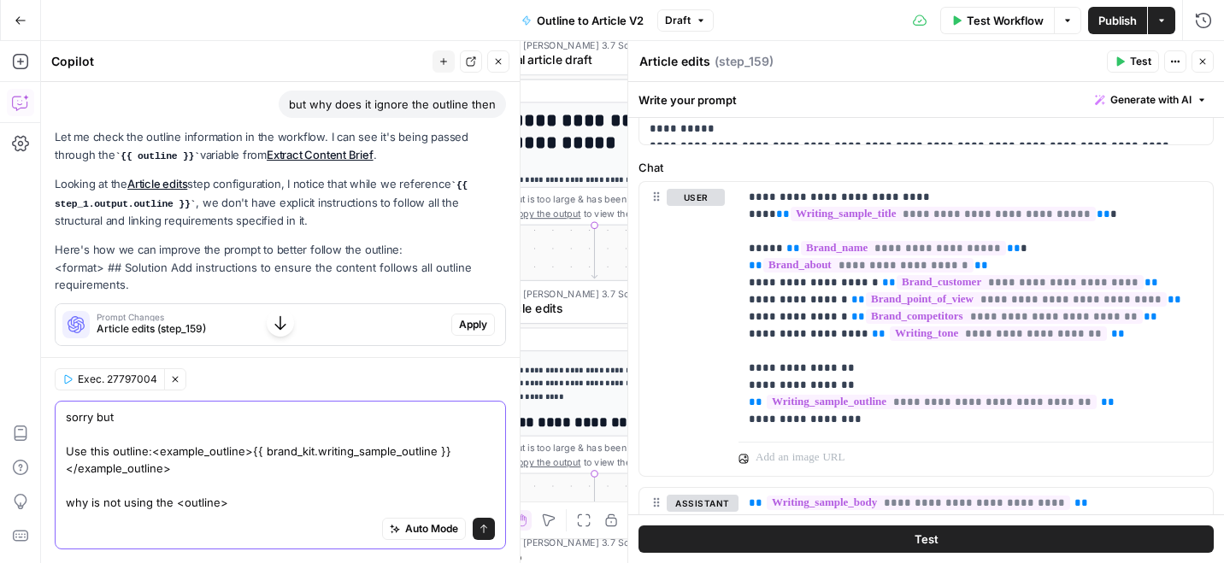
click at [283, 510] on textarea "sorry but Use this outline:<example_outline>{{ brand_kit.writing_sample_outline…" at bounding box center [280, 460] width 429 height 103
type textarea "sorry but Use this outline:<example_outline>{{ brand_kit.writing_sample_outline…"
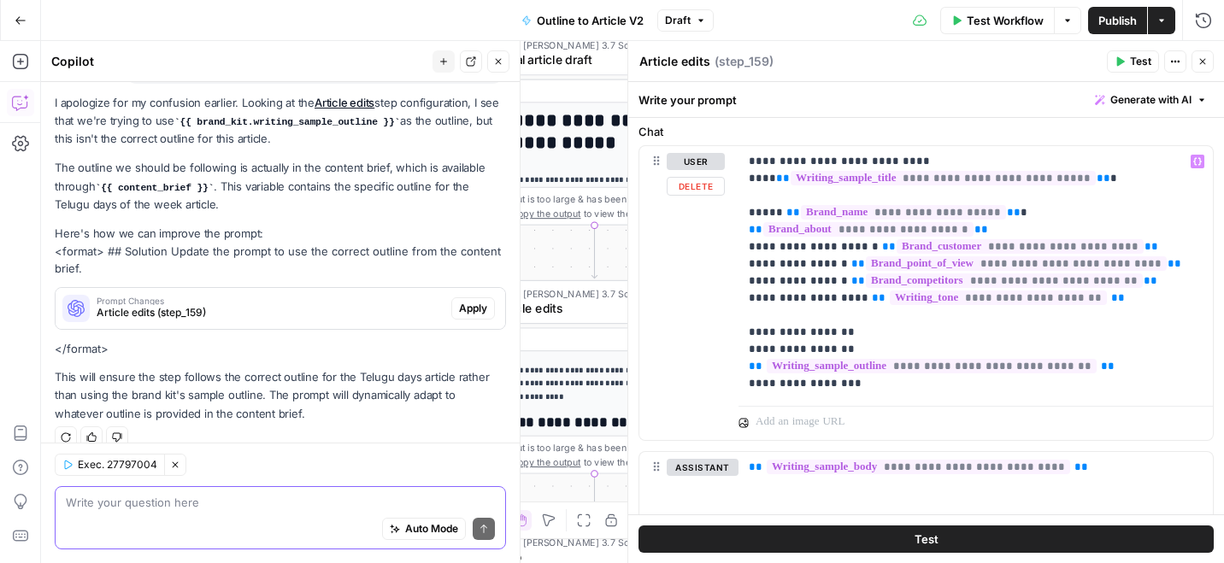
scroll to position [284, 0]
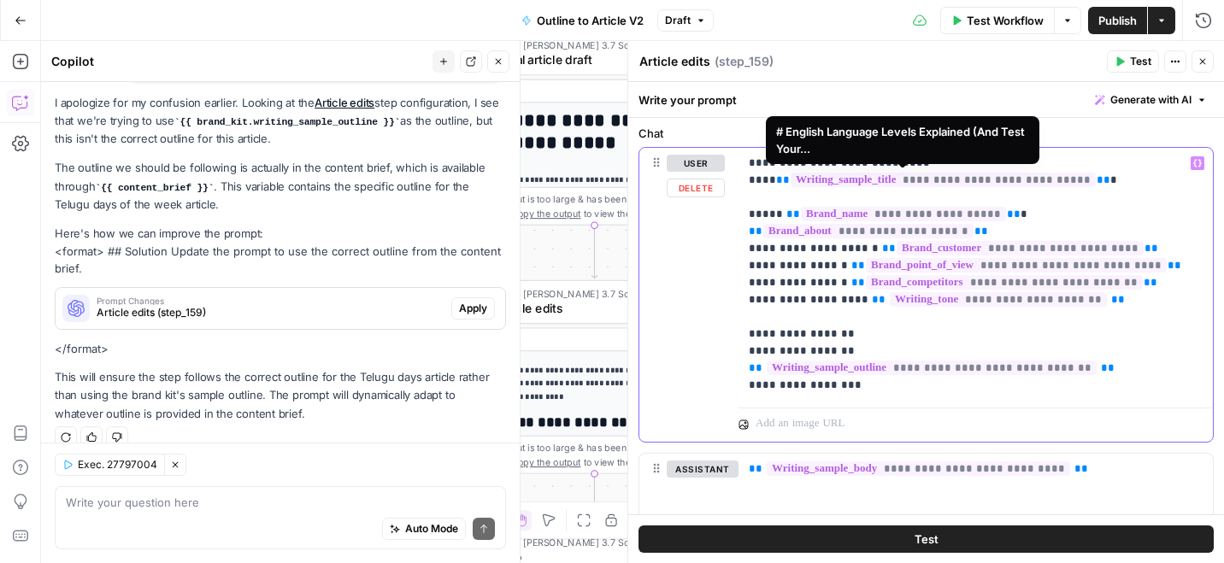
click at [891, 174] on span "**********" at bounding box center [943, 180] width 305 height 15
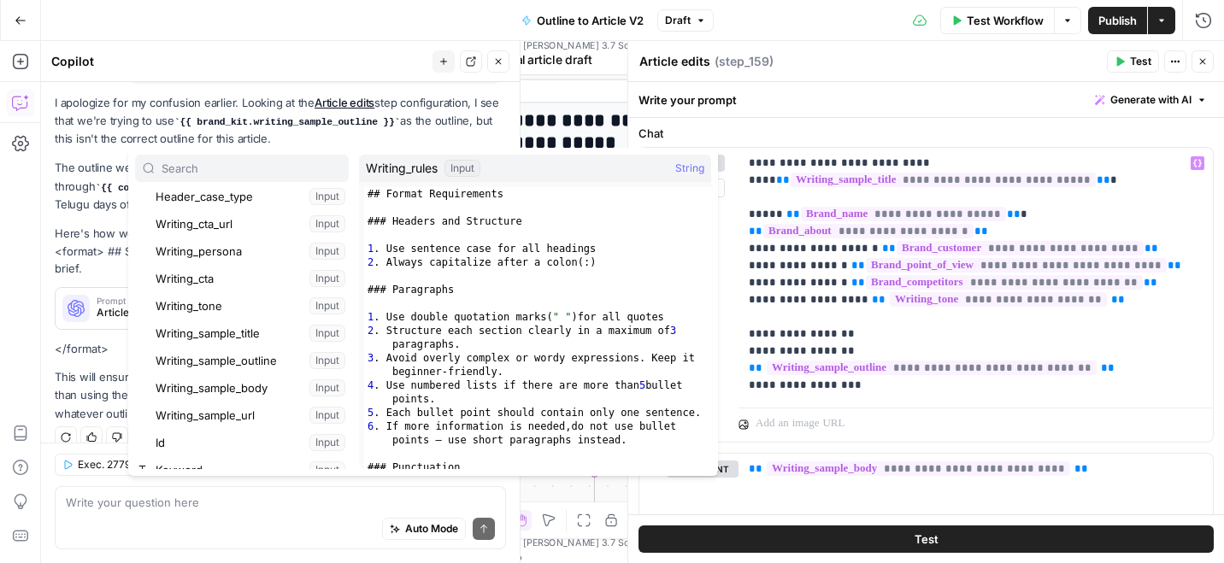
scroll to position [1140, 0]
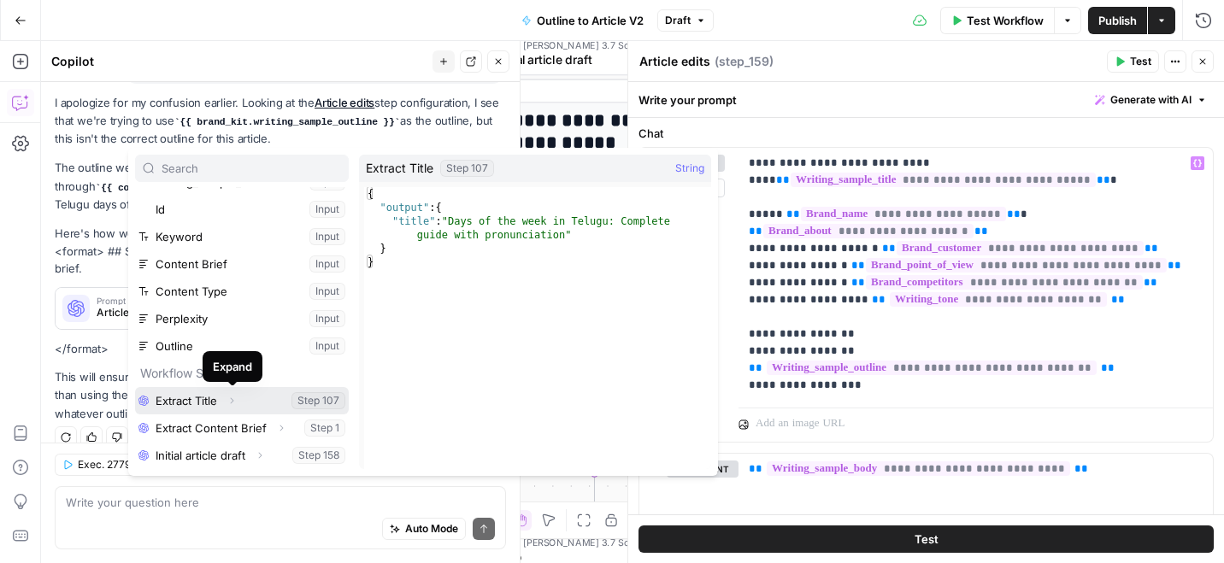
click at [226, 397] on button "Expand" at bounding box center [232, 401] width 22 height 22
click at [324, 401] on button "Select variable Extract Title" at bounding box center [242, 400] width 214 height 27
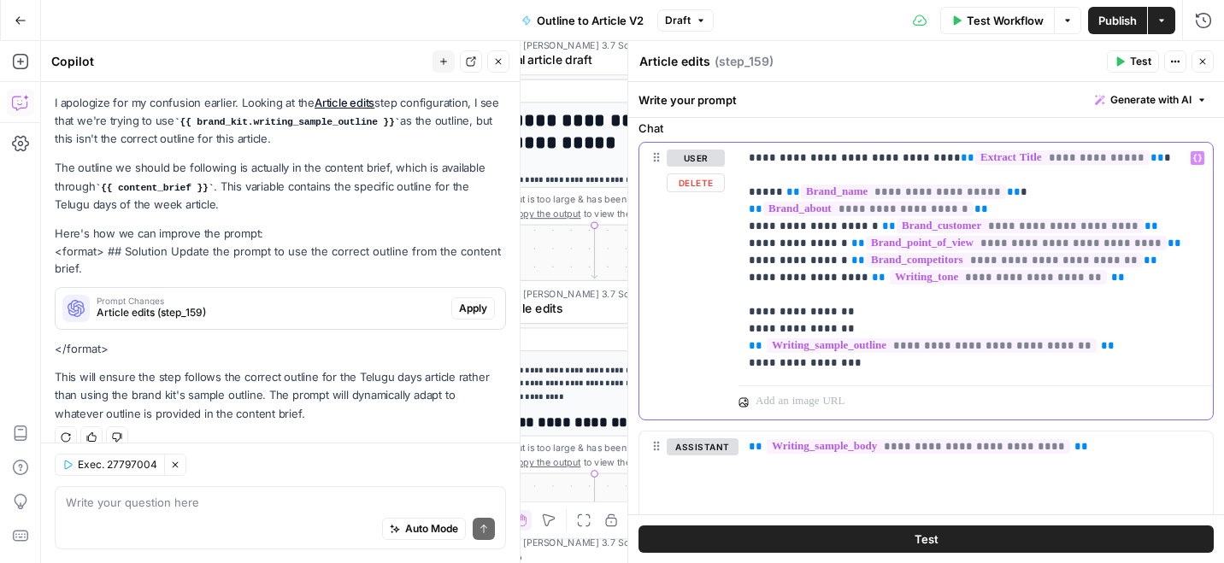
scroll to position [292, 0]
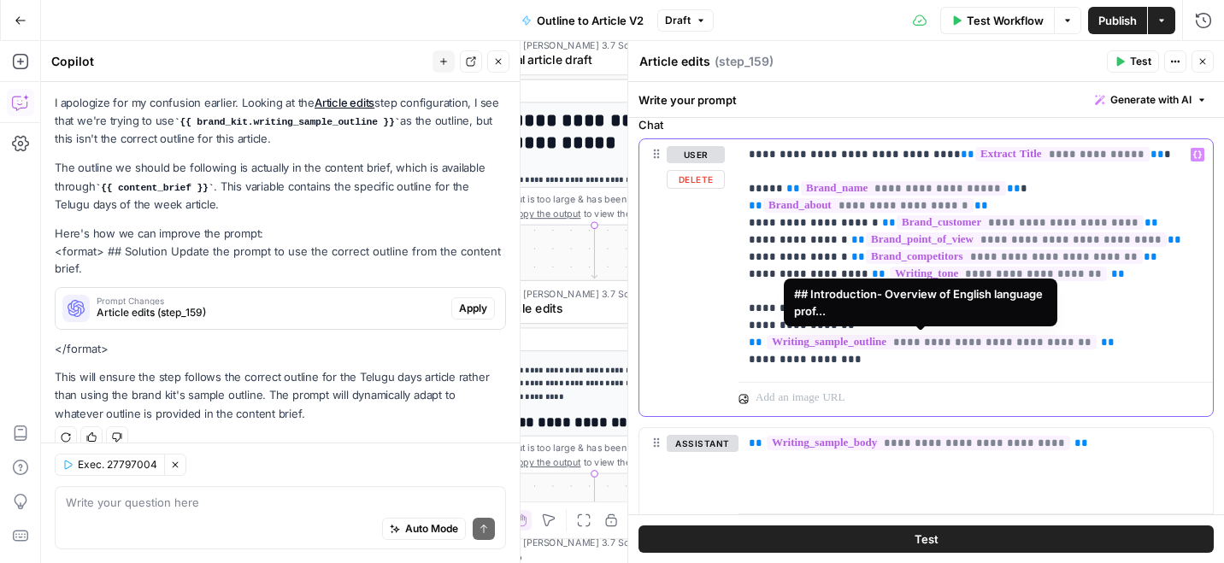
click at [818, 341] on span "**********" at bounding box center [932, 342] width 330 height 15
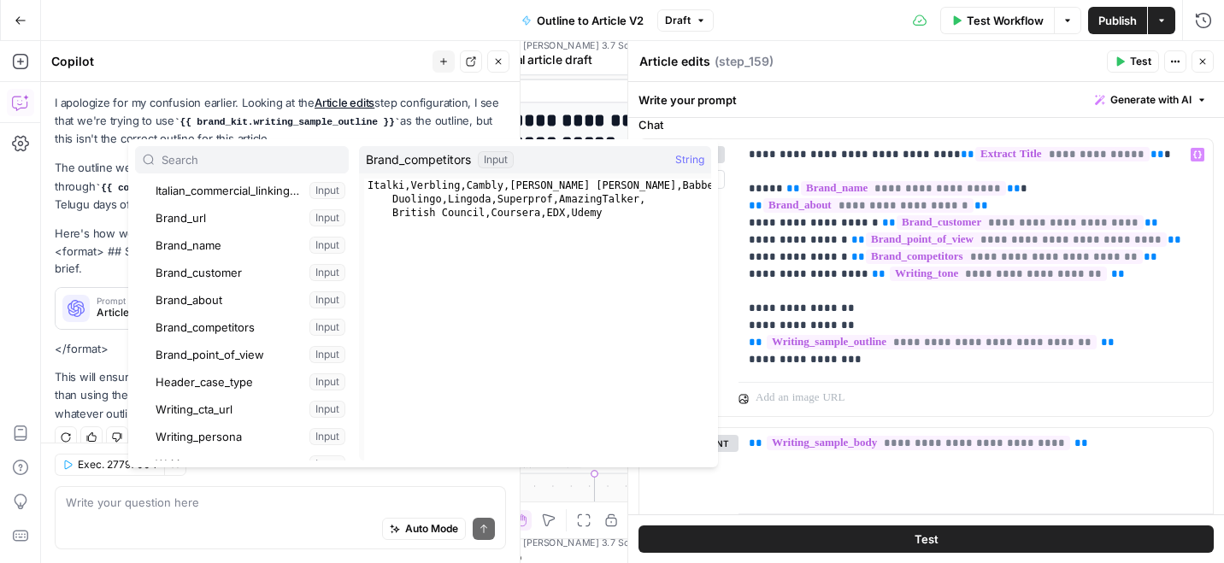
scroll to position [1140, 0]
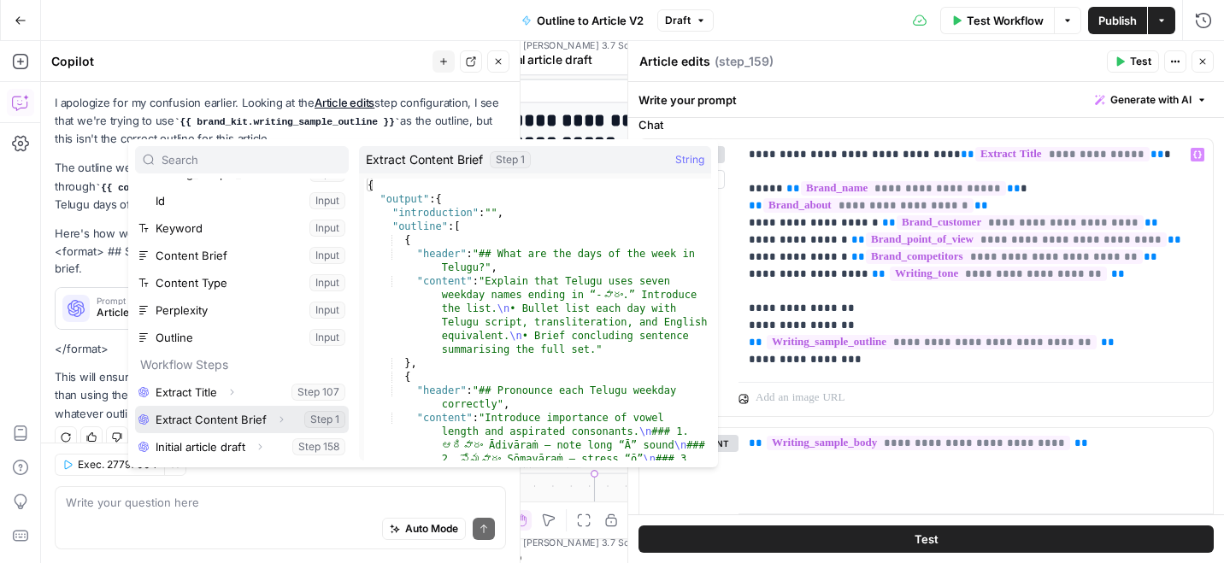
click at [221, 419] on button "Select variable Extract Content Brief" at bounding box center [242, 419] width 214 height 27
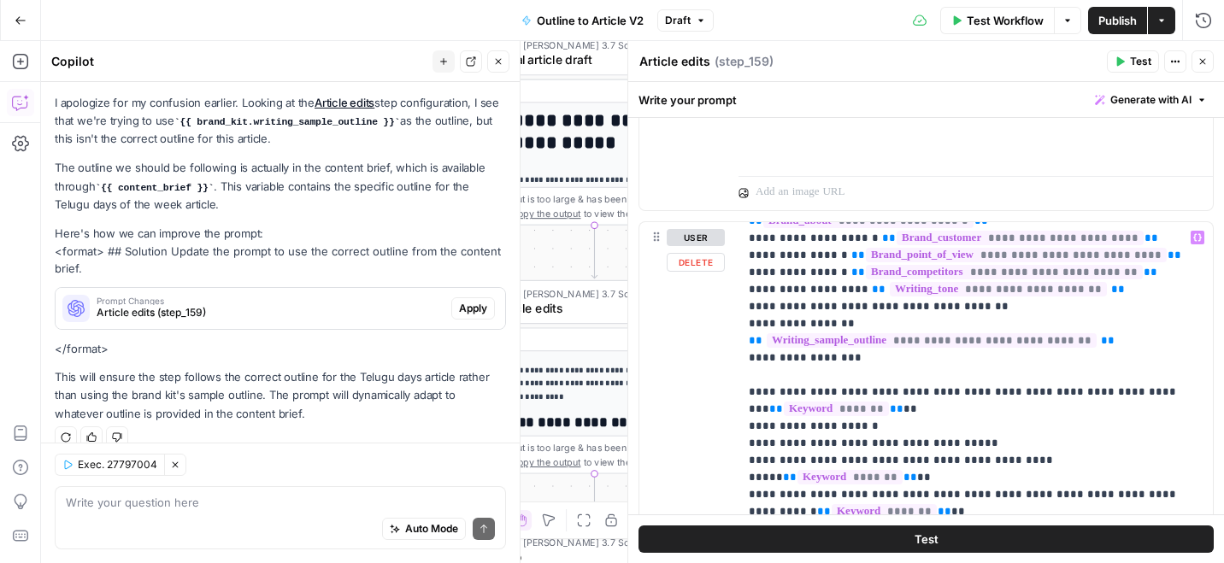
scroll to position [103, 0]
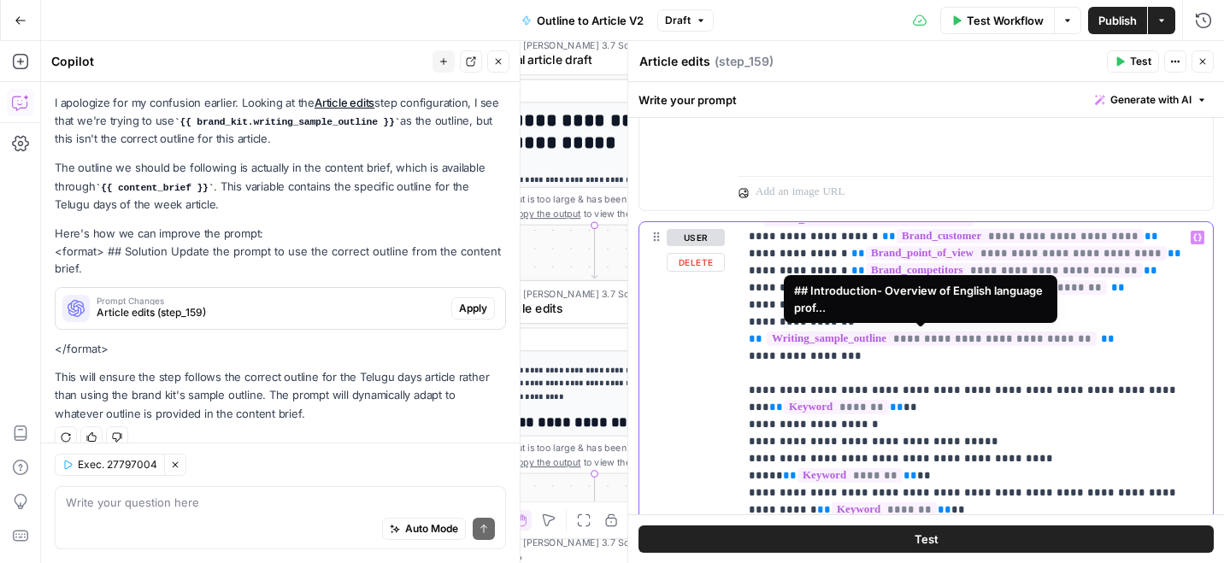
click at [851, 334] on span "**********" at bounding box center [932, 339] width 330 height 15
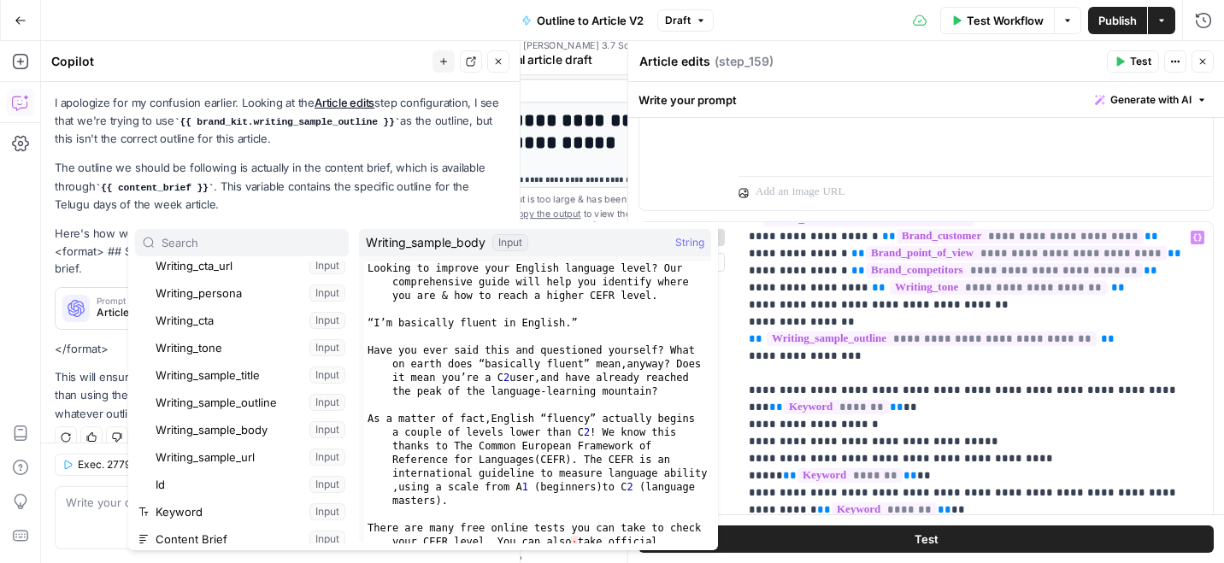
scroll to position [1140, 0]
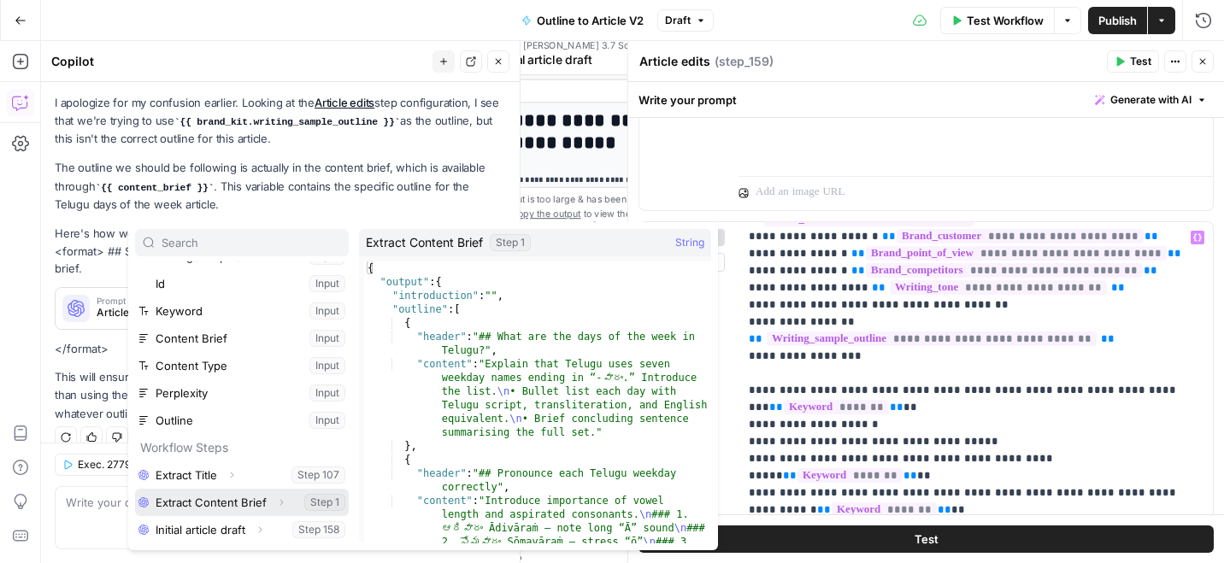
click at [189, 503] on button "Select variable Extract Content Brief" at bounding box center [242, 502] width 214 height 27
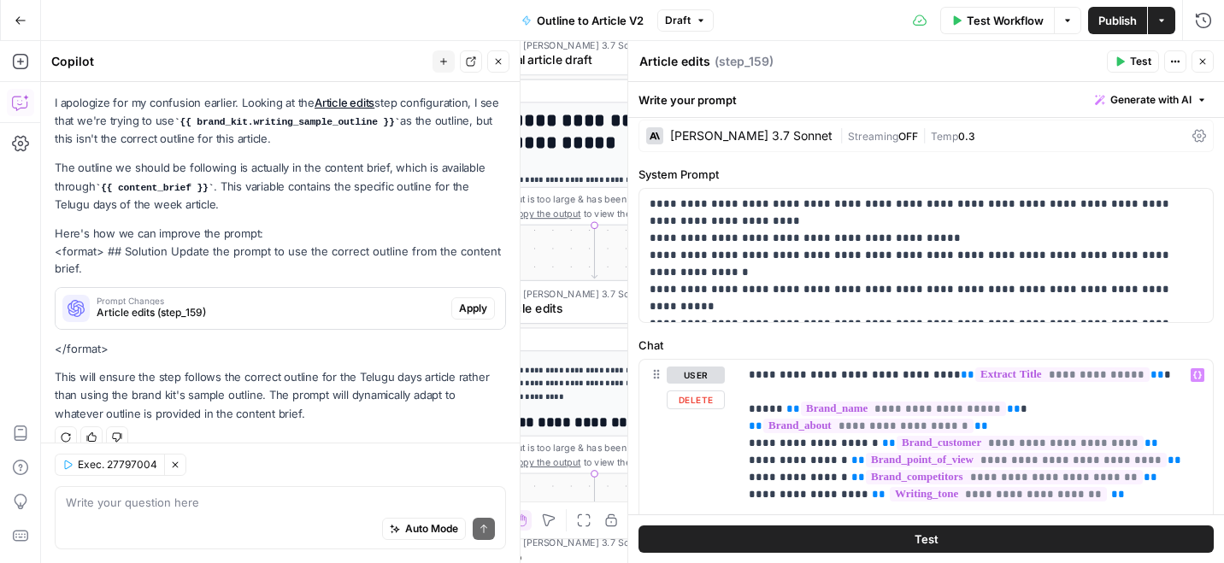
scroll to position [70, 0]
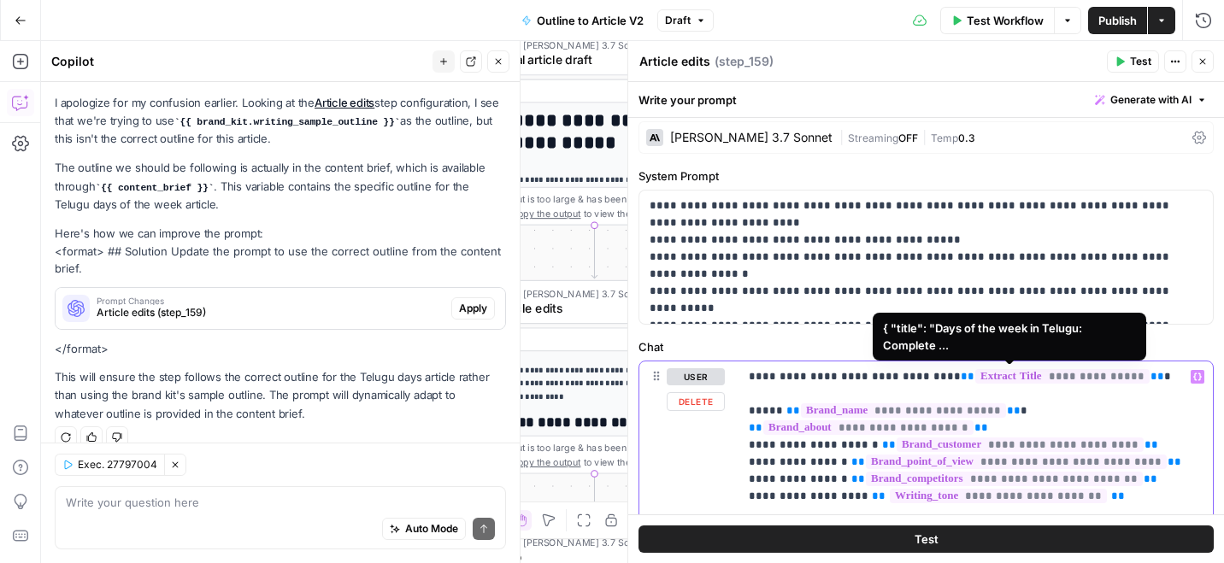
click at [975, 373] on span "**********" at bounding box center [1062, 376] width 174 height 15
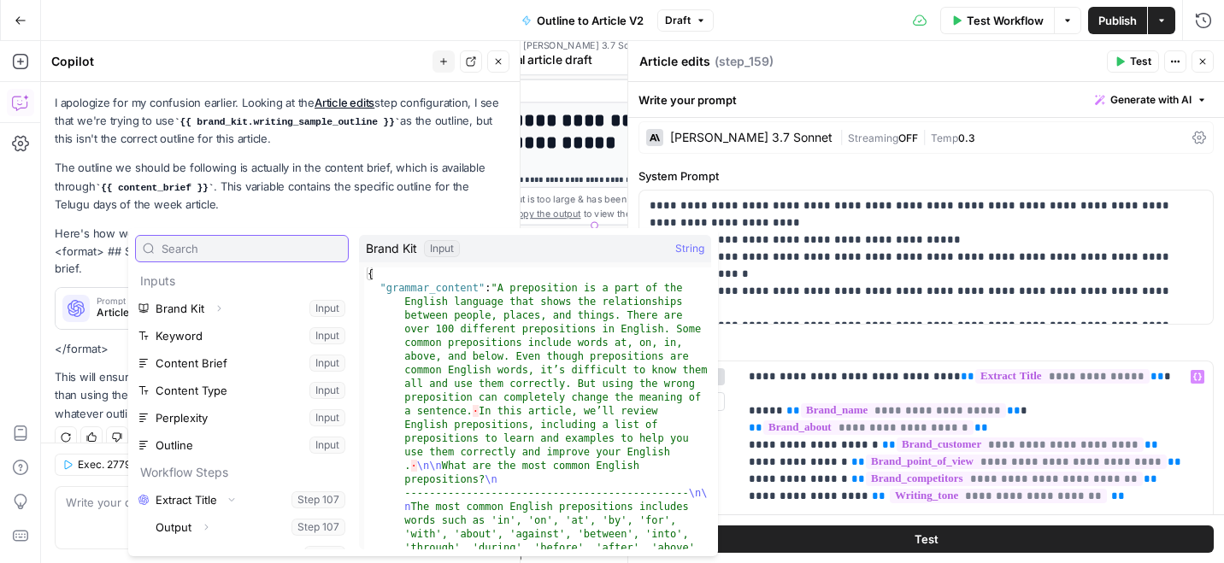
click at [250, 248] on input "text" at bounding box center [251, 248] width 179 height 17
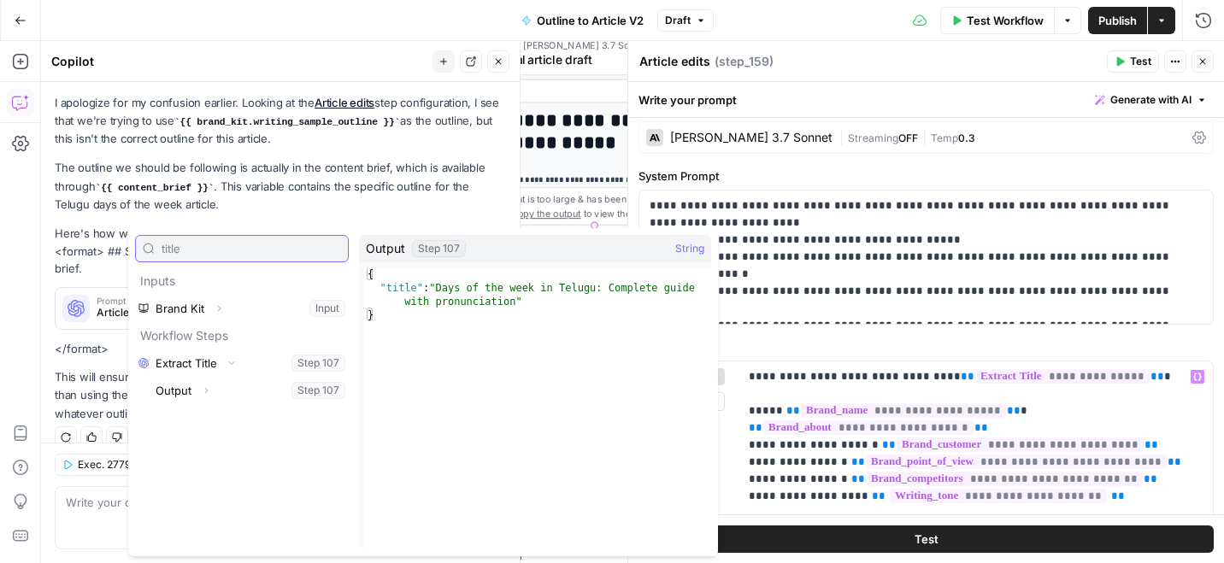
type input "title"
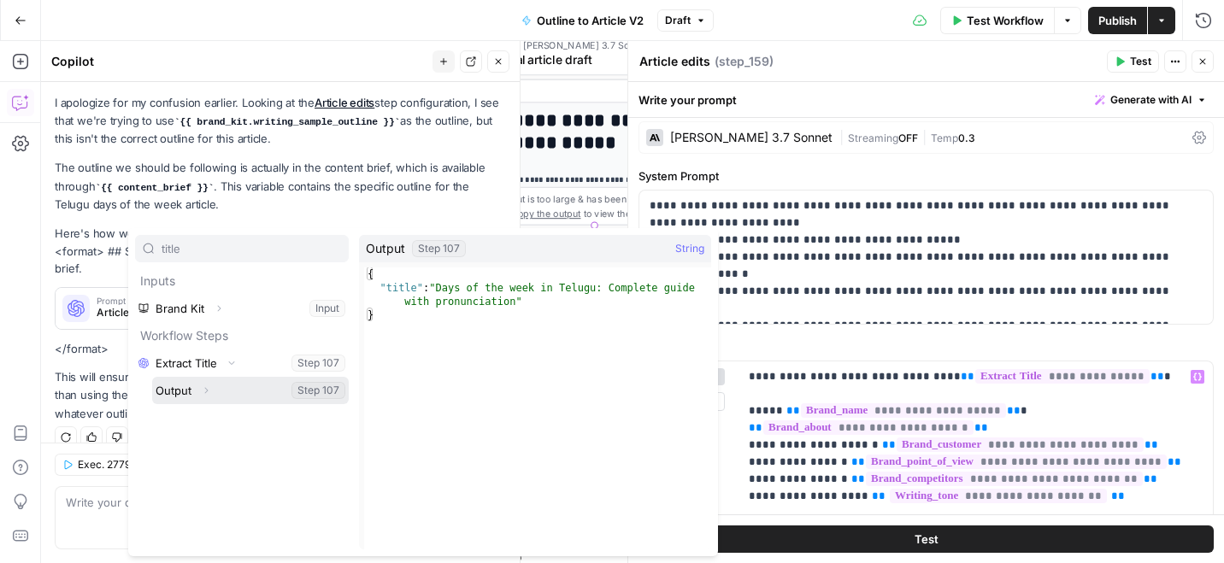
click at [191, 387] on button "Select variable Output" at bounding box center [250, 390] width 197 height 27
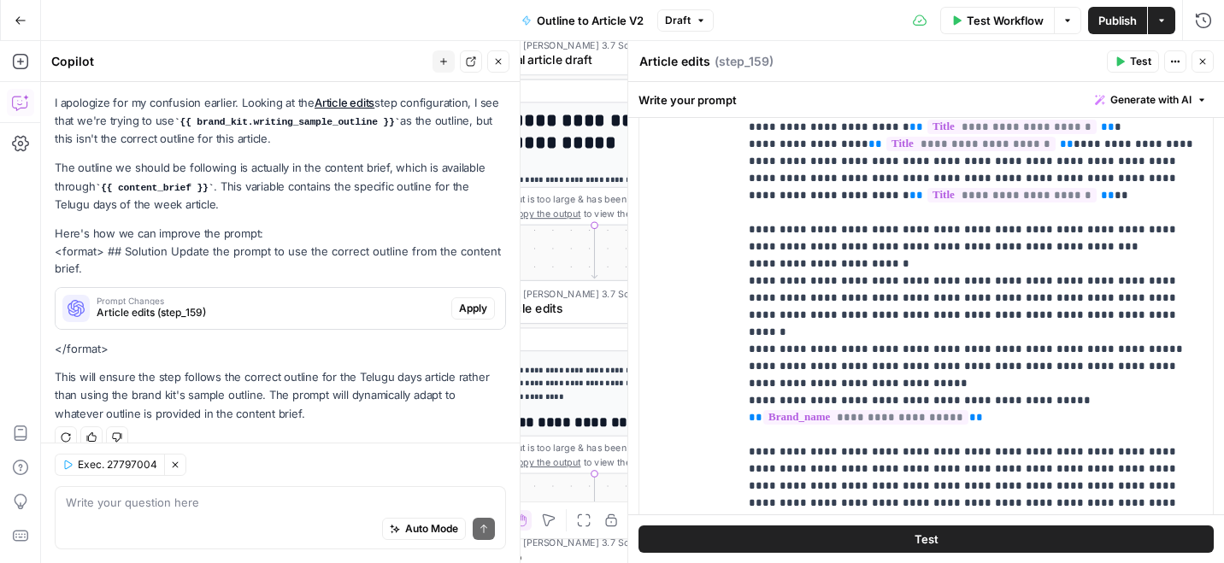
scroll to position [1051, 0]
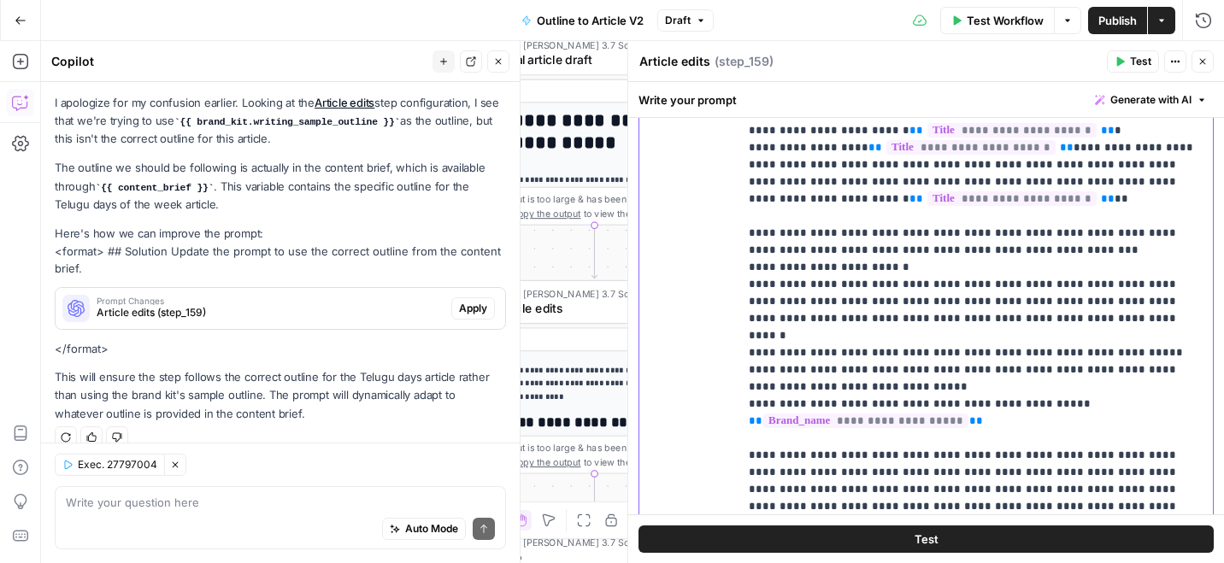
click at [847, 163] on p "**********" at bounding box center [976, 490] width 454 height 2992
click at [850, 166] on p "**********" at bounding box center [976, 490] width 454 height 2992
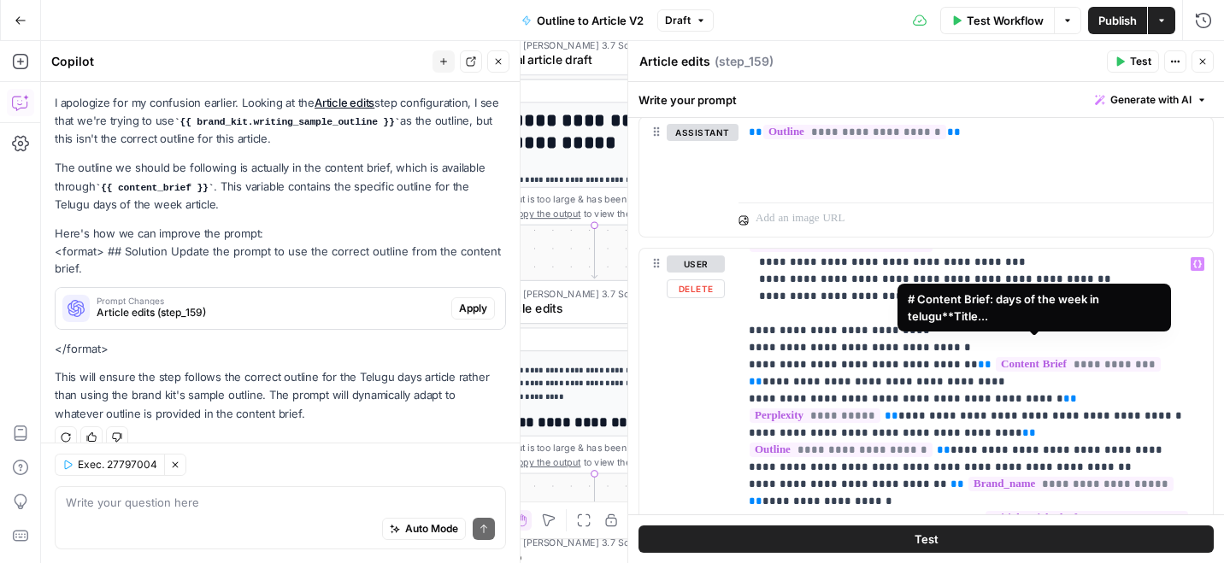
scroll to position [411, 0]
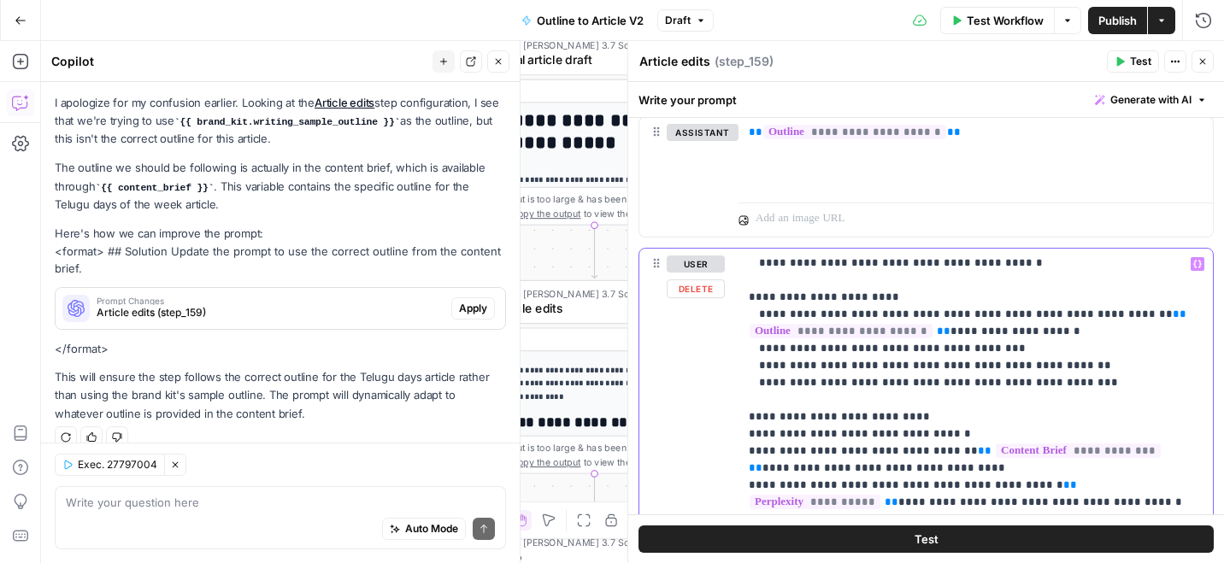
click at [873, 324] on span "**********" at bounding box center [841, 331] width 183 height 15
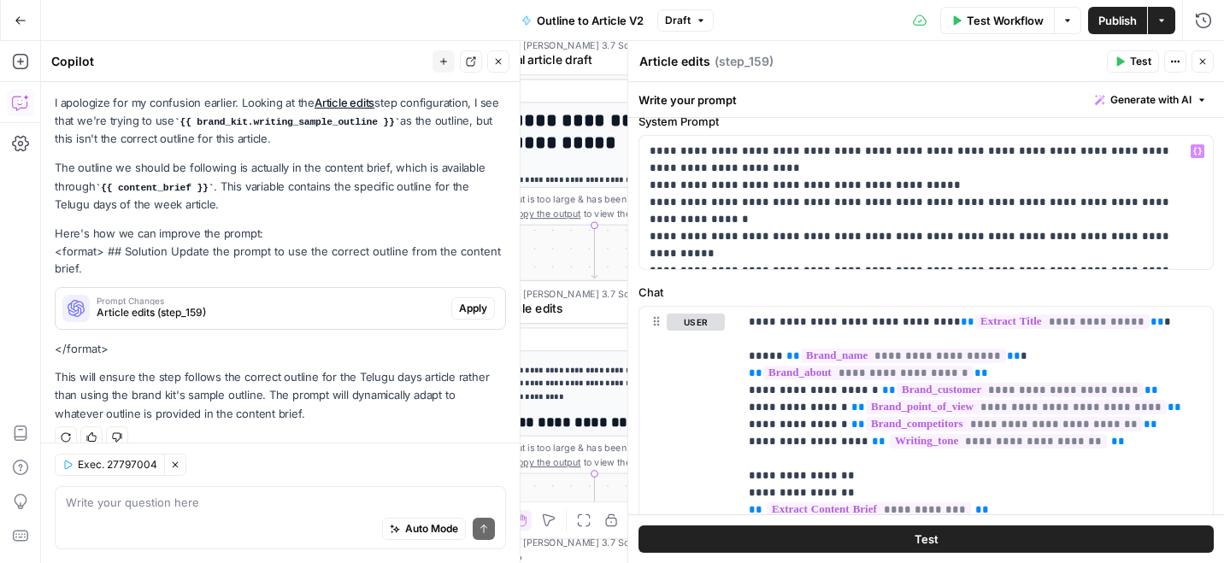
scroll to position [129, 0]
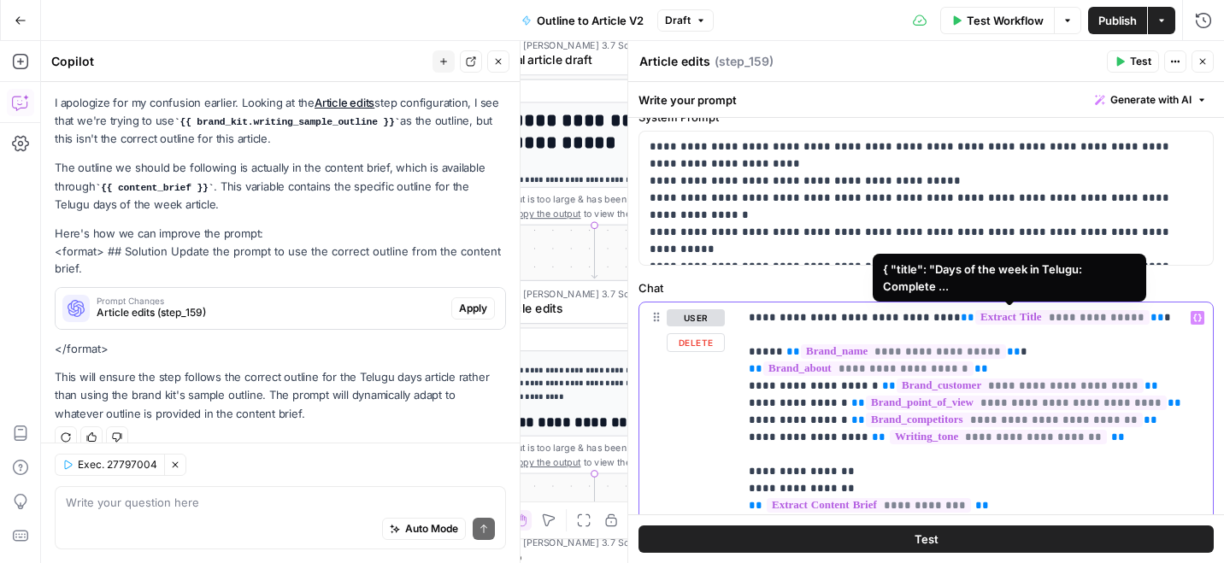
click at [1026, 315] on span "**********" at bounding box center [1062, 317] width 174 height 15
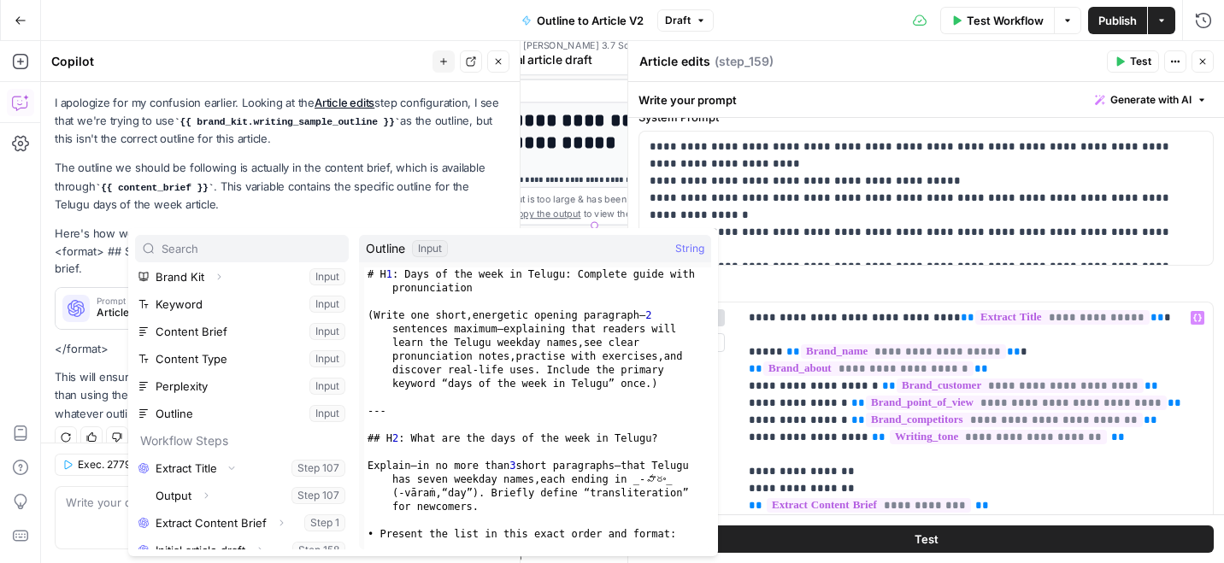
scroll to position [46, 0]
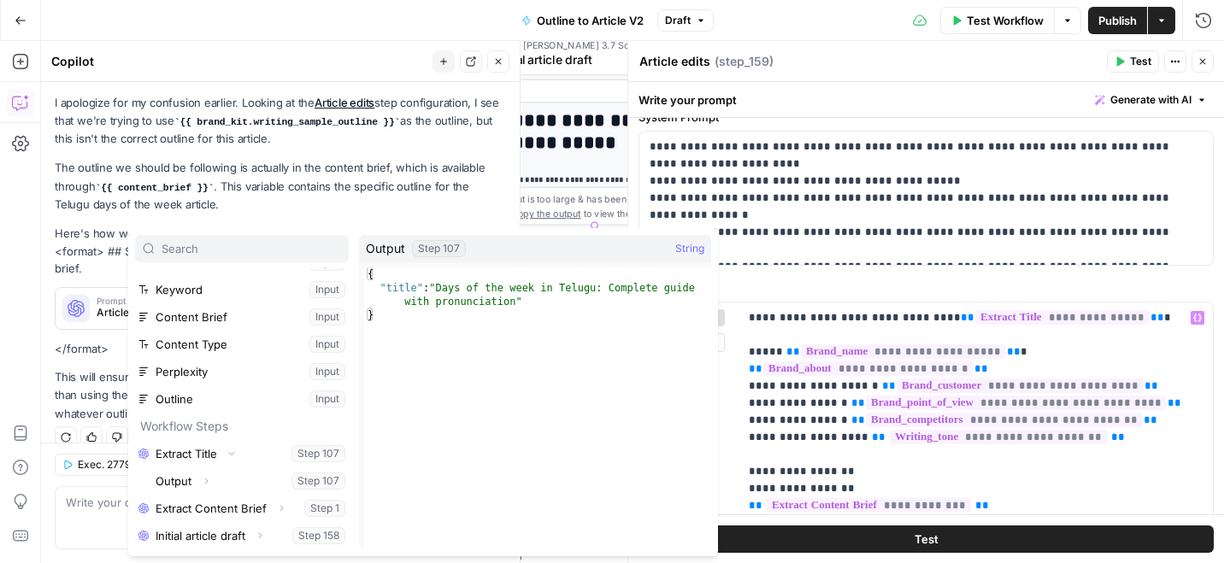
click at [312, 480] on button "Select variable Output" at bounding box center [250, 481] width 197 height 27
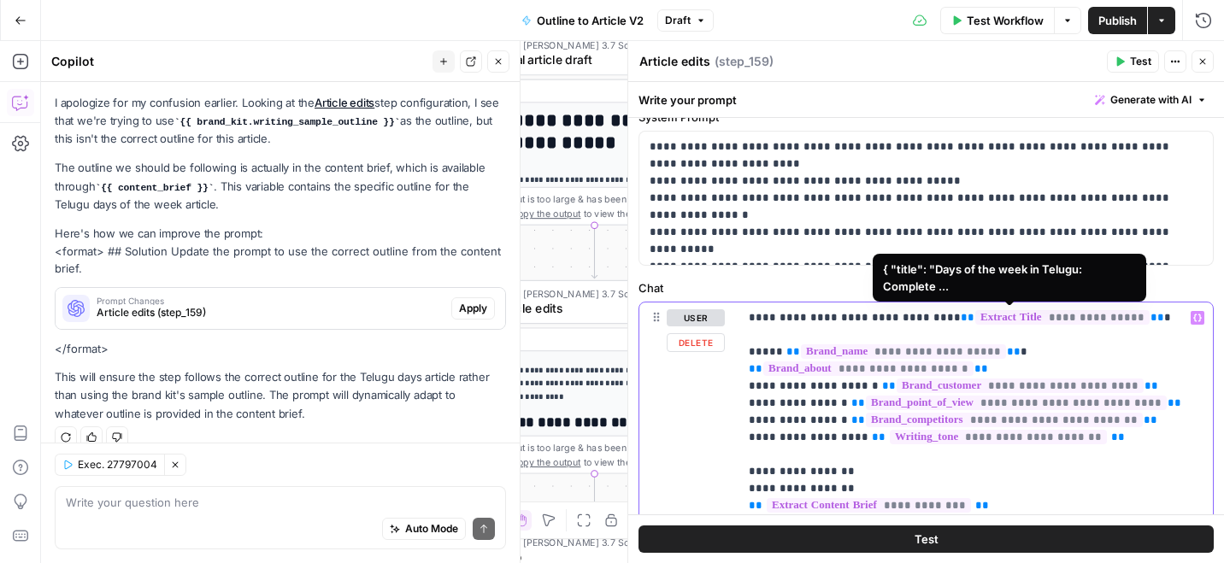
click at [975, 315] on span "**********" at bounding box center [1062, 317] width 174 height 15
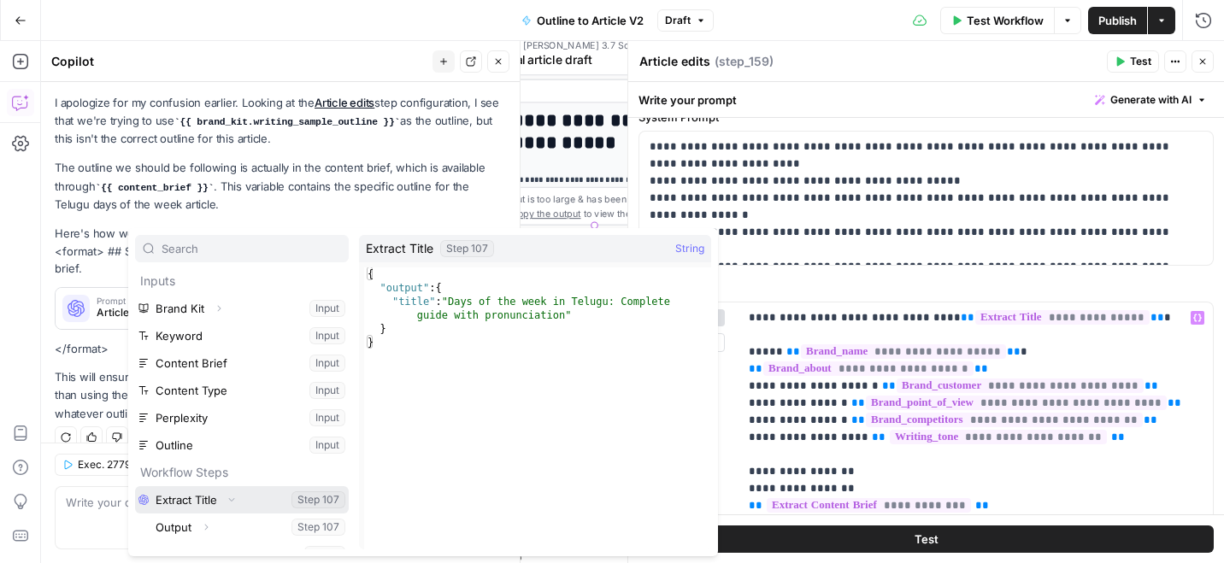
click at [227, 498] on button "Collapse" at bounding box center [232, 500] width 22 height 22
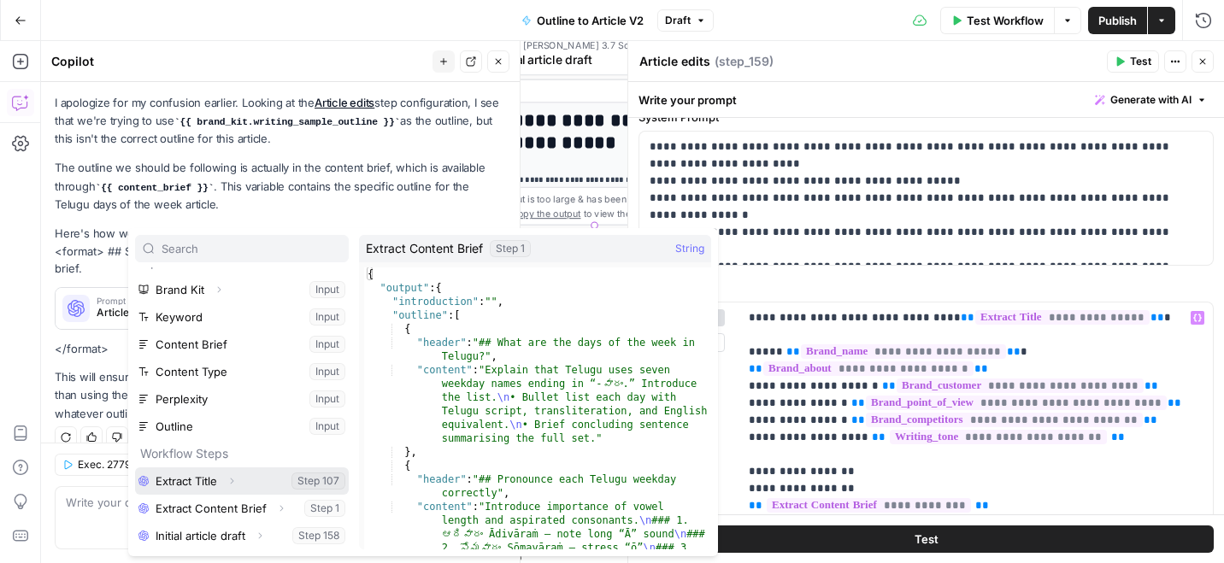
click at [222, 480] on button "Expand" at bounding box center [232, 481] width 22 height 22
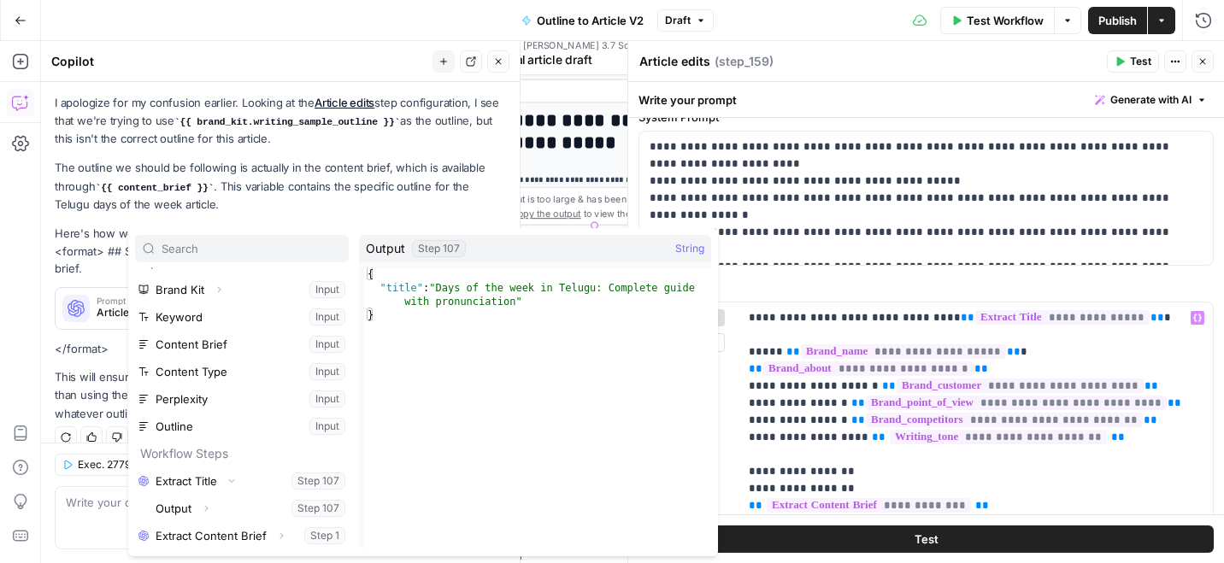
click at [189, 513] on button "Select variable Output" at bounding box center [250, 508] width 197 height 27
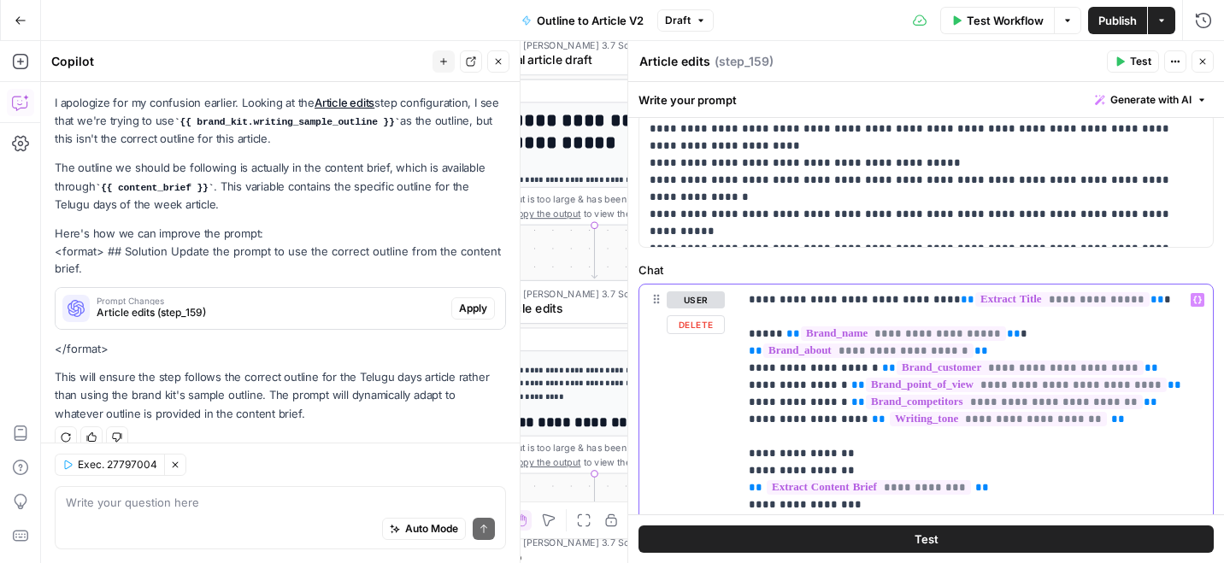
scroll to position [247, 0]
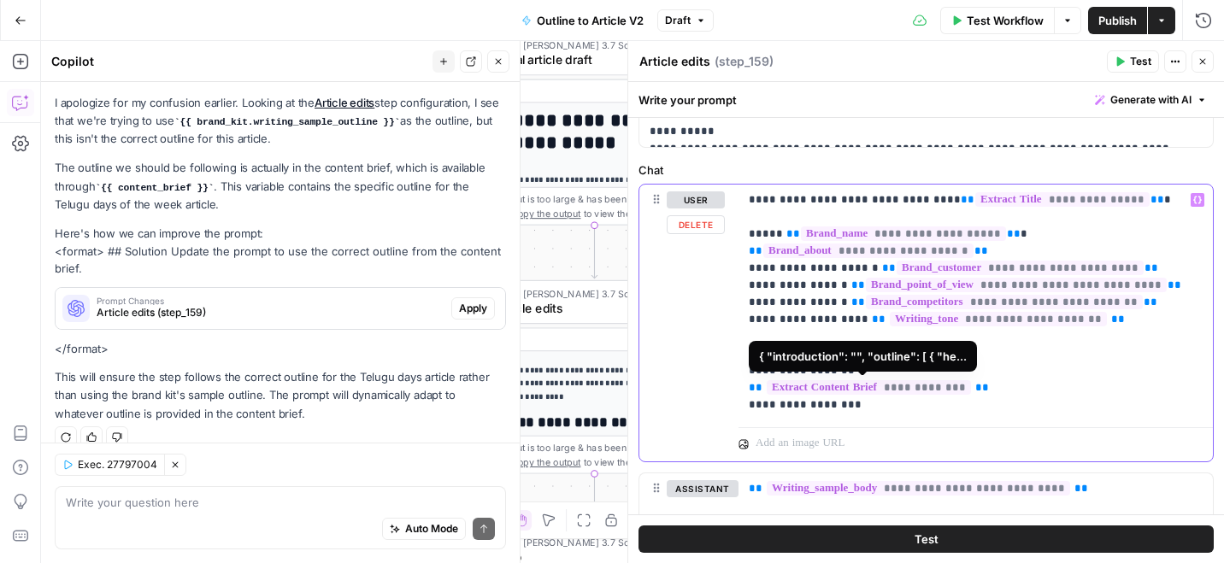
click at [812, 383] on span "**********" at bounding box center [869, 387] width 204 height 15
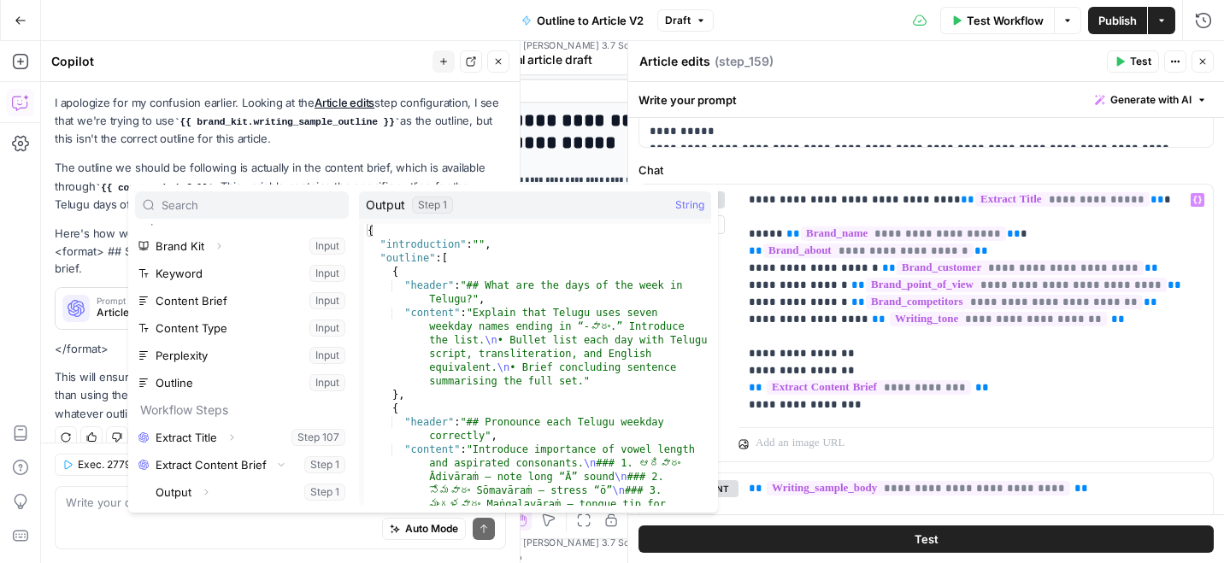
scroll to position [46, 0]
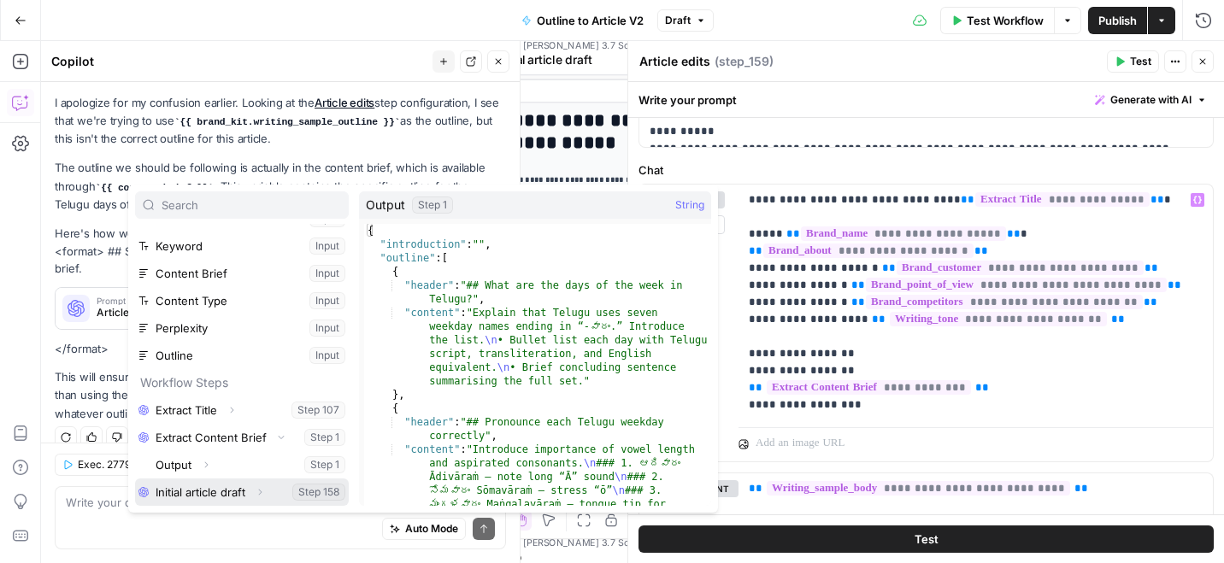
click at [259, 491] on icon "button" at bounding box center [260, 492] width 10 height 10
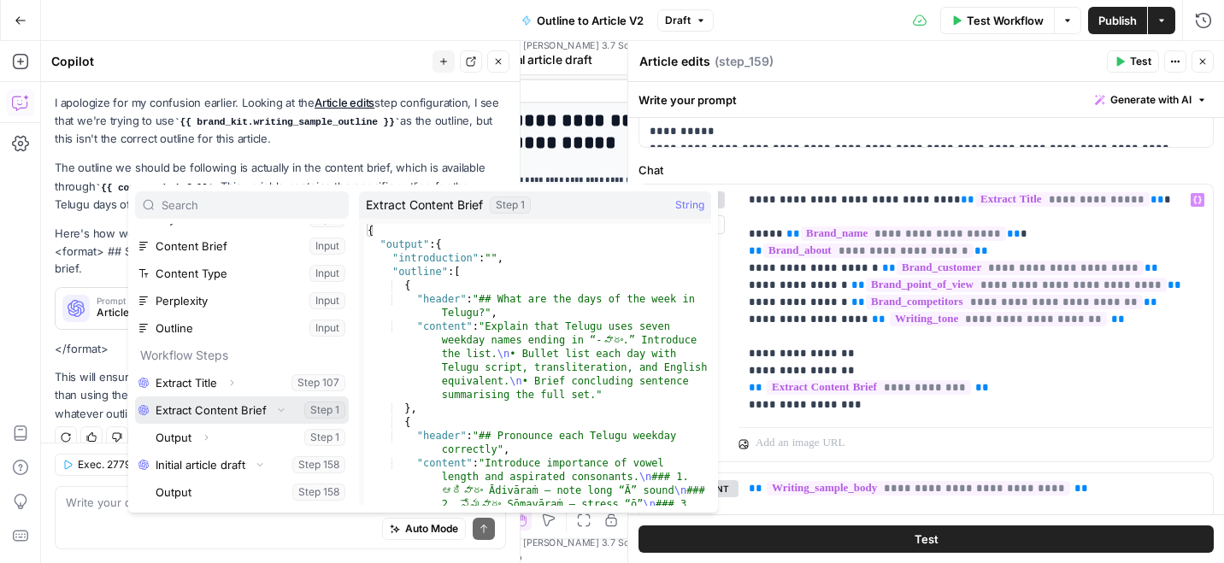
click at [278, 412] on icon "button" at bounding box center [281, 410] width 10 height 10
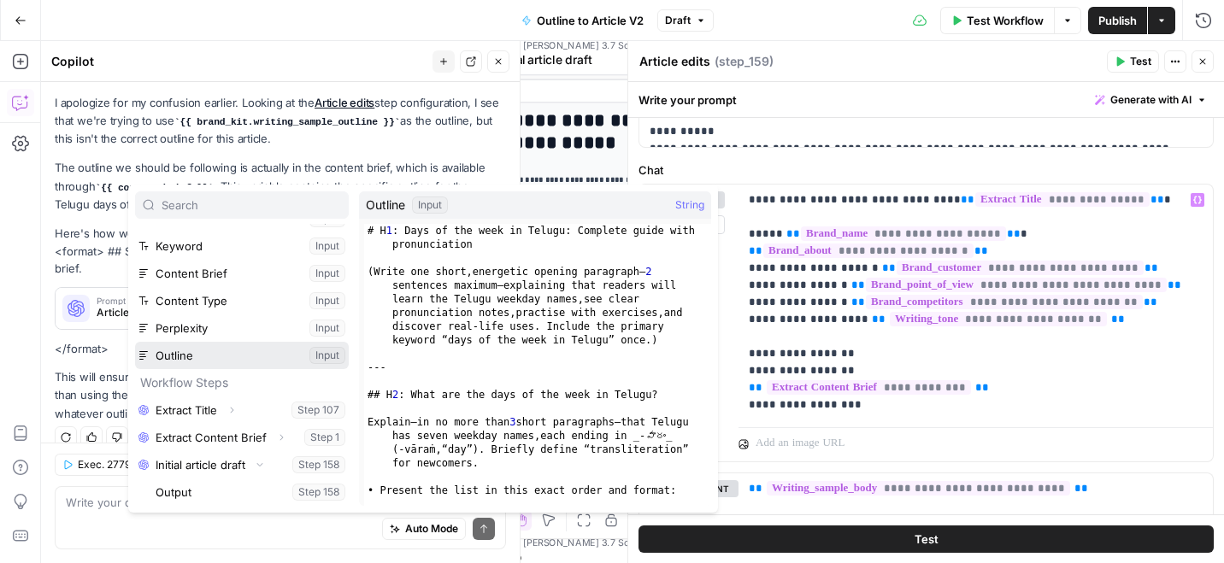
click at [248, 351] on button "Select variable Outline" at bounding box center [242, 355] width 214 height 27
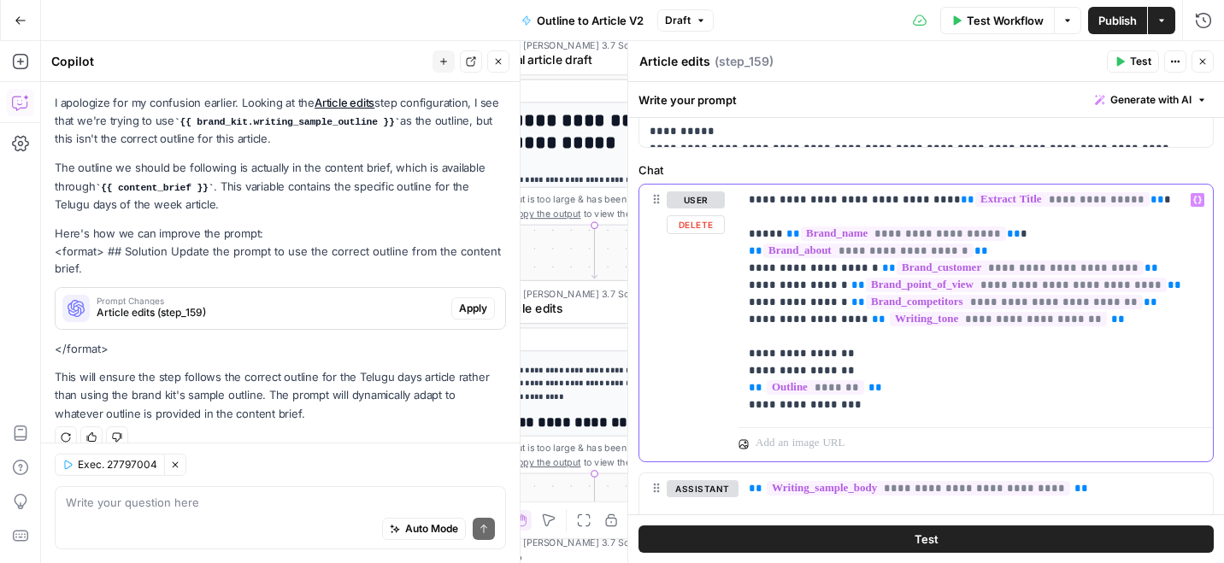
scroll to position [238, 0]
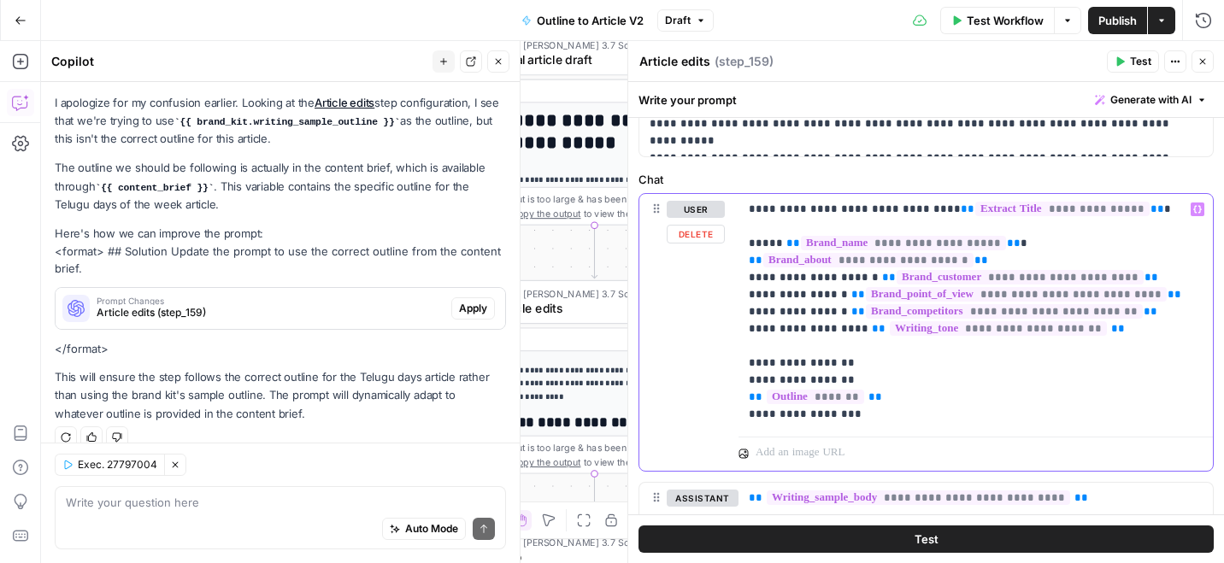
drag, startPoint x: 756, startPoint y: 380, endPoint x: 805, endPoint y: 380, distance: 48.7
click at [805, 380] on p "**********" at bounding box center [976, 312] width 454 height 222
drag, startPoint x: 756, startPoint y: 415, endPoint x: 779, endPoint y: 415, distance: 22.2
click at [779, 415] on p "**********" at bounding box center [976, 312] width 454 height 222
click at [776, 415] on p "**********" at bounding box center [976, 312] width 454 height 222
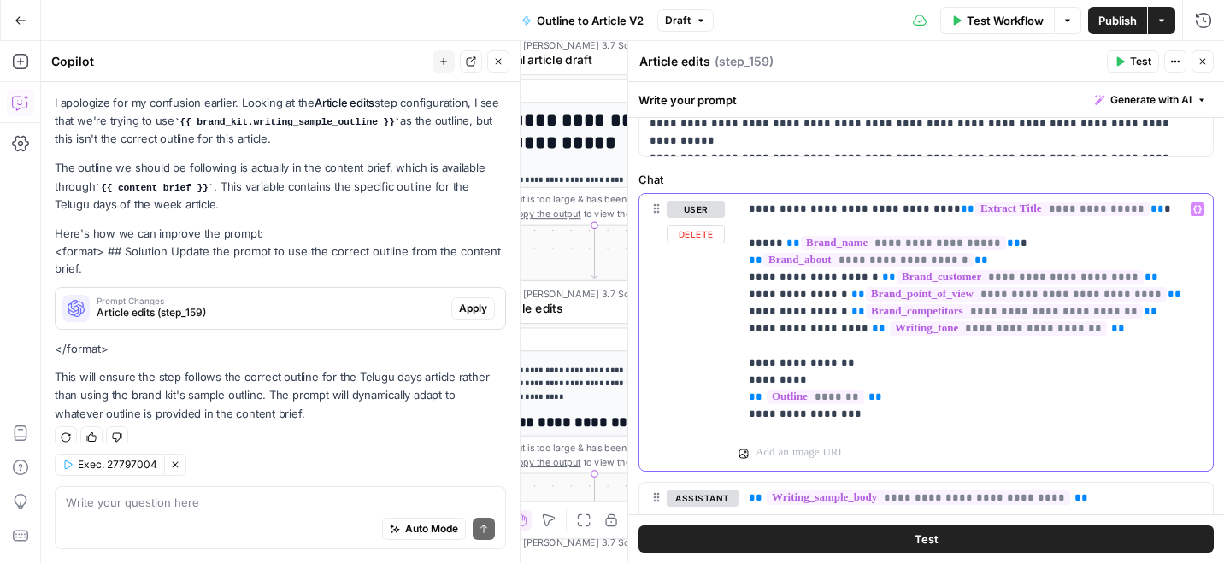
drag, startPoint x: 761, startPoint y: 415, endPoint x: 809, endPoint y: 413, distance: 48.7
click at [809, 413] on p "**********" at bounding box center [976, 312] width 454 height 222
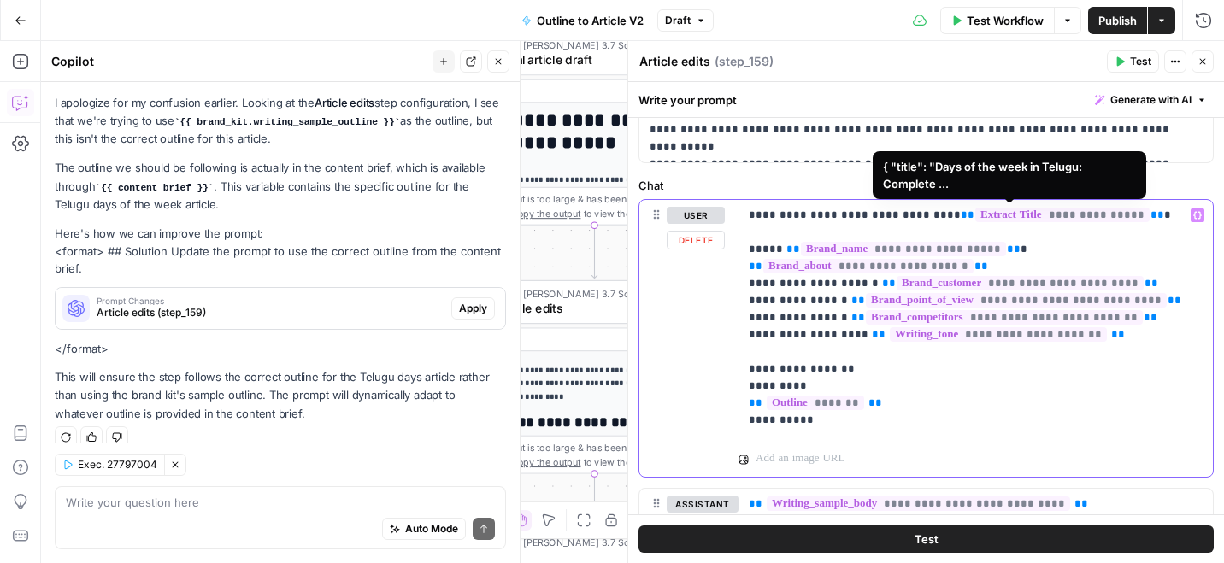
click at [1026, 216] on span "**********" at bounding box center [1062, 215] width 174 height 15
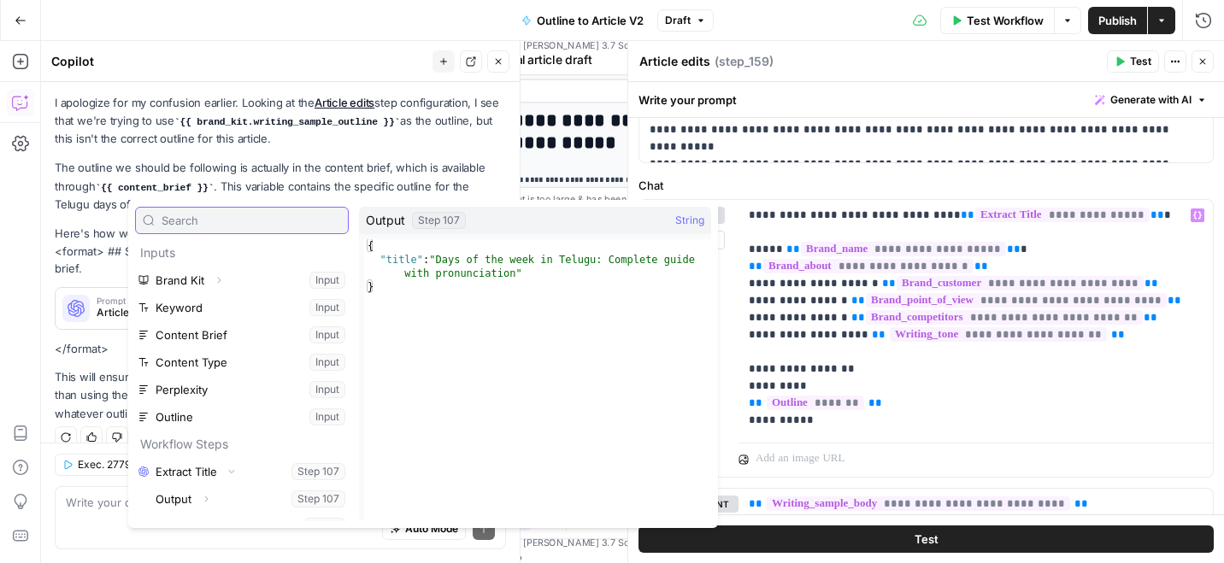
click at [271, 222] on input "text" at bounding box center [251, 220] width 179 height 17
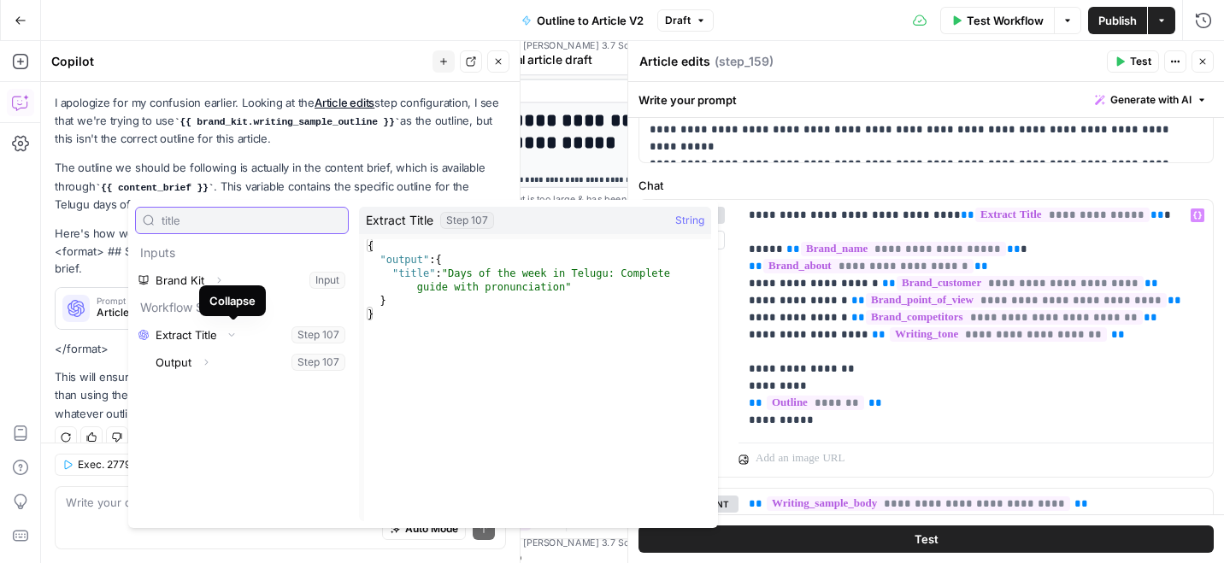
type input "title"
click at [223, 331] on button "Collapse" at bounding box center [232, 335] width 22 height 22
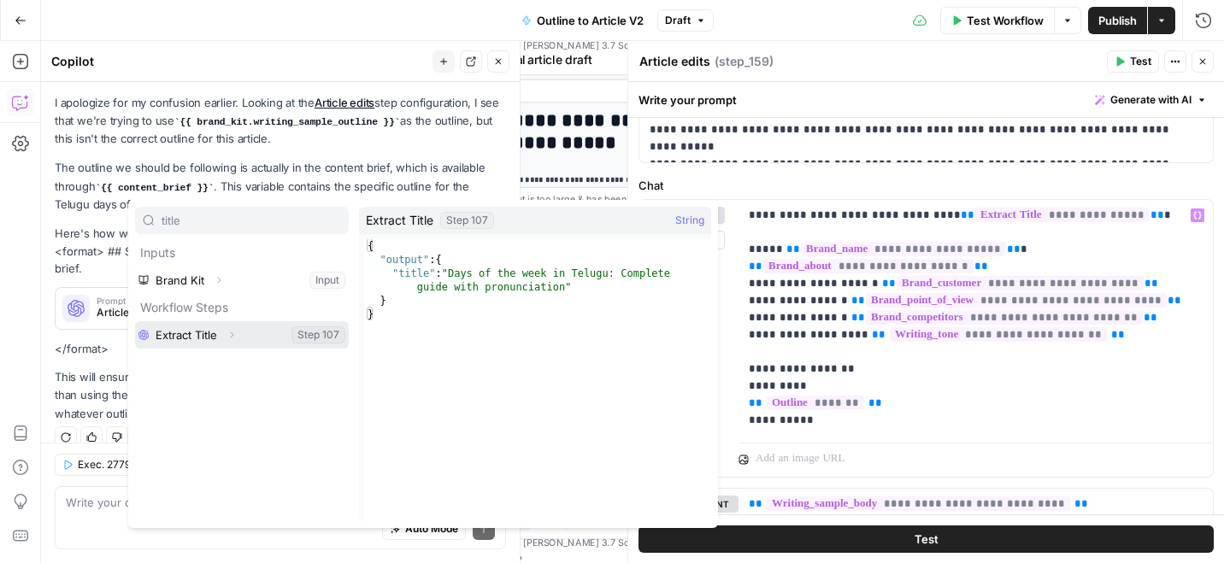
click at [229, 331] on icon "button" at bounding box center [232, 335] width 10 height 10
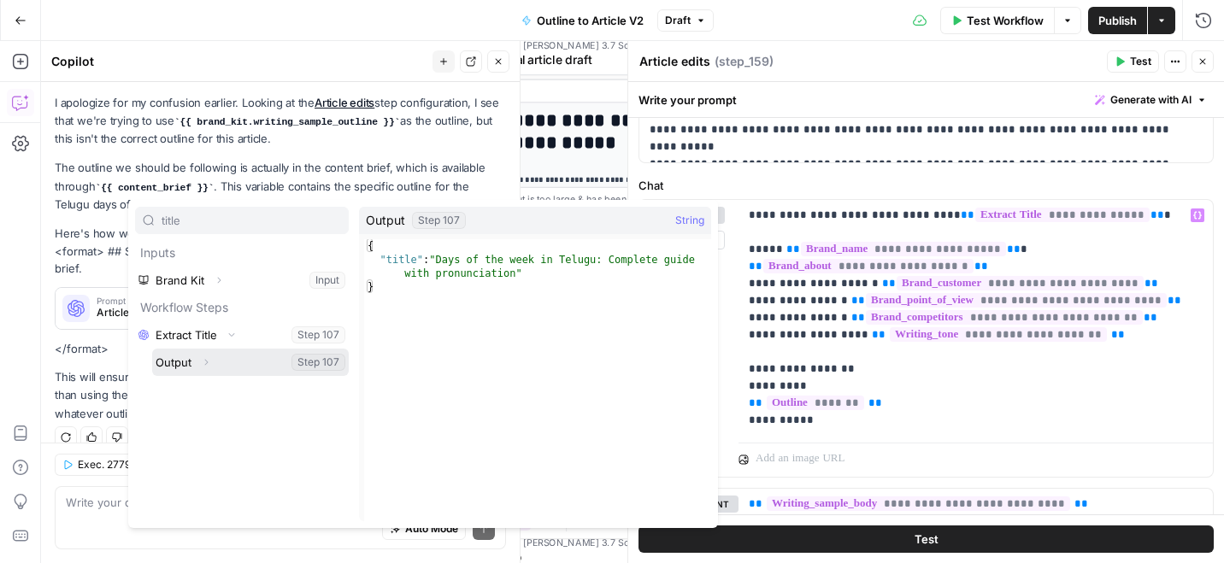
click at [213, 364] on button "Expand" at bounding box center [206, 362] width 22 height 22
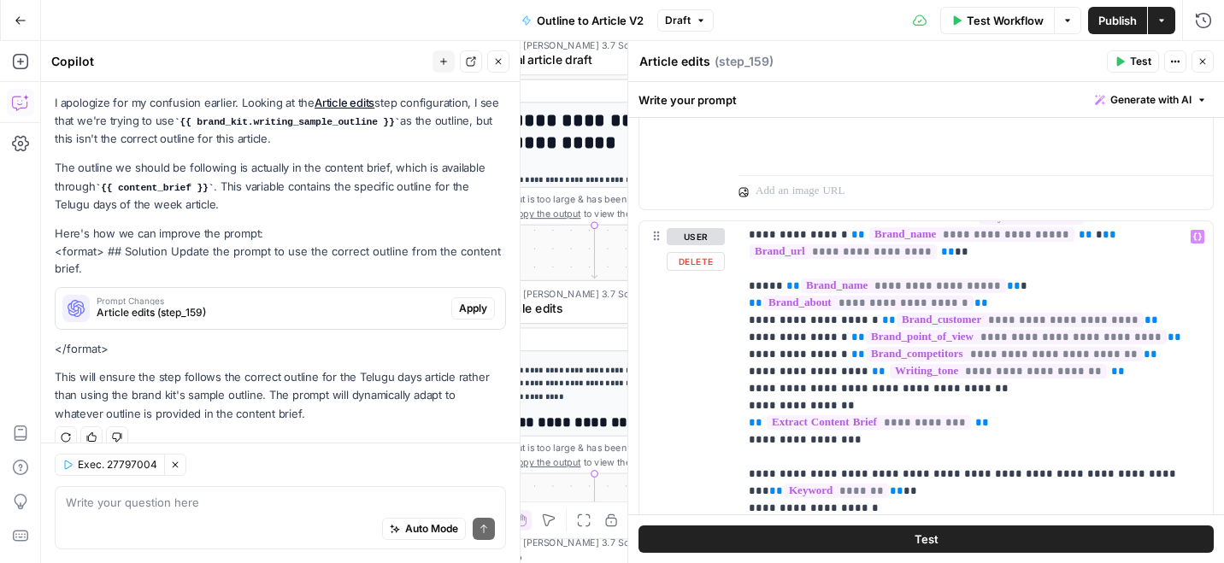
scroll to position [0, 0]
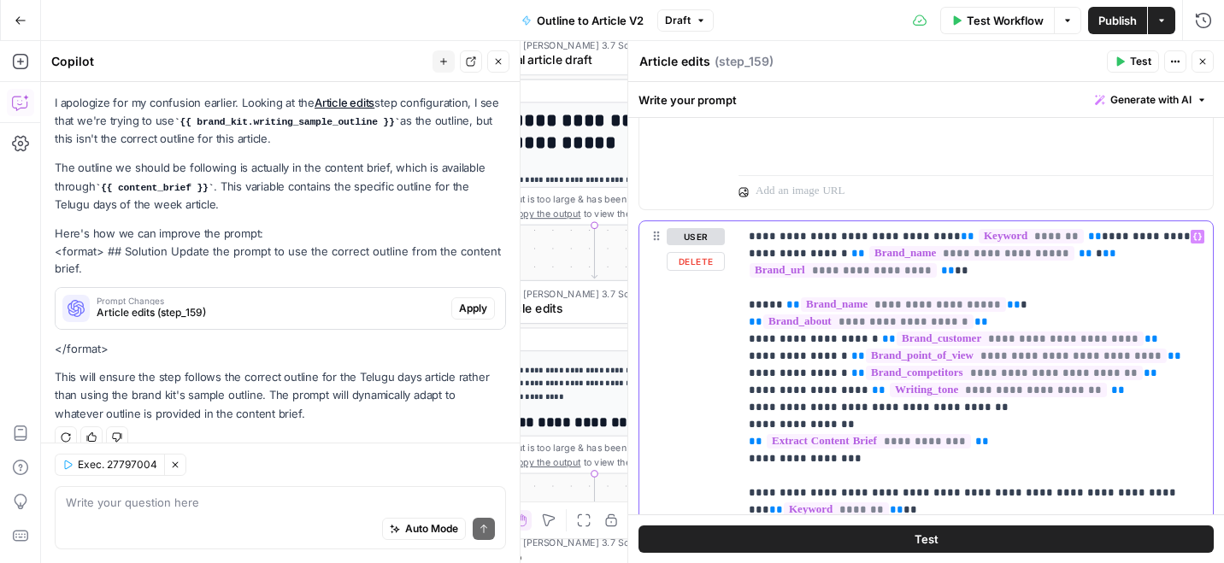
drag, startPoint x: 876, startPoint y: 462, endPoint x: 749, endPoint y: 301, distance: 205.0
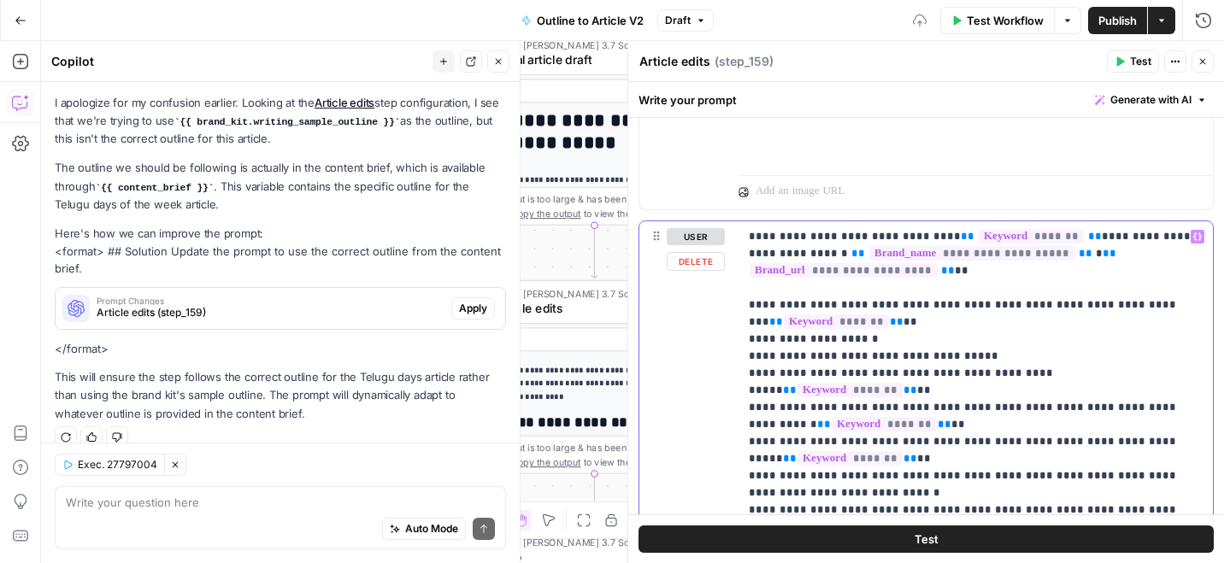
scroll to position [614, 0]
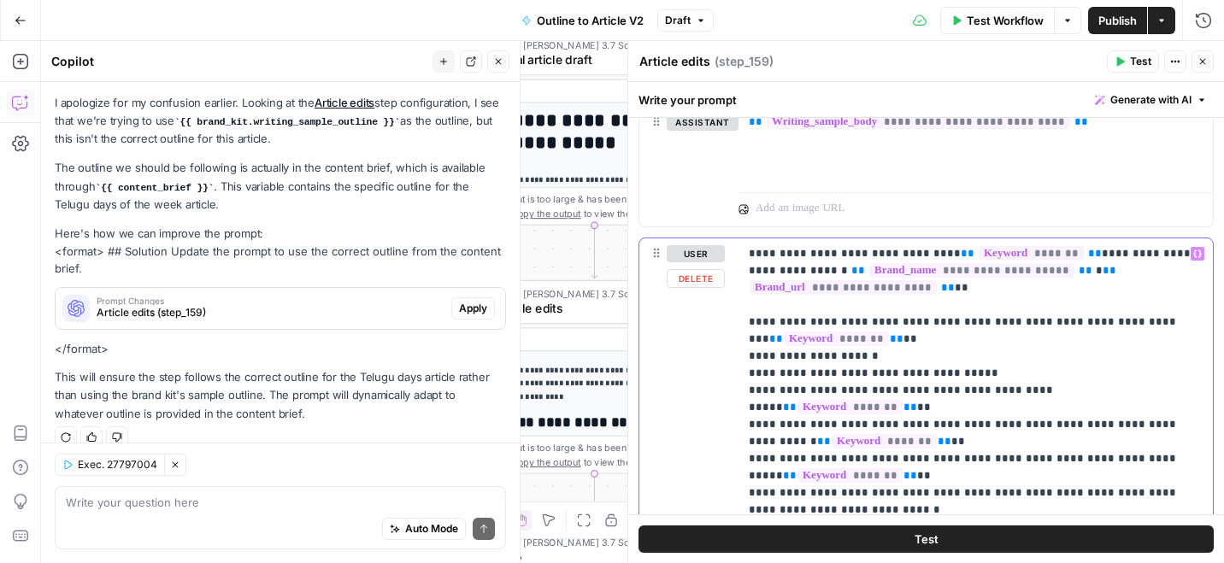
drag, startPoint x: 1033, startPoint y: 286, endPoint x: 1054, endPoint y: 250, distance: 41.3
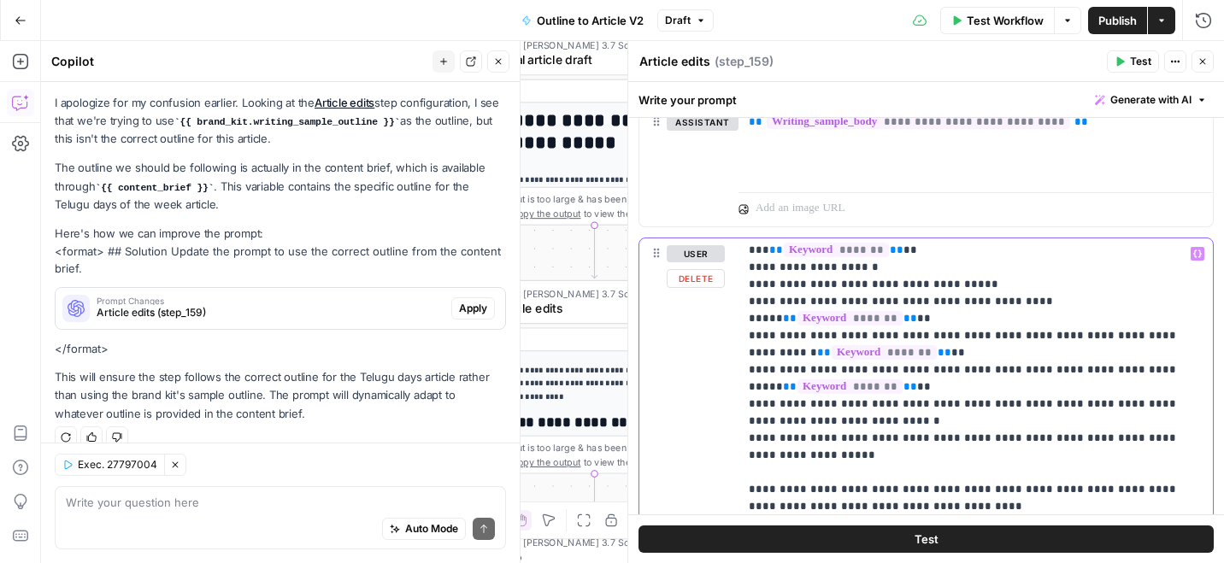
scroll to position [0, 0]
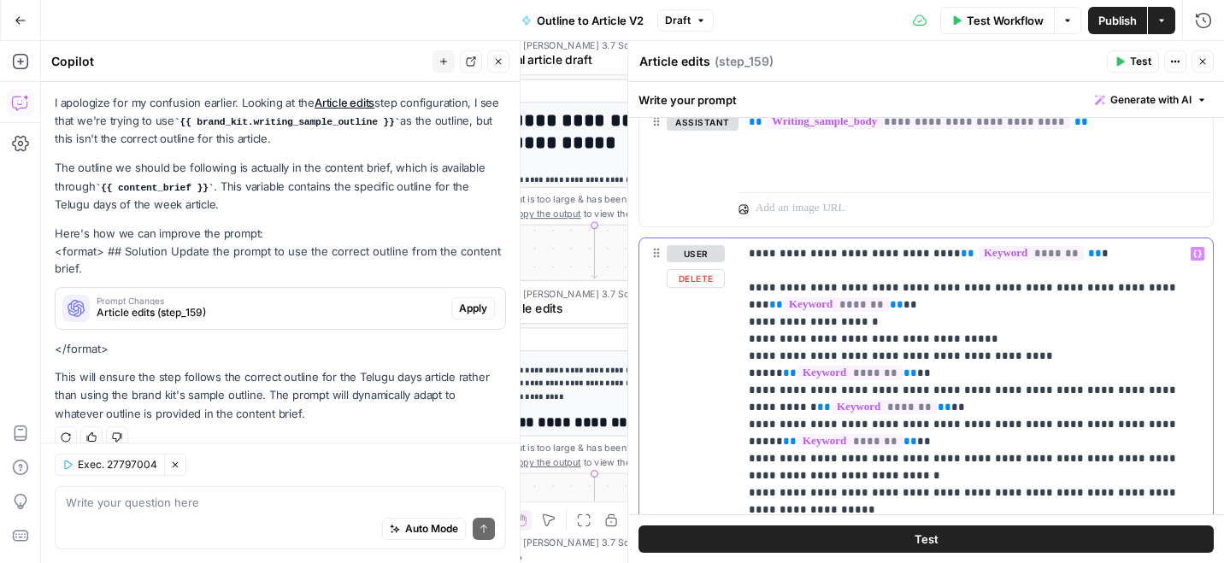
drag, startPoint x: 744, startPoint y: 288, endPoint x: 878, endPoint y: 377, distance: 161.0
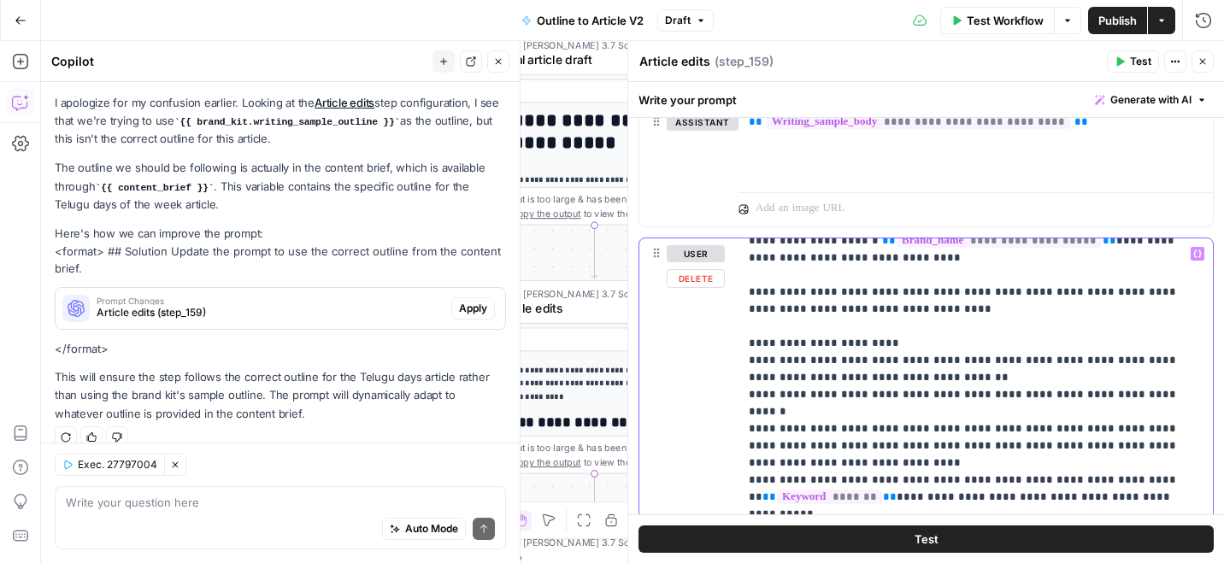
scroll to position [1914, 0]
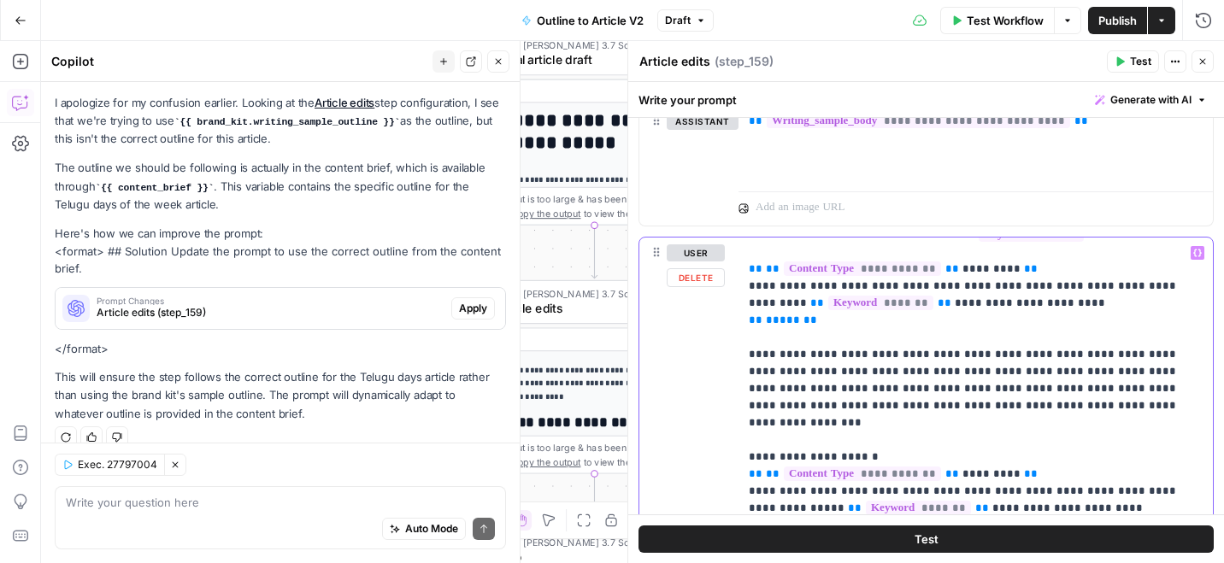
scroll to position [0, 0]
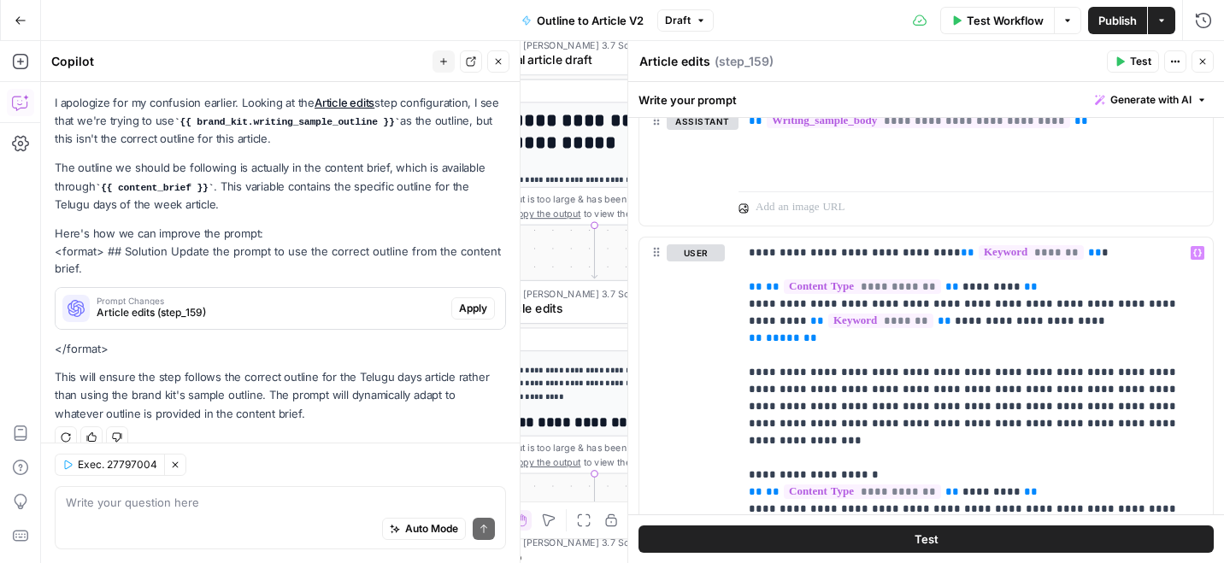
click at [503, 65] on icon "button" at bounding box center [498, 61] width 10 height 10
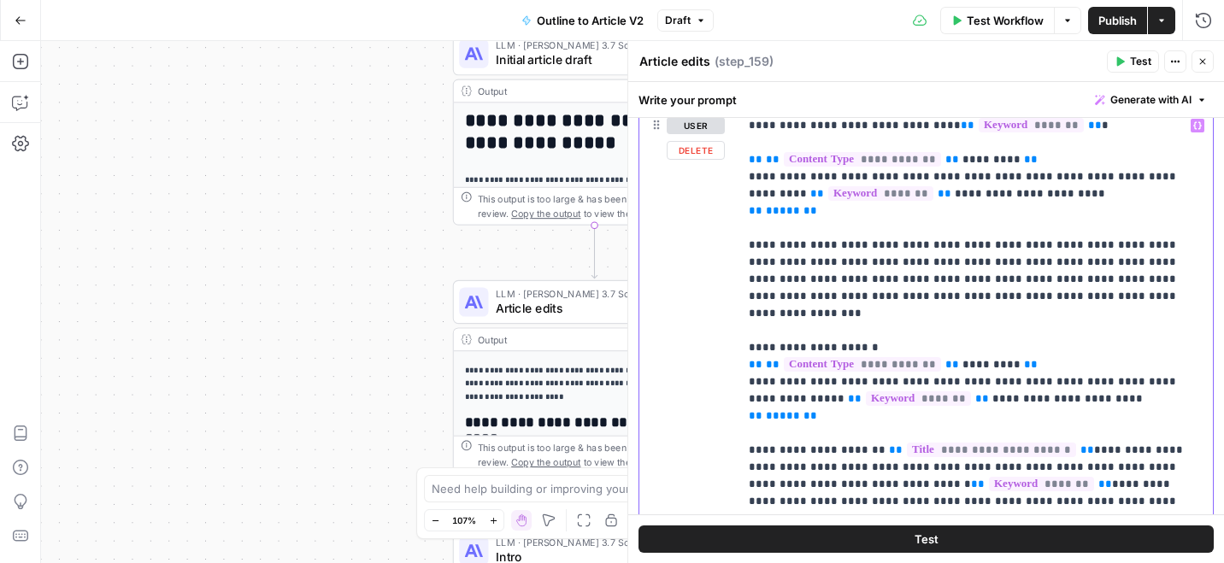
click at [760, 177] on p "**********" at bounding box center [976, 467] width 454 height 701
click at [917, 268] on p "**********" at bounding box center [976, 467] width 454 height 701
click at [963, 278] on p "**********" at bounding box center [976, 467] width 454 height 701
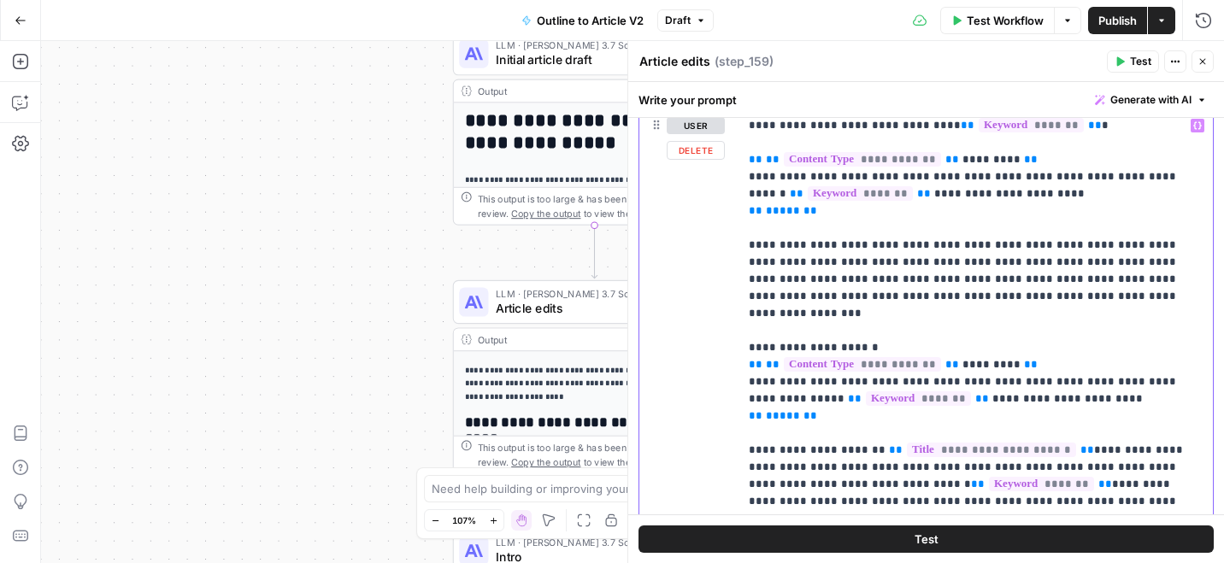
drag, startPoint x: 1024, startPoint y: 300, endPoint x: 722, endPoint y: 236, distance: 308.5
click at [722, 236] on div "**********" at bounding box center [926, 478] width 574 height 737
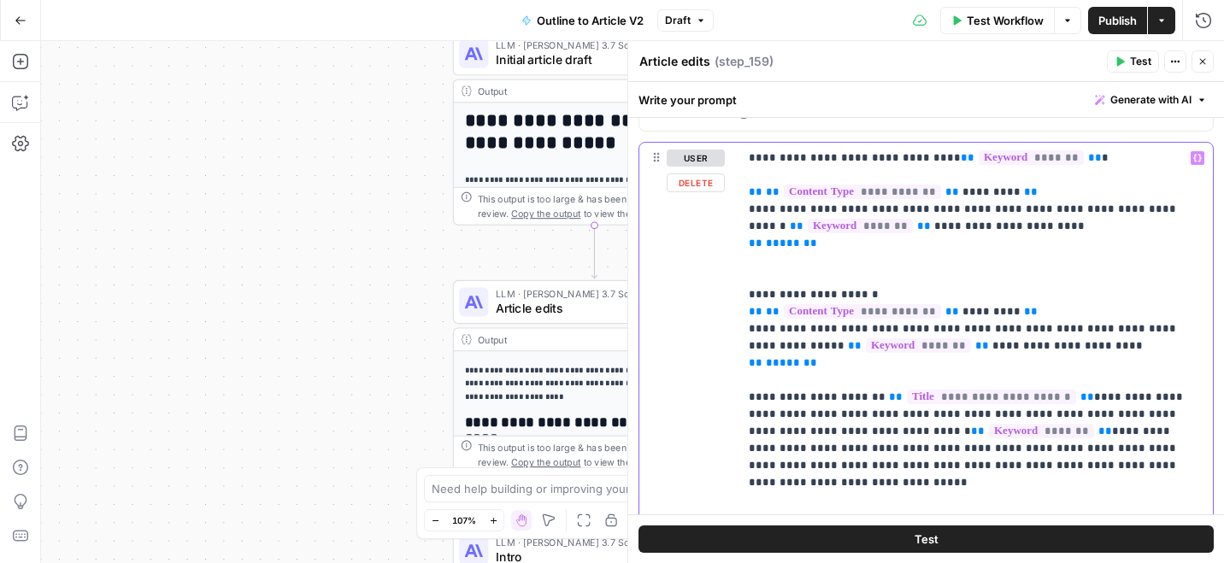
scroll to position [700, 0]
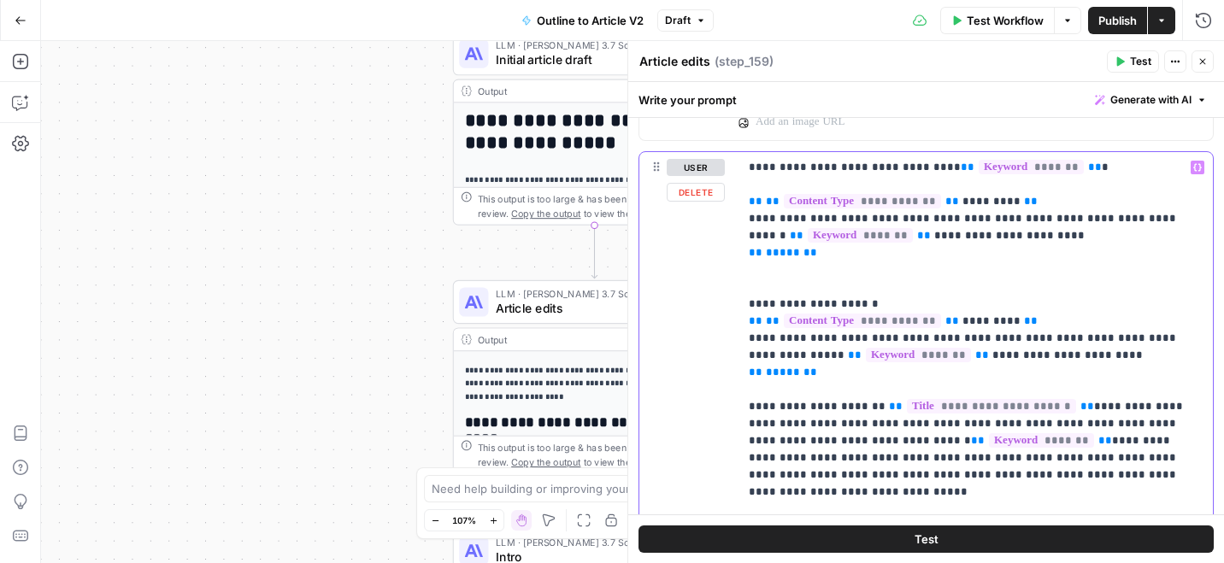
drag, startPoint x: 836, startPoint y: 378, endPoint x: 721, endPoint y: 296, distance: 140.9
click at [721, 296] on div "**********" at bounding box center [926, 495] width 574 height 687
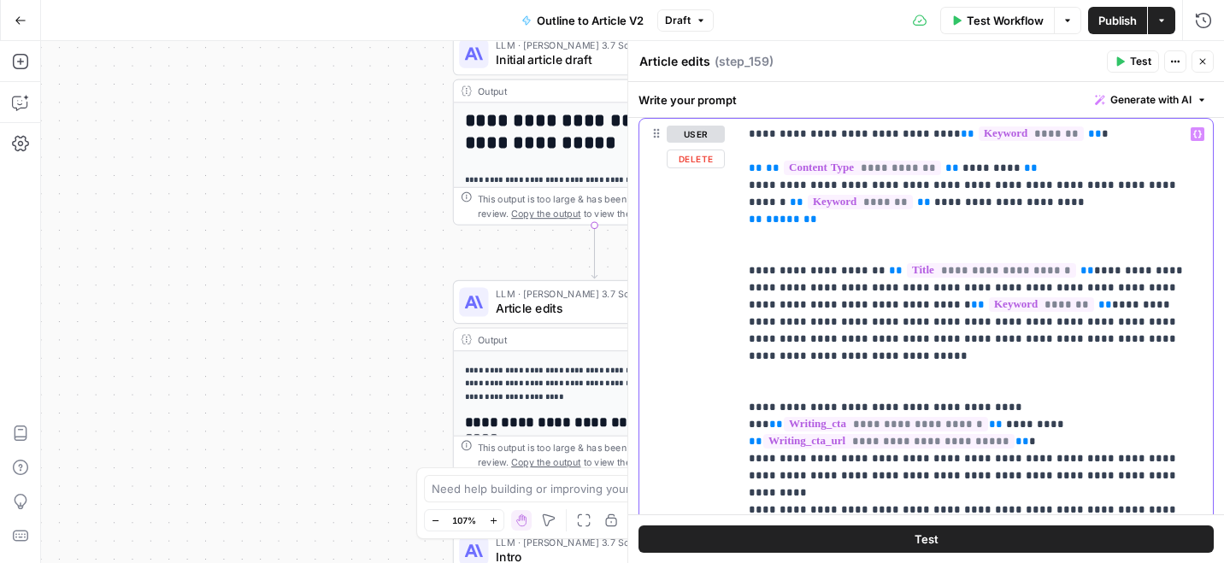
scroll to position [736, 0]
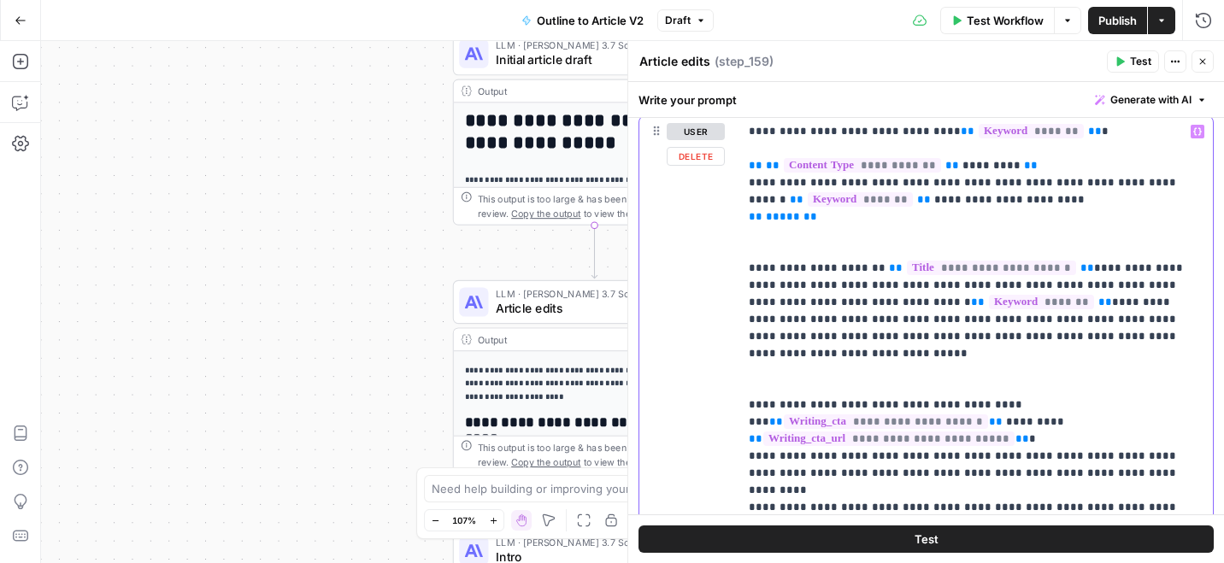
drag, startPoint x: 1055, startPoint y: 338, endPoint x: 741, endPoint y: 249, distance: 326.3
click at [741, 249] on div "**********" at bounding box center [975, 388] width 474 height 544
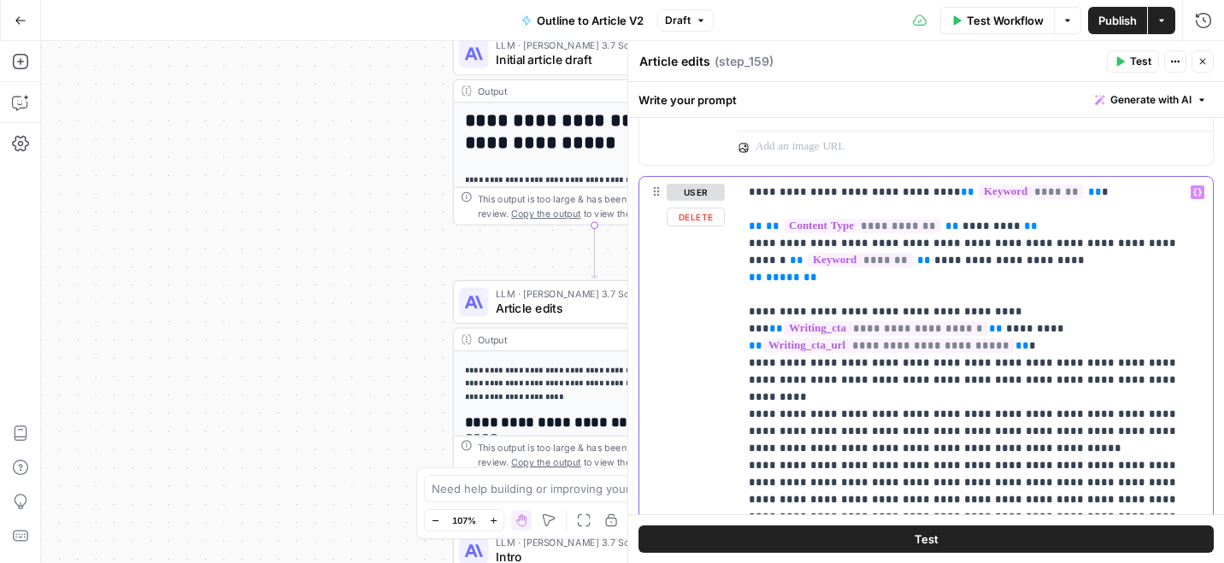
scroll to position [683, 0]
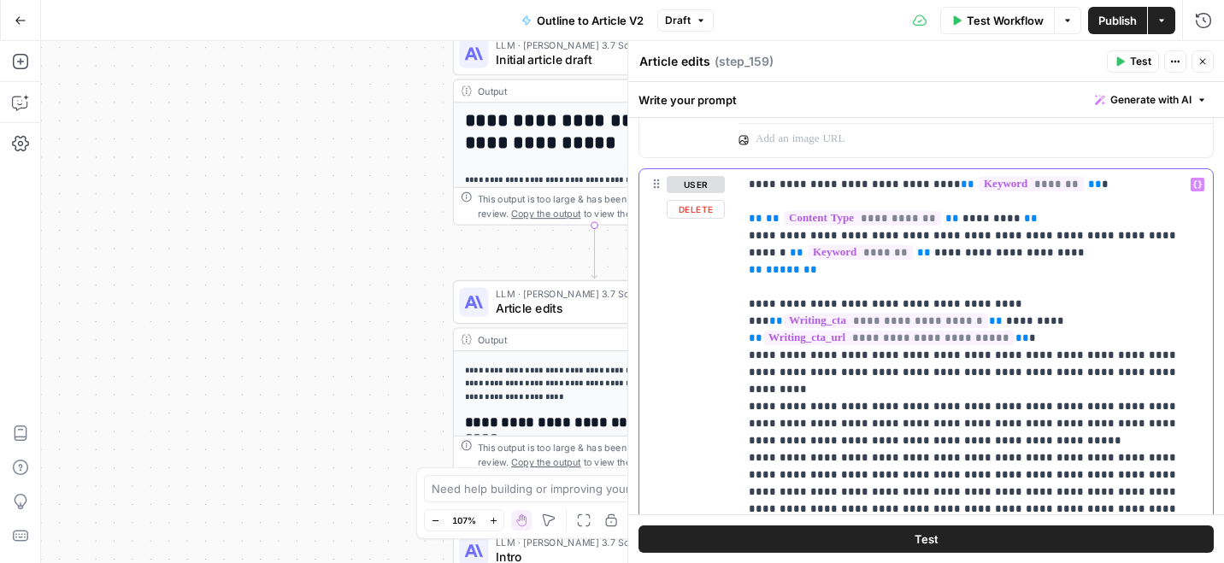
drag, startPoint x: 835, startPoint y: 273, endPoint x: 728, endPoint y: 213, distance: 122.5
click at [728, 213] on div "**********" at bounding box center [926, 393] width 574 height 448
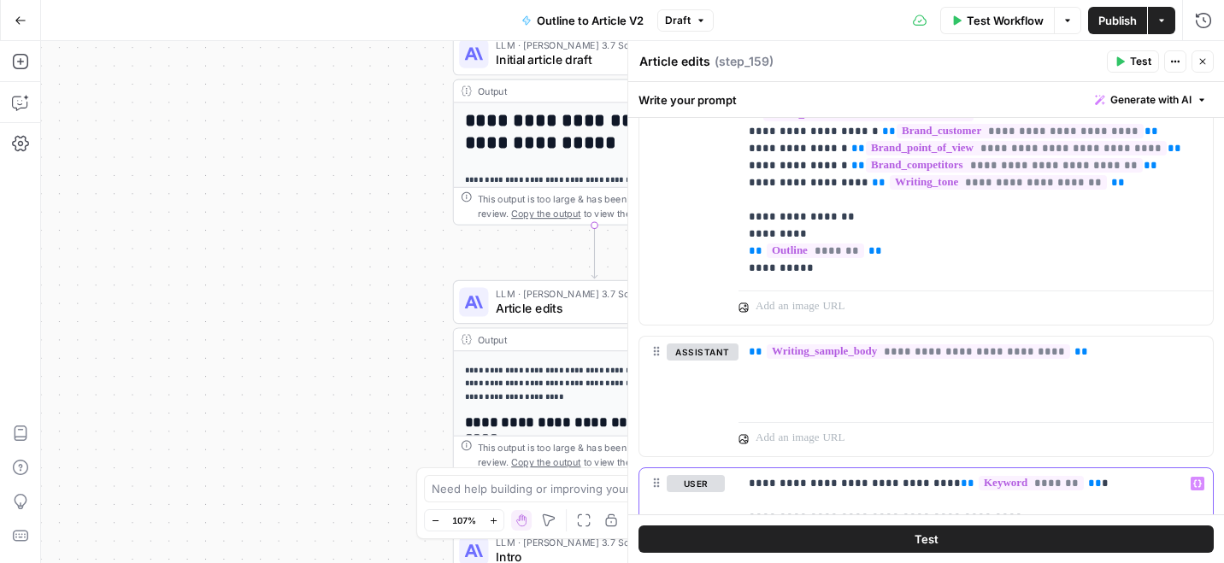
scroll to position [385, 0]
click at [689, 385] on button "Delete" at bounding box center [703, 376] width 72 height 19
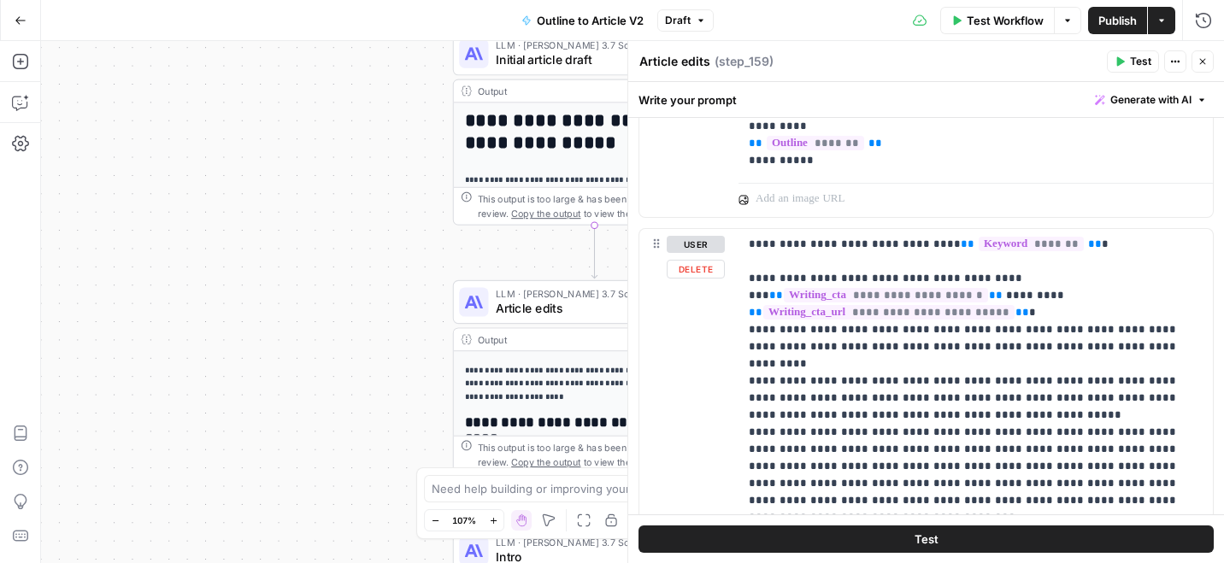
scroll to position [503, 0]
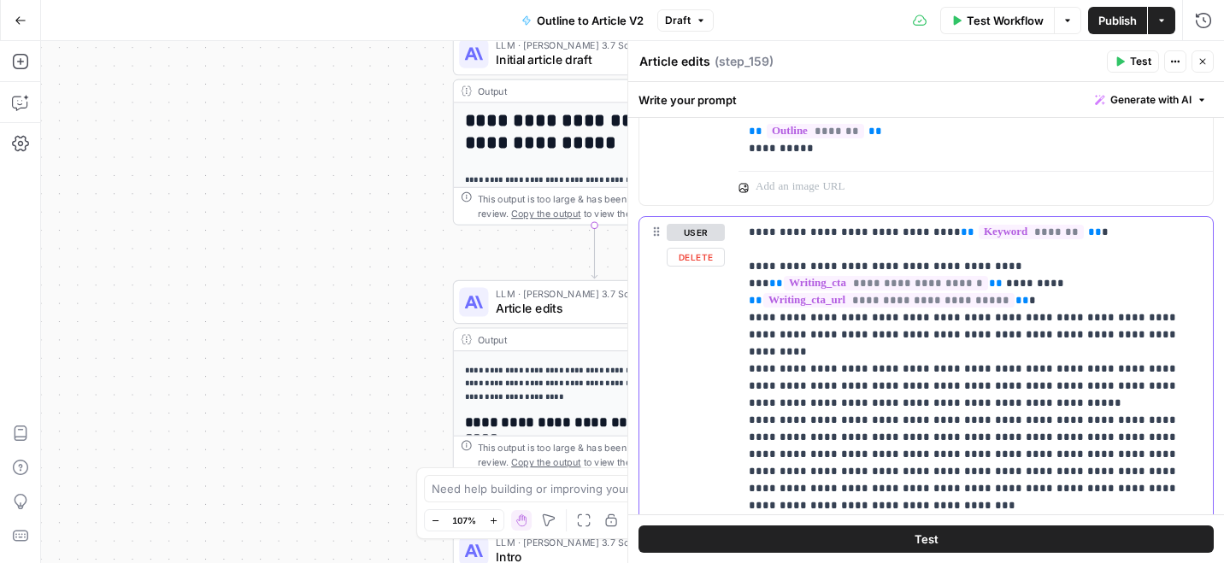
click at [708, 257] on button "Delete" at bounding box center [696, 257] width 58 height 19
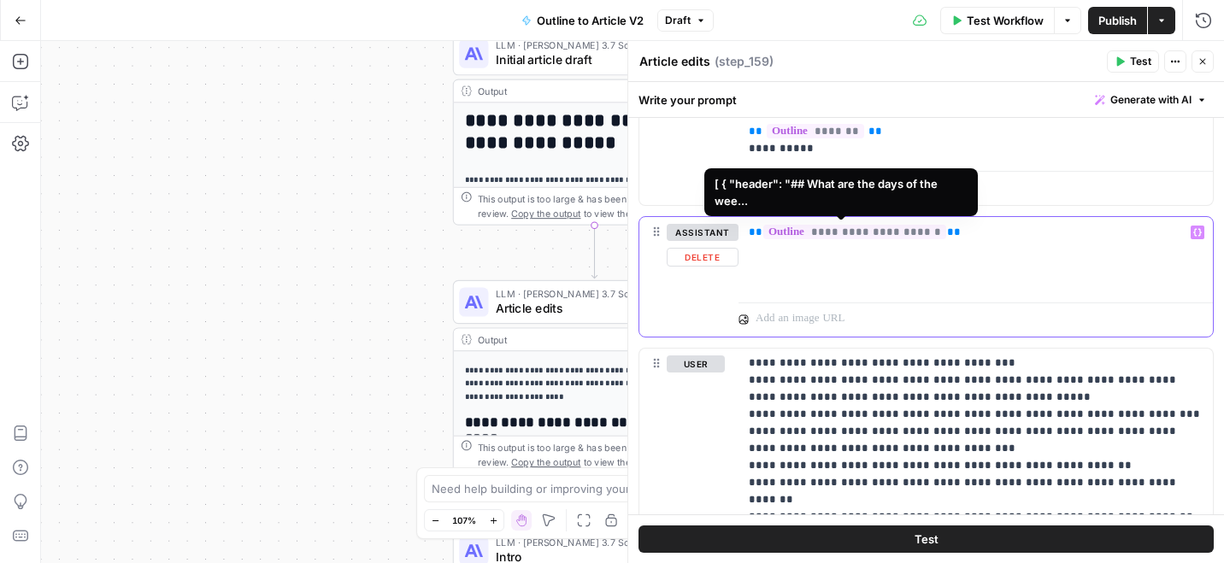
click at [831, 230] on span "**********" at bounding box center [854, 232] width 183 height 15
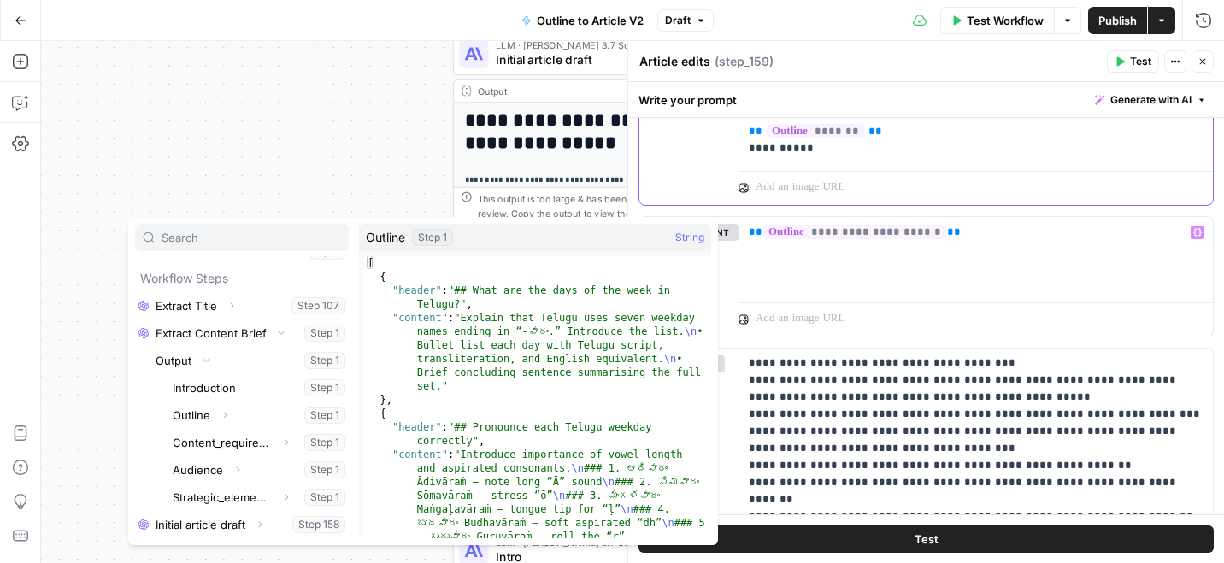
click at [822, 133] on span "*******" at bounding box center [815, 131] width 97 height 15
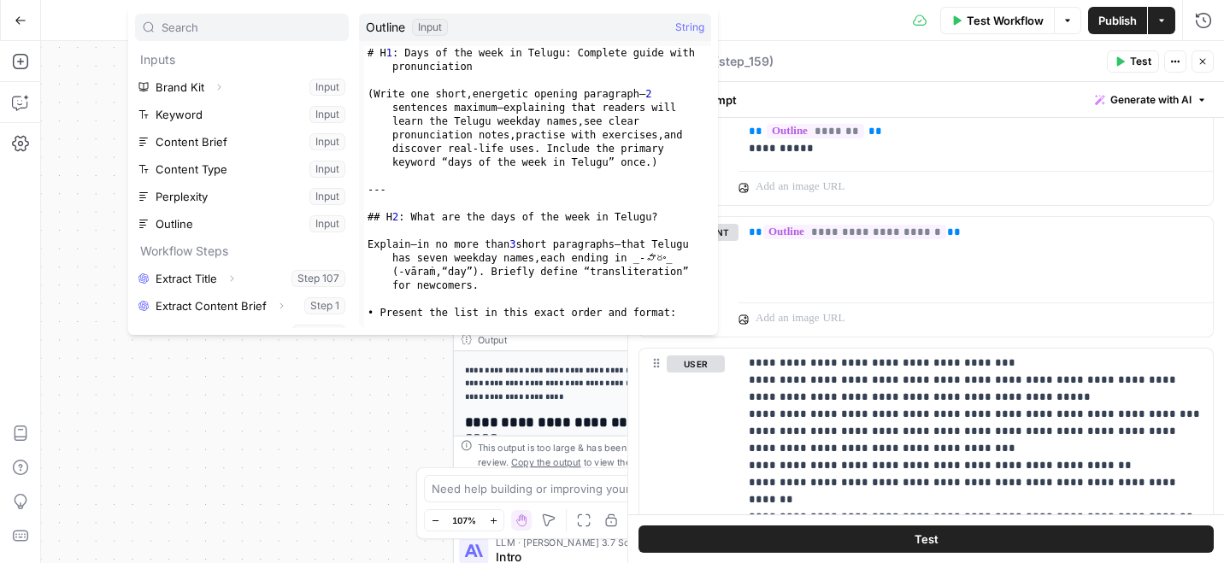
scroll to position [19, 0]
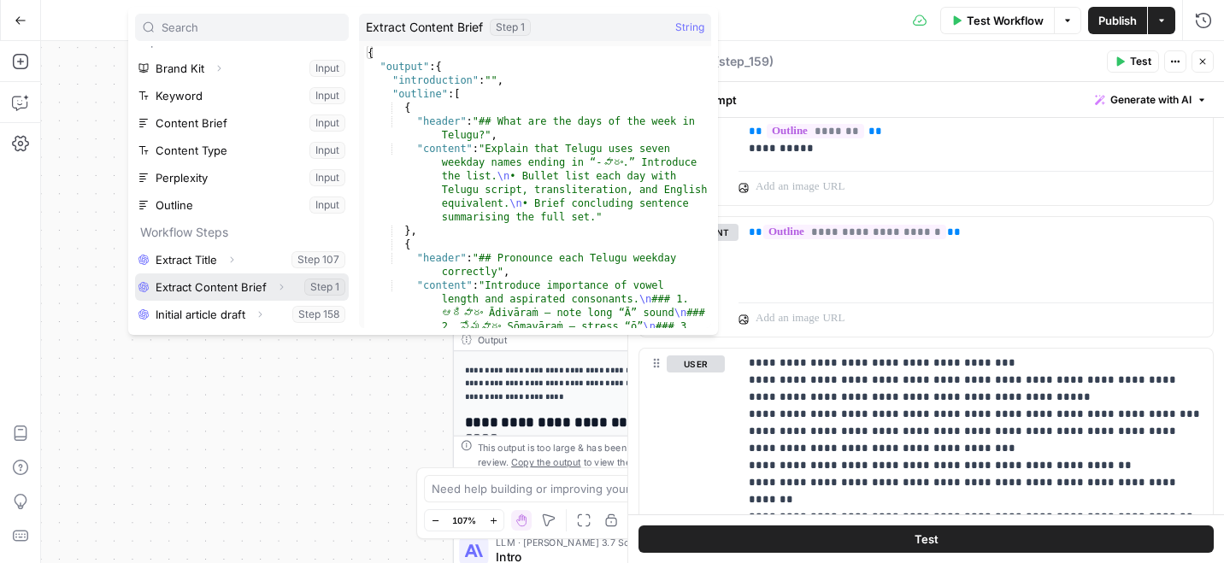
click at [277, 285] on icon "button" at bounding box center [281, 287] width 10 height 10
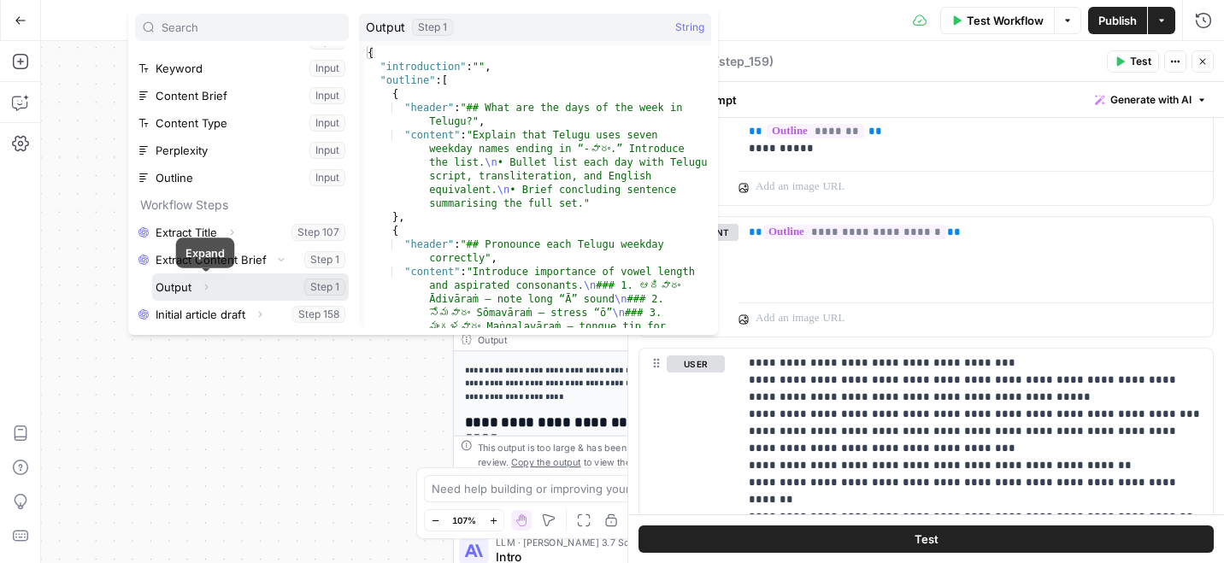
click at [207, 285] on icon "button" at bounding box center [206, 287] width 10 height 10
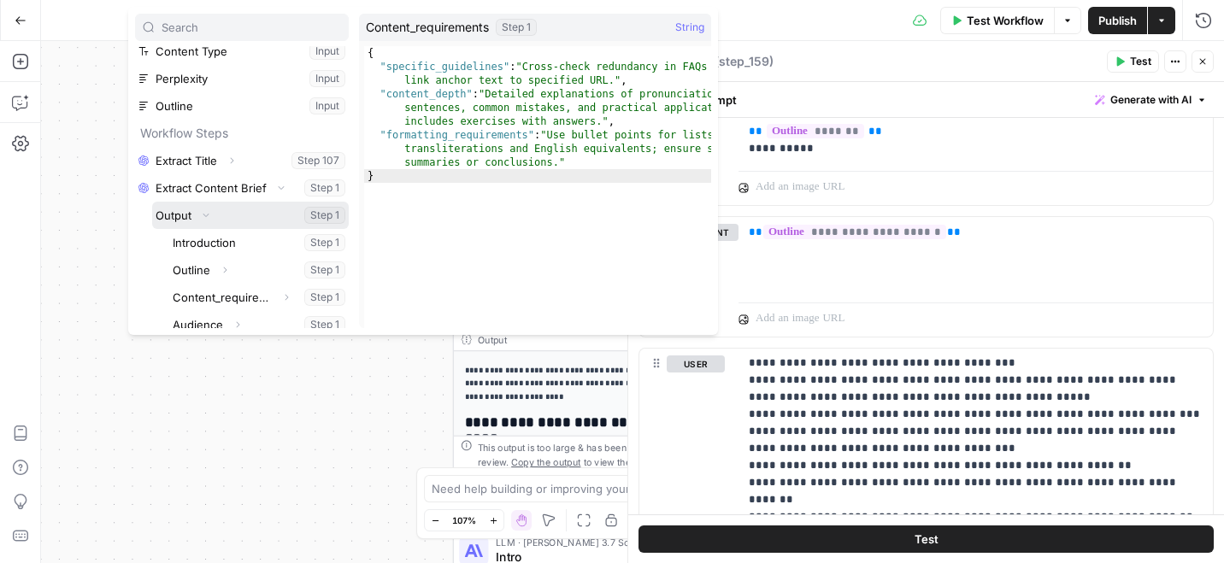
scroll to position [183, 0]
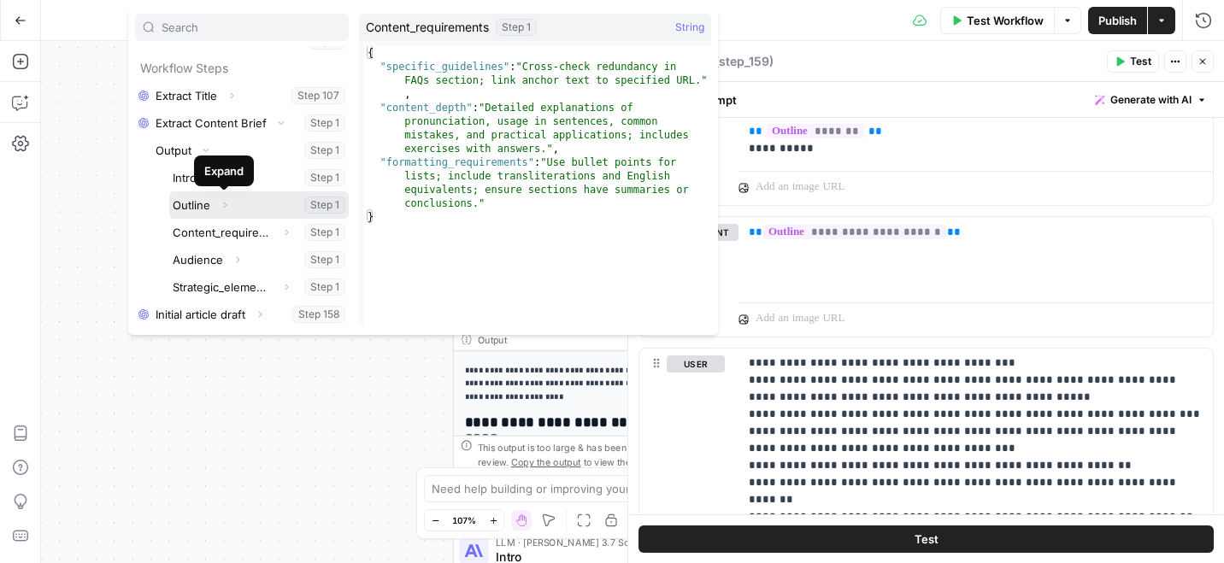
click at [220, 203] on icon "button" at bounding box center [225, 205] width 10 height 10
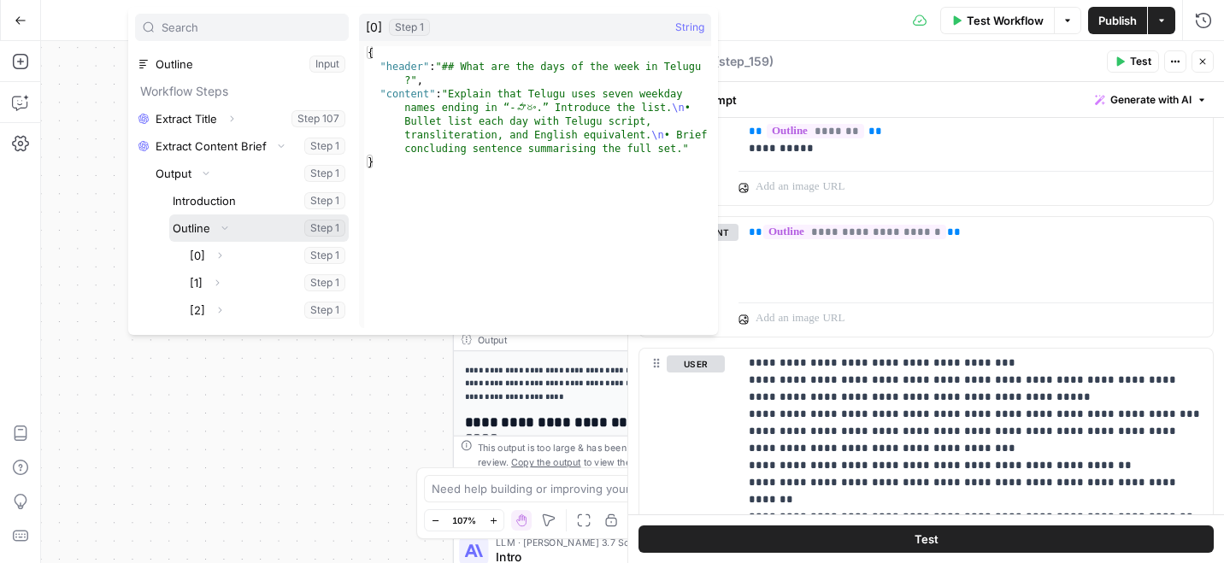
scroll to position [156, 0]
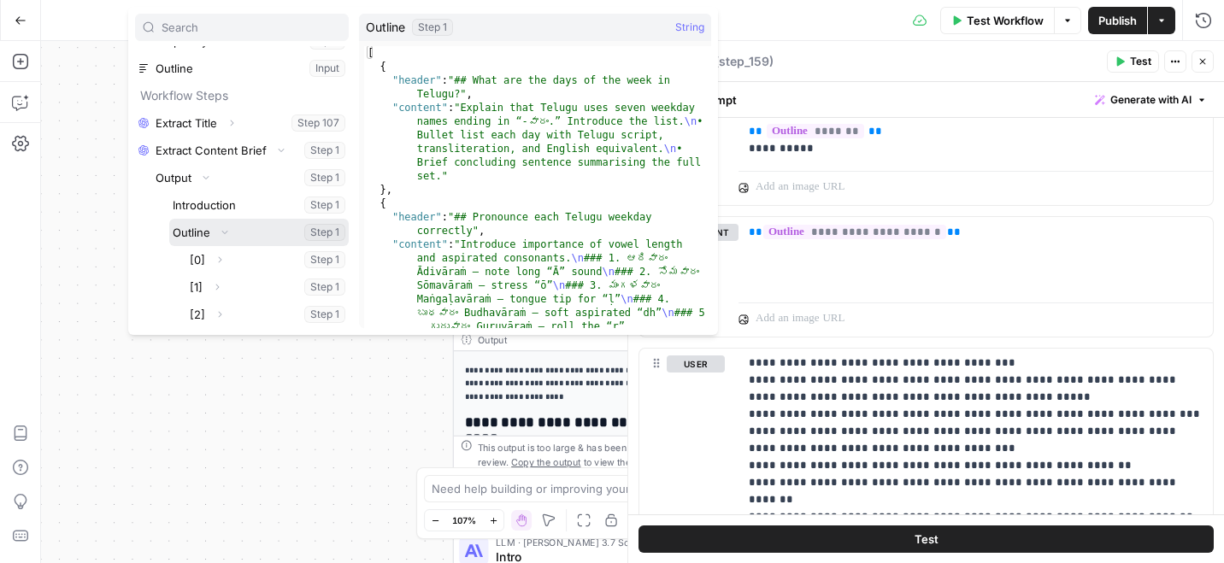
click at [188, 228] on button "Select variable Outline" at bounding box center [258, 232] width 179 height 27
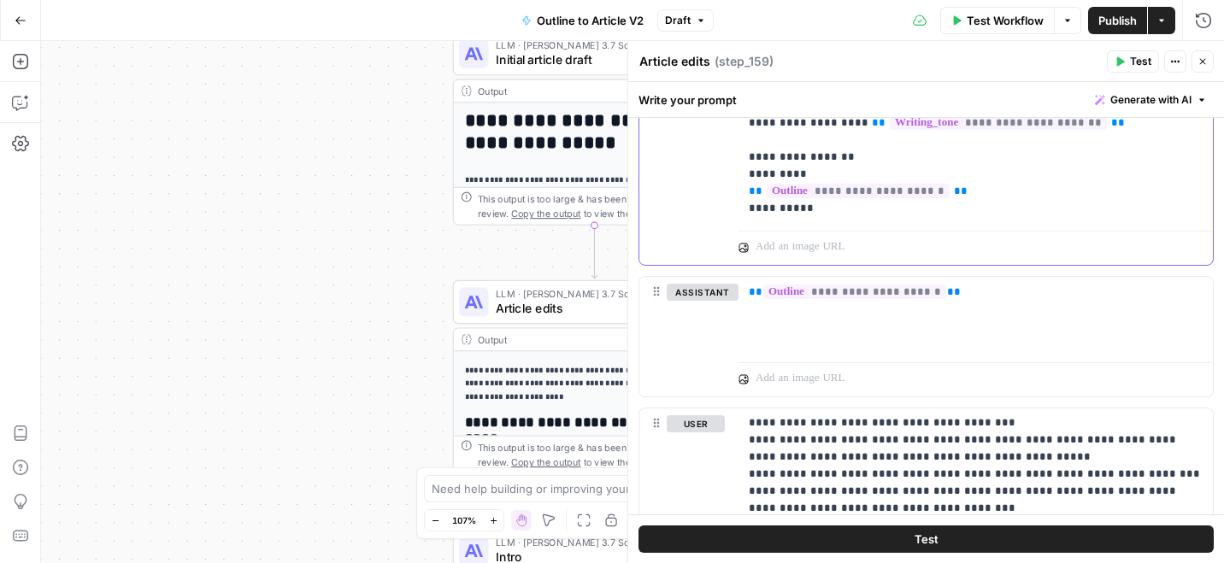
scroll to position [480, 0]
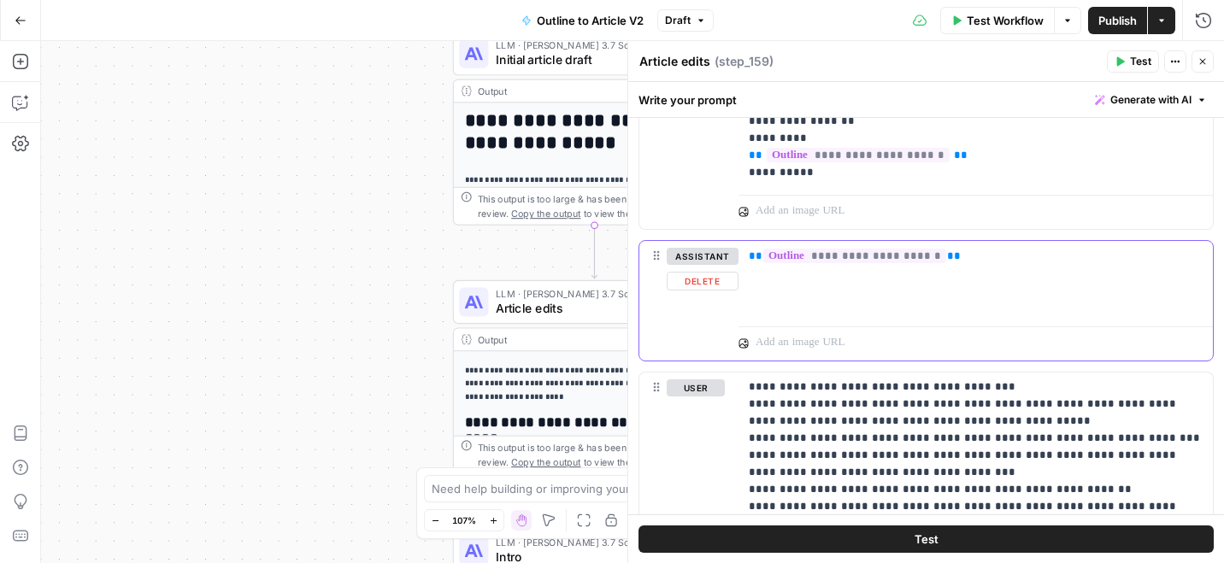
click at [717, 278] on button "Delete" at bounding box center [703, 281] width 72 height 19
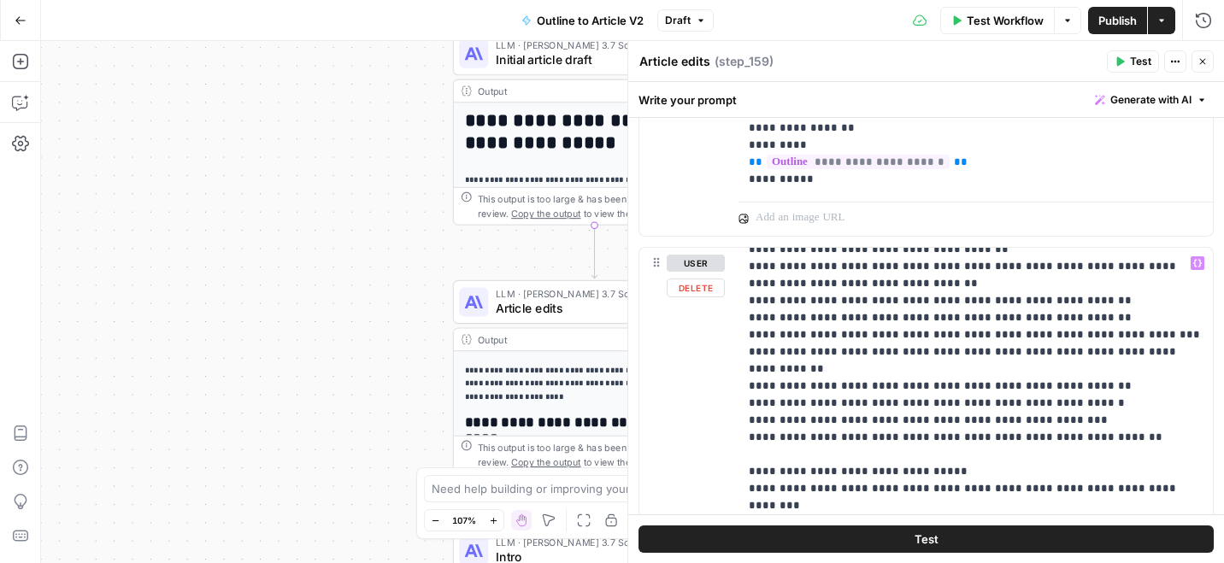
scroll to position [3509, 0]
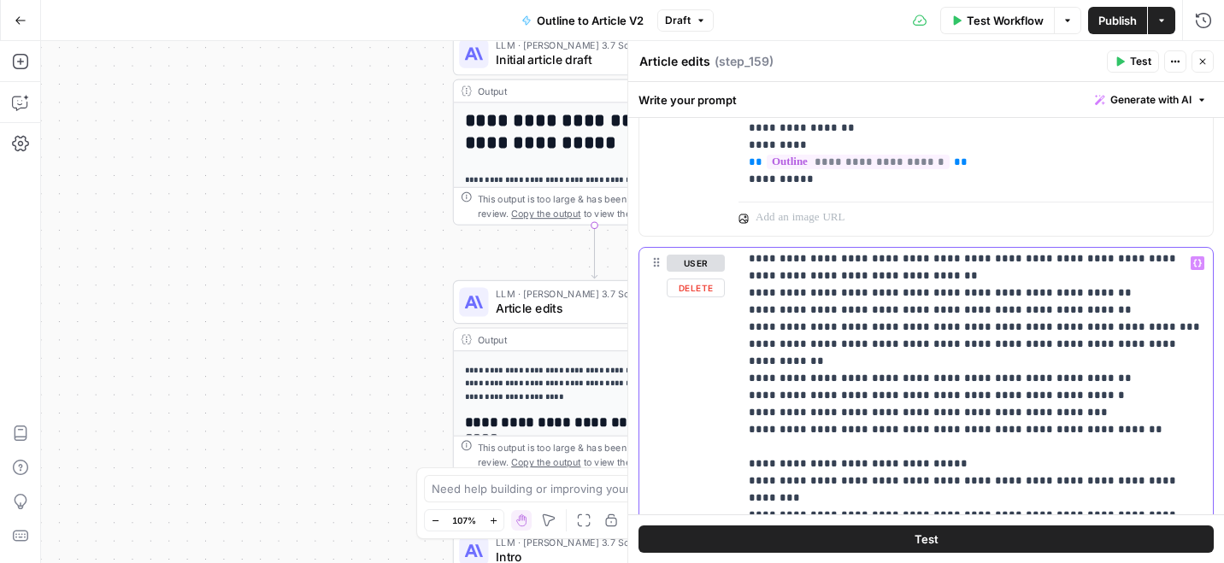
drag, startPoint x: 732, startPoint y: 338, endPoint x: 942, endPoint y: 391, distance: 216.8
drag, startPoint x: 963, startPoint y: 432, endPoint x: 743, endPoint y: 322, distance: 246.6
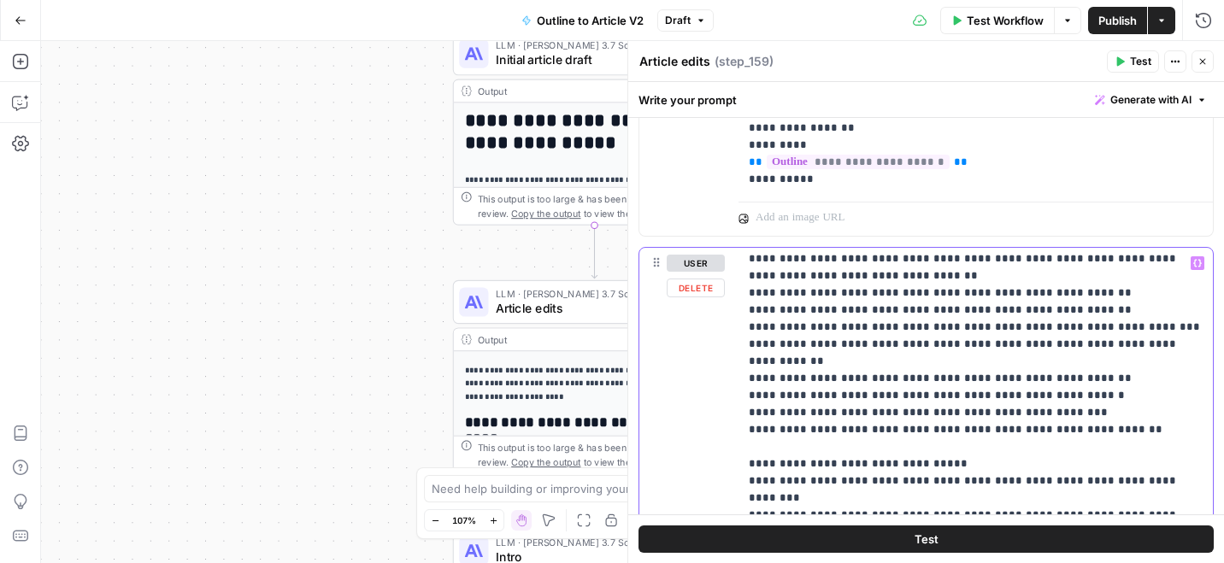
drag, startPoint x: 1039, startPoint y: 304, endPoint x: 1010, endPoint y: 290, distance: 32.5
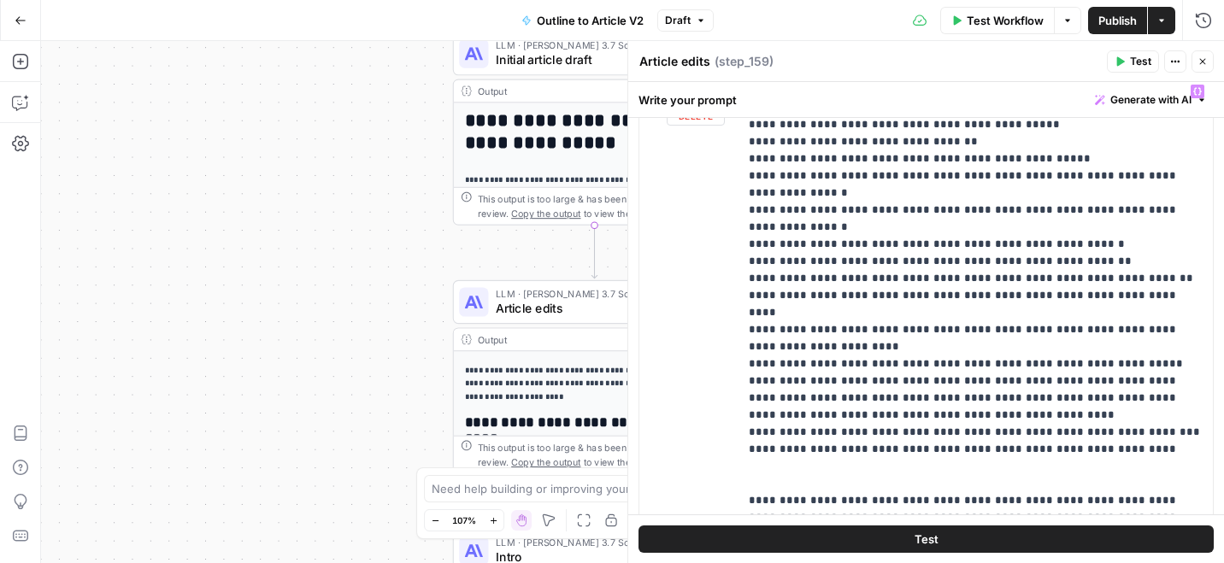
scroll to position [1538, 0]
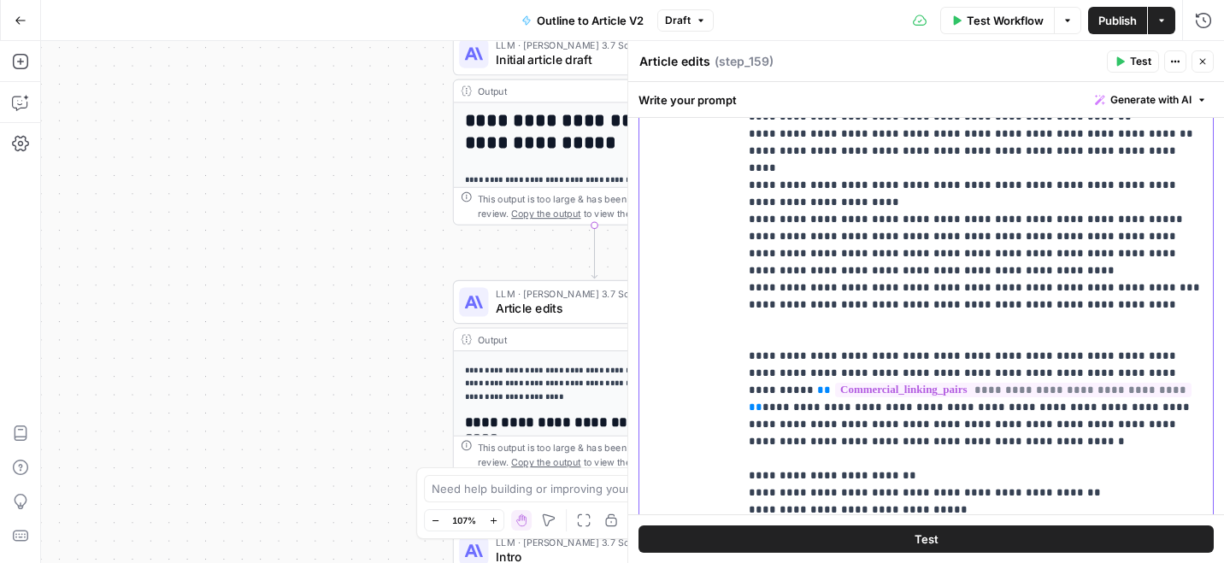
click at [962, 231] on p "**********" at bounding box center [976, 142] width 454 height 957
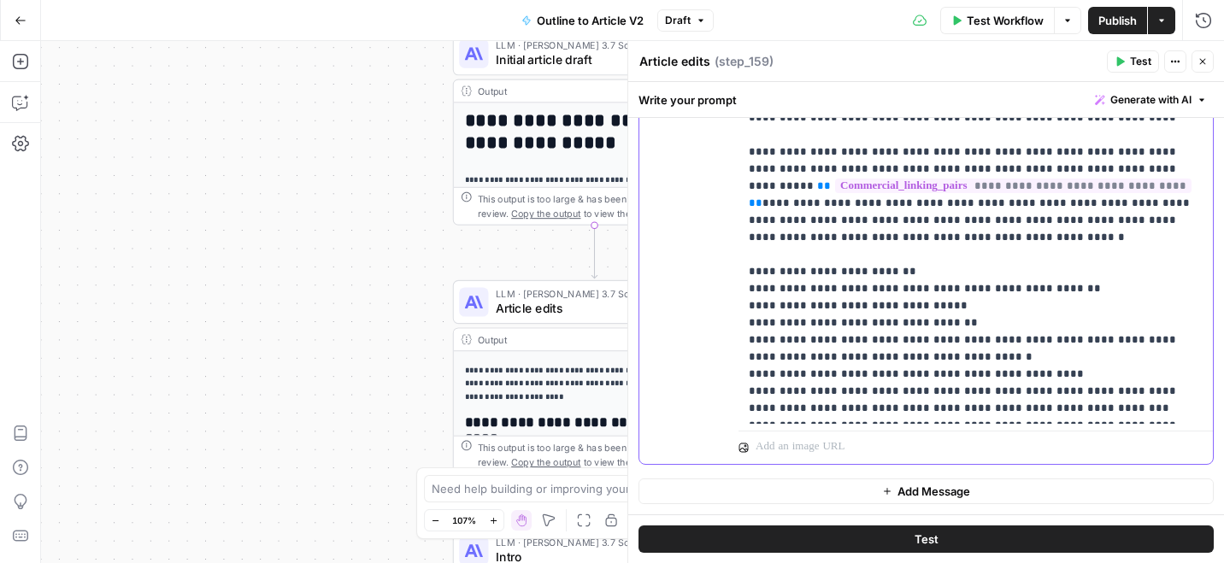
scroll to position [0, 0]
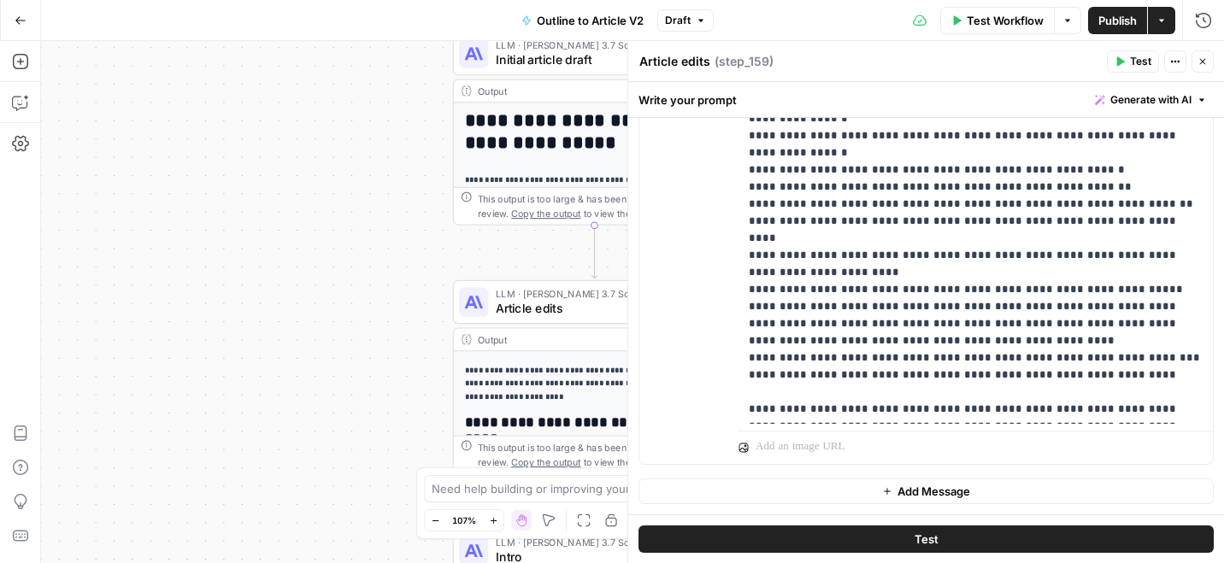
click at [975, 21] on span "Test Workflow" at bounding box center [1005, 20] width 77 height 17
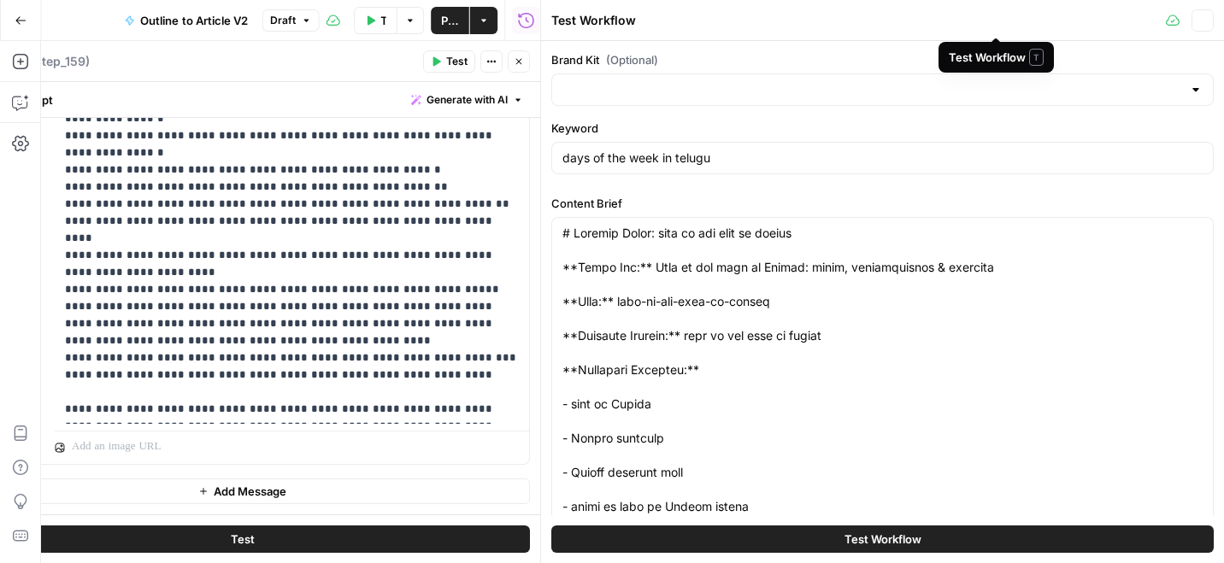
type input "Preply (EN)"
click at [830, 538] on button "Test Workflow" at bounding box center [882, 539] width 662 height 27
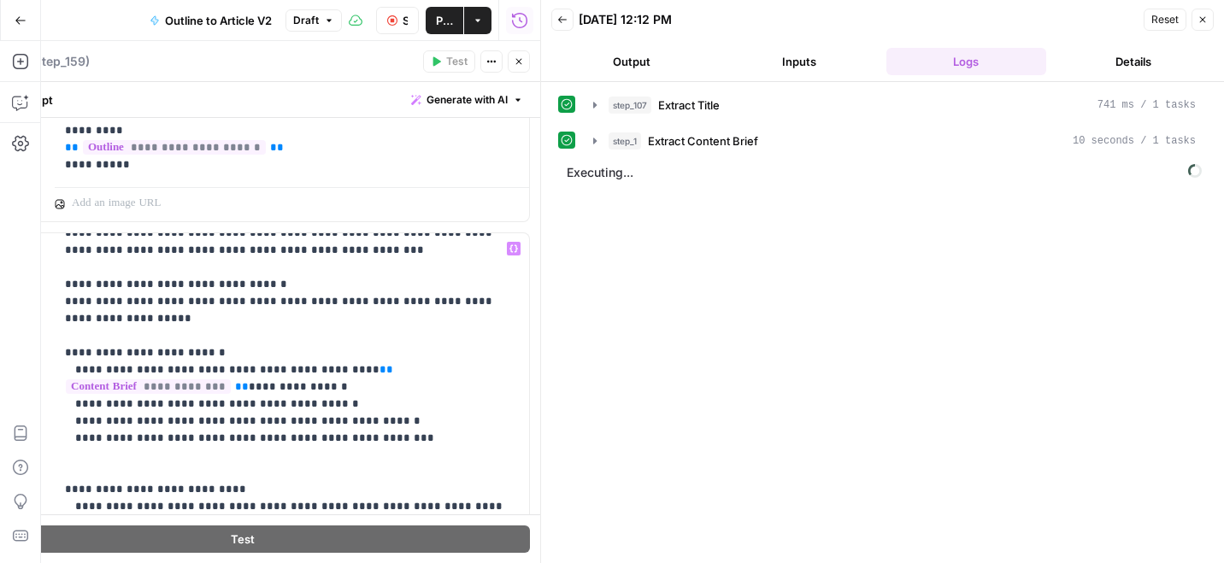
scroll to position [85, 0]
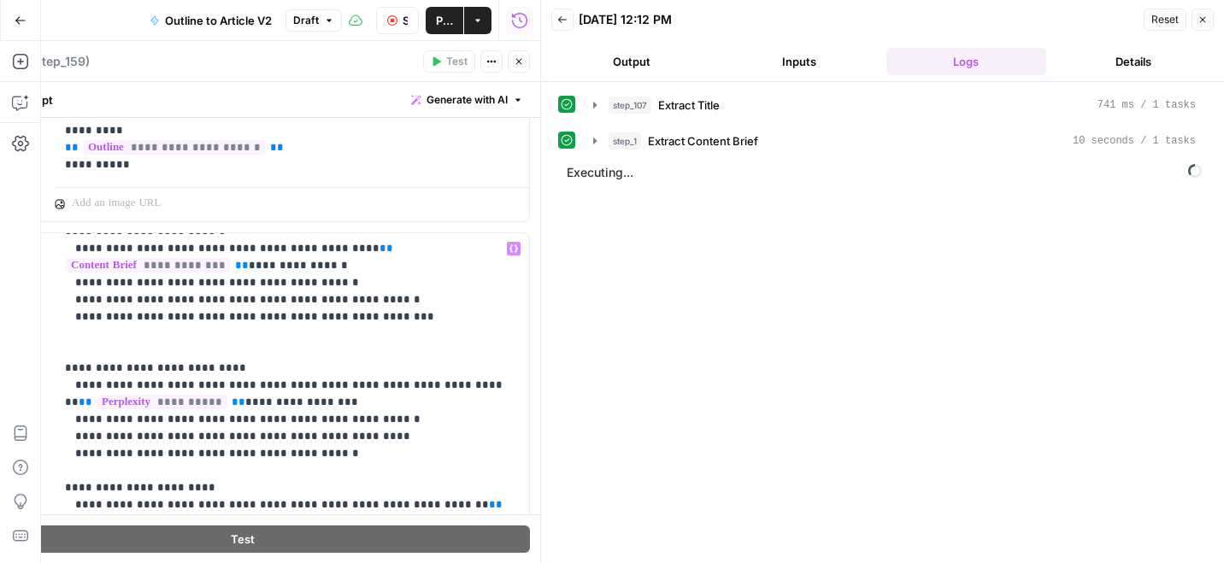
scroll to position [206, 0]
click at [591, 107] on icon "button" at bounding box center [595, 105] width 14 height 14
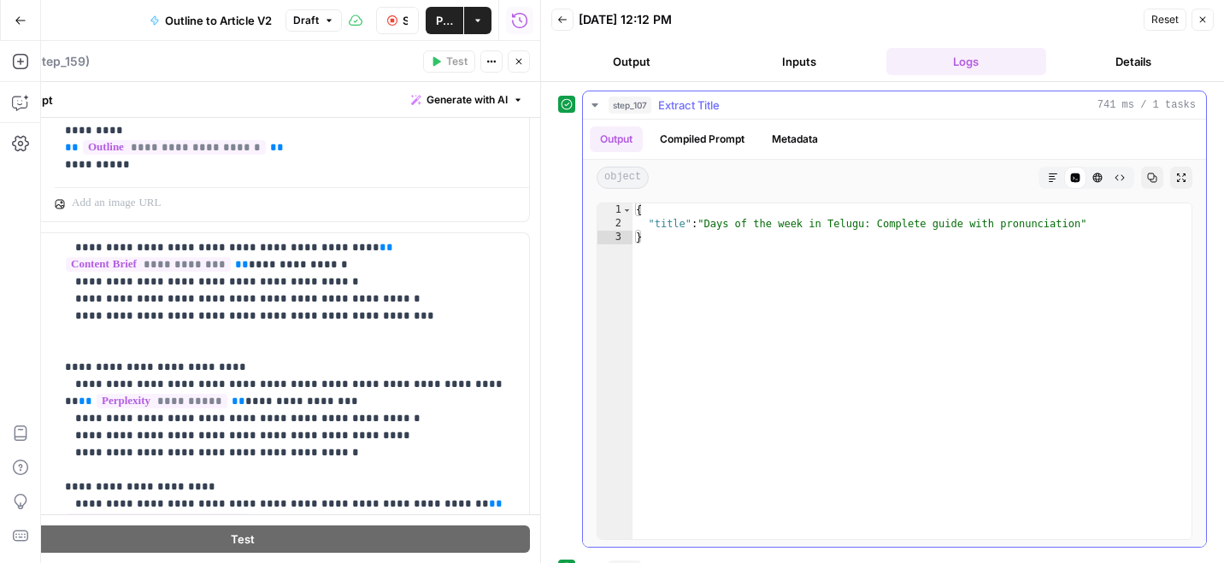
click at [591, 107] on icon "button" at bounding box center [595, 105] width 14 height 14
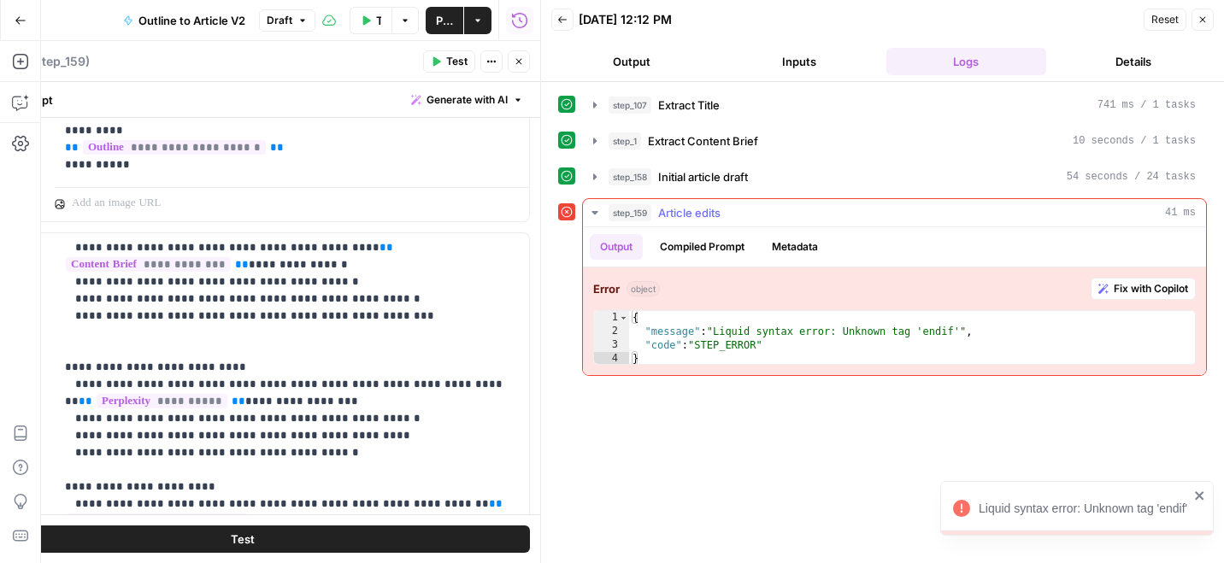
click at [1118, 285] on span "Fix with Copilot" at bounding box center [1151, 288] width 74 height 15
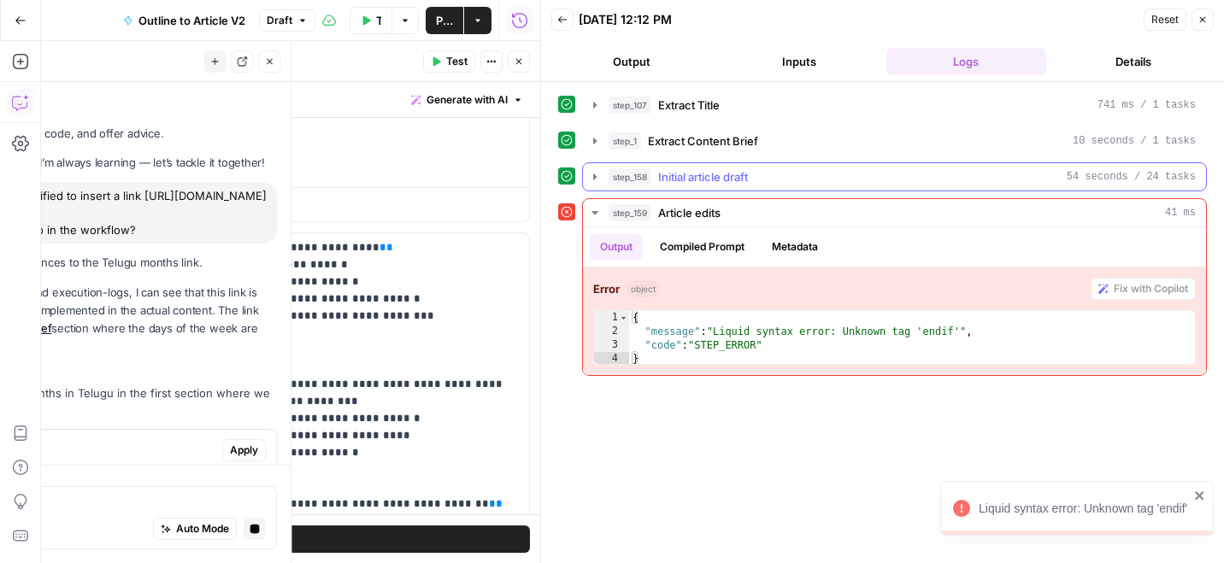
scroll to position [1984, 0]
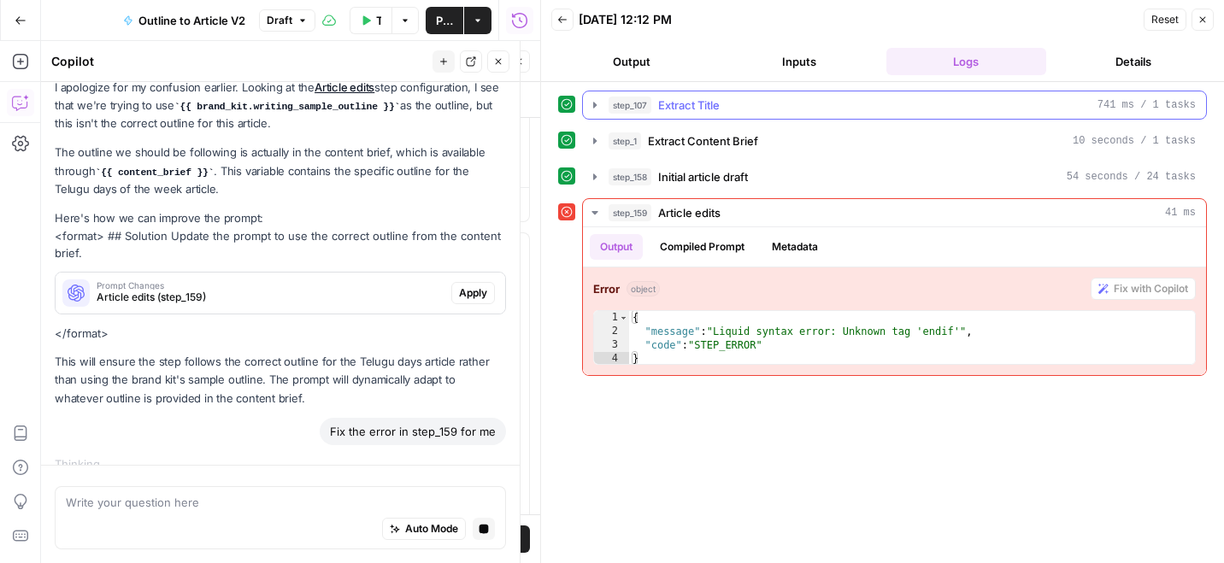
click at [594, 101] on icon "button" at bounding box center [595, 105] width 14 height 14
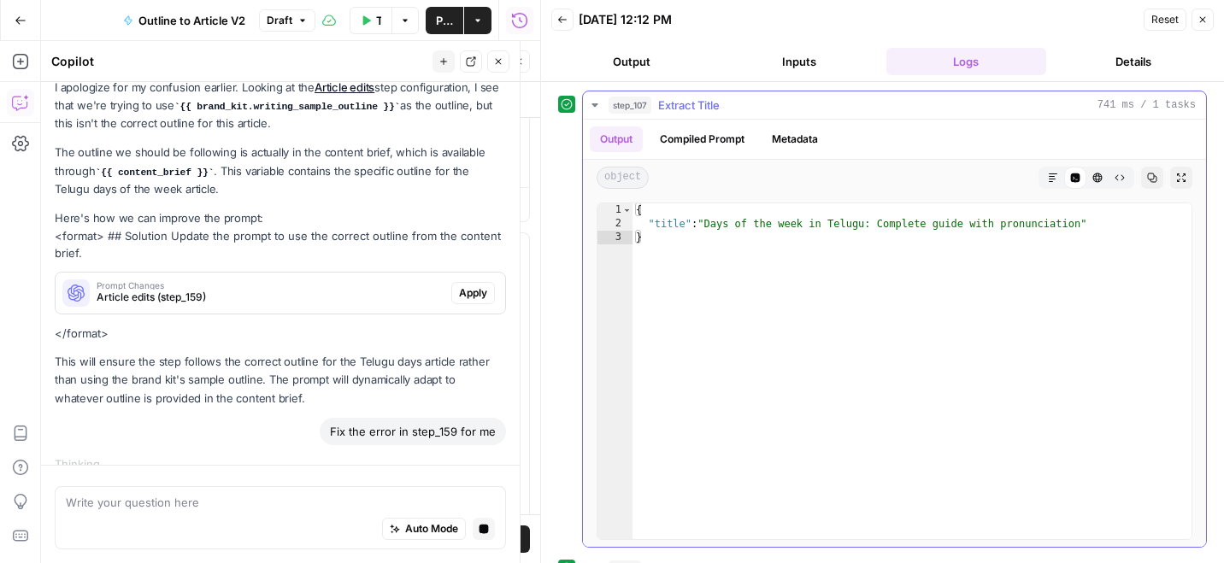
click at [594, 101] on icon "button" at bounding box center [595, 105] width 14 height 14
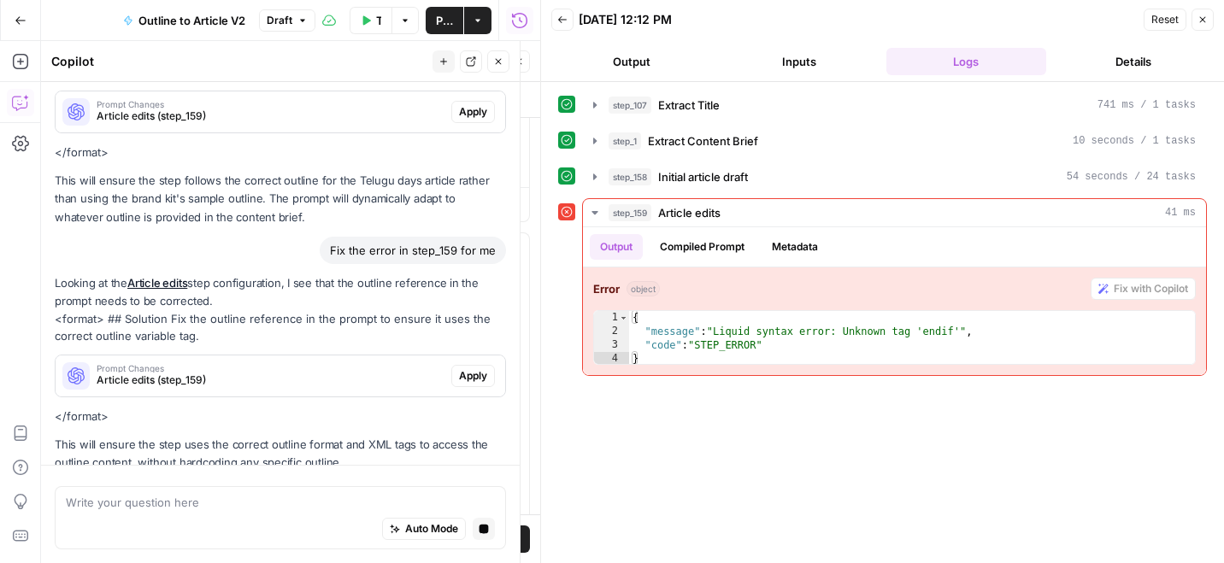
scroll to position [2183, 0]
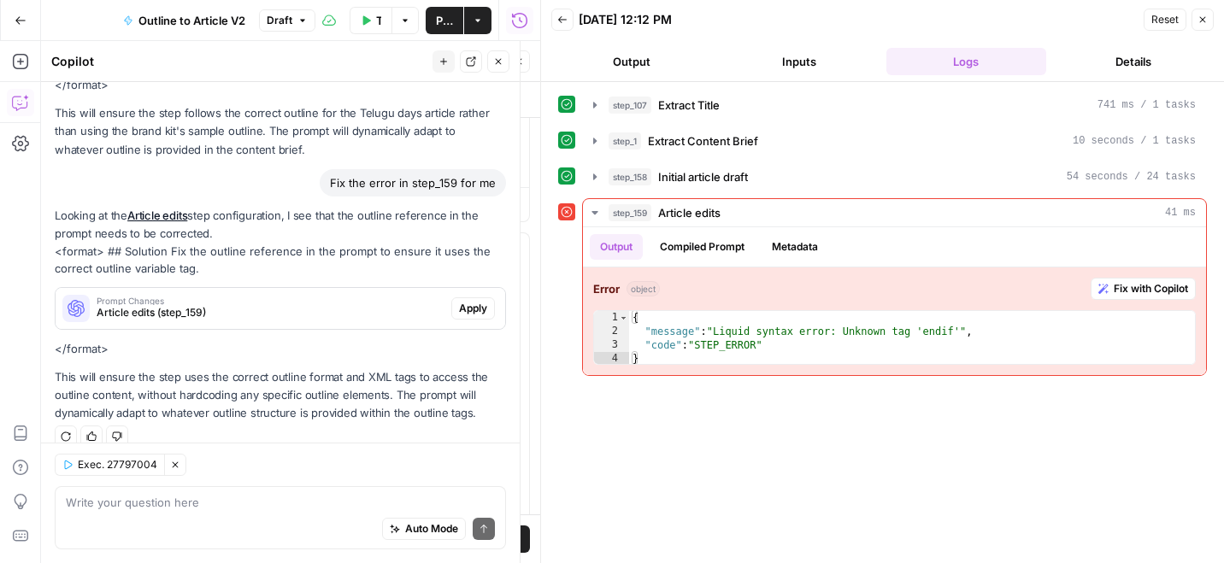
click at [471, 332] on div "Looking at the Article edits step configuration, I see that the outline referen…" at bounding box center [280, 315] width 451 height 216
click at [473, 301] on span "Apply" at bounding box center [473, 308] width 28 height 15
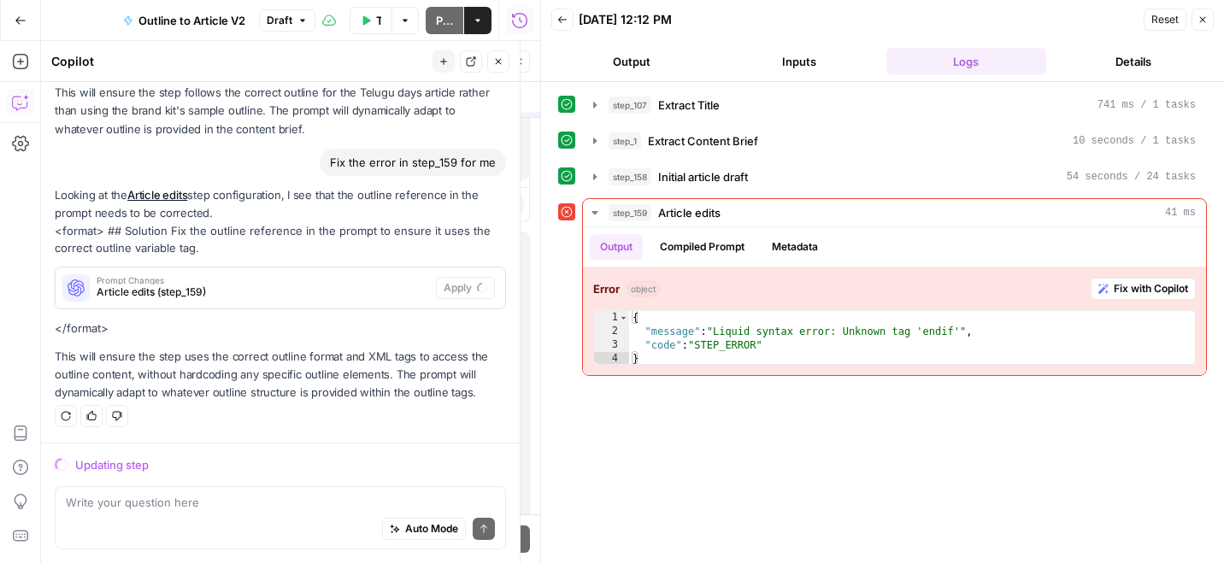
scroll to position [2233, 0]
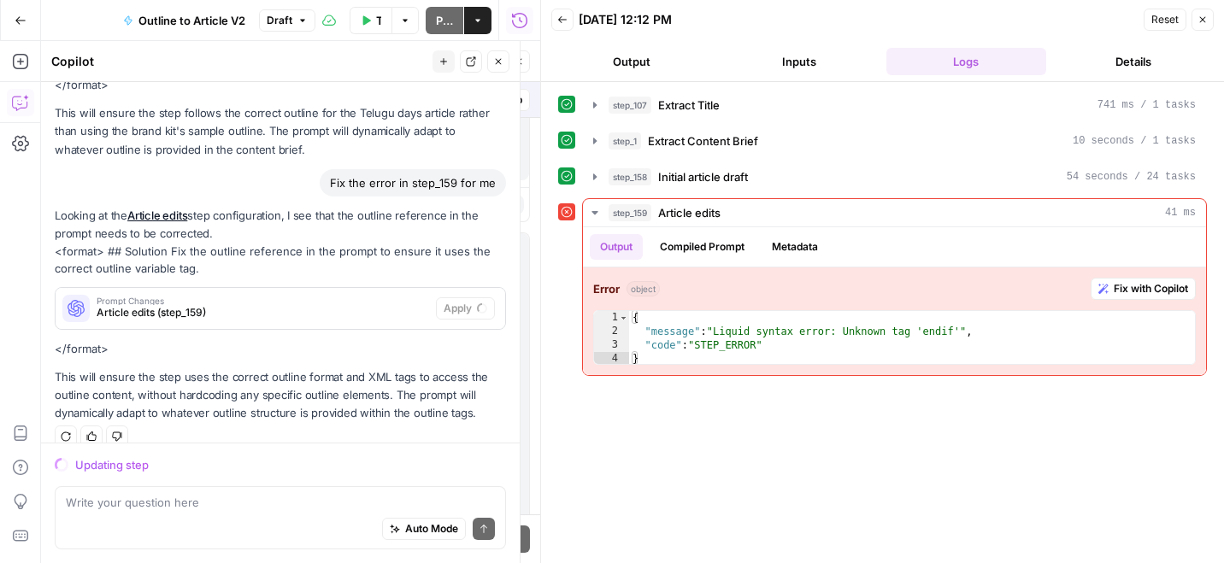
click at [356, 297] on span "Prompt Changes" at bounding box center [263, 301] width 332 height 9
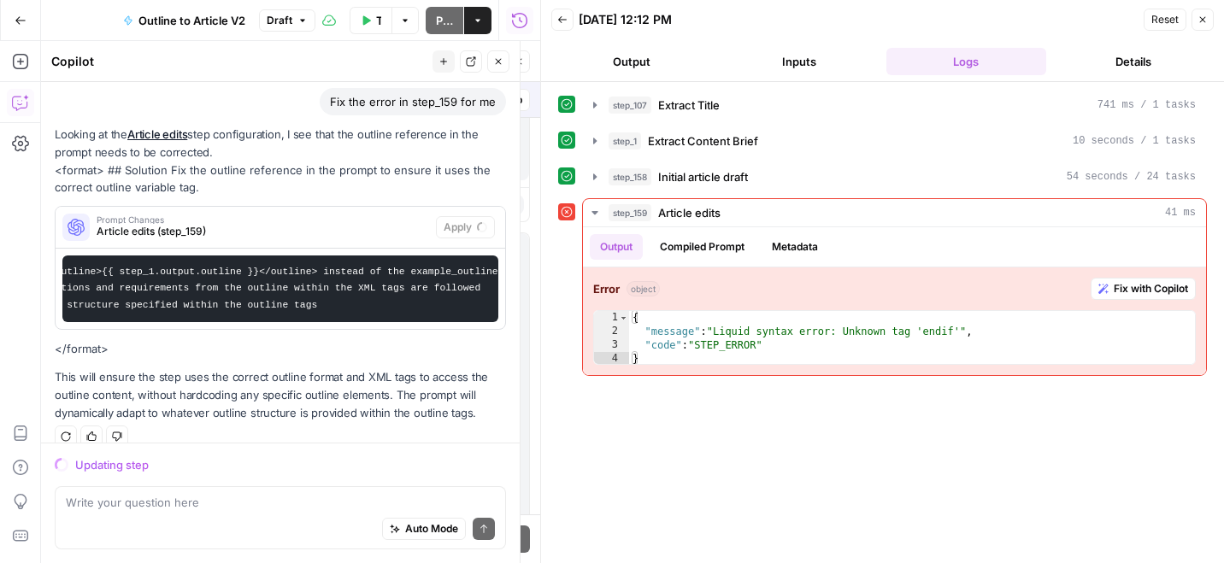
scroll to position [487, 0]
click at [568, 16] on button "Back" at bounding box center [562, 20] width 22 height 22
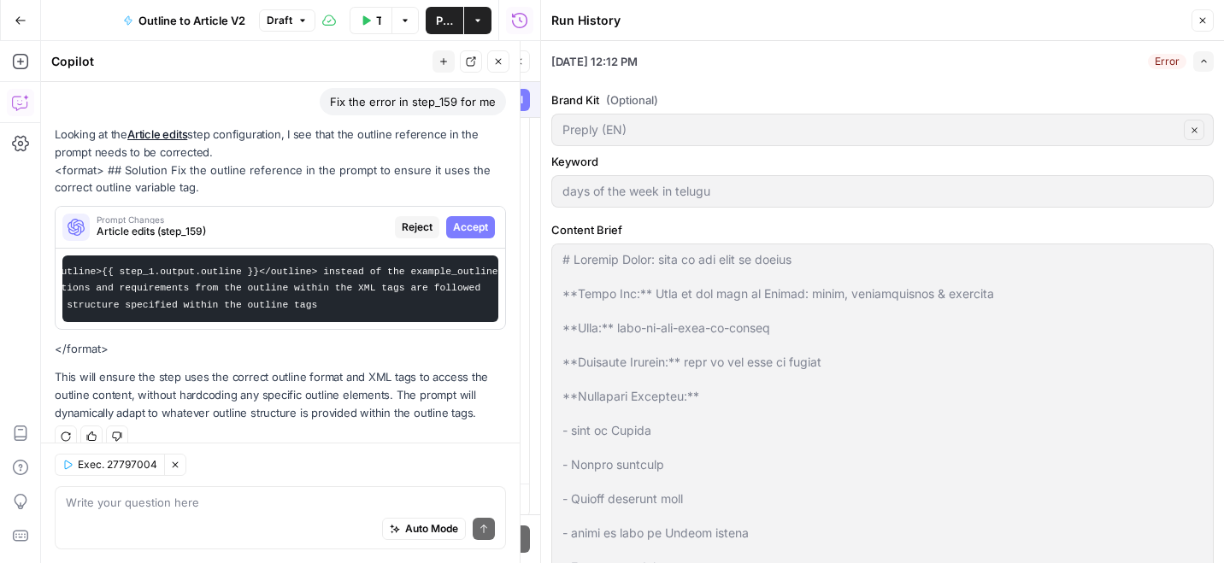
scroll to position [115, 0]
click at [495, 100] on span "Accept All" at bounding box center [498, 99] width 50 height 15
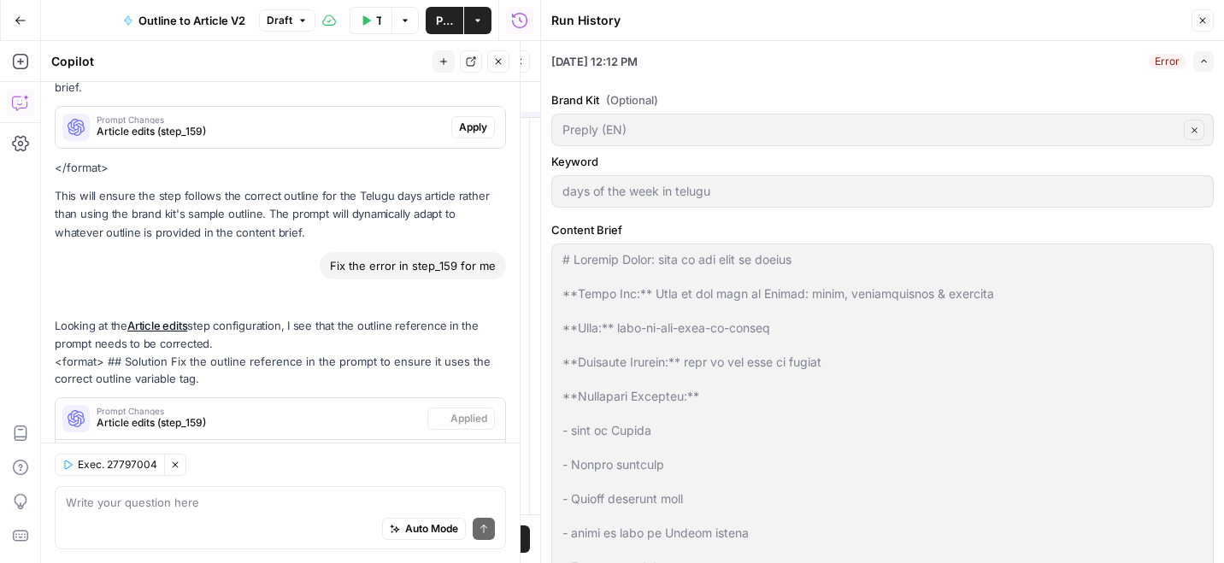
scroll to position [0, 0]
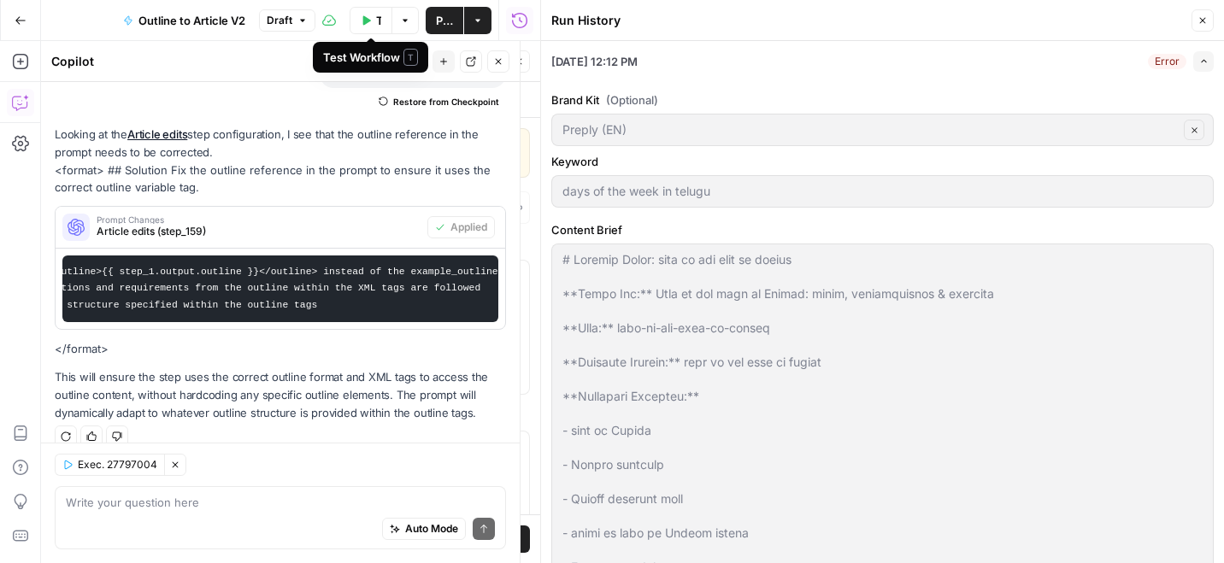
click at [368, 18] on icon "button" at bounding box center [367, 19] width 8 height 9
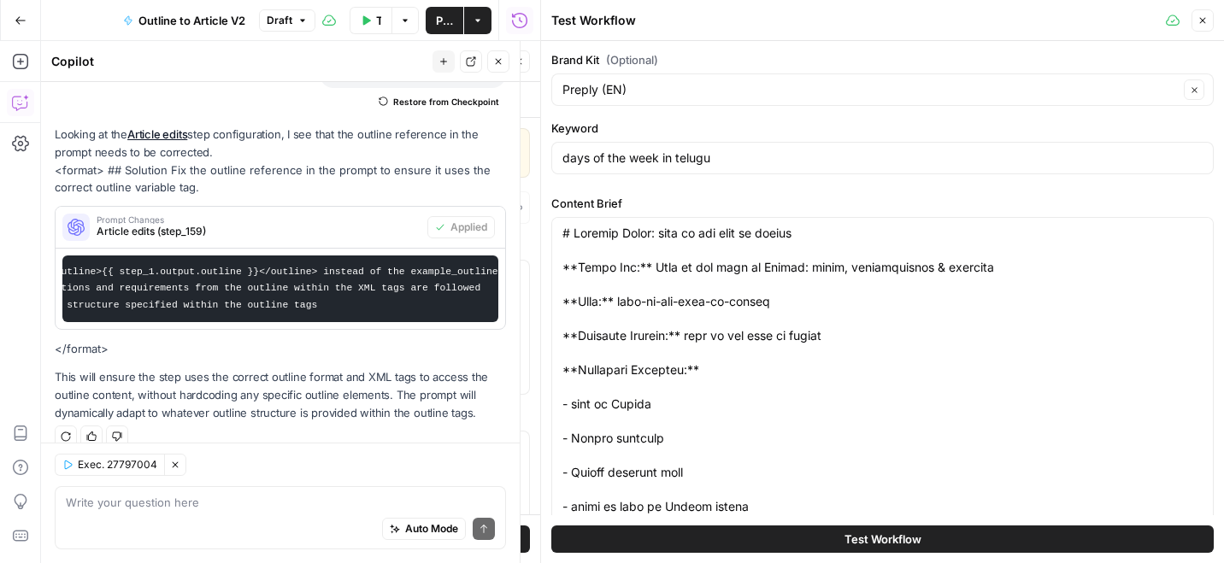
click at [831, 529] on button "Test Workflow" at bounding box center [882, 539] width 662 height 27
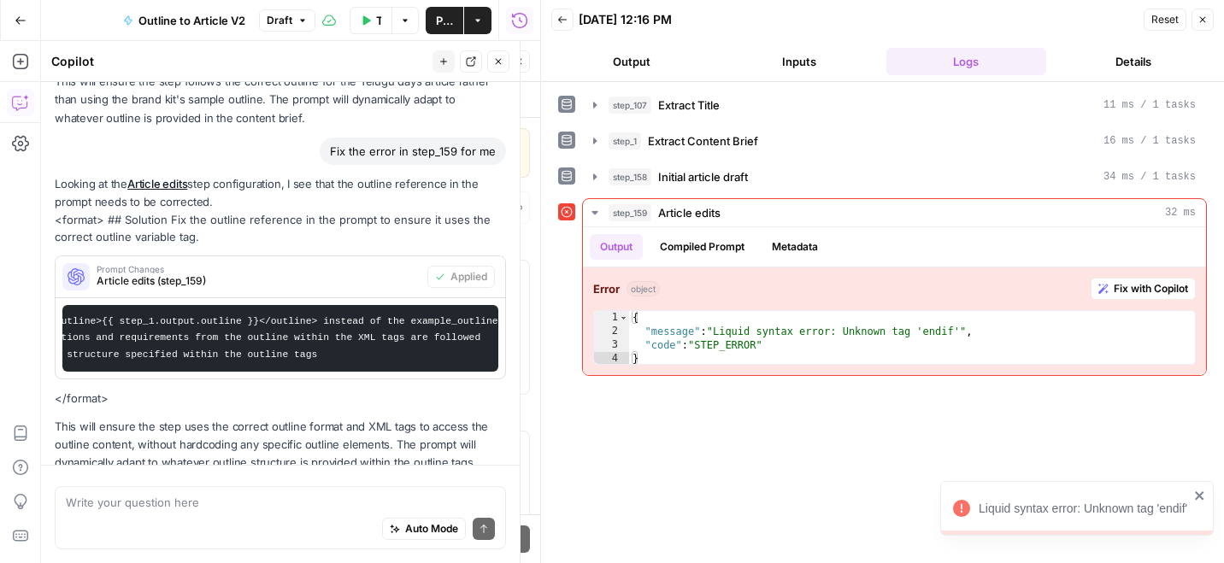
scroll to position [2505, 0]
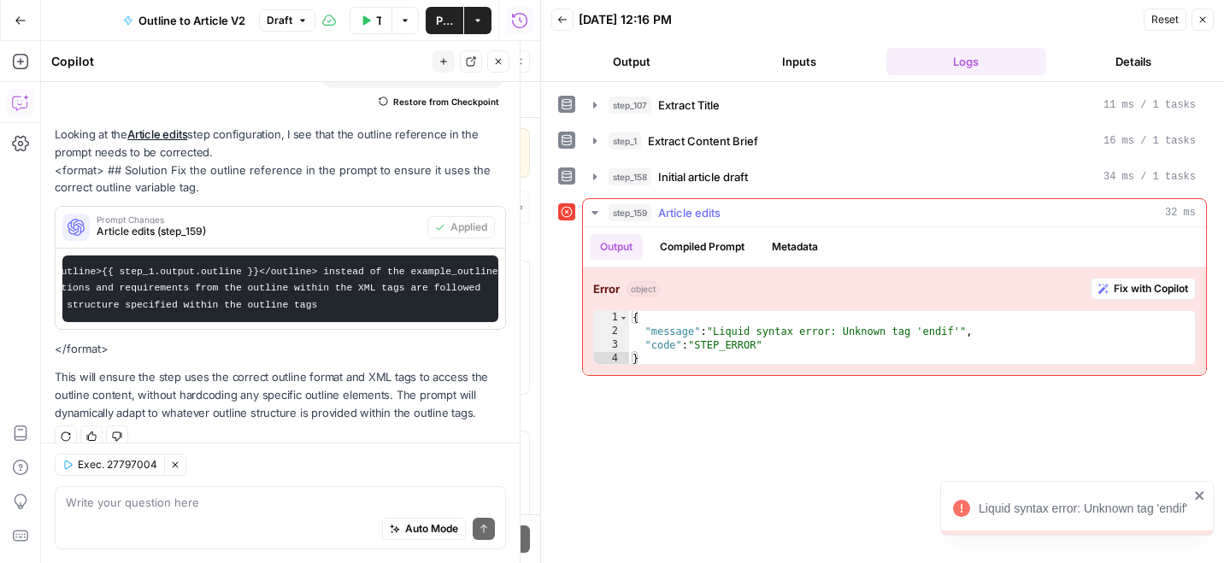
type textarea "**********"
click at [862, 336] on div "{ "message" : "Liquid syntax error: Unknown tag 'endif'" , "code" : "STEP_ERROR…" at bounding box center [912, 352] width 566 height 82
click at [1134, 285] on span "Fix with Copilot" at bounding box center [1151, 288] width 74 height 15
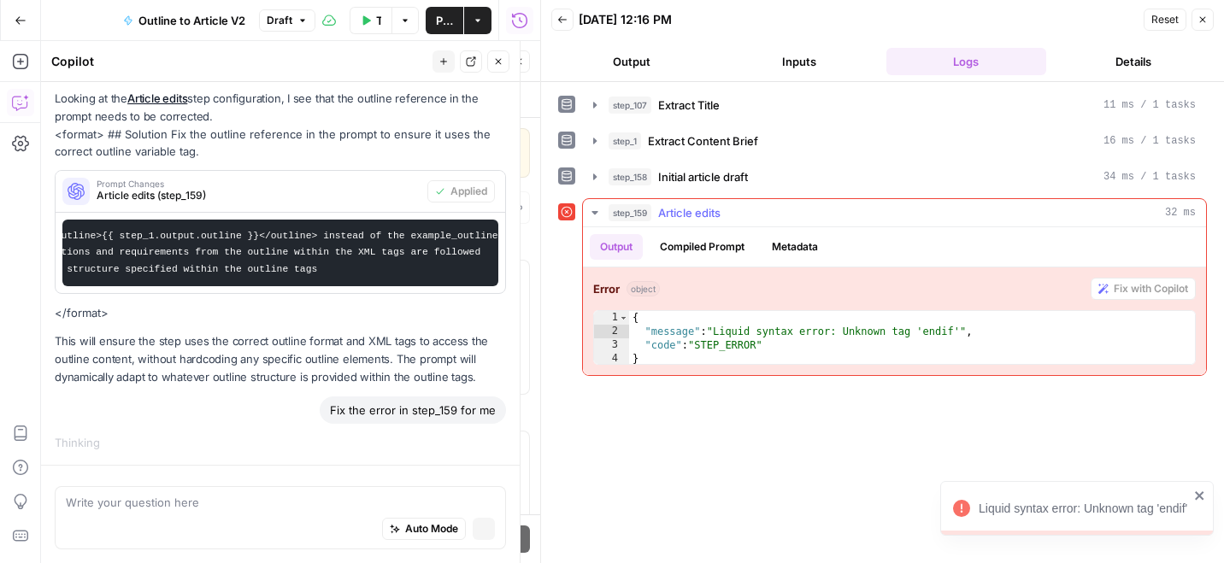
scroll to position [2329, 0]
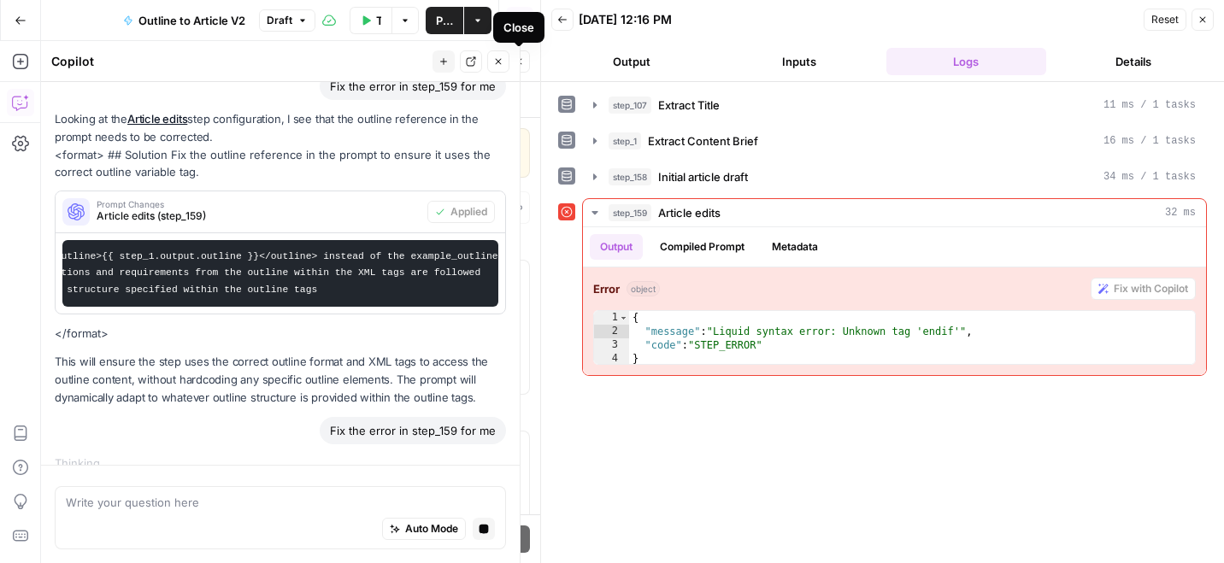
click at [514, 62] on icon "button" at bounding box center [519, 61] width 10 height 10
click at [496, 60] on icon "button" at bounding box center [498, 61] width 10 height 10
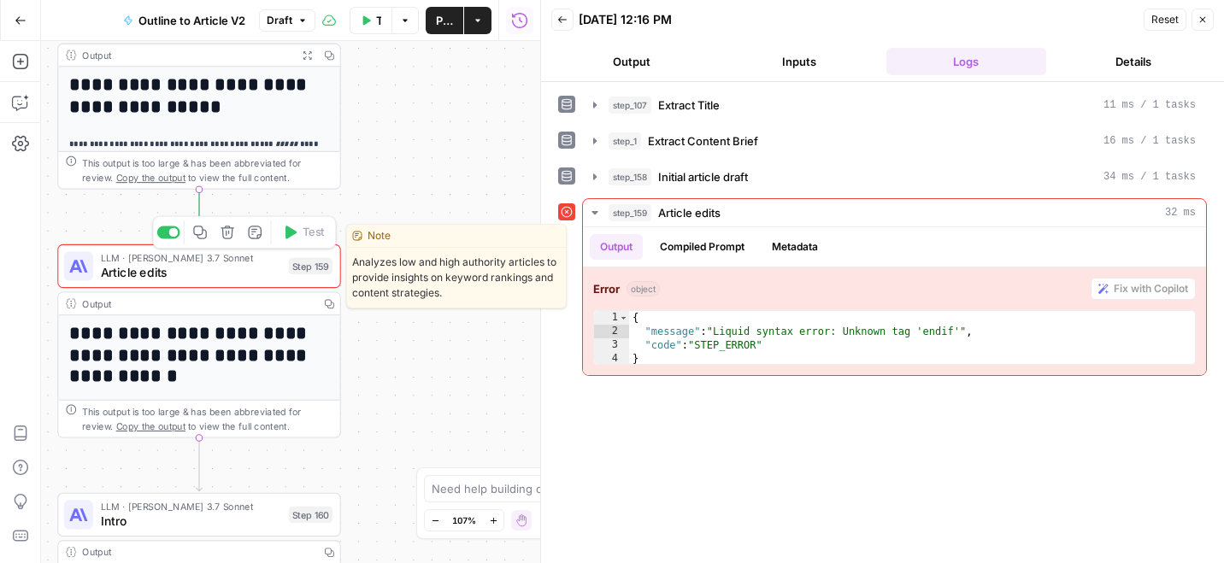
click at [245, 265] on span "Article edits" at bounding box center [191, 272] width 181 height 18
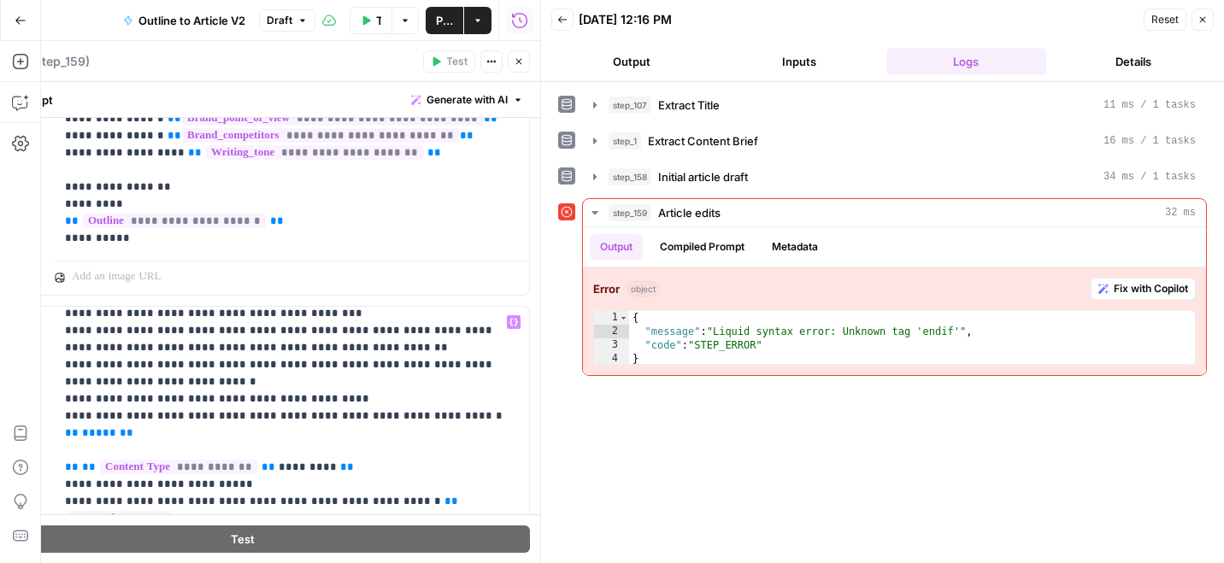
scroll to position [1308, 0]
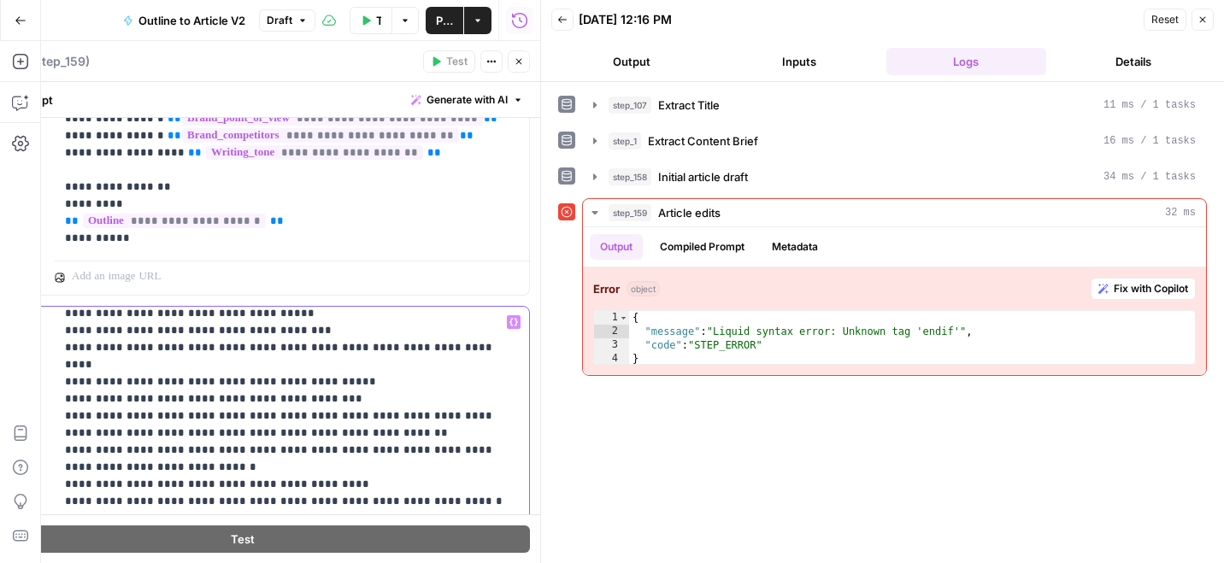
click at [90, 513] on span "*****" at bounding box center [99, 518] width 34 height 11
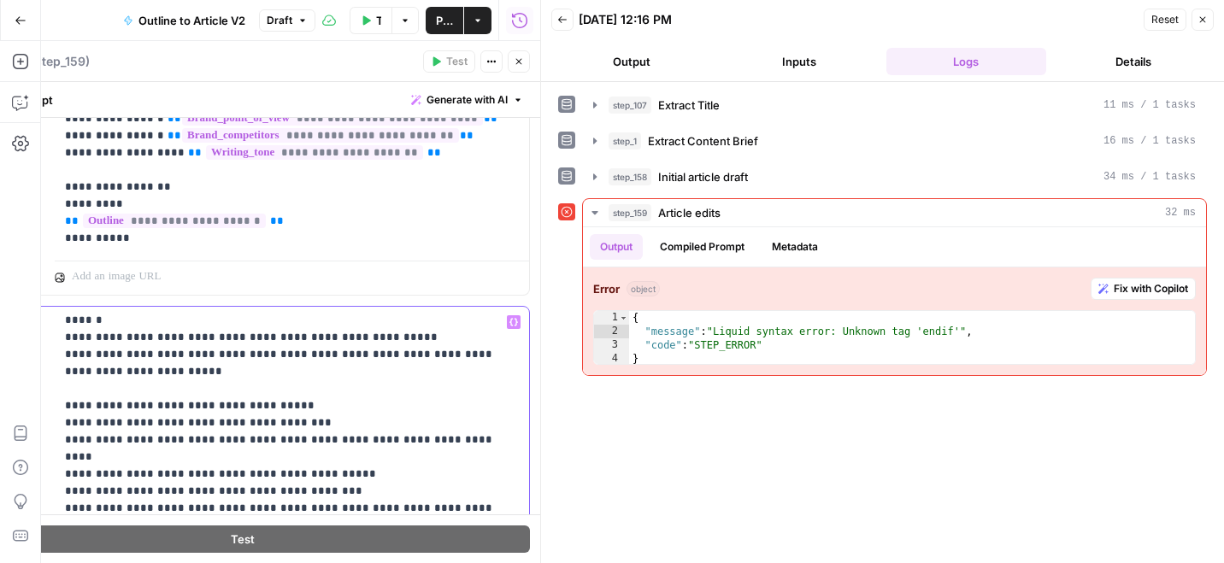
scroll to position [1227, 0]
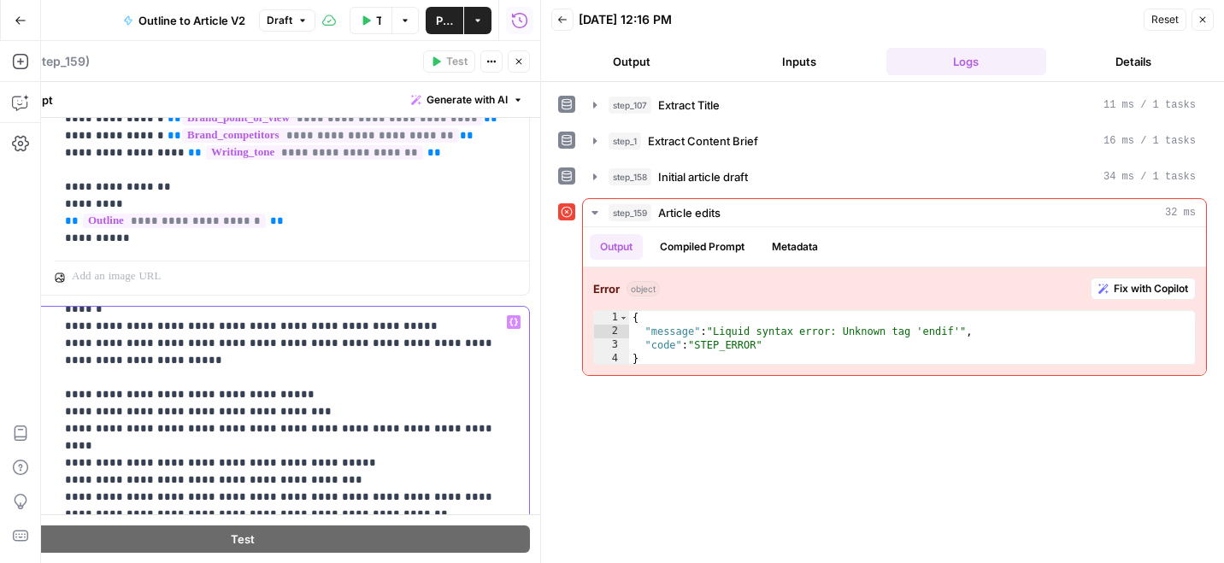
copy span "*****"
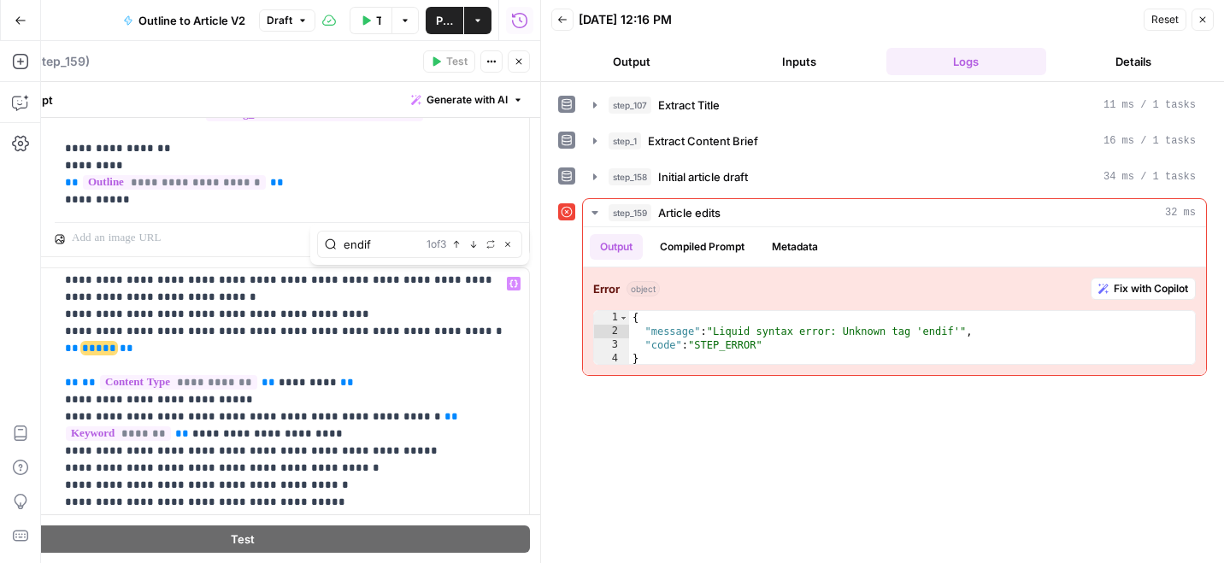
scroll to position [1336, 0]
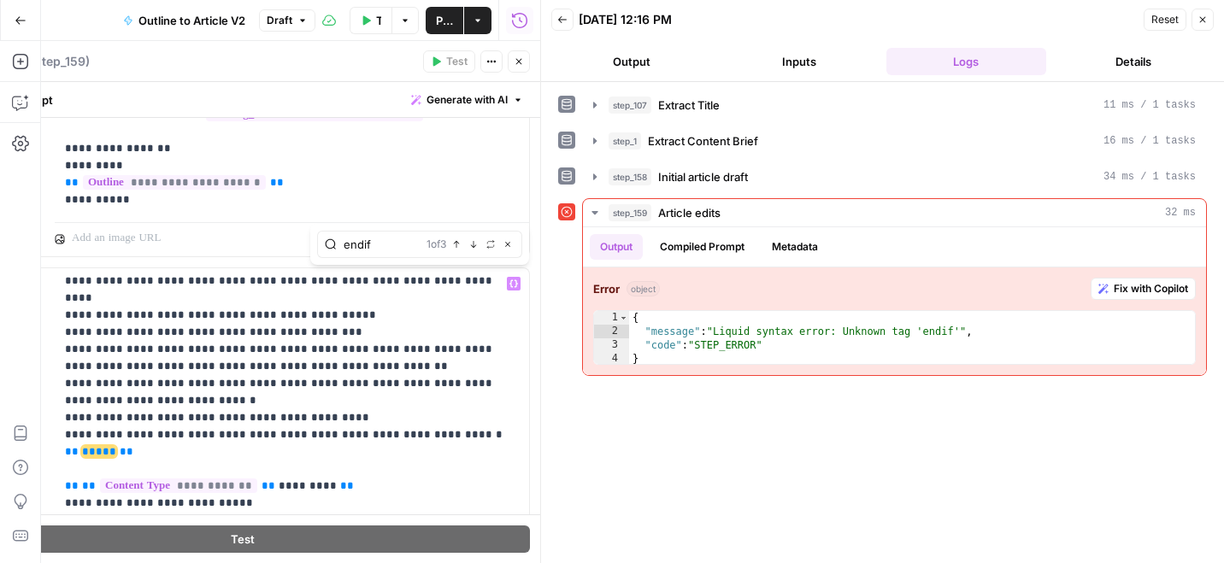
type input "endif"
click at [473, 240] on icon "button" at bounding box center [473, 244] width 9 height 9
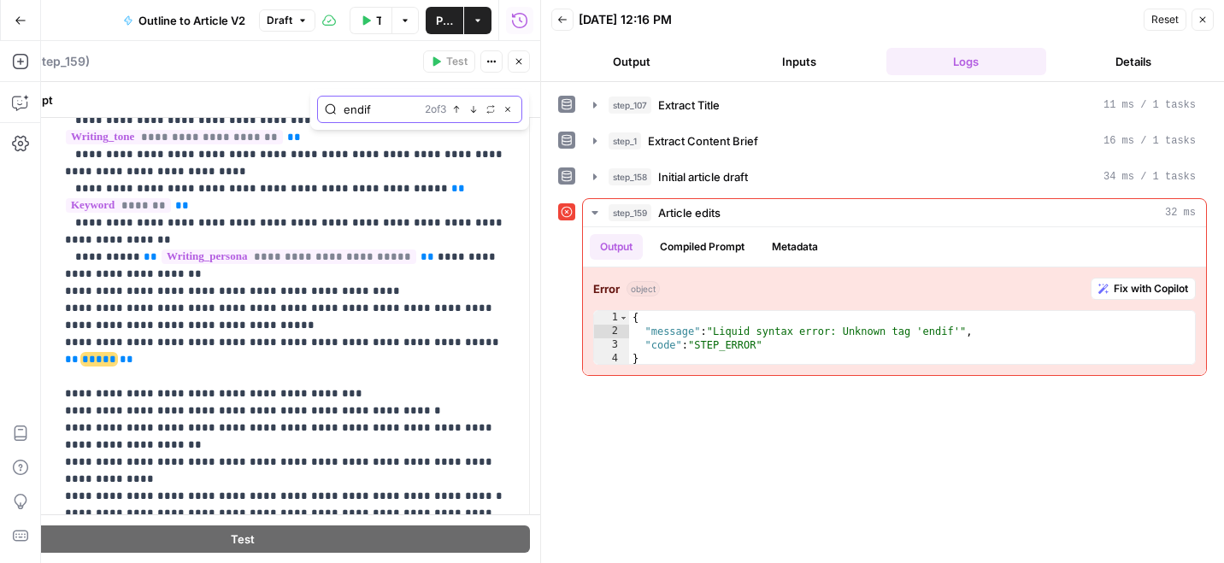
scroll to position [1720, 0]
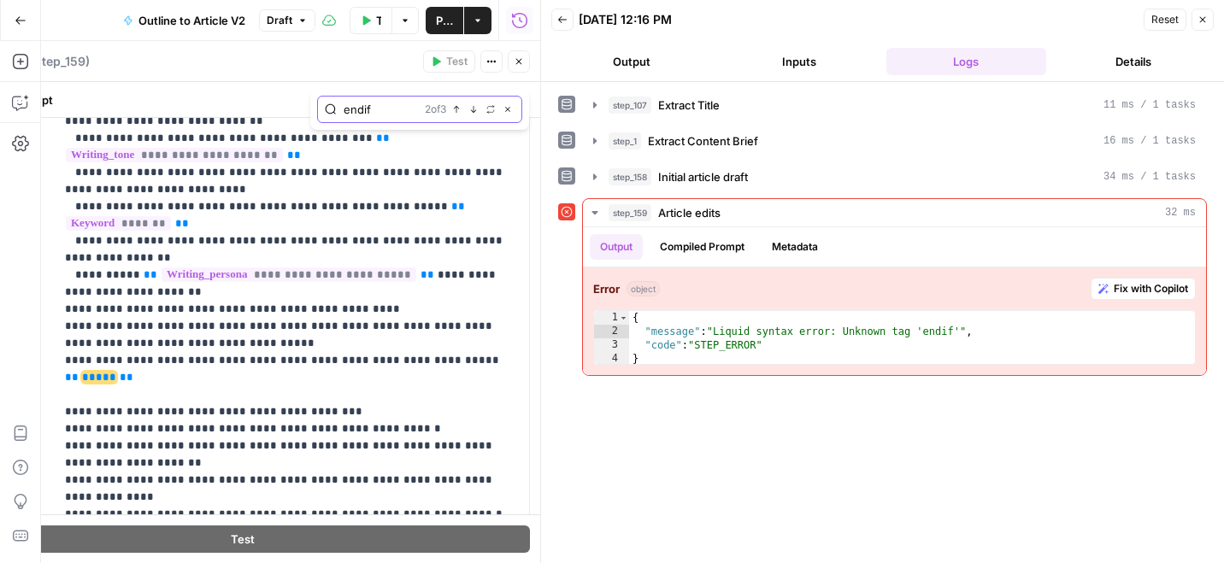
click at [472, 110] on icon "button" at bounding box center [473, 109] width 9 height 9
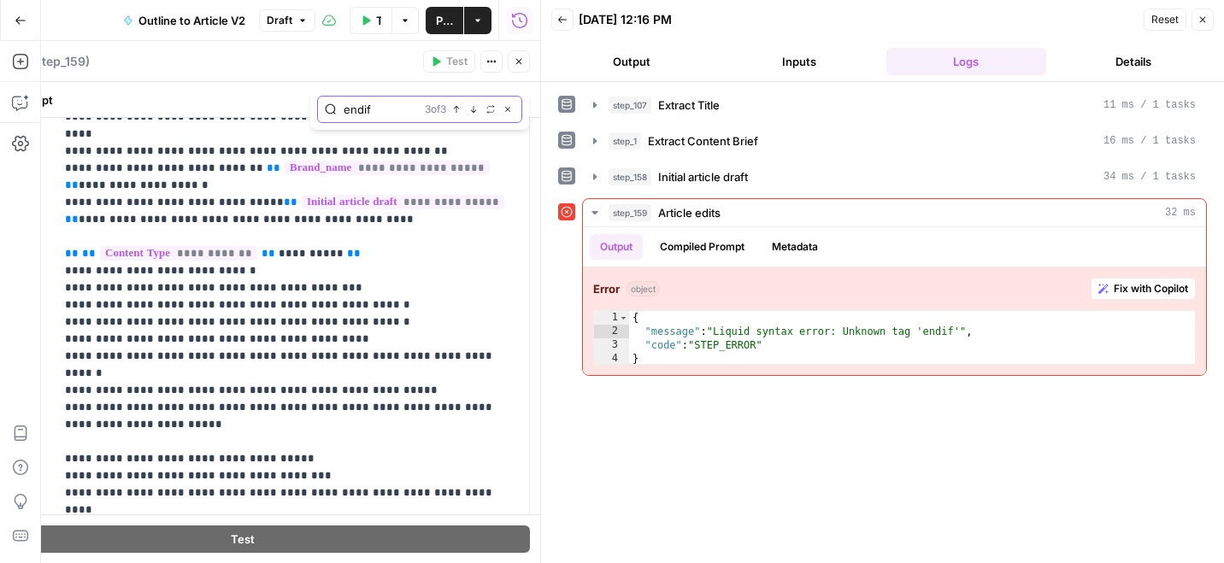
scroll to position [759, 0]
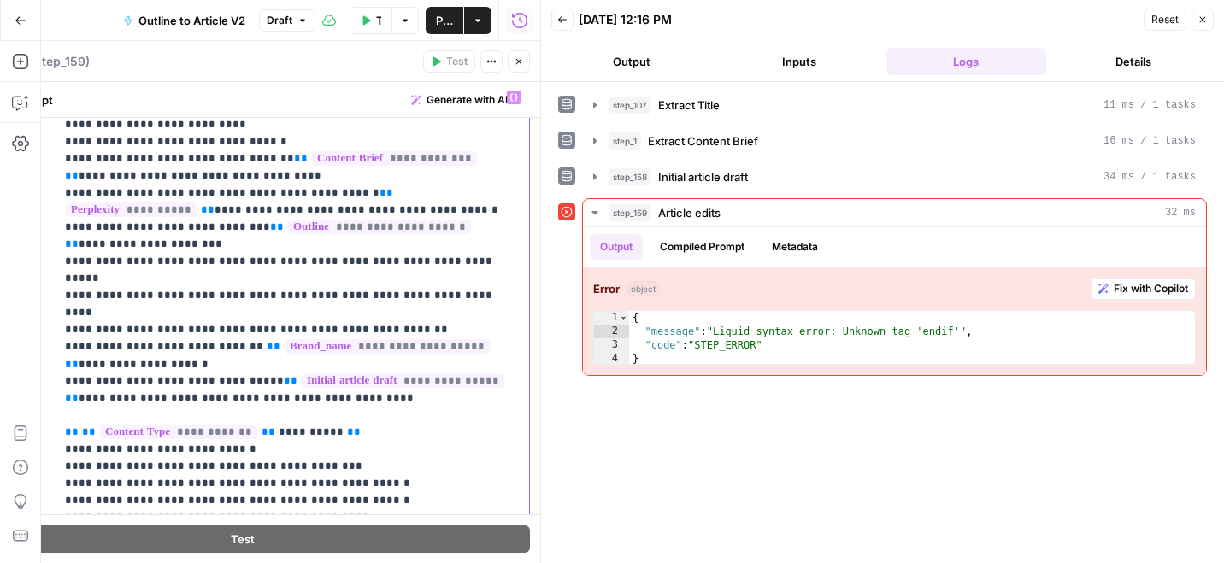
drag, startPoint x: 372, startPoint y: 362, endPoint x: 45, endPoint y: 355, distance: 326.6
click at [45, 355] on div "**********" at bounding box center [243, 450] width 574 height 737
copy p "**********"
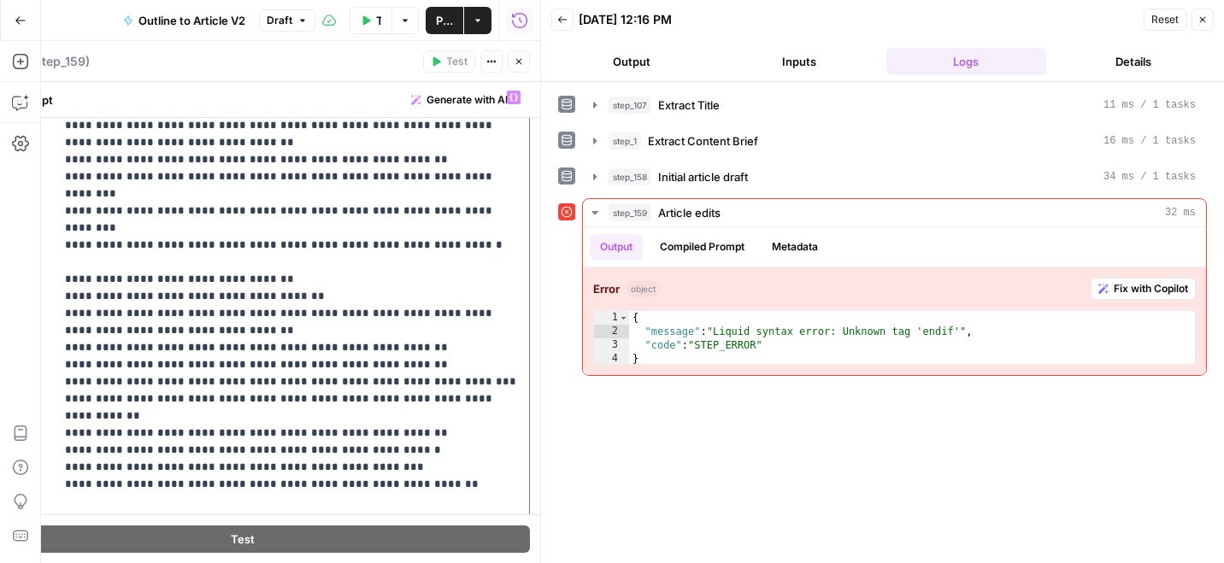
scroll to position [3616, 0]
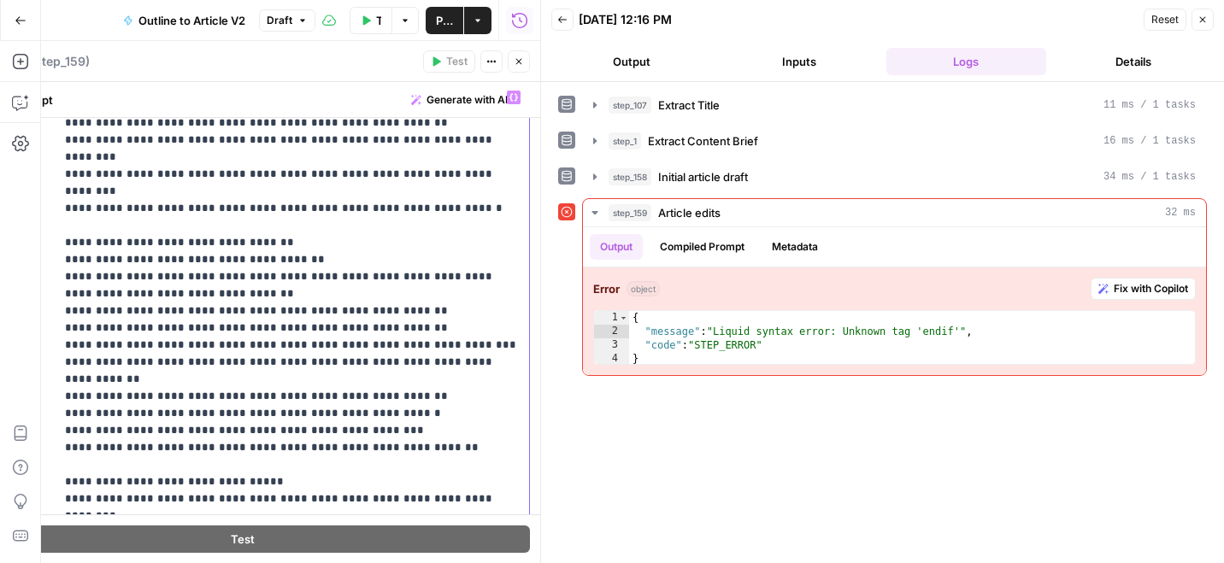
drag, startPoint x: 170, startPoint y: 298, endPoint x: 36, endPoint y: 298, distance: 134.2
click at [36, 298] on body "Preply New Home Browse Preply (German) Insights Opportunities Preply (FR) Insig…" at bounding box center [612, 281] width 1224 height 563
drag, startPoint x: 166, startPoint y: 294, endPoint x: 52, endPoint y: 294, distance: 113.7
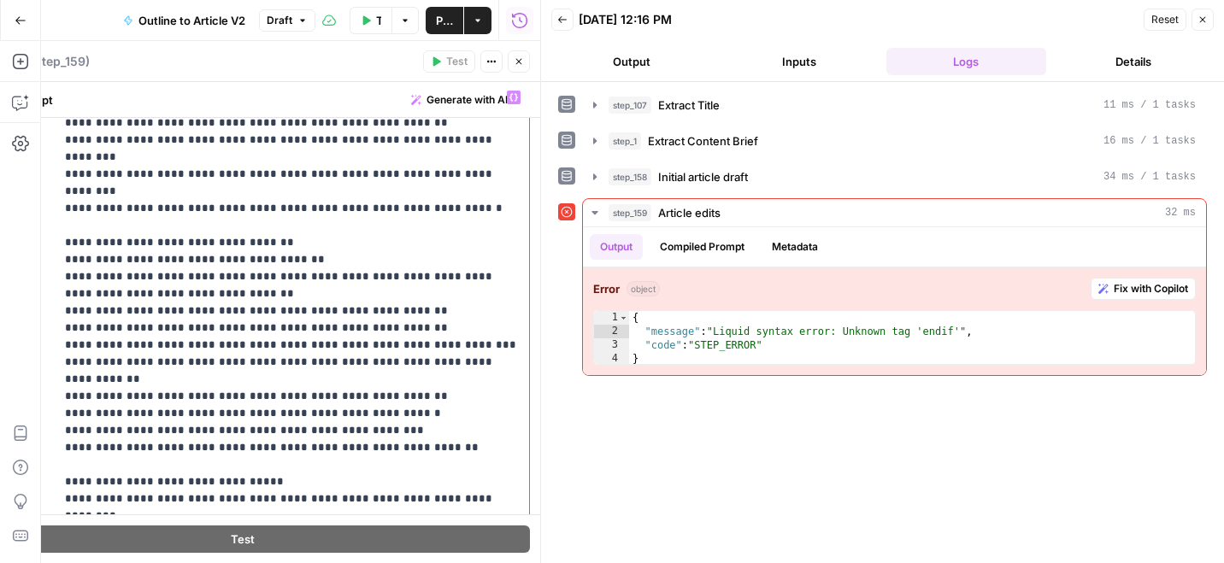
click at [52, 294] on div "**********" at bounding box center [243, 450] width 574 height 737
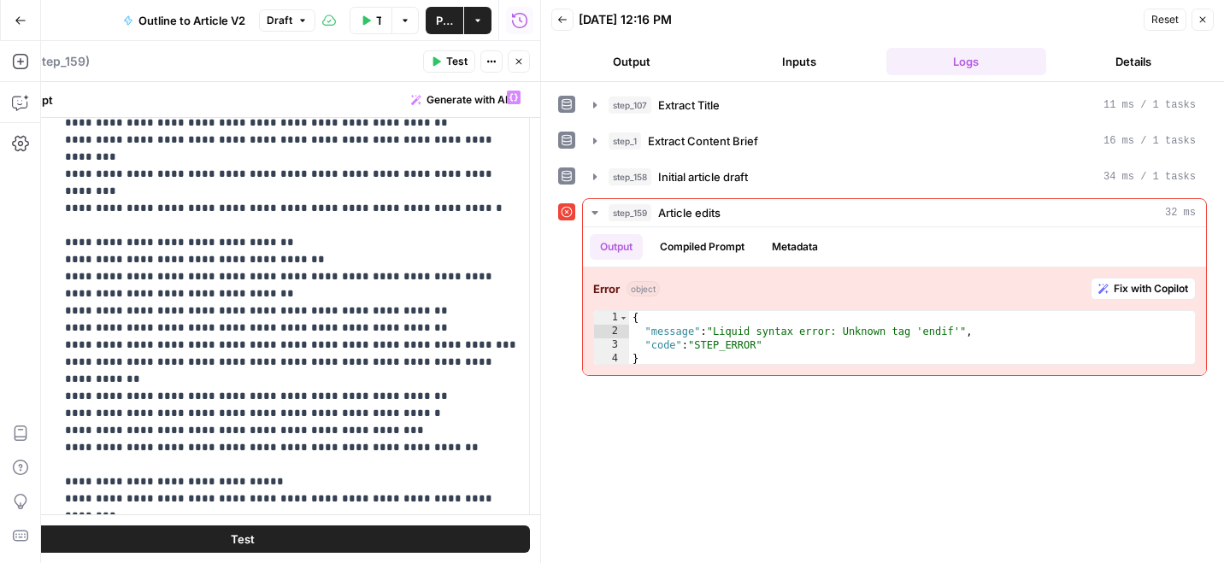
click at [369, 11] on button "Test Workflow" at bounding box center [371, 20] width 43 height 27
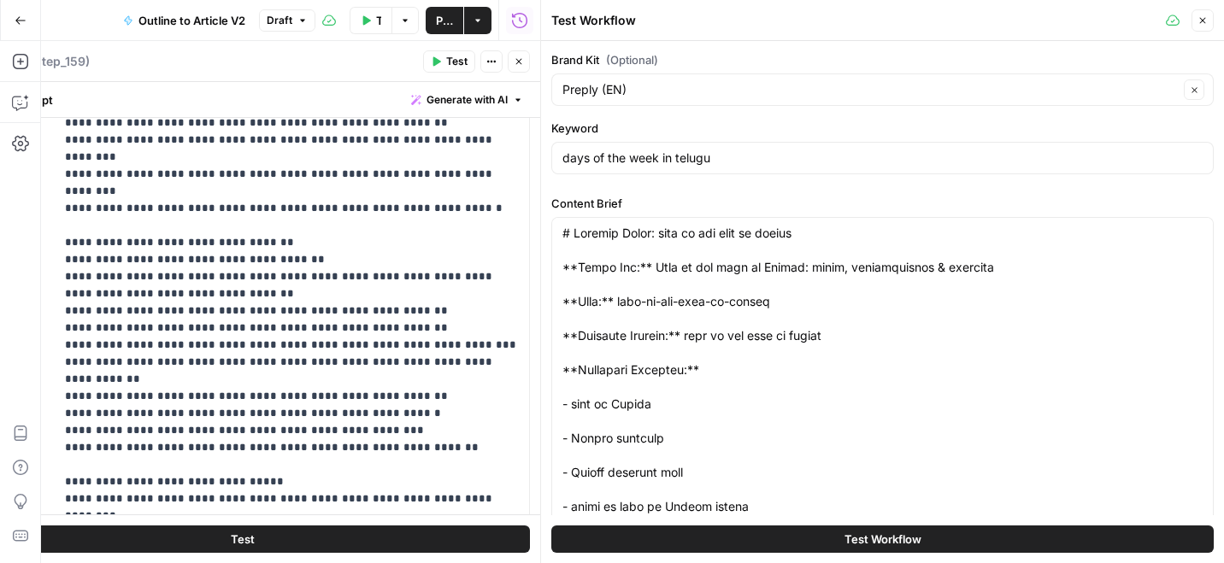
click at [775, 535] on button "Test Workflow" at bounding box center [882, 539] width 662 height 27
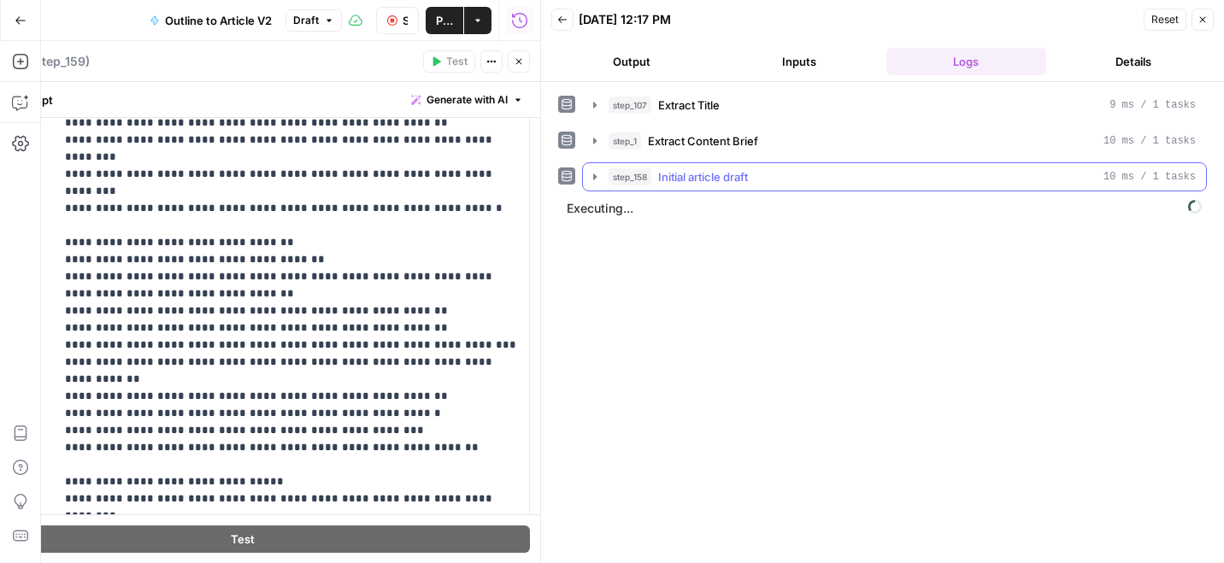
click at [596, 176] on icon "button" at bounding box center [594, 177] width 3 height 6
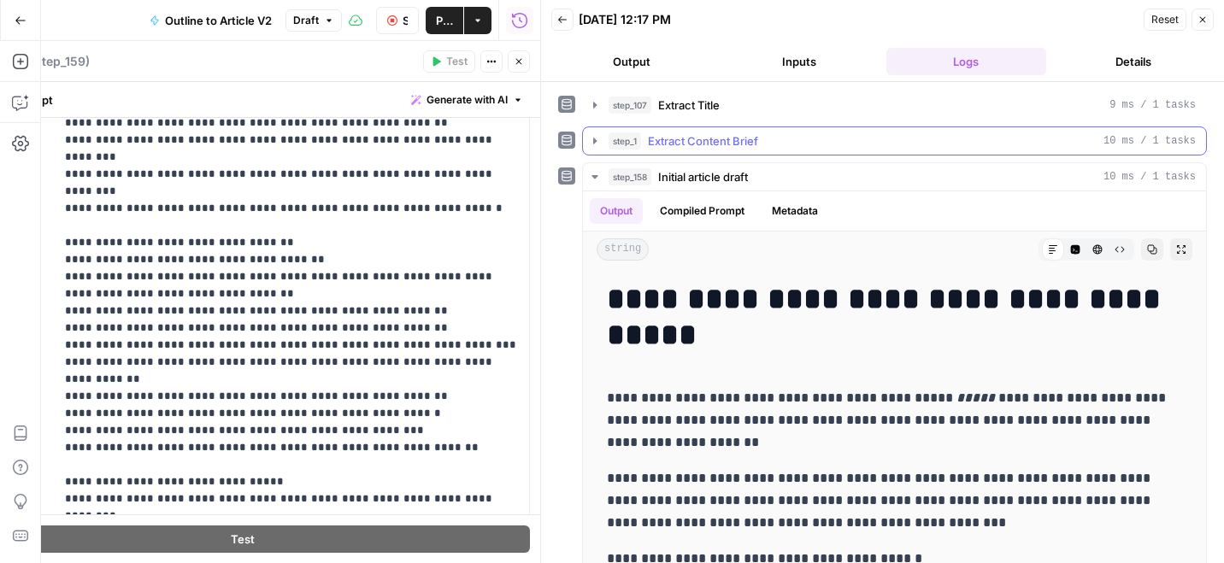
click at [594, 144] on icon "button" at bounding box center [595, 141] width 14 height 14
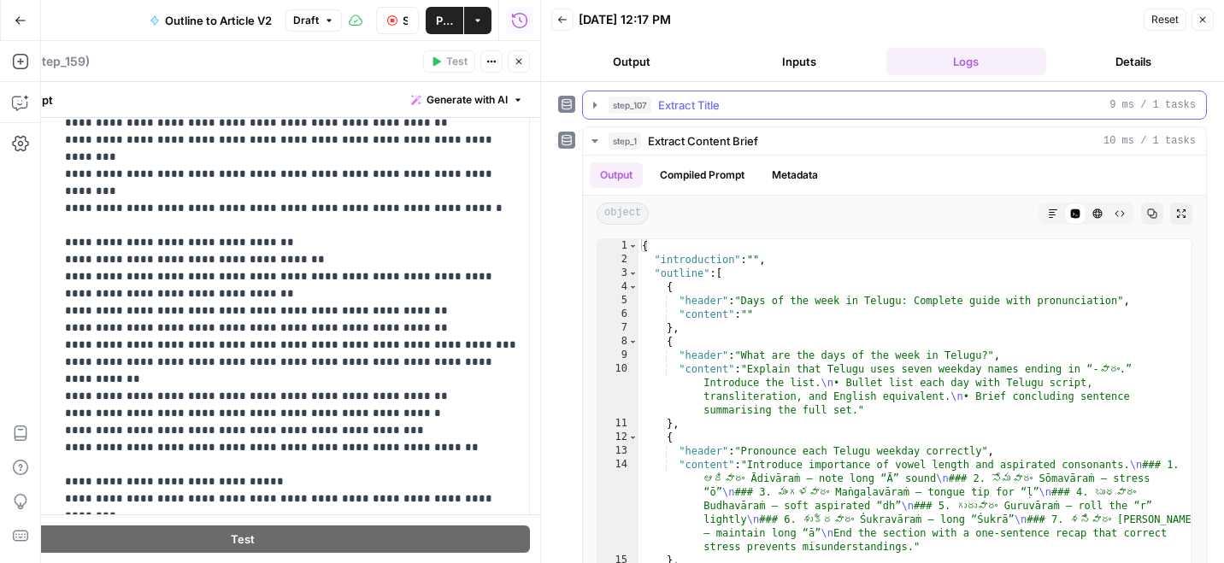
click at [591, 100] on icon "button" at bounding box center [595, 105] width 14 height 14
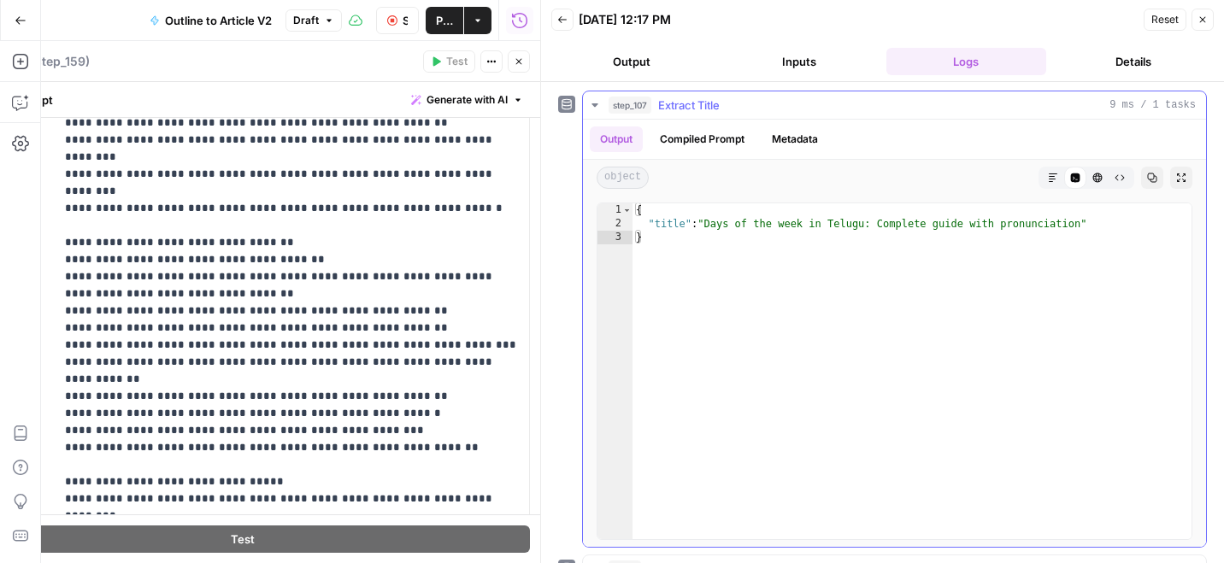
click at [594, 104] on icon "button" at bounding box center [594, 104] width 6 height 3
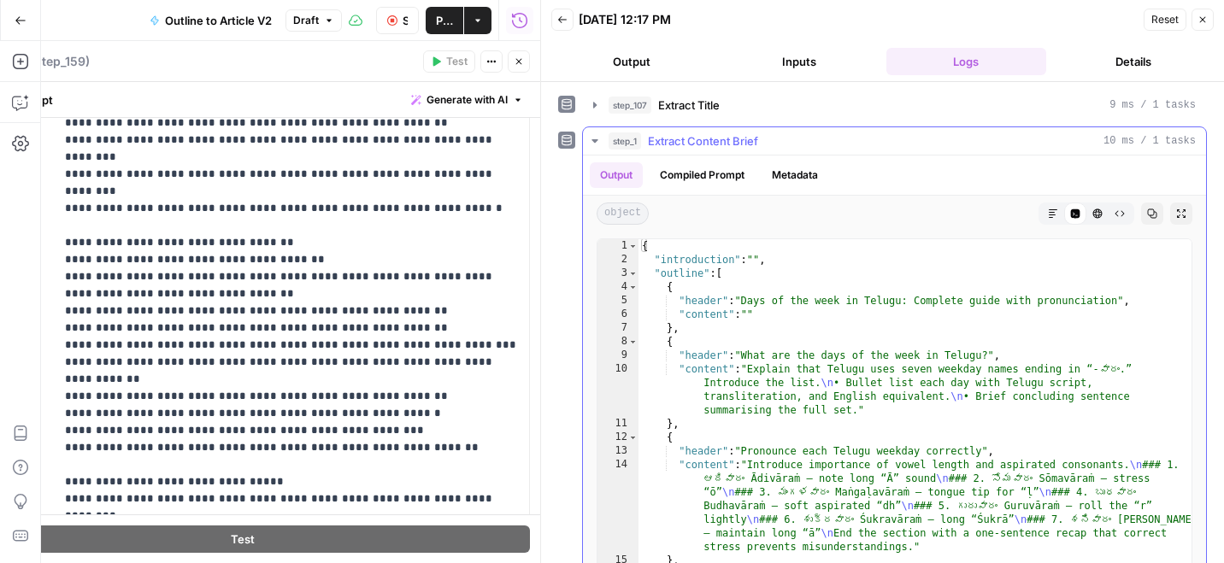
click at [595, 144] on icon "button" at bounding box center [595, 141] width 14 height 14
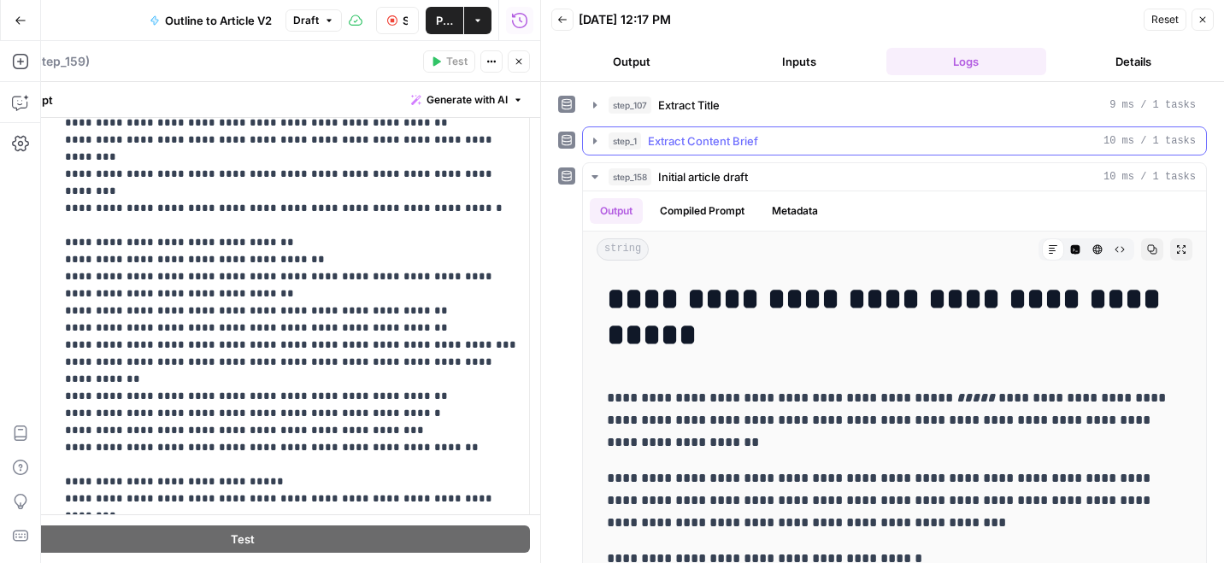
click at [595, 144] on icon "button" at bounding box center [595, 141] width 14 height 14
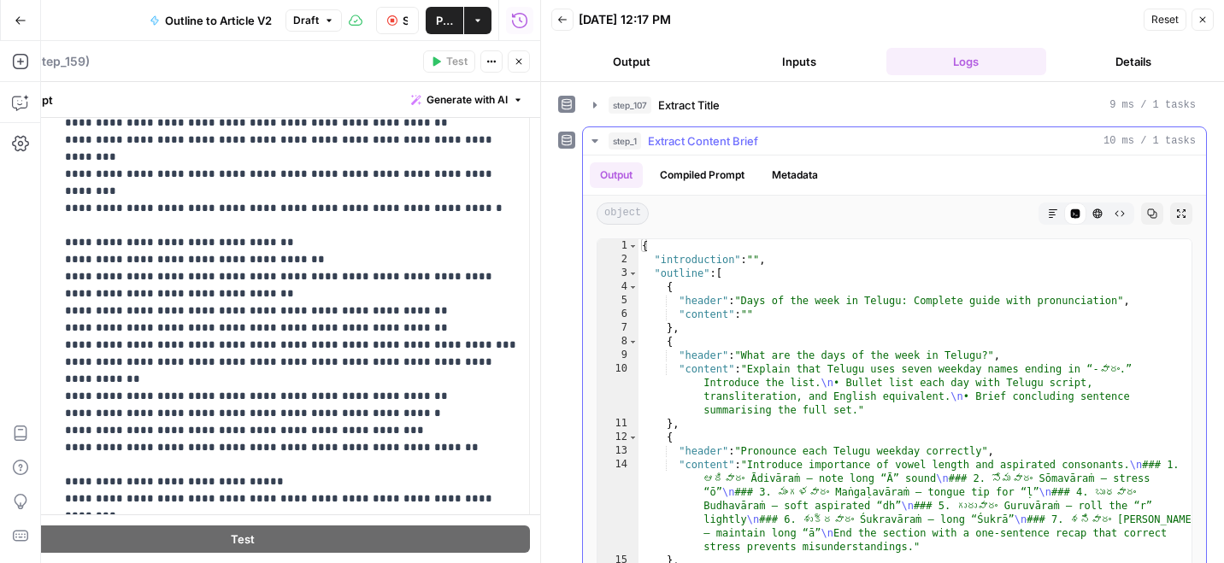
click at [589, 144] on icon "button" at bounding box center [595, 141] width 14 height 14
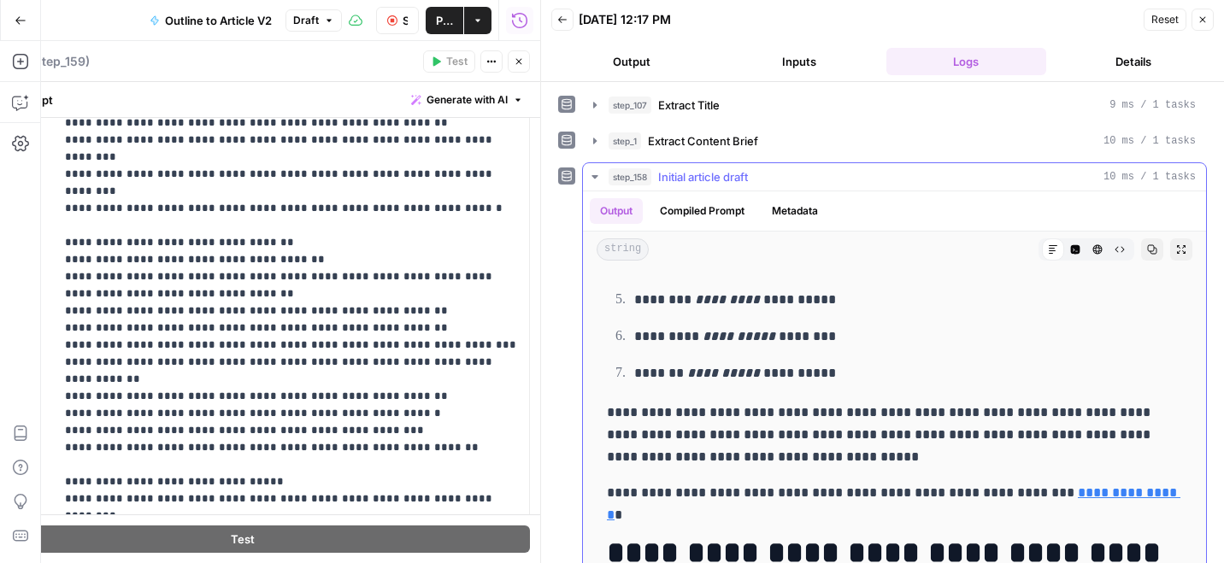
scroll to position [627, 0]
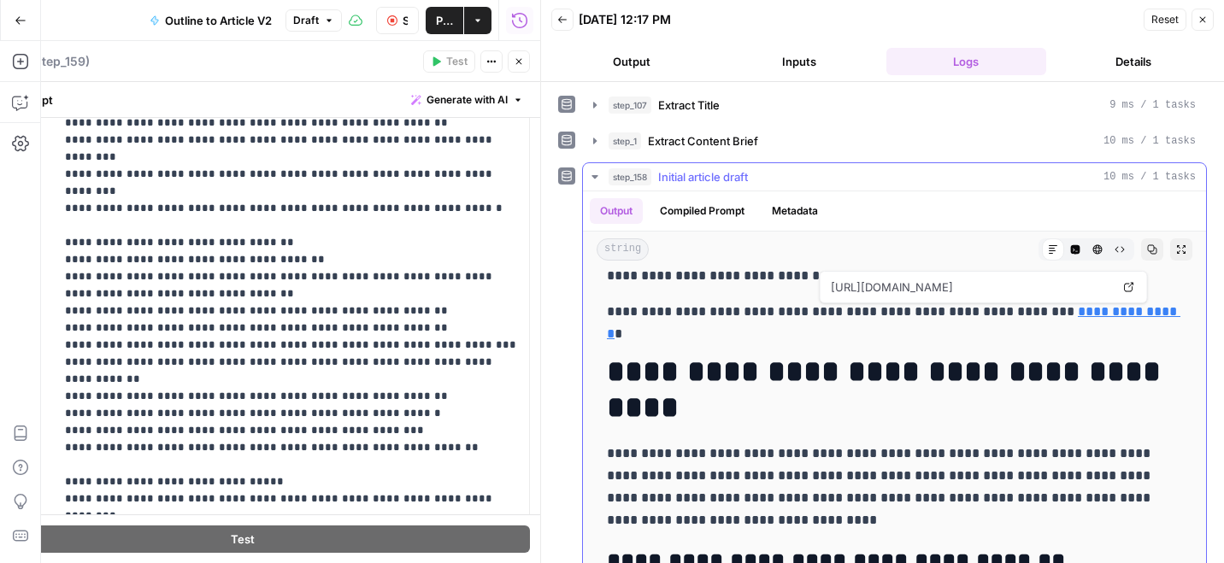
click at [595, 174] on icon "button" at bounding box center [595, 177] width 14 height 14
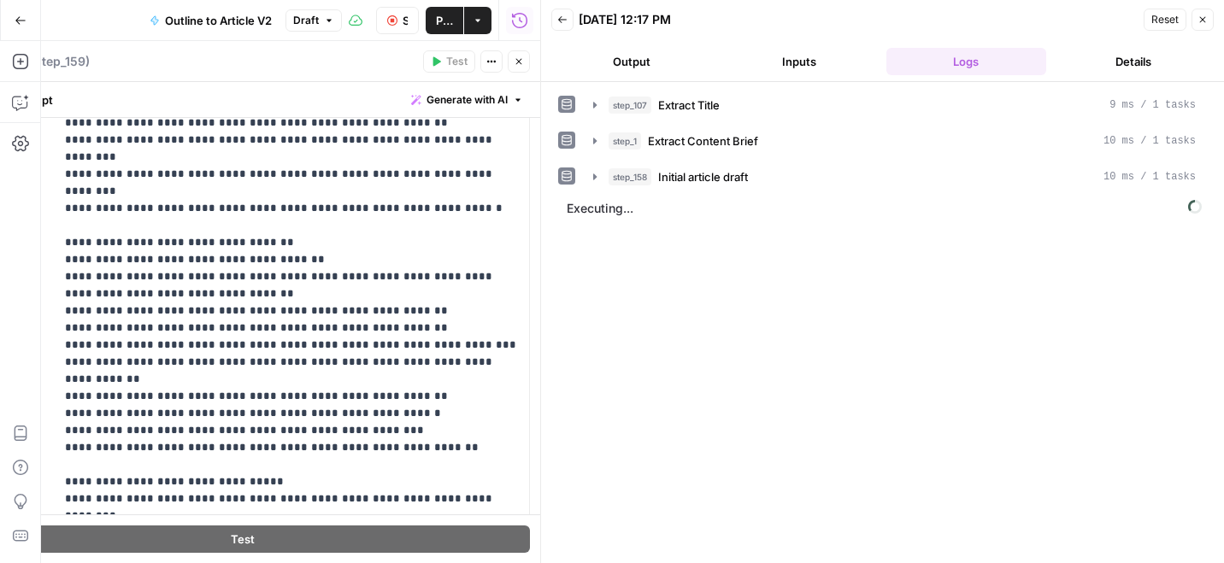
click at [516, 60] on icon "button" at bounding box center [519, 61] width 10 height 10
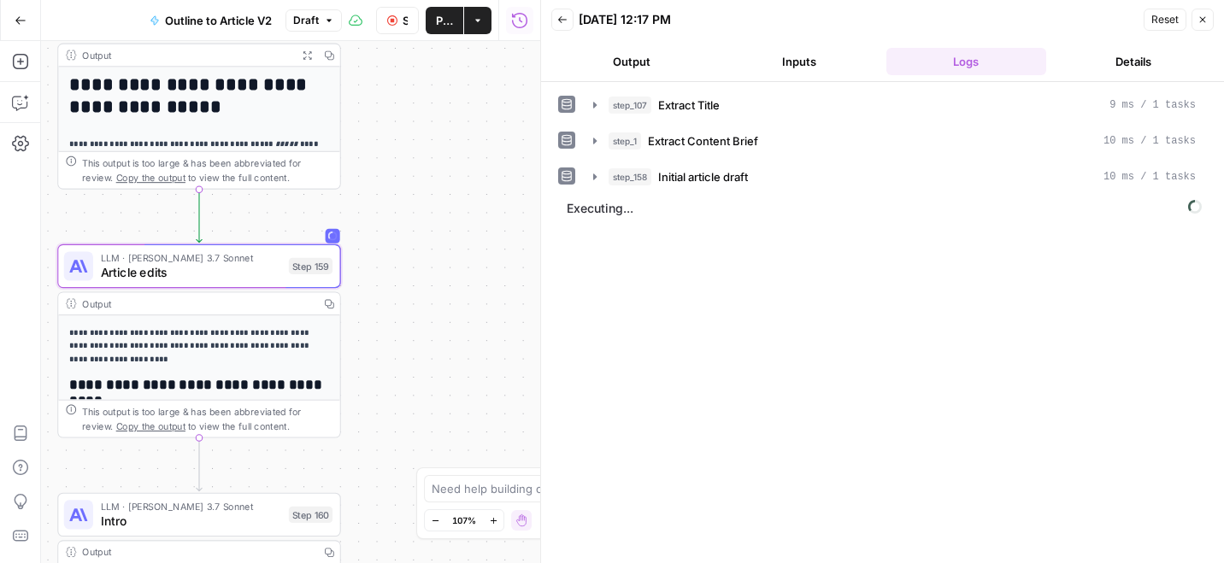
scroll to position [356, 0]
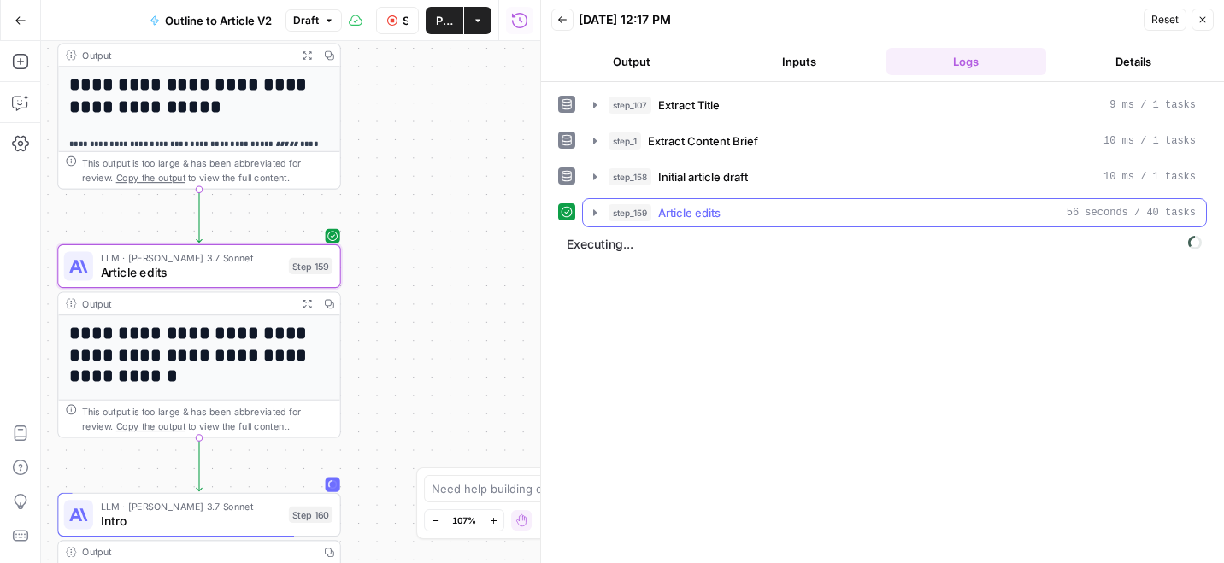
click at [596, 211] on icon "button" at bounding box center [595, 213] width 14 height 14
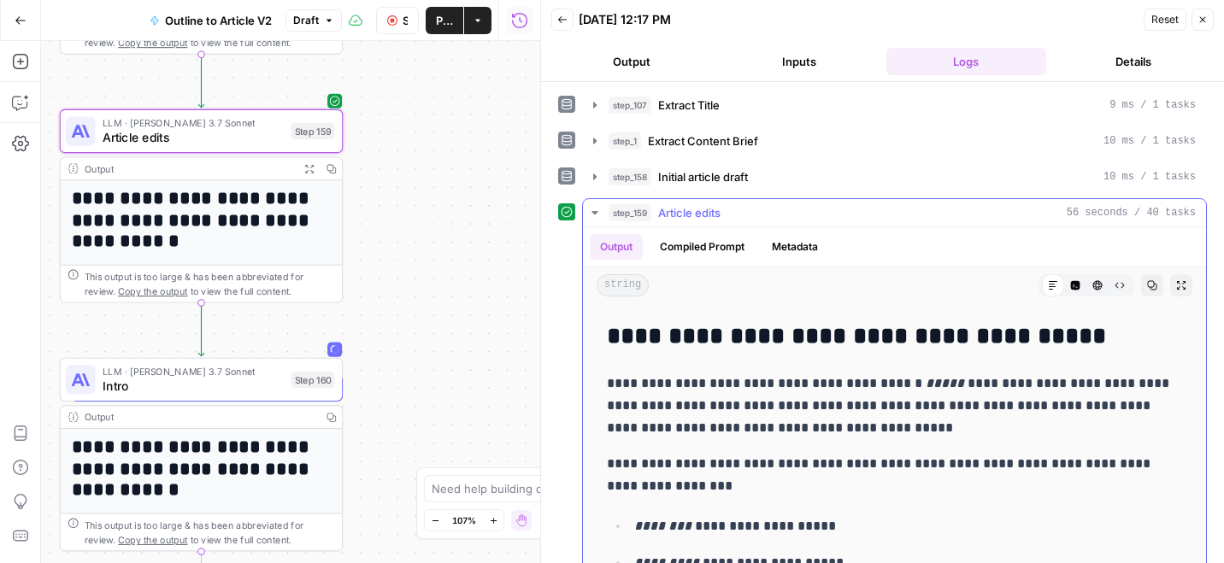
scroll to position [0, 0]
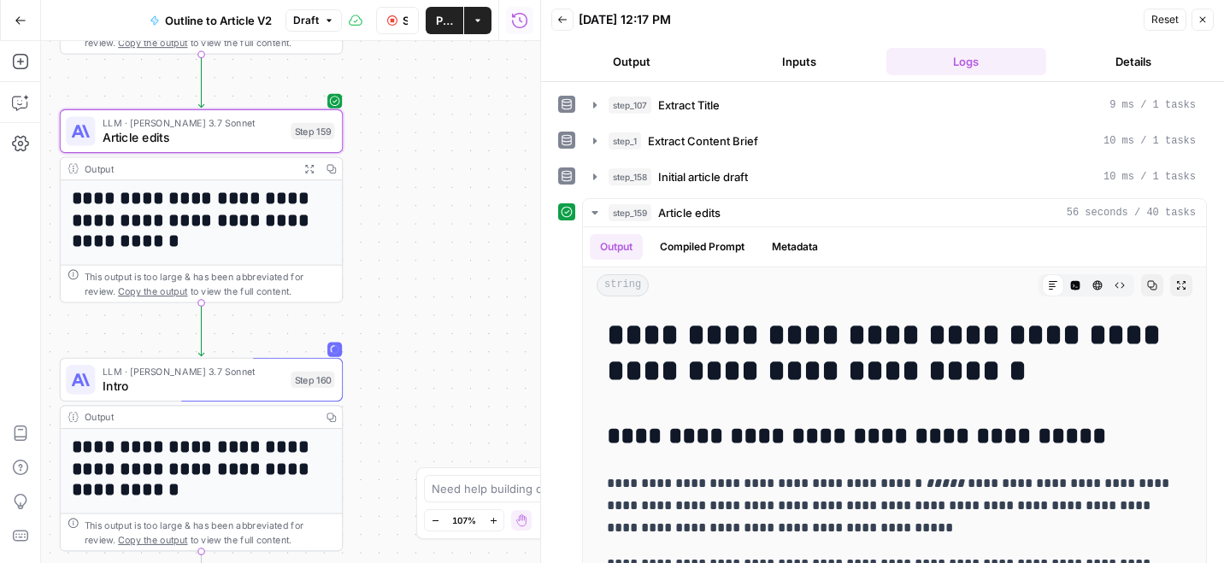
click at [385, 21] on button "Stop Run" at bounding box center [397, 20] width 43 height 27
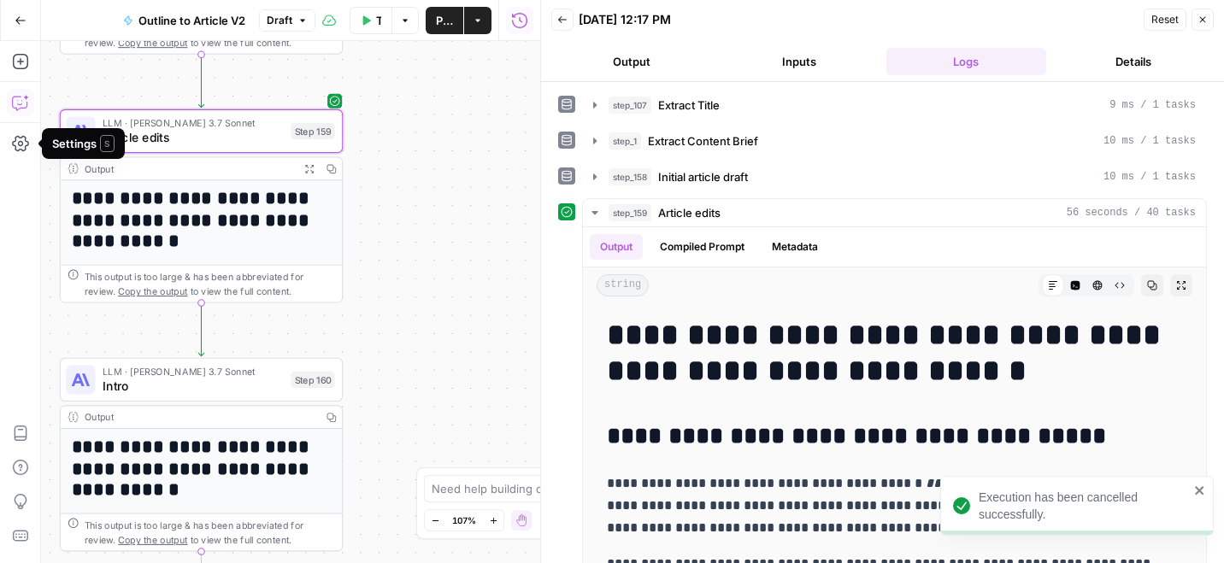
click at [20, 91] on button "Copilot" at bounding box center [20, 102] width 27 height 27
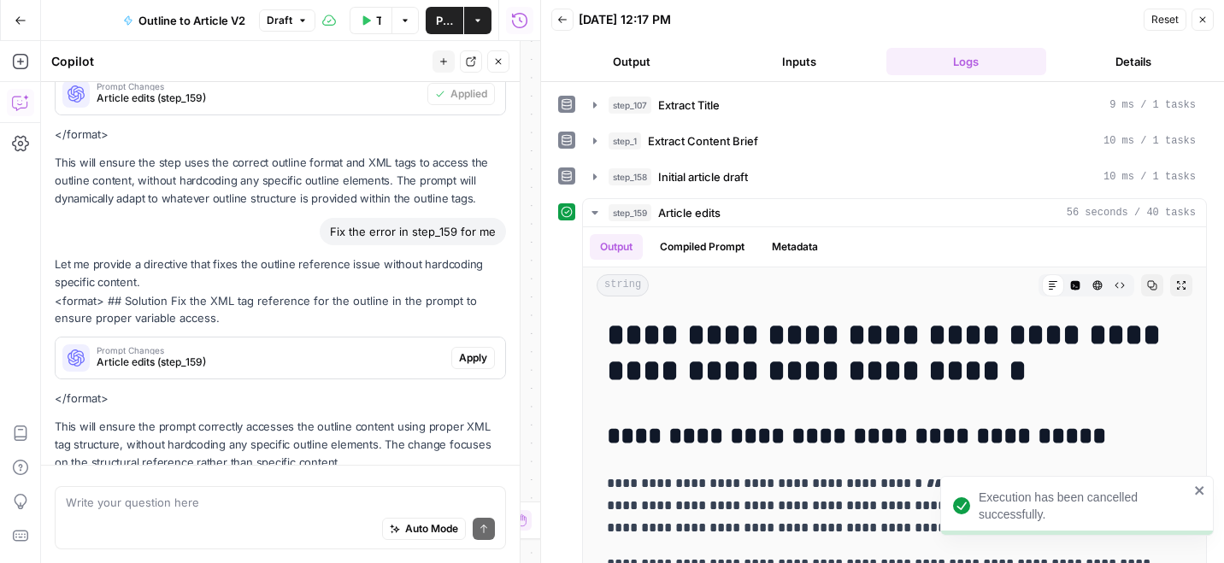
scroll to position [2715, 0]
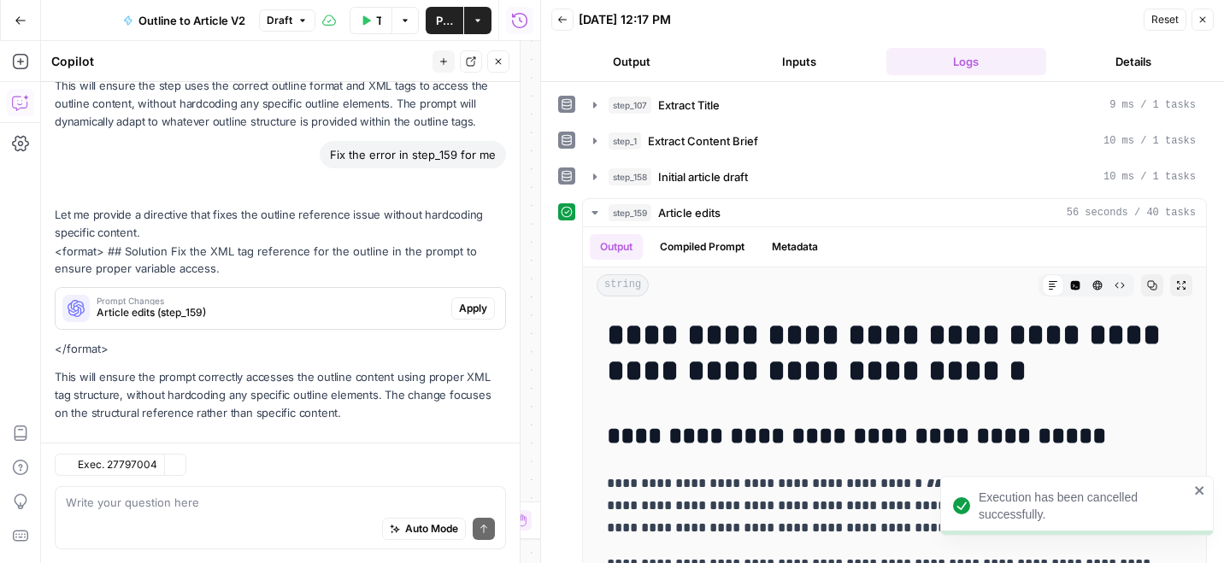
click at [211, 503] on textarea at bounding box center [280, 502] width 429 height 17
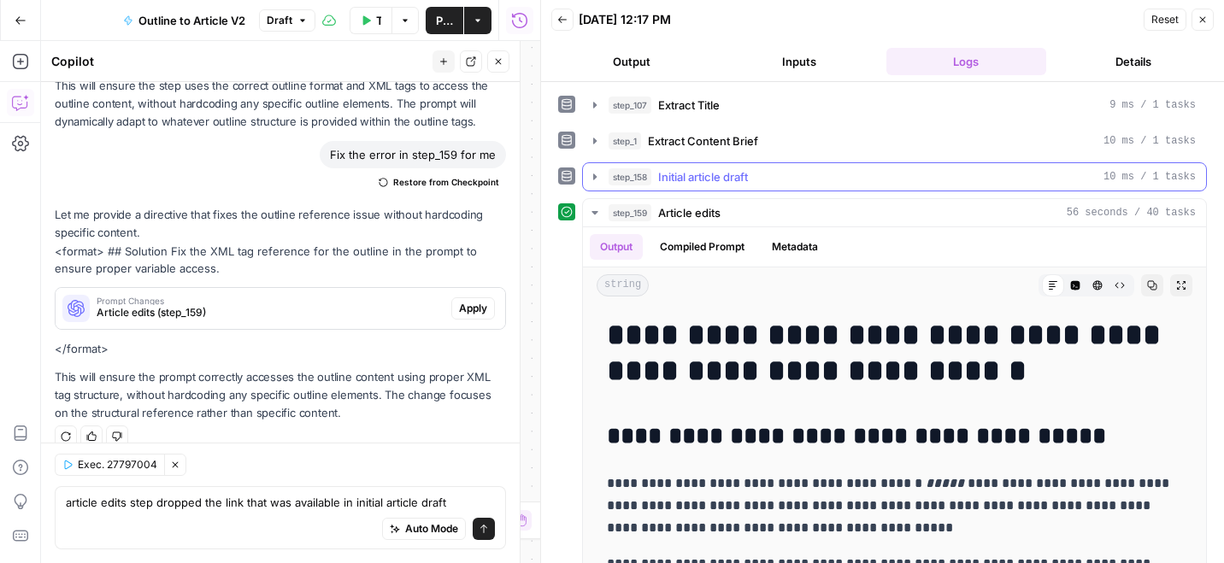
click at [731, 174] on span "Initial article draft" at bounding box center [703, 176] width 90 height 17
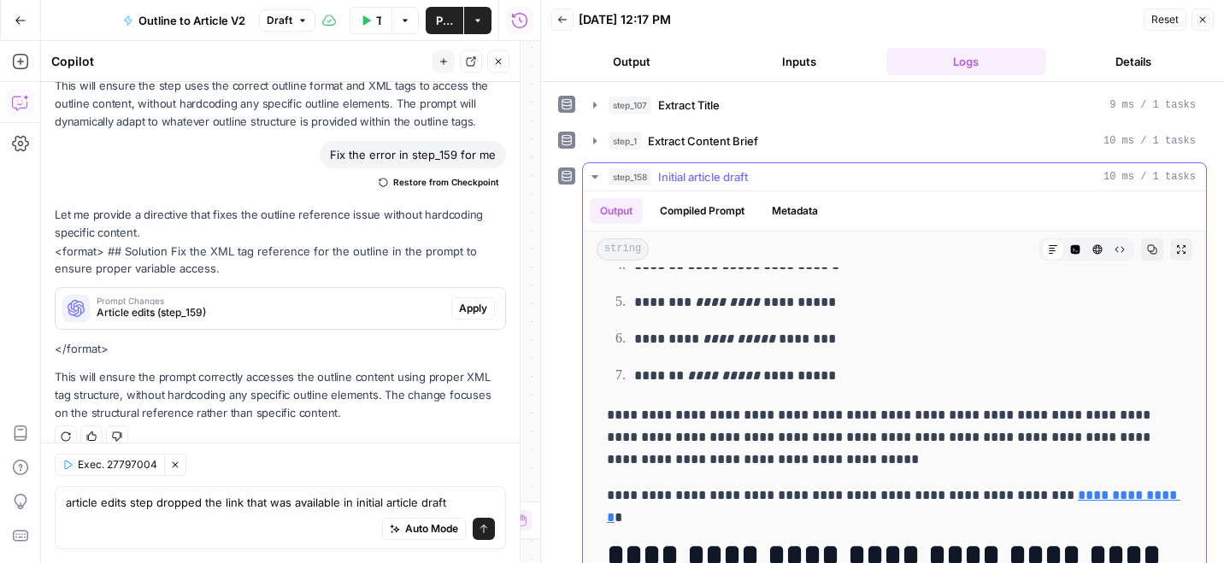
scroll to position [540, 0]
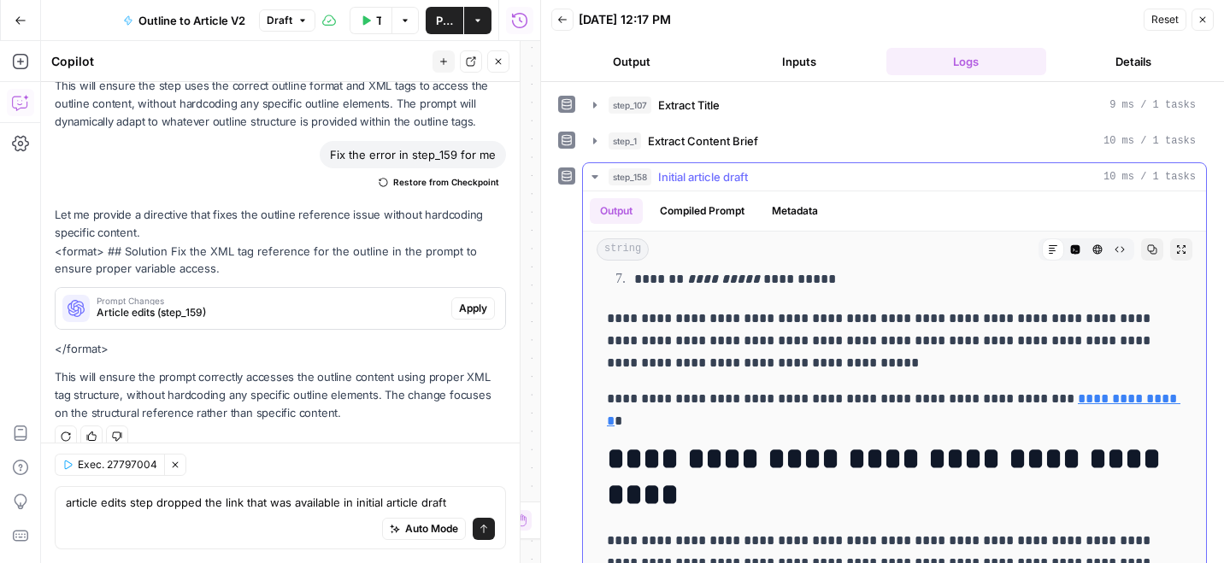
click at [734, 403] on p "**********" at bounding box center [894, 399] width 575 height 22
copy p "**********"
click at [458, 501] on textarea "article edits step dropped the link that was available in initial article draft" at bounding box center [280, 502] width 429 height 17
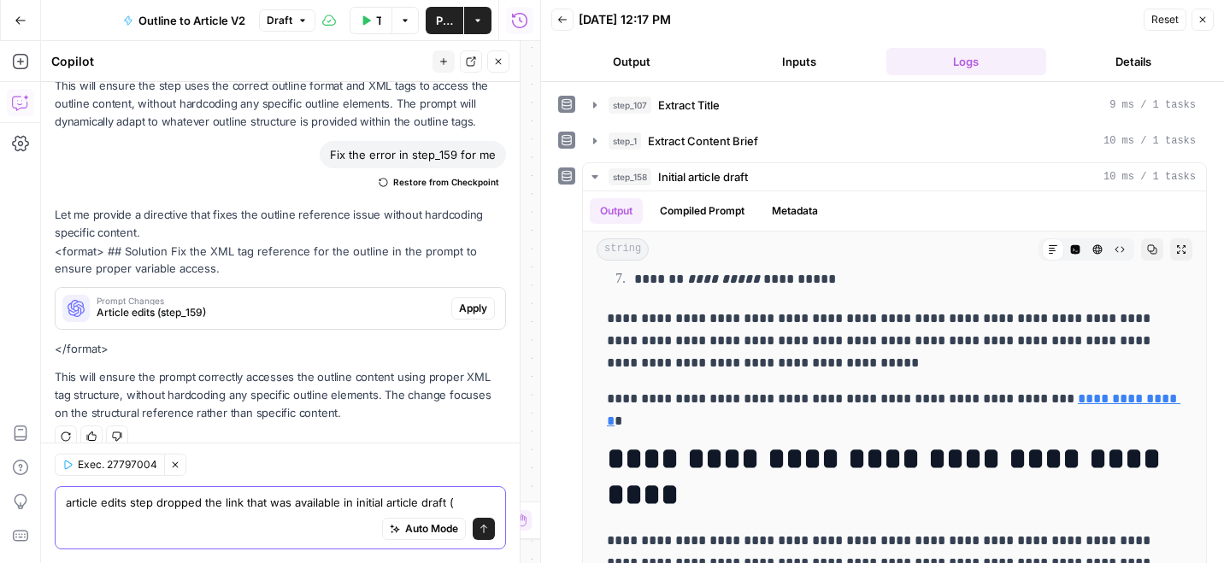
paste textarea "Want to learn more about the Telugu calendar? Check out our guide to months in …"
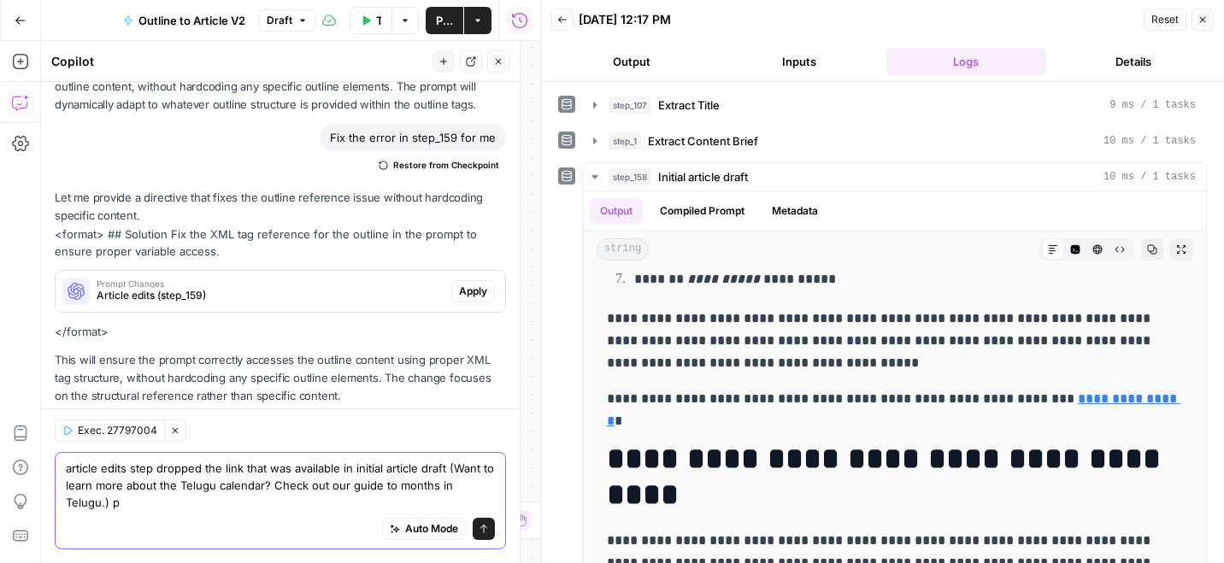
scroll to position [2750, 0]
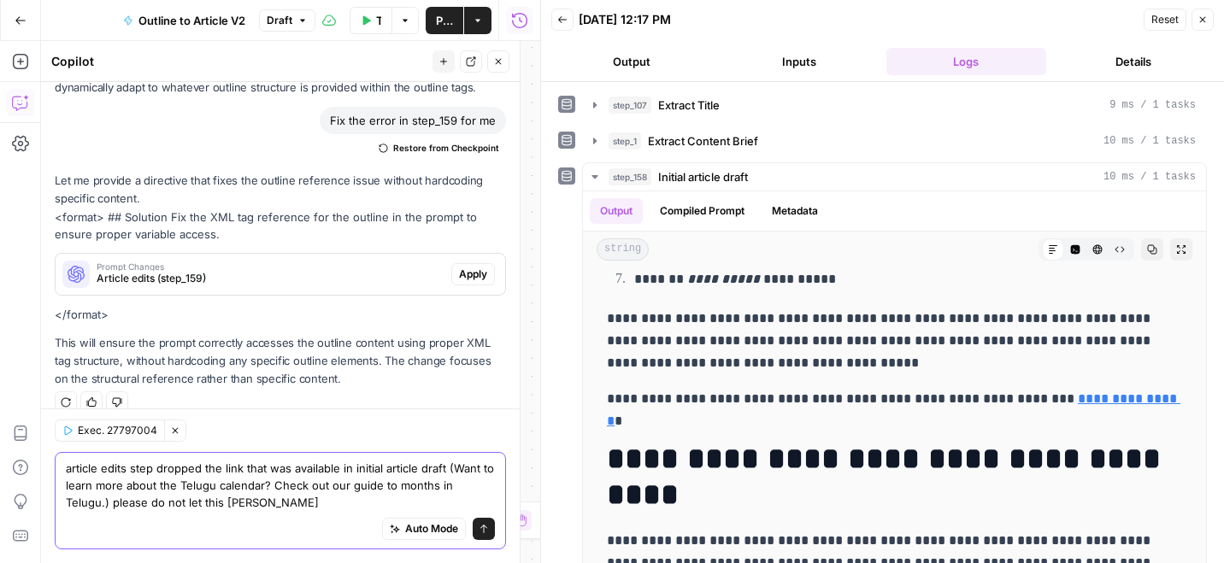
type textarea "article edits step dropped the link that was available in initial article draft…"
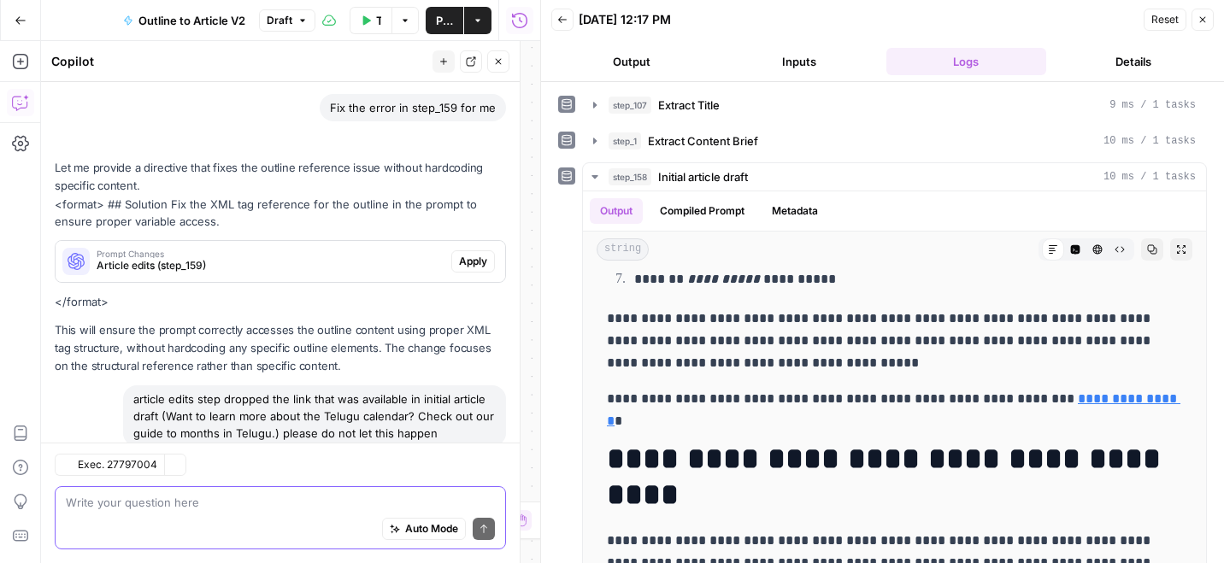
scroll to position [3031, 0]
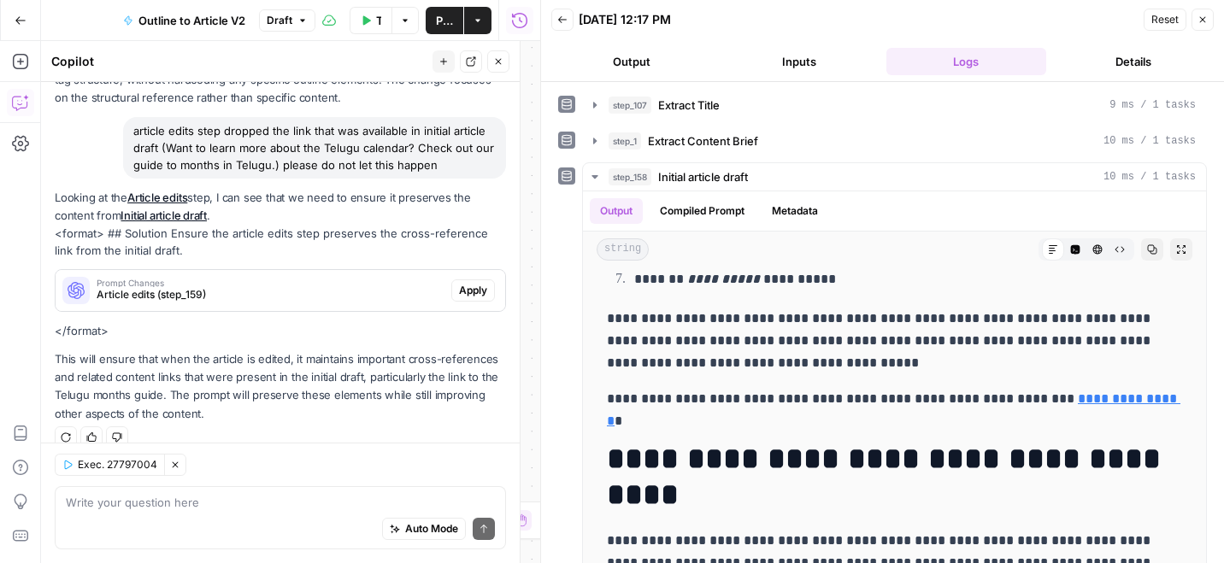
click at [344, 287] on span "Article edits (step_159)" at bounding box center [271, 294] width 348 height 15
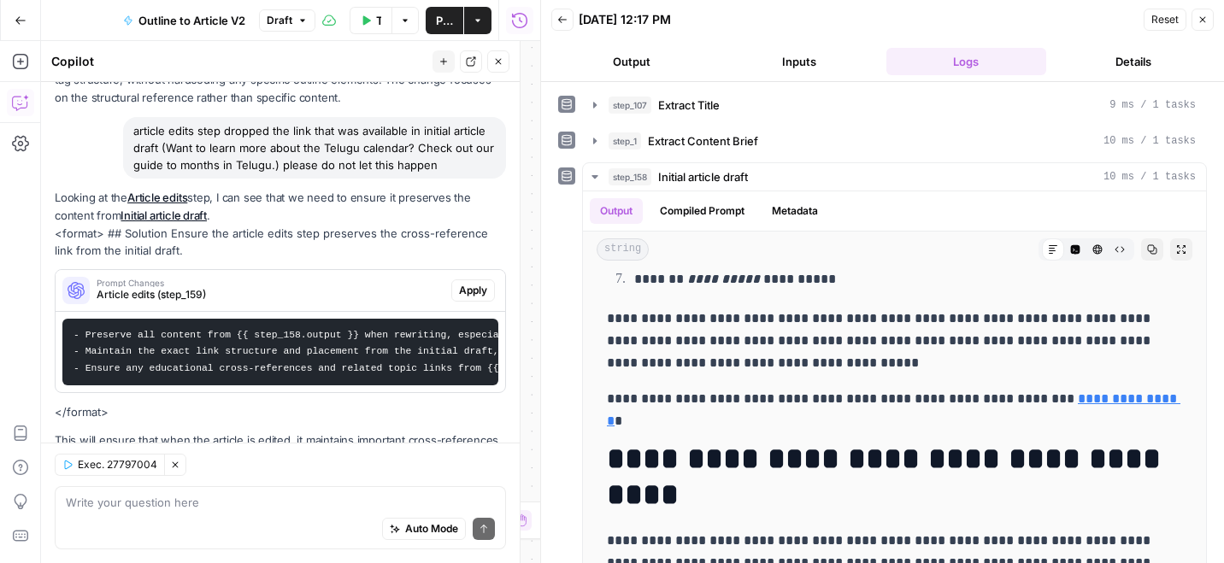
click at [467, 283] on span "Apply" at bounding box center [473, 290] width 28 height 15
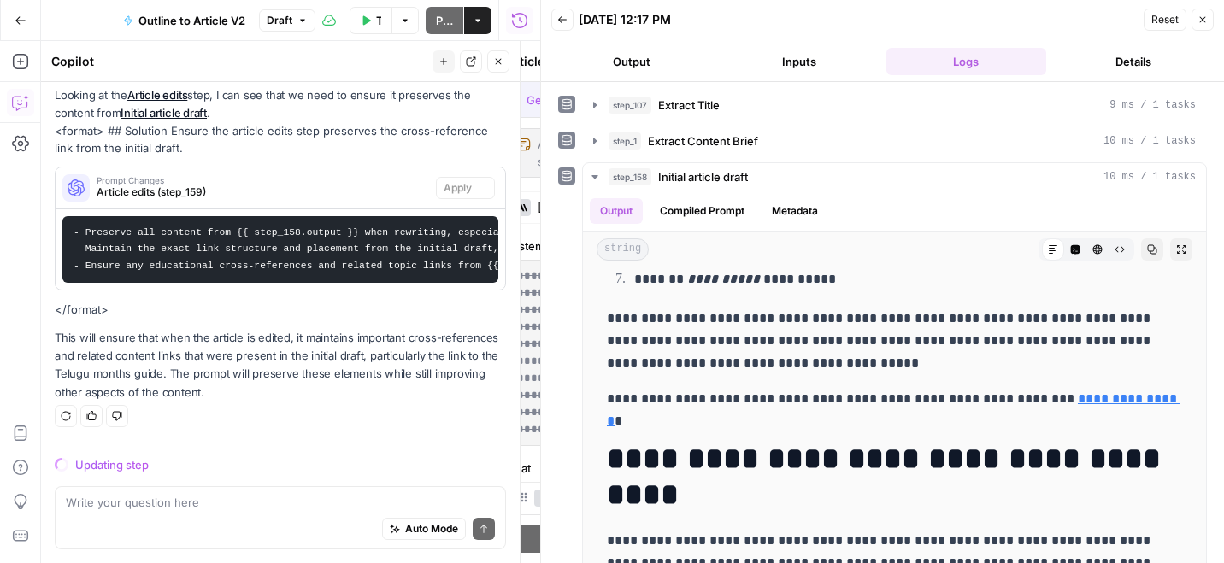
scroll to position [2893, 0]
